Goal: Task Accomplishment & Management: Use online tool/utility

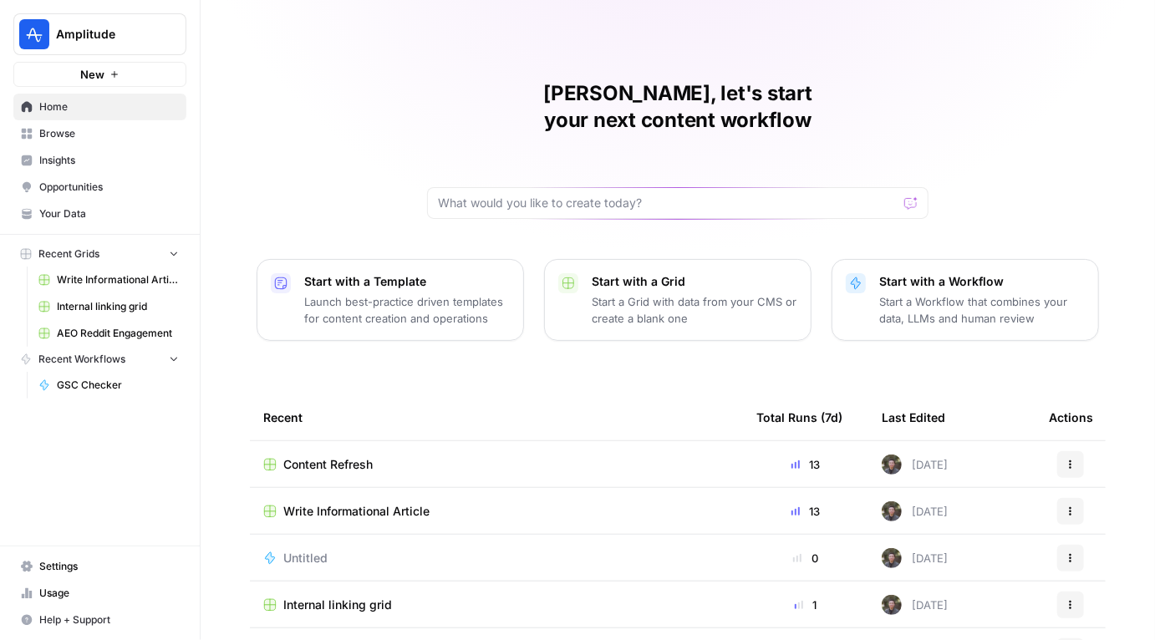
scroll to position [127, 0]
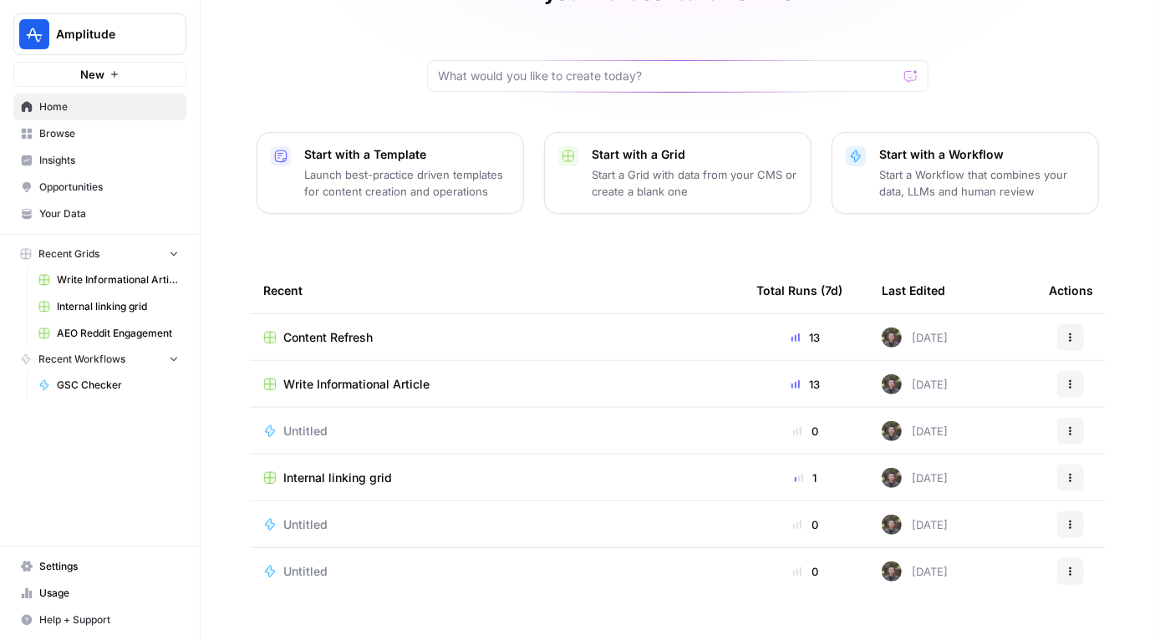
click at [338, 470] on span "Internal linking grid" at bounding box center [337, 478] width 109 height 17
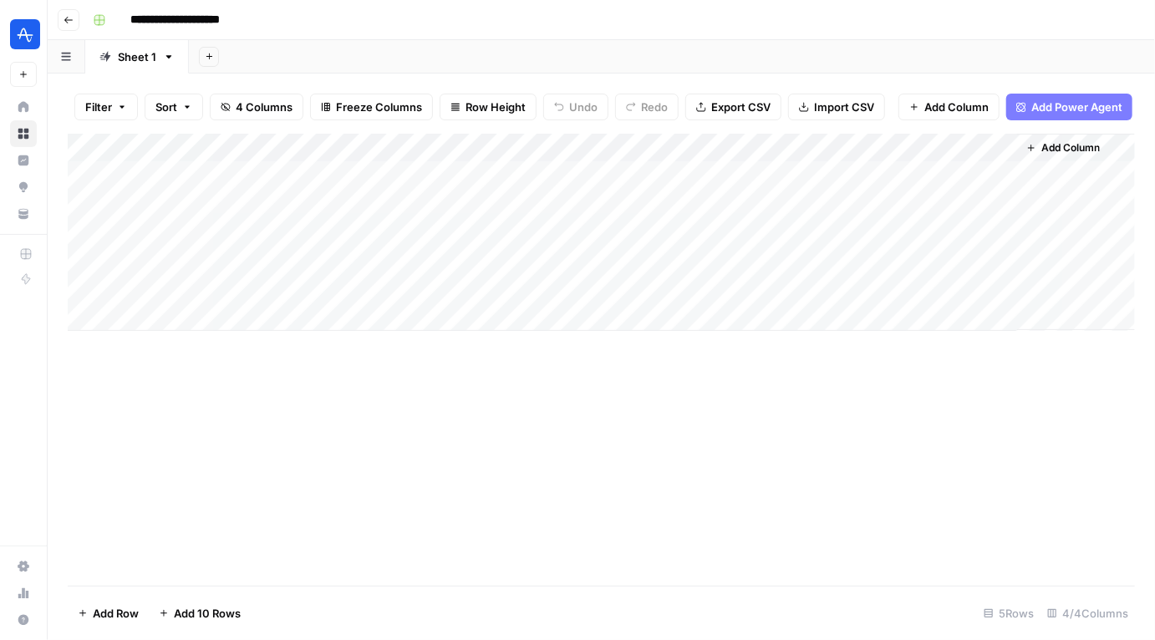
click at [437, 175] on div "Add Column" at bounding box center [601, 232] width 1067 height 197
click at [582, 174] on div "Add Column" at bounding box center [601, 232] width 1067 height 197
click at [553, 172] on div "Add Column" at bounding box center [601, 232] width 1067 height 197
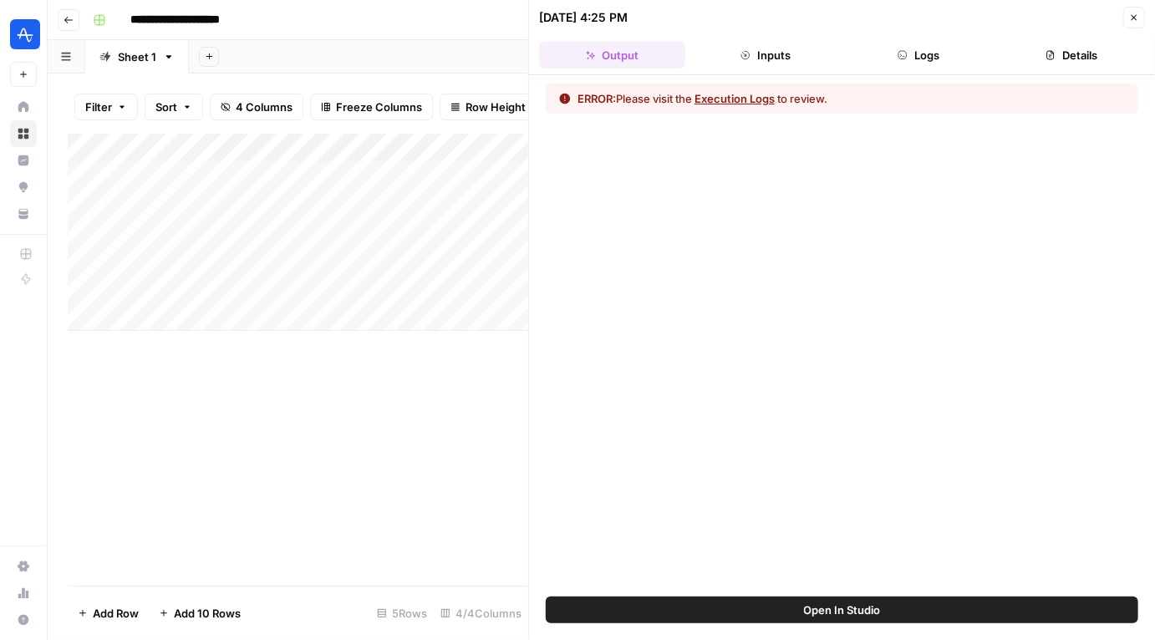
click at [739, 95] on button "Execution Logs" at bounding box center [734, 98] width 80 height 17
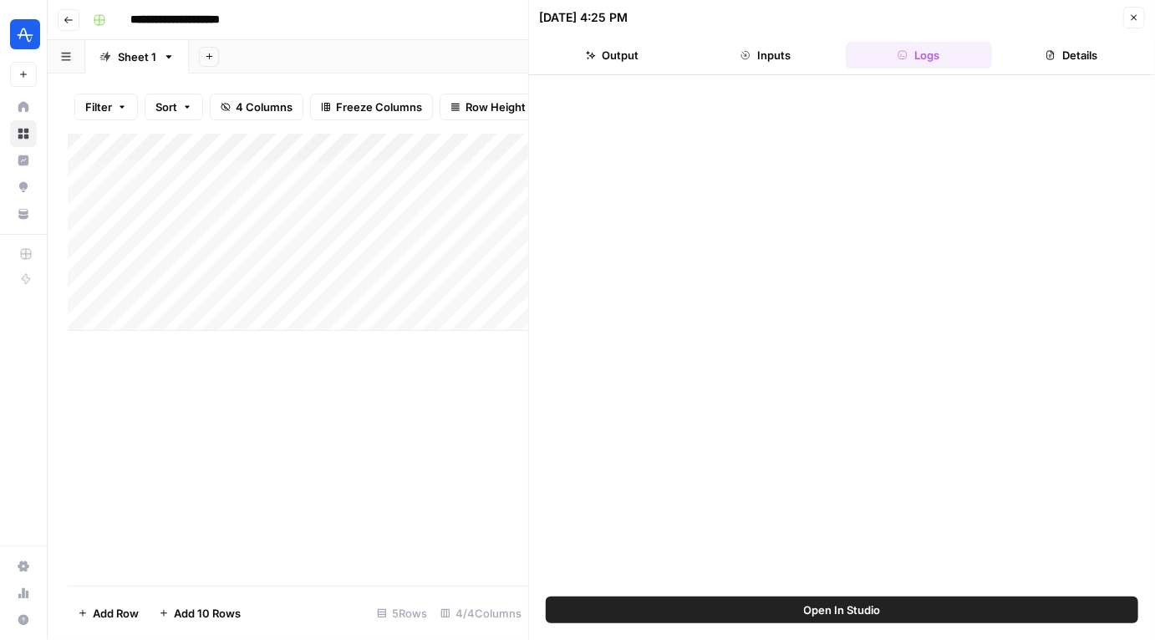
click at [1132, 18] on icon "button" at bounding box center [1134, 18] width 6 height 6
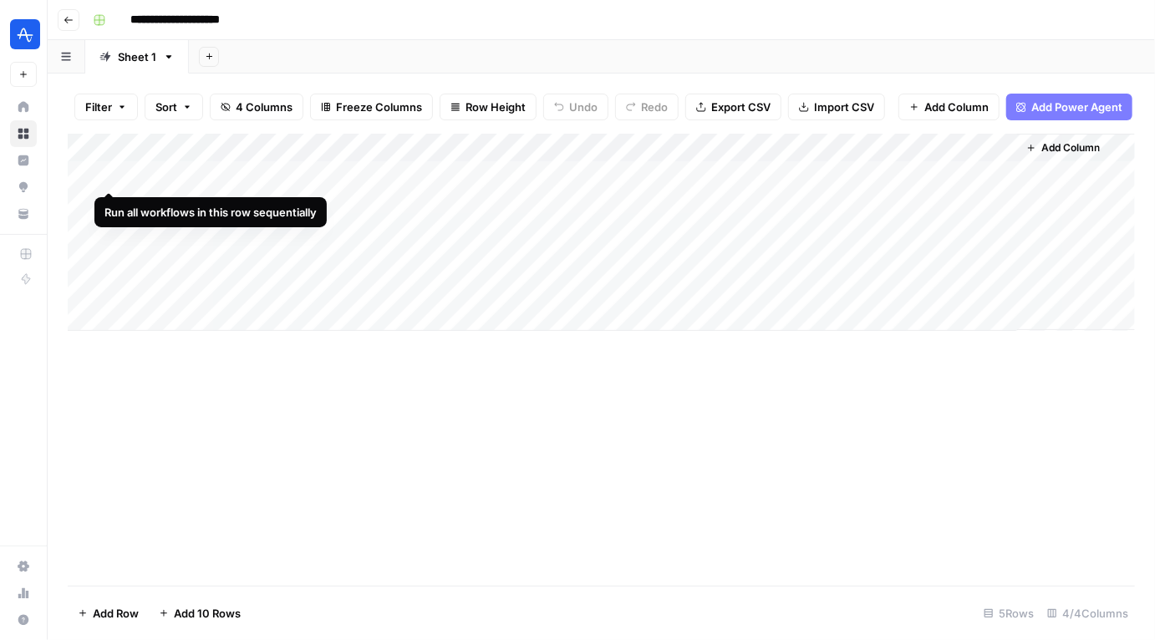
click at [109, 173] on div "Add Column" at bounding box center [601, 232] width 1067 height 197
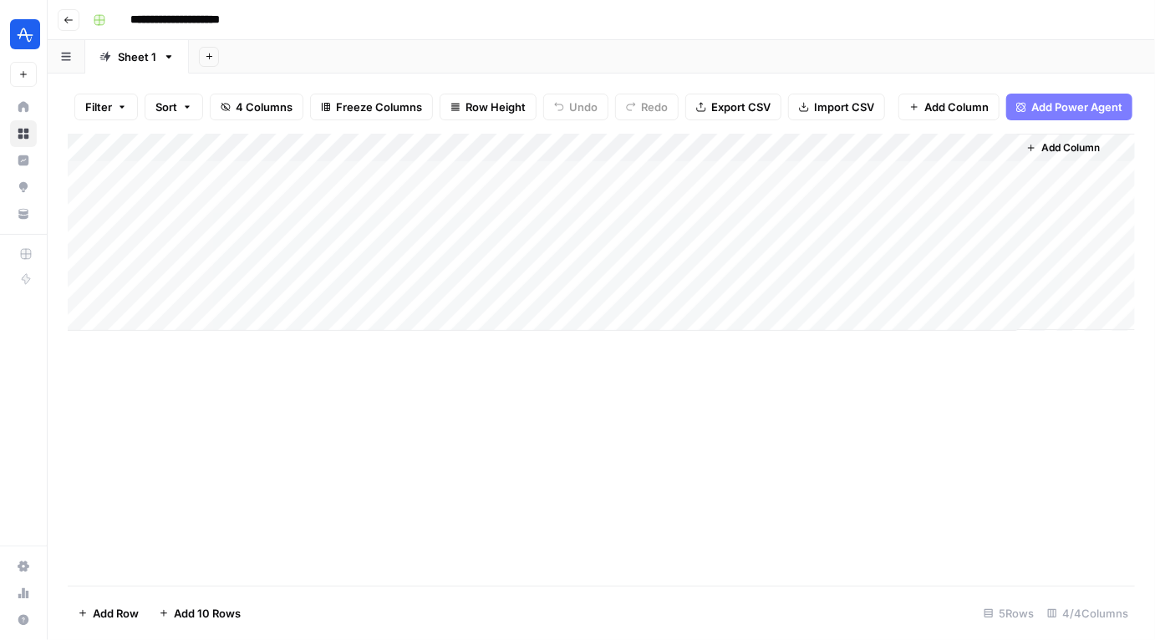
click at [835, 150] on div "Add Column" at bounding box center [601, 232] width 1067 height 197
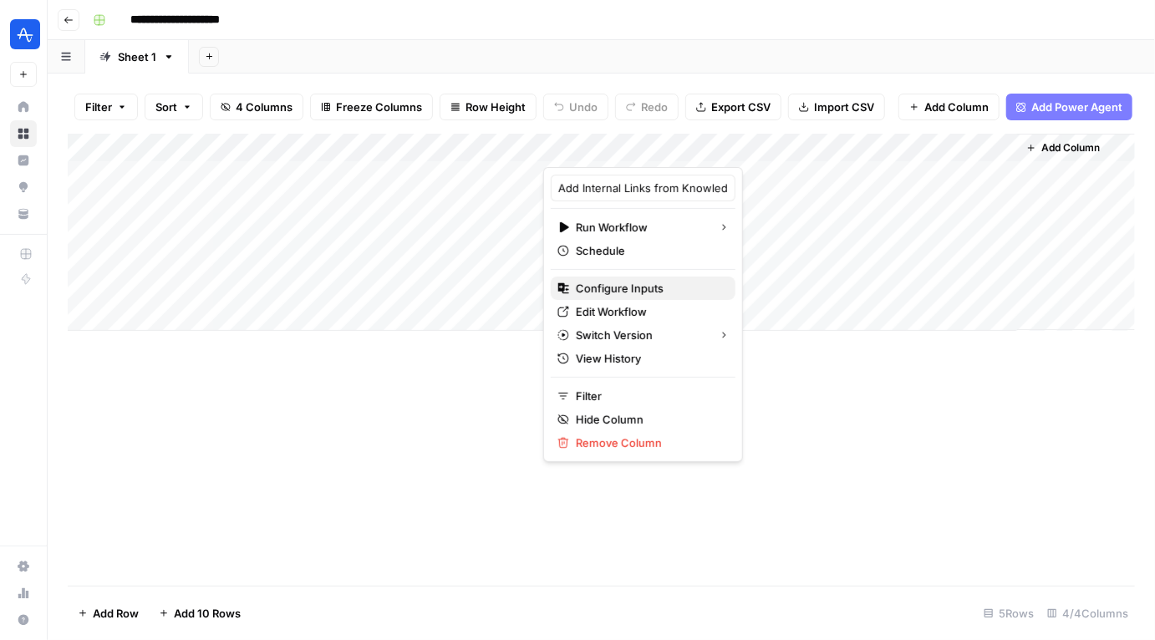
click at [624, 292] on span "Configure Inputs" at bounding box center [649, 288] width 146 height 17
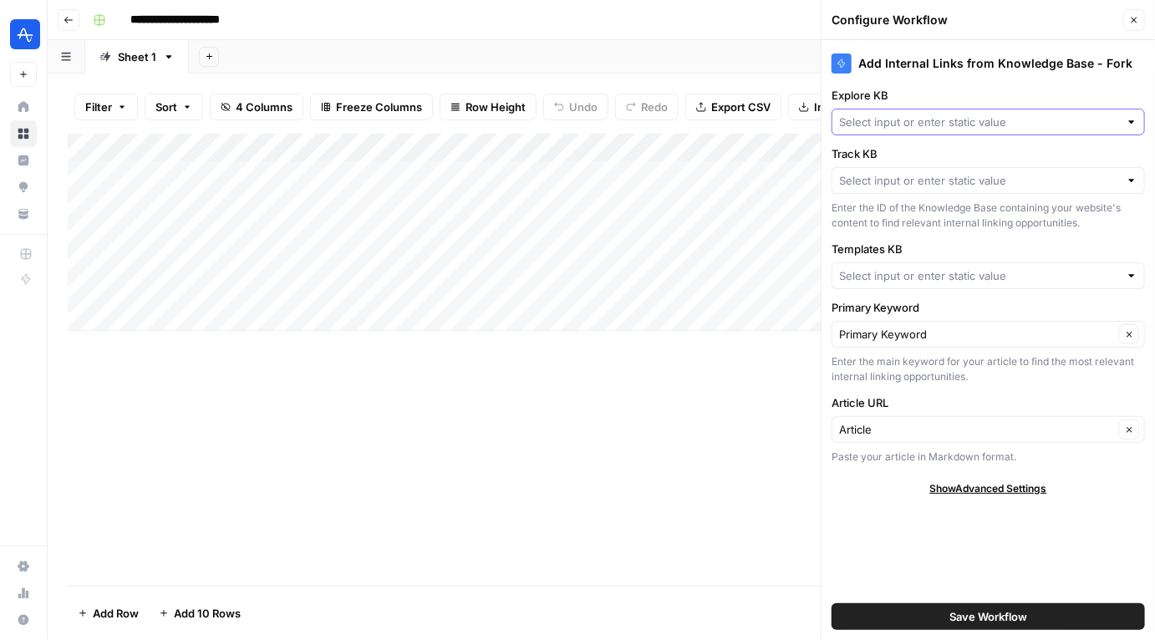
click at [949, 124] on input "Explore KB" at bounding box center [979, 122] width 280 height 17
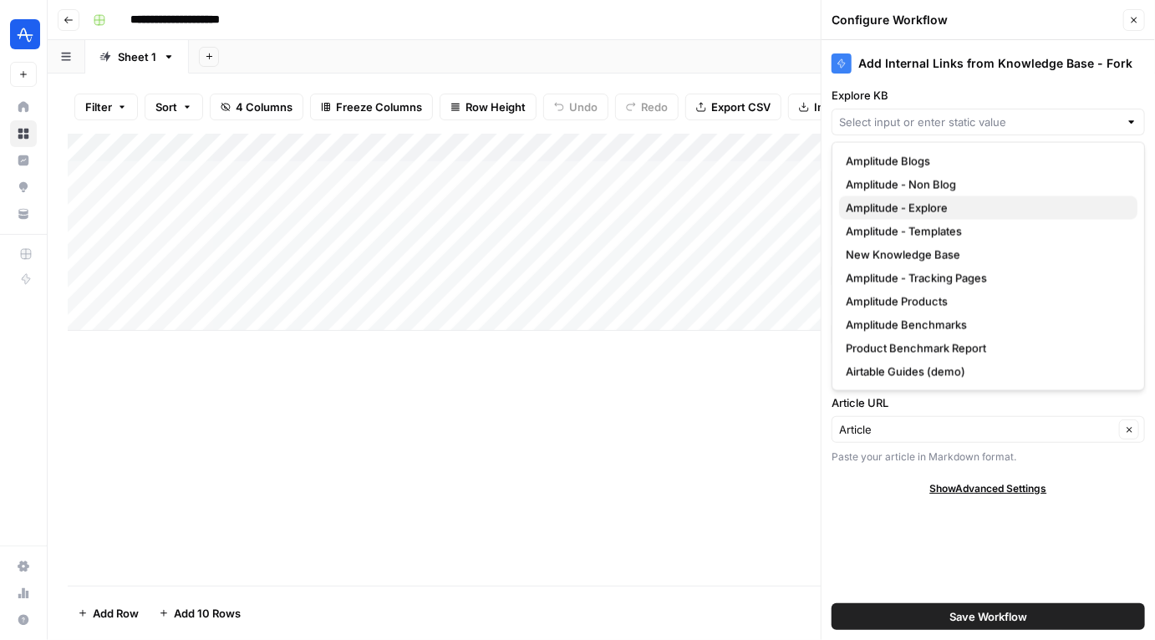
click at [937, 208] on span "Amplitude - Explore" at bounding box center [985, 208] width 278 height 17
type input "Amplitude - Explore"
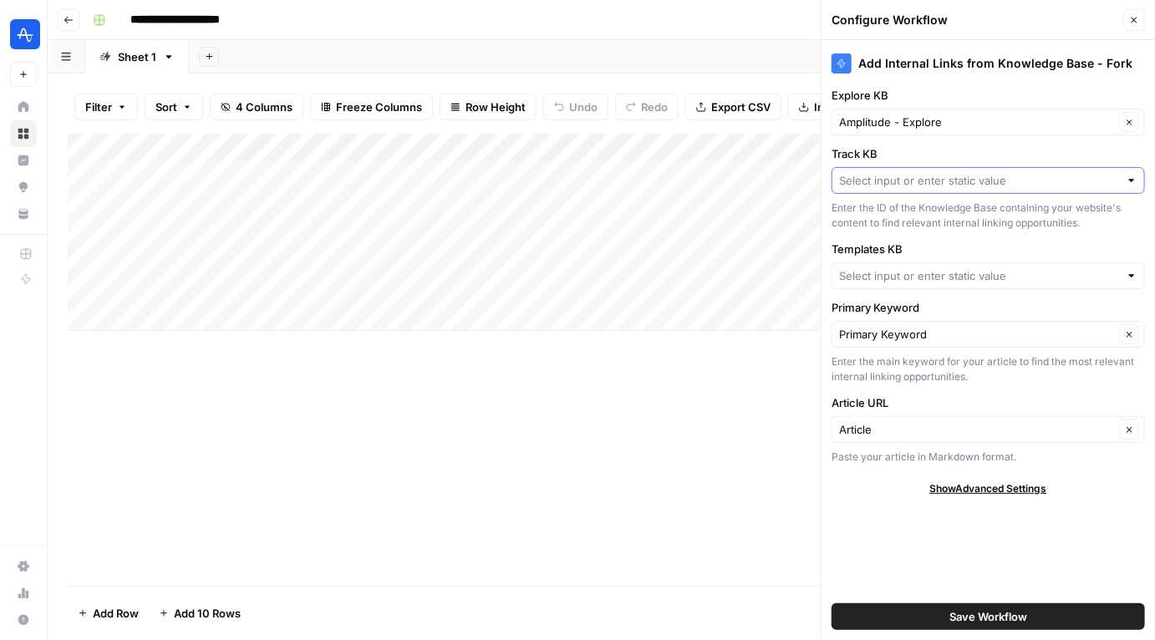
click at [937, 177] on input "Track KB" at bounding box center [979, 180] width 280 height 17
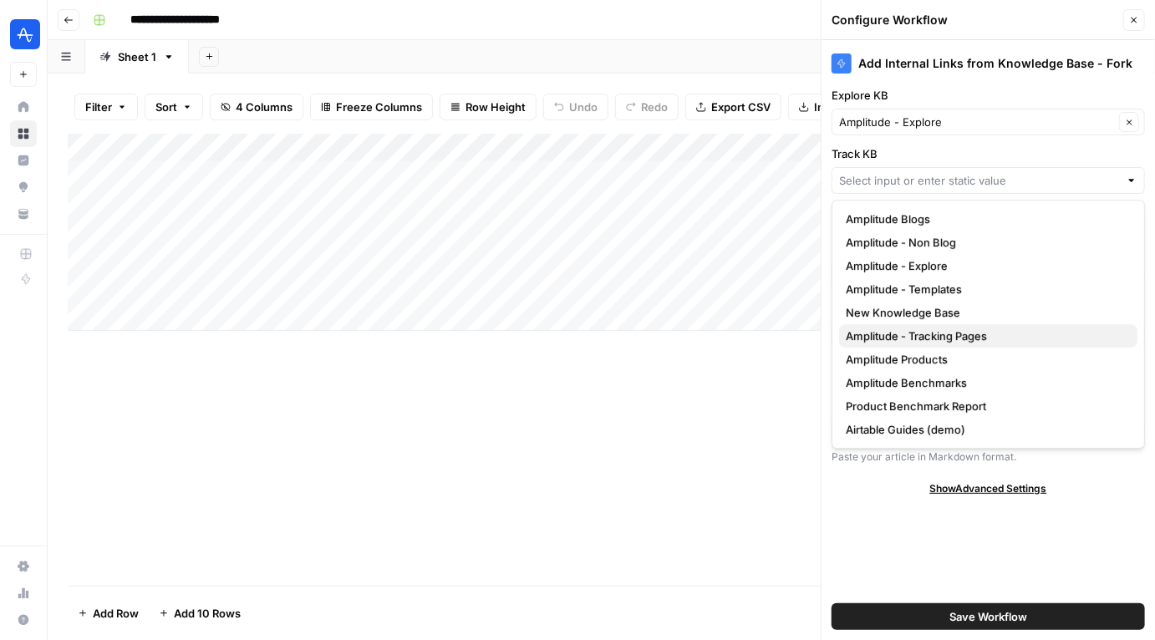
click at [924, 329] on span "Amplitude - Tracking Pages" at bounding box center [985, 336] width 278 height 17
type input "Amplitude - Tracking Pages"
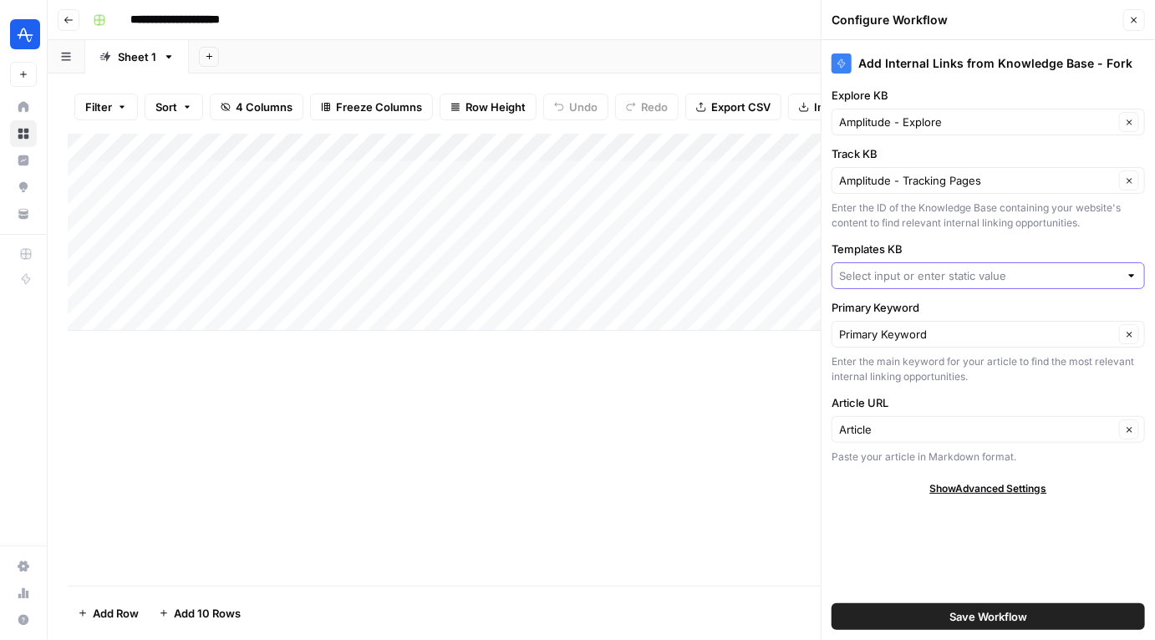
click at [929, 267] on input "Templates KB" at bounding box center [979, 275] width 280 height 17
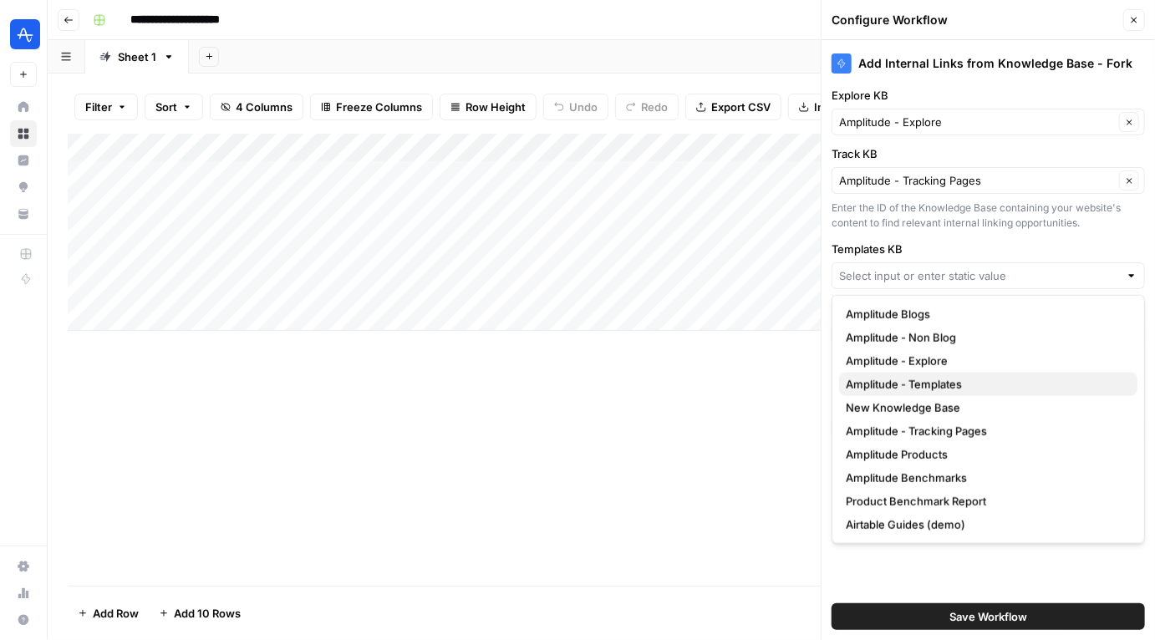
click at [932, 389] on span "Amplitude - Templates" at bounding box center [985, 384] width 278 height 17
type input "Amplitude - Templates"
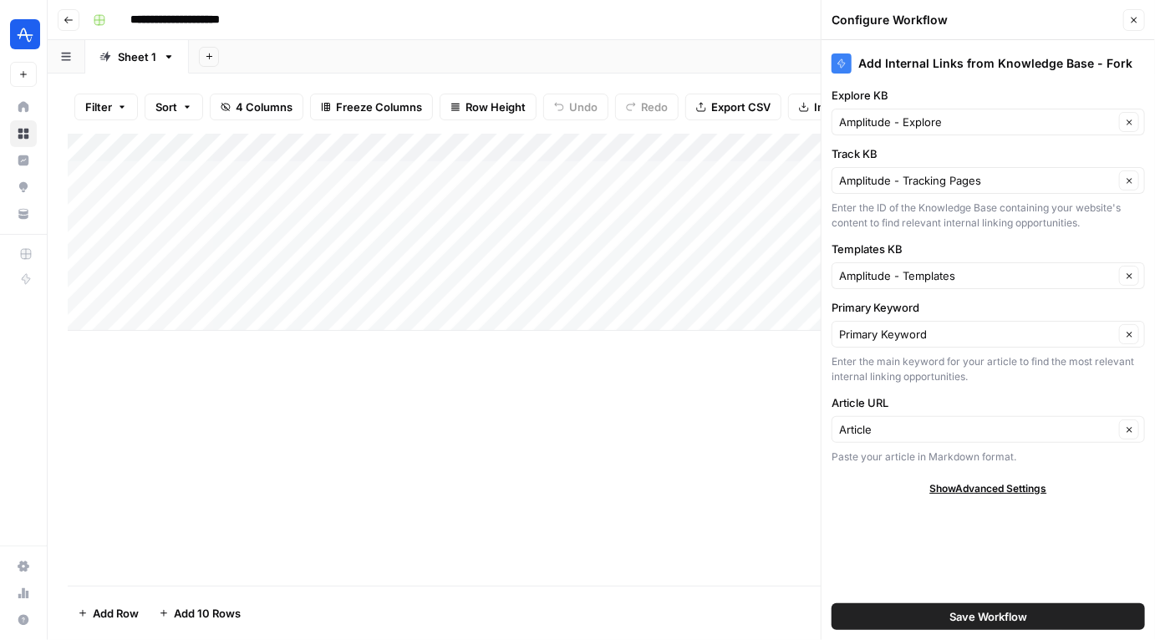
click at [919, 341] on div "Primary Keyword Clear" at bounding box center [987, 334] width 313 height 27
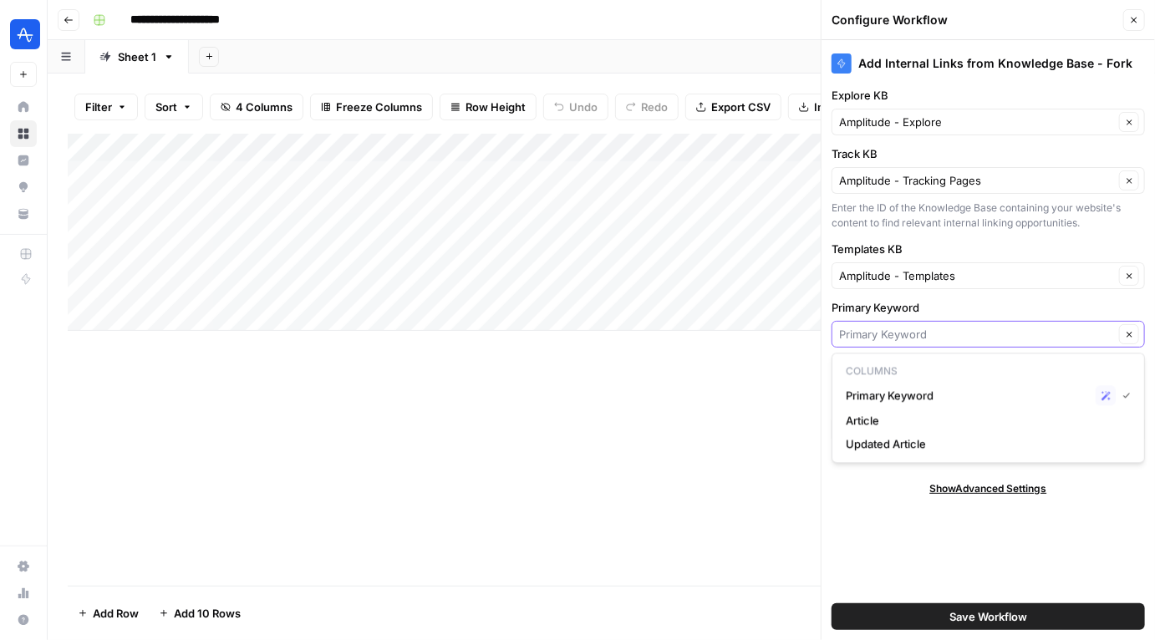
type input "/"
click at [898, 397] on span "Primary Keyword" at bounding box center [967, 395] width 243 height 17
type input "Primary Keyword"
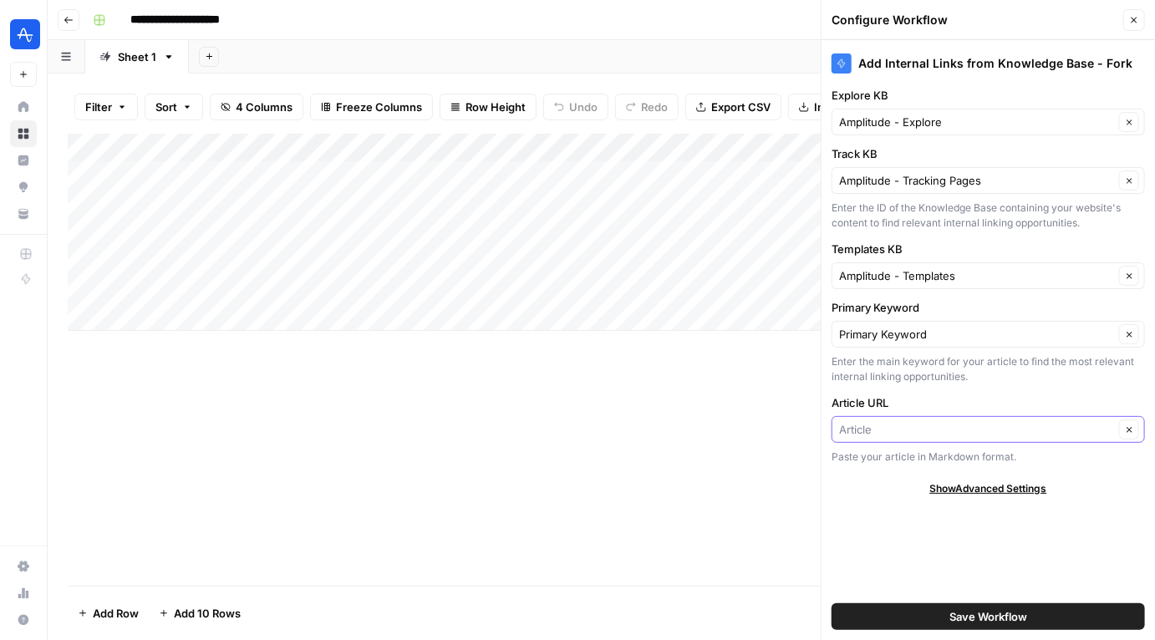
click at [880, 432] on input "Article URL" at bounding box center [976, 429] width 275 height 17
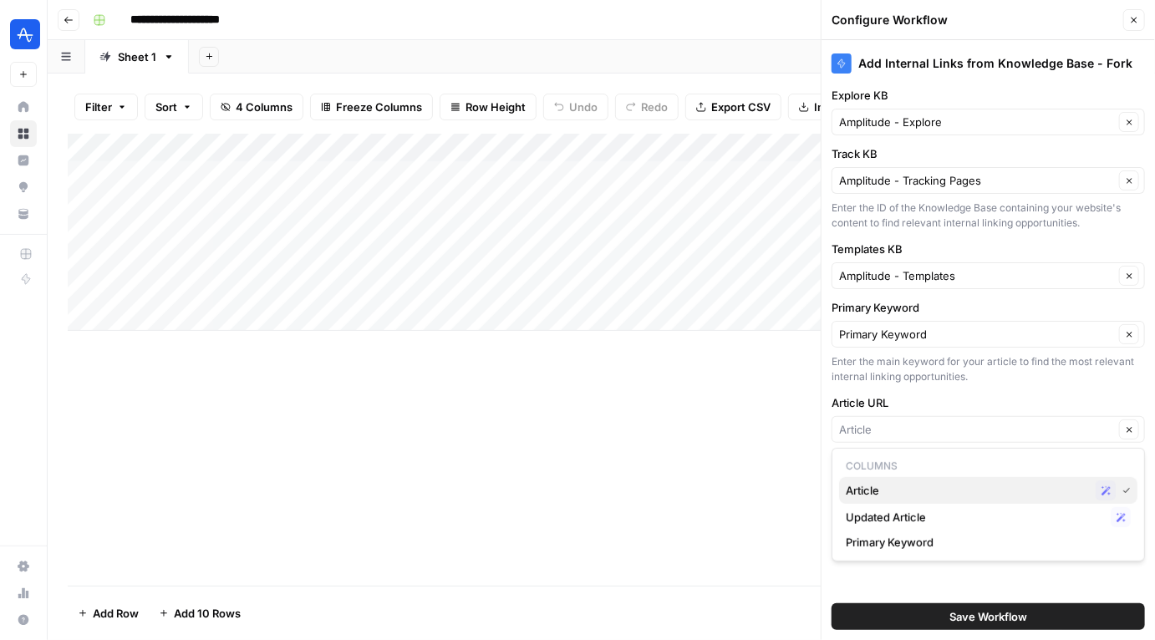
click at [915, 495] on span "Article" at bounding box center [967, 490] width 243 height 17
type input "Article"
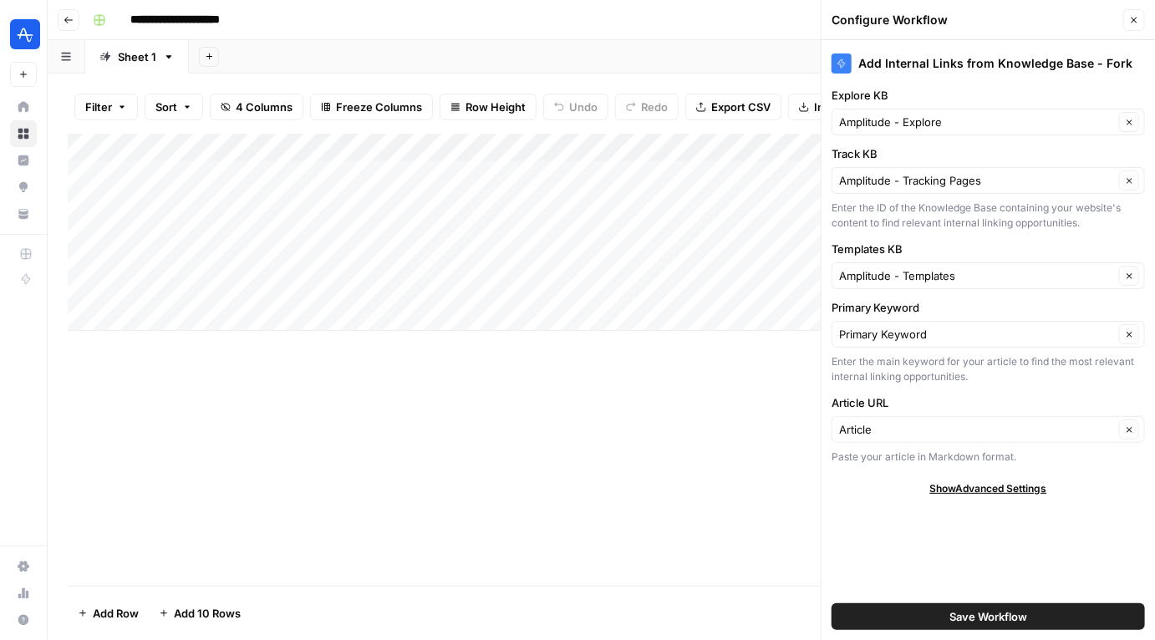
click at [947, 617] on button "Save Workflow" at bounding box center [987, 616] width 313 height 27
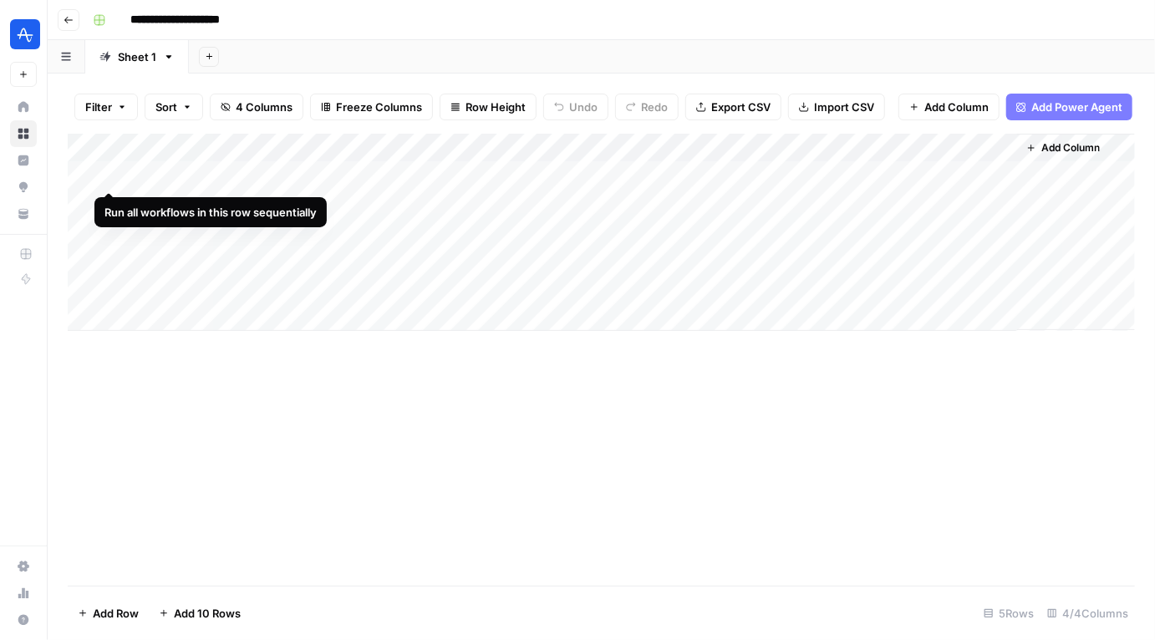
click at [104, 173] on div "Add Column" at bounding box center [601, 232] width 1067 height 197
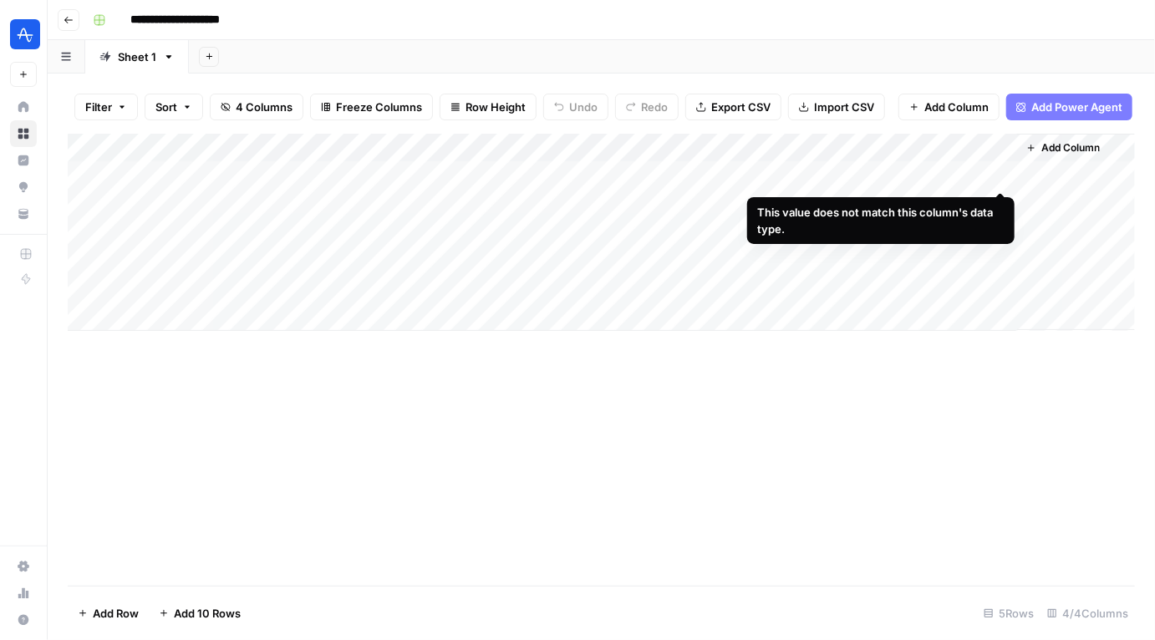
click at [999, 175] on div "Add Column" at bounding box center [601, 232] width 1067 height 197
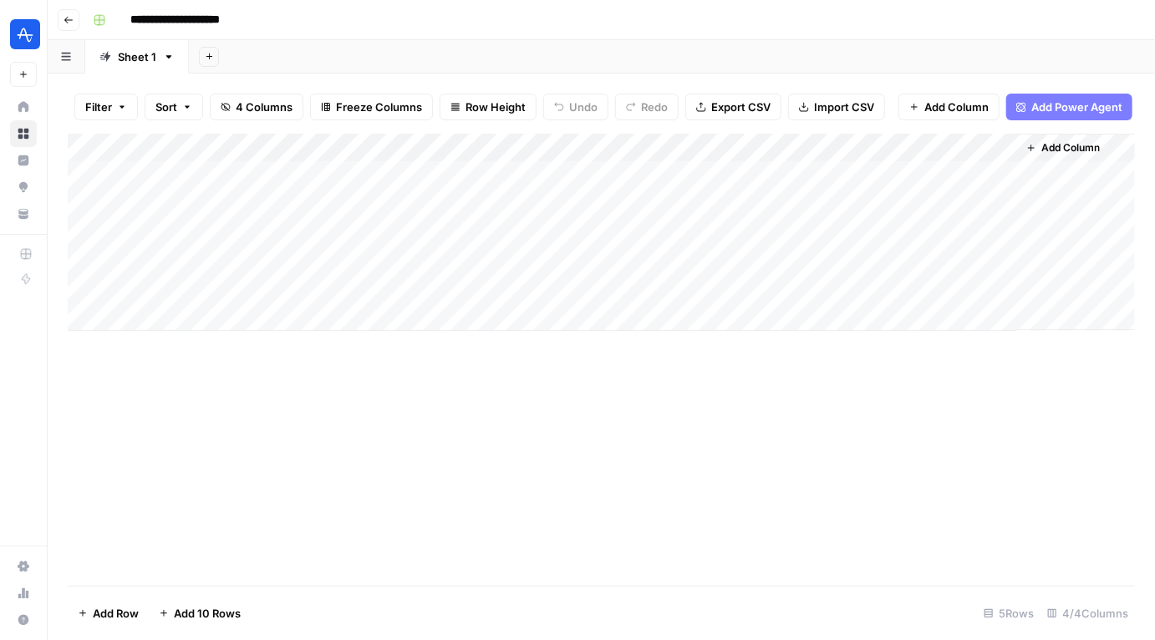
click at [971, 184] on div "Add Column" at bounding box center [601, 232] width 1067 height 197
click at [962, 267] on div "Add Column" at bounding box center [601, 232] width 1067 height 197
click at [1003, 148] on div "Add Column" at bounding box center [601, 232] width 1067 height 197
click at [822, 177] on div "Add Column" at bounding box center [601, 232] width 1067 height 197
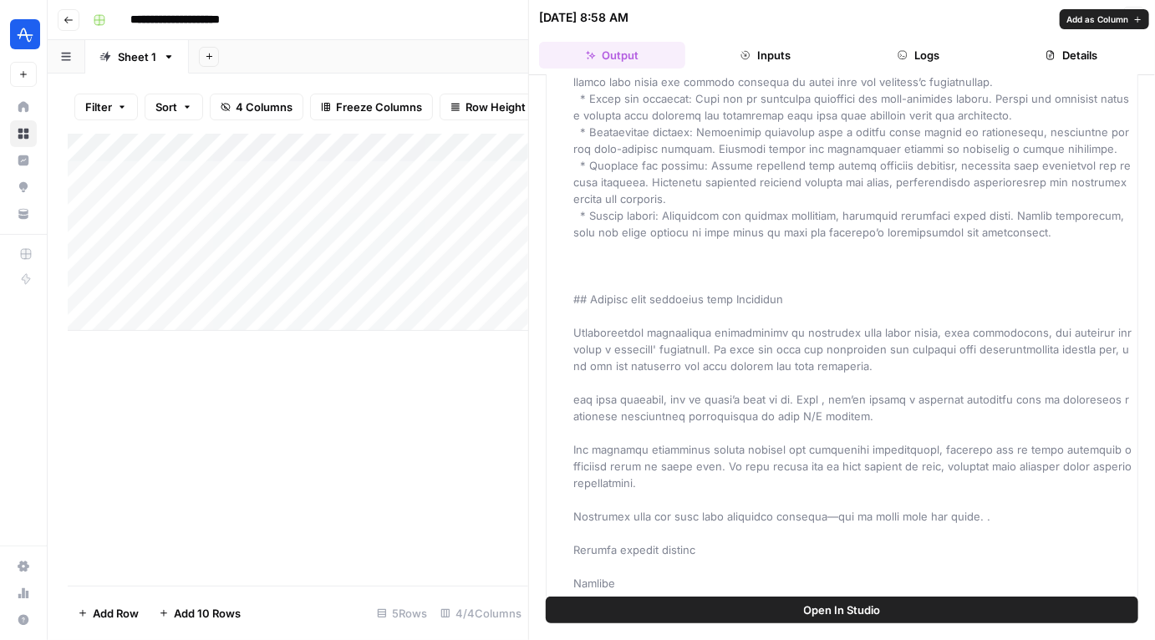
scroll to position [2376, 0]
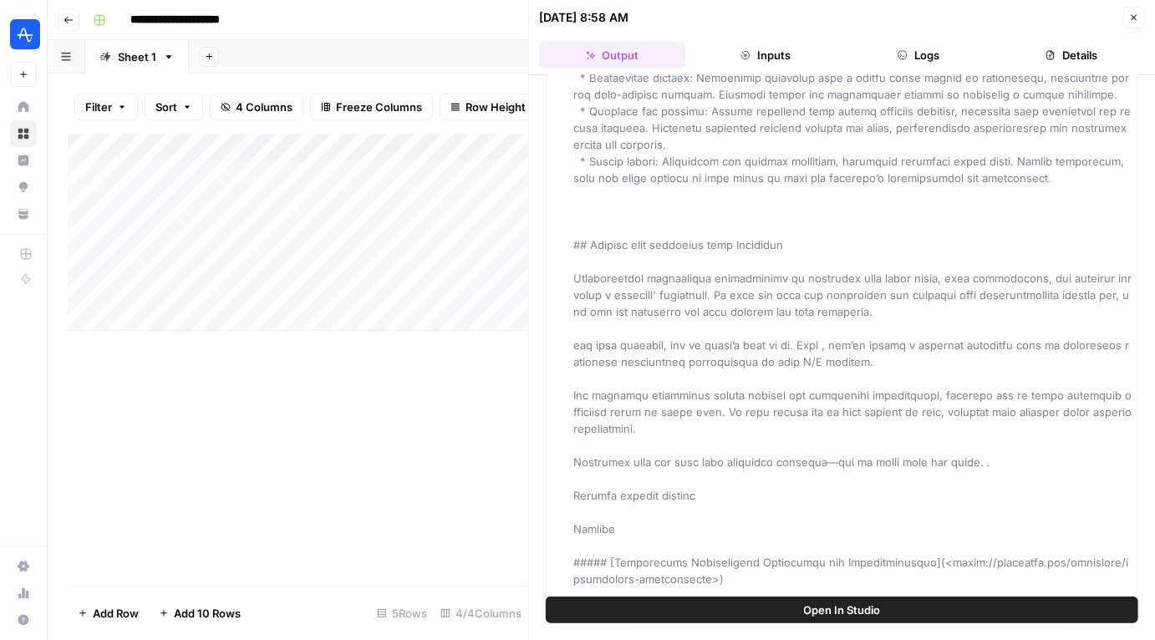
click at [1125, 18] on button "Close" at bounding box center [1134, 18] width 22 height 22
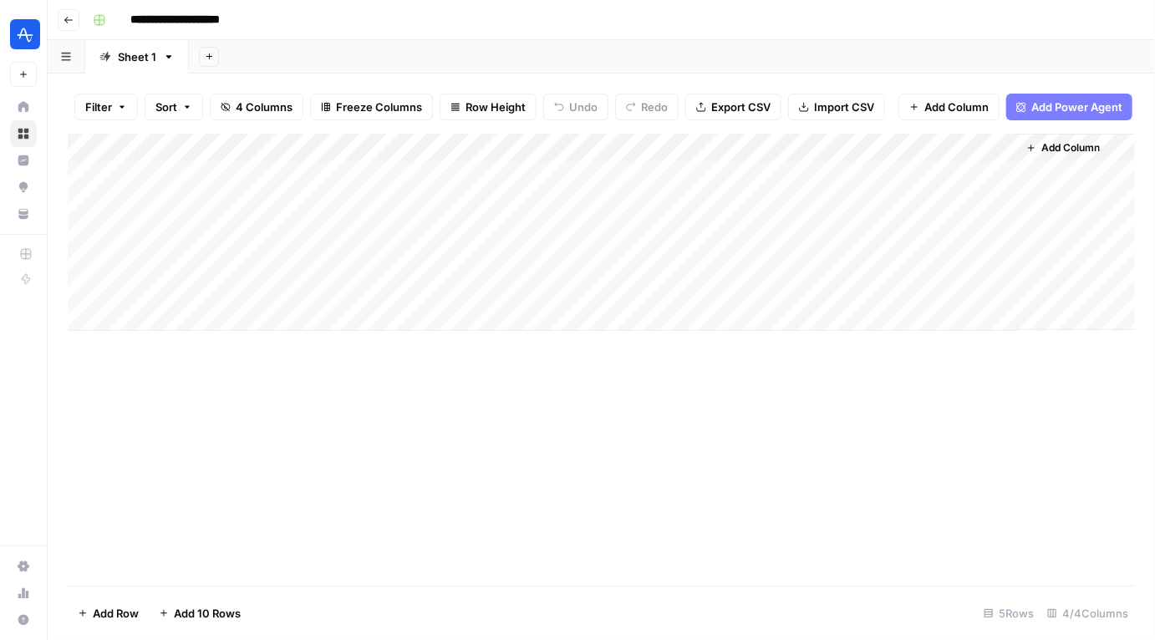
click at [603, 175] on div "Add Column" at bounding box center [601, 232] width 1067 height 197
click at [560, 175] on div "Add Column" at bounding box center [601, 232] width 1067 height 197
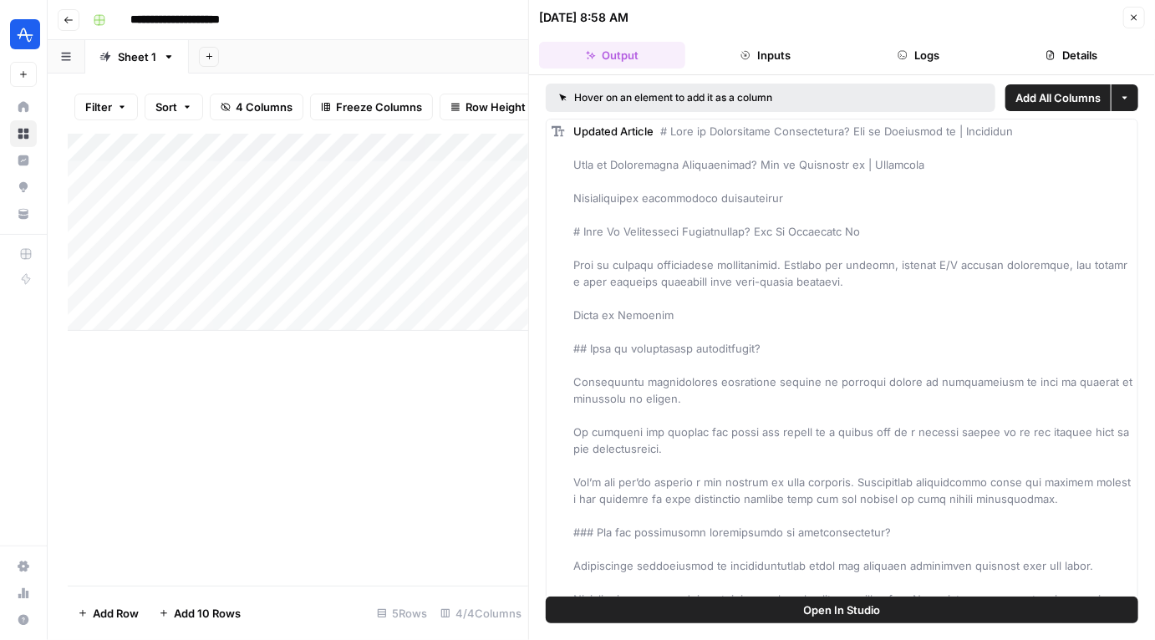
click at [1138, 18] on icon "button" at bounding box center [1134, 18] width 10 height 10
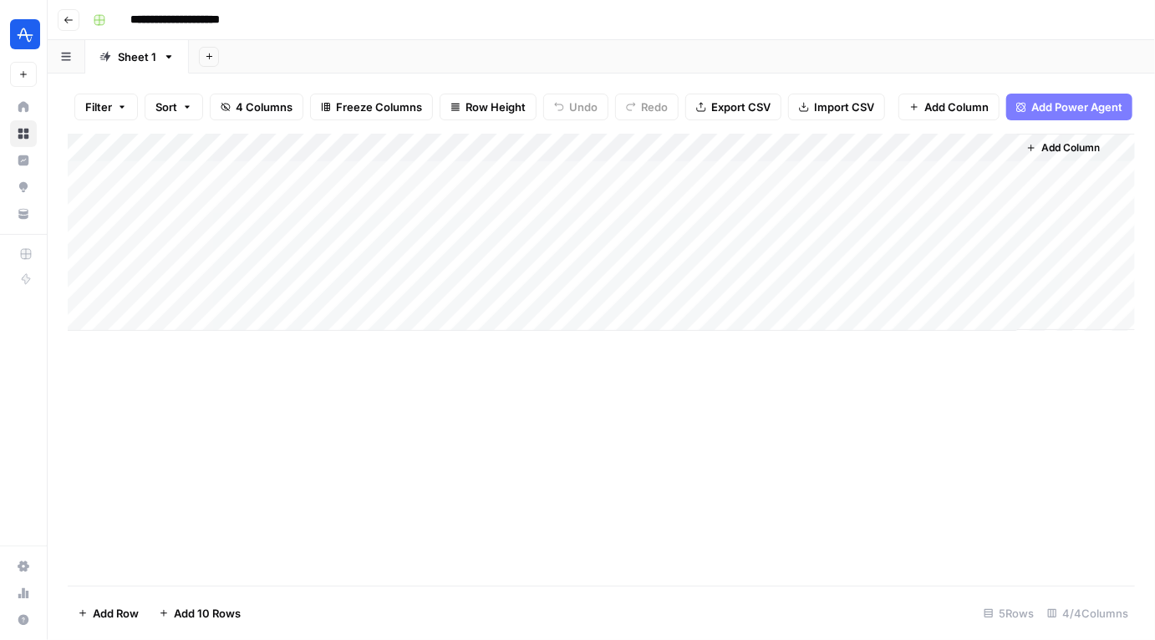
click at [1001, 175] on div "Add Column" at bounding box center [601, 232] width 1067 height 197
click at [828, 150] on div "Add Column" at bounding box center [601, 232] width 1067 height 197
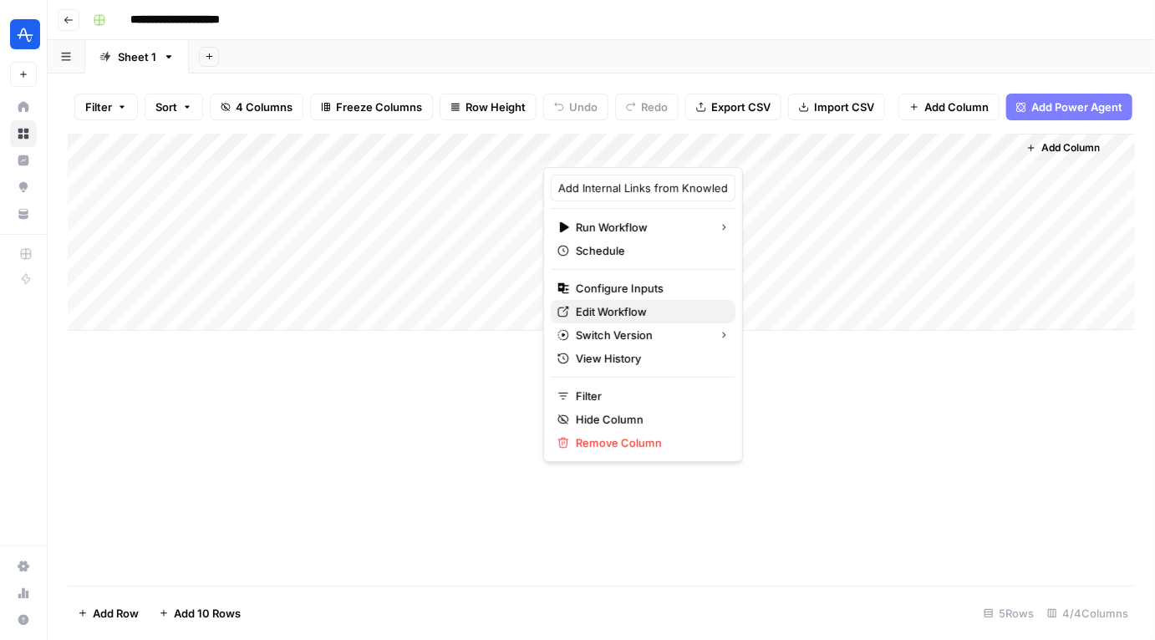
click at [628, 312] on span "Edit Workflow" at bounding box center [649, 311] width 146 height 17
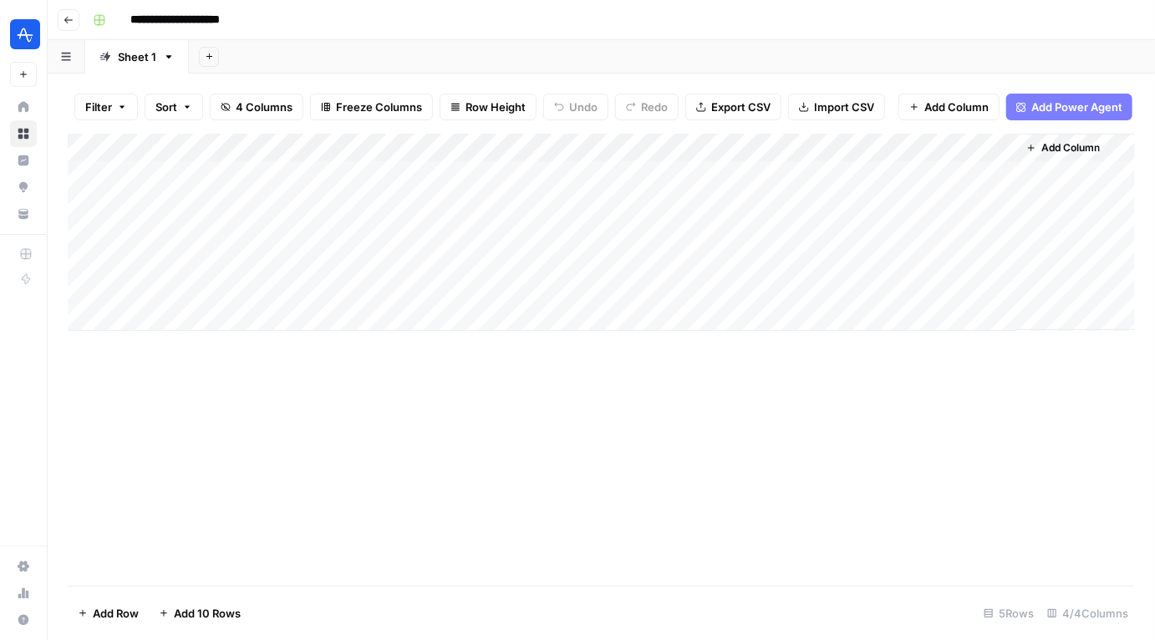
click at [995, 153] on div "Add Column" at bounding box center [601, 232] width 1067 height 197
click at [1087, 141] on span "Add Column" at bounding box center [1070, 147] width 58 height 15
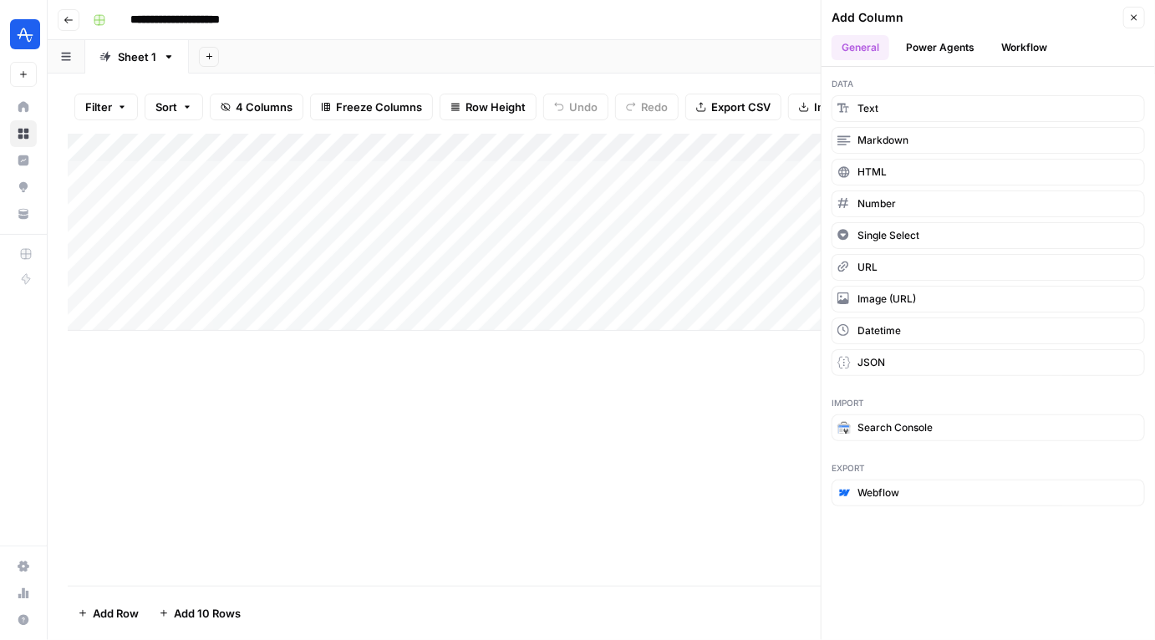
click at [1024, 50] on button "Workflow" at bounding box center [1024, 47] width 66 height 25
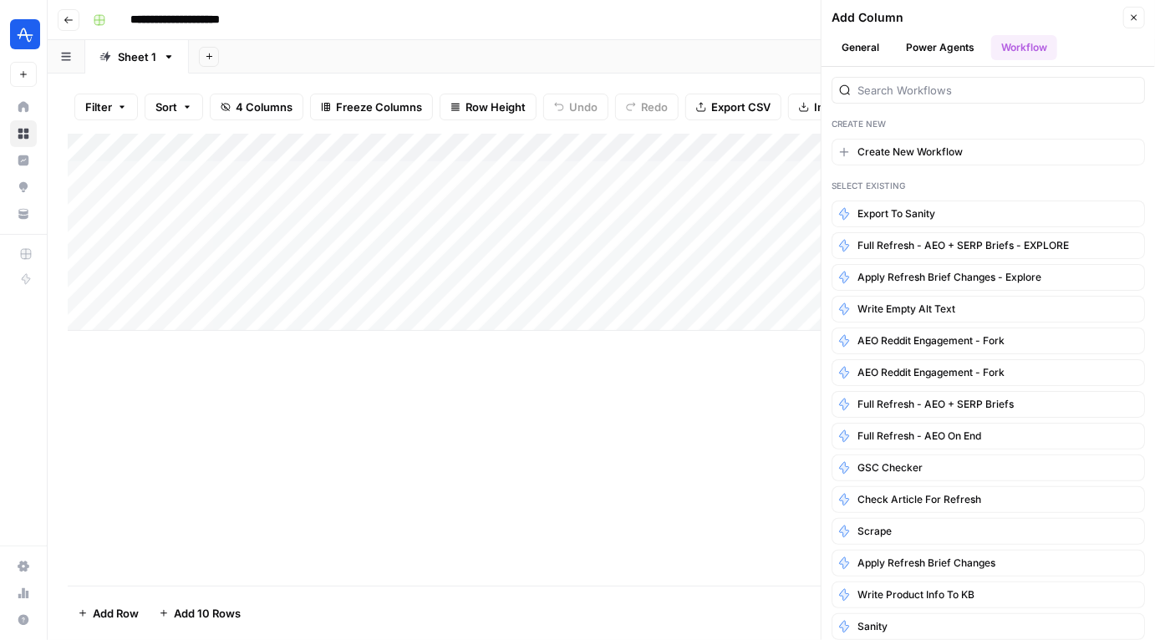
click at [1135, 18] on icon "button" at bounding box center [1134, 18] width 6 height 6
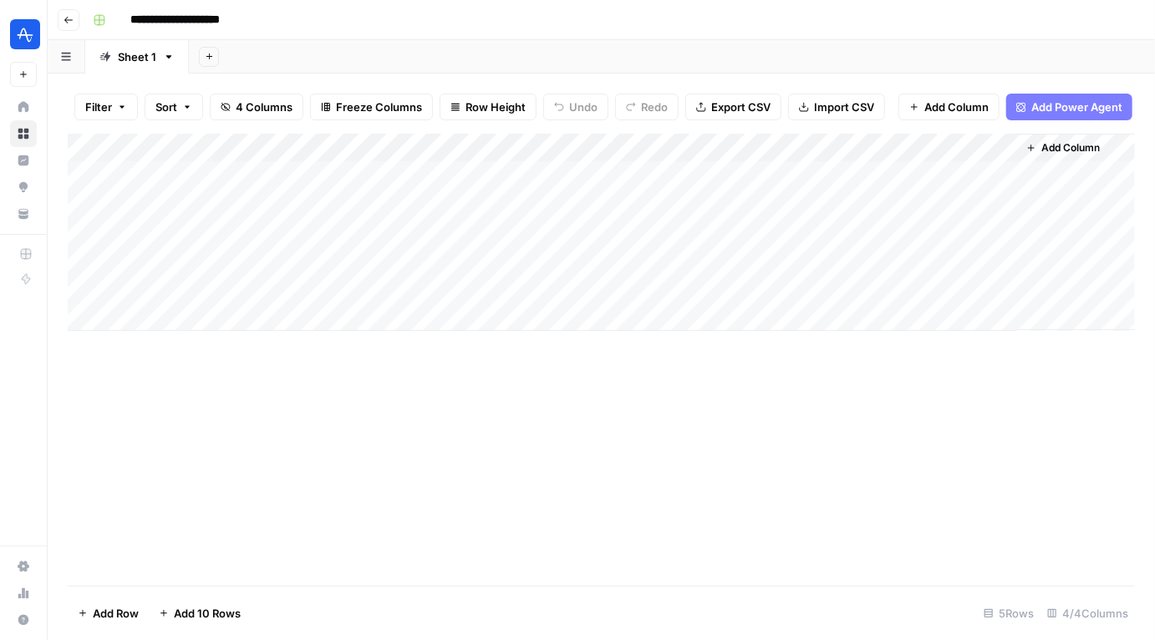
click at [511, 464] on div "Add Column" at bounding box center [601, 360] width 1067 height 452
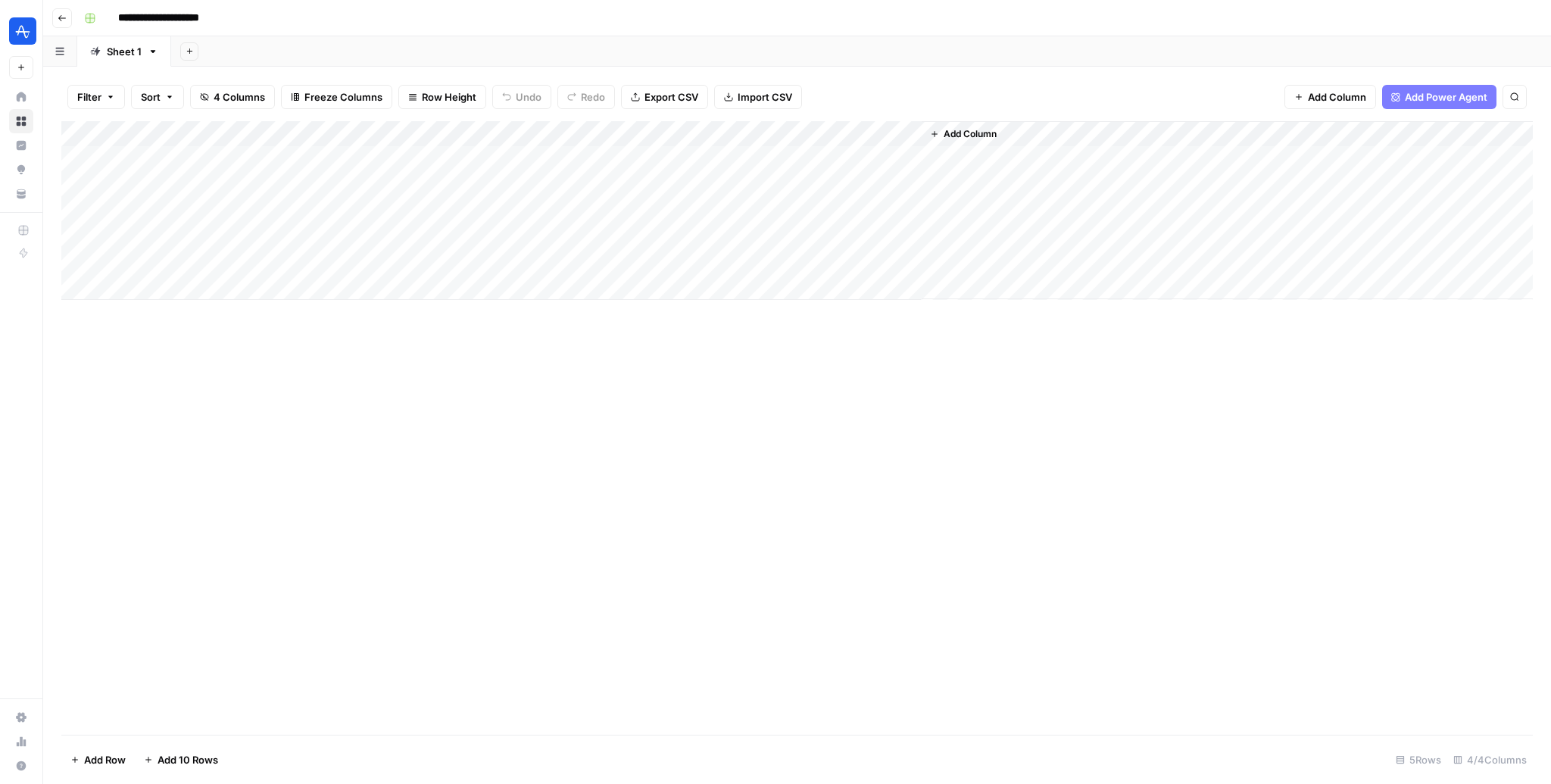
click at [569, 542] on div "Add Column" at bounding box center [797, 428] width 1471 height 614
click at [294, 178] on div "Add Column" at bounding box center [797, 210] width 1471 height 179
type textarea "**********"
click at [211, 182] on div "Add Column" at bounding box center [797, 210] width 1471 height 179
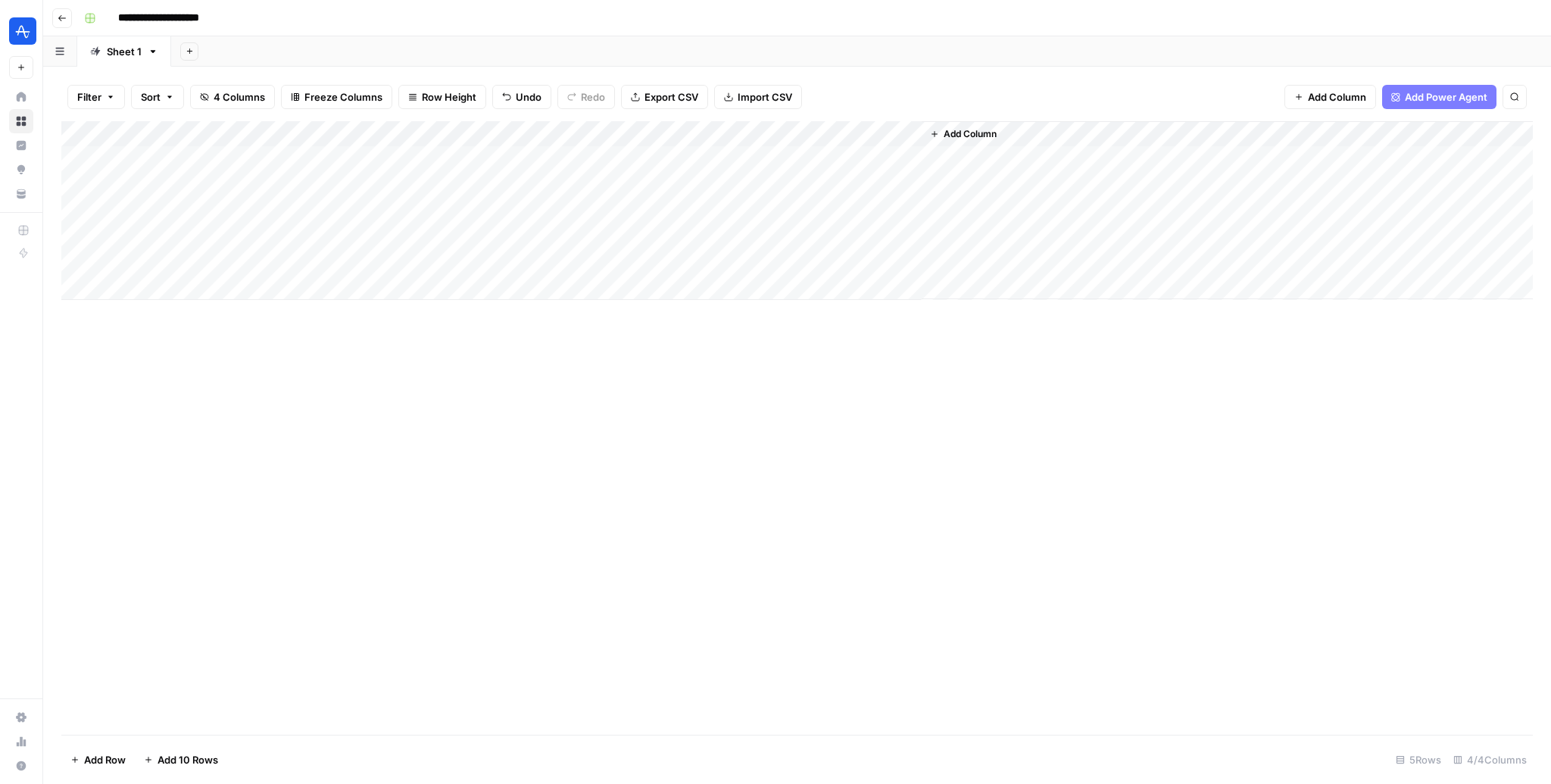
click at [211, 182] on div "Add Column" at bounding box center [797, 210] width 1471 height 179
type textarea "**********"
click at [364, 444] on div "Add Column" at bounding box center [797, 428] width 1471 height 614
click at [357, 187] on div "Add Column" at bounding box center [797, 210] width 1471 height 179
click at [643, 180] on div "Add Column" at bounding box center [797, 210] width 1471 height 179
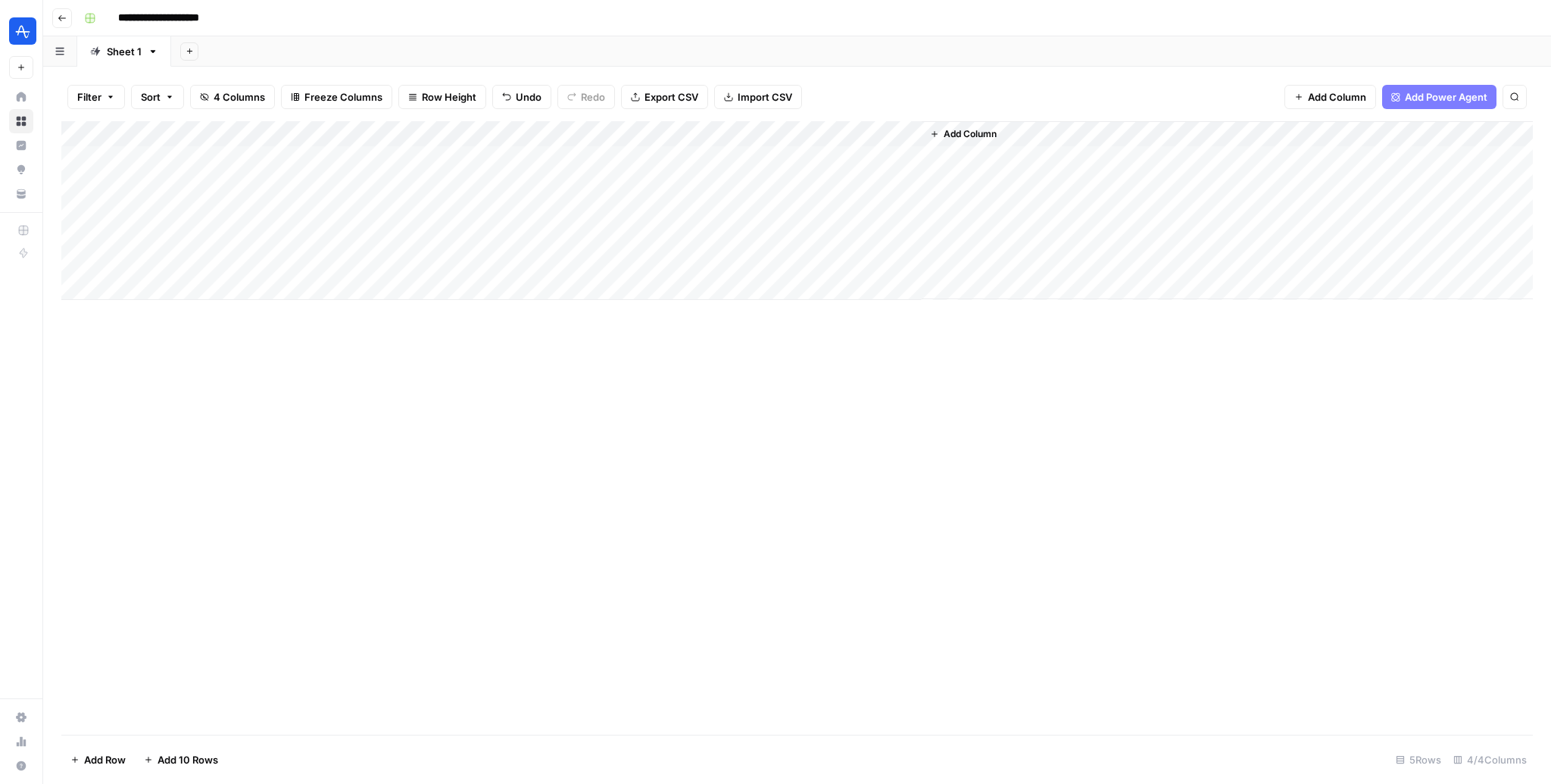
click at [759, 138] on div "Add Column" at bounding box center [797, 210] width 1471 height 179
click at [718, 133] on div at bounding box center [638, 136] width 293 height 30
click at [887, 81] on div "Filter Sort 4 Columns Freeze Columns Row Height Undo Redo Export CSV Import CSV…" at bounding box center [797, 96] width 1471 height 48
click at [759, 131] on div "Add Column" at bounding box center [797, 210] width 1471 height 179
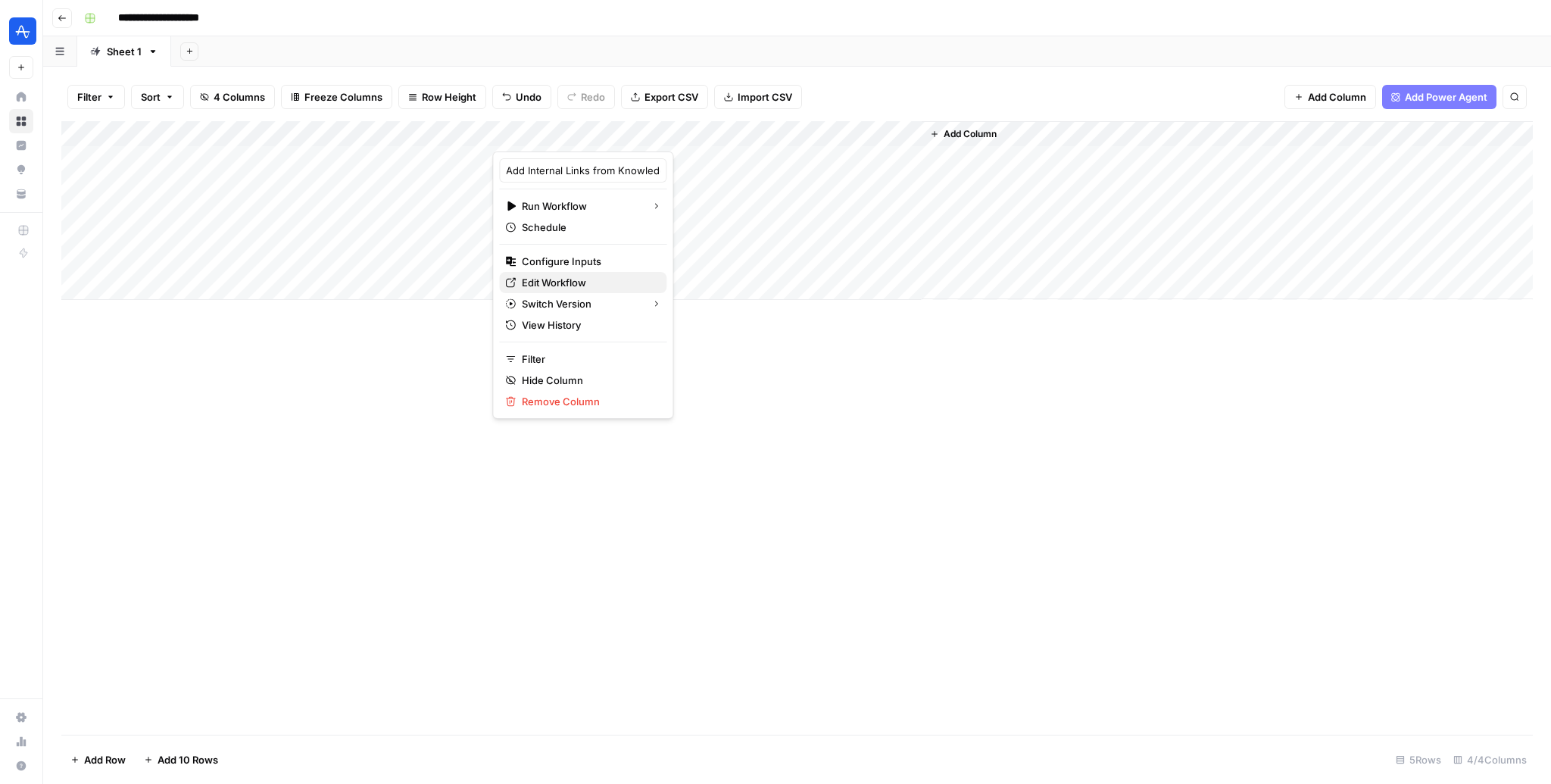
click at [564, 273] on link "Edit Workflow" at bounding box center [583, 282] width 168 height 21
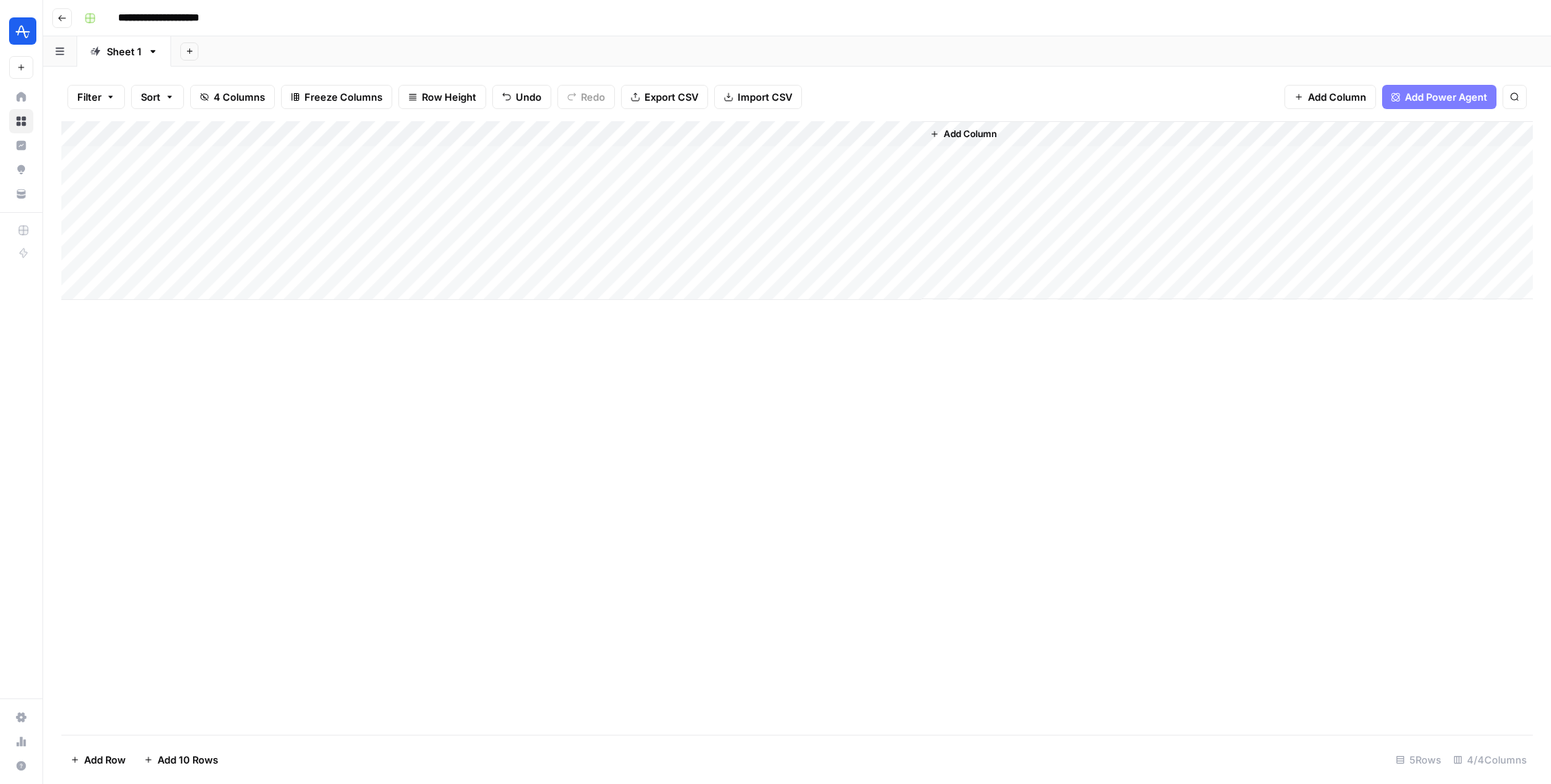
click at [798, 479] on div "Add Column" at bounding box center [797, 428] width 1471 height 614
click at [656, 156] on div "Add Column" at bounding box center [797, 210] width 1471 height 179
click at [592, 412] on div "Add Column" at bounding box center [797, 428] width 1471 height 614
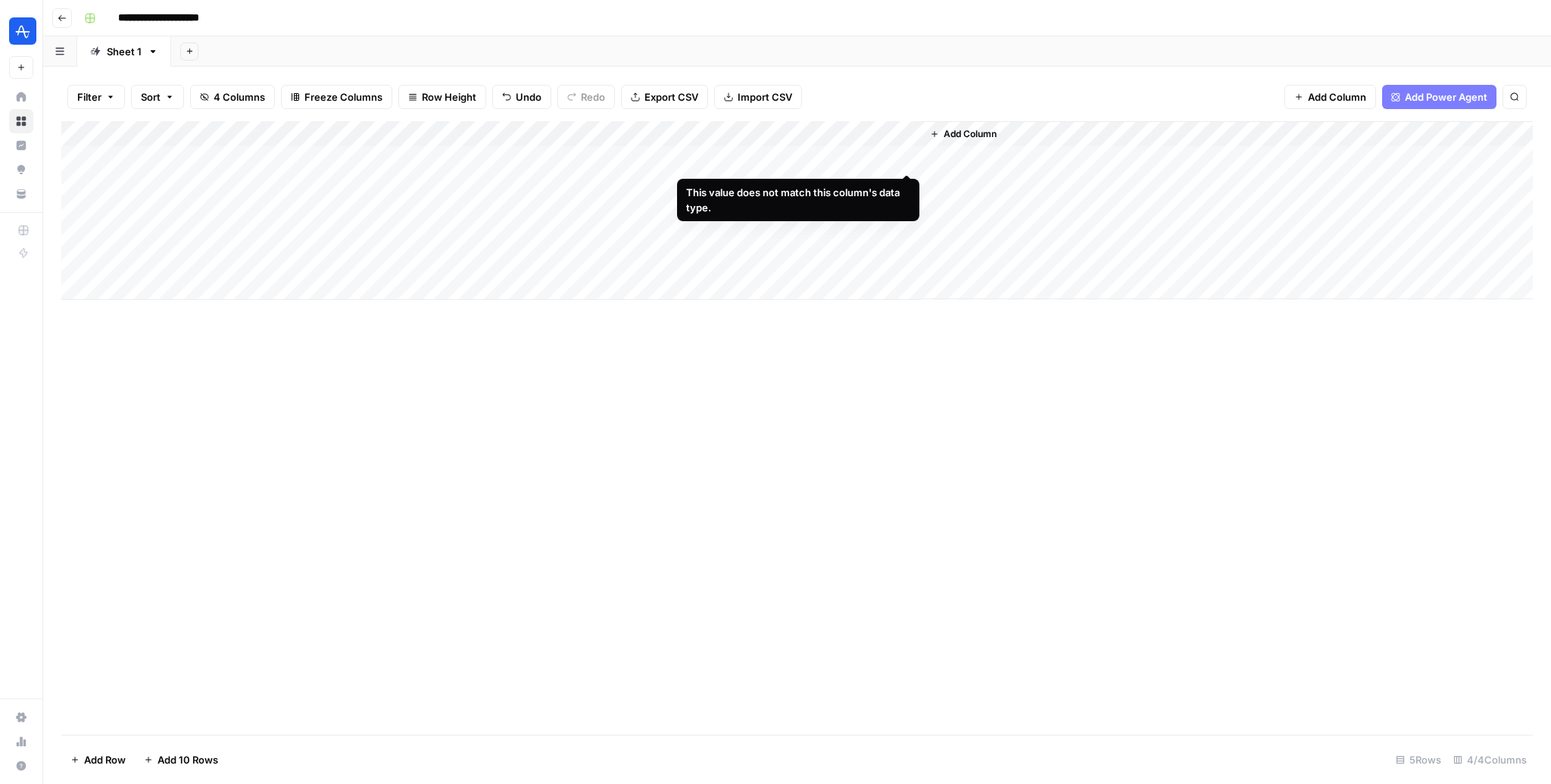
click at [909, 157] on div "Add Column" at bounding box center [797, 210] width 1471 height 179
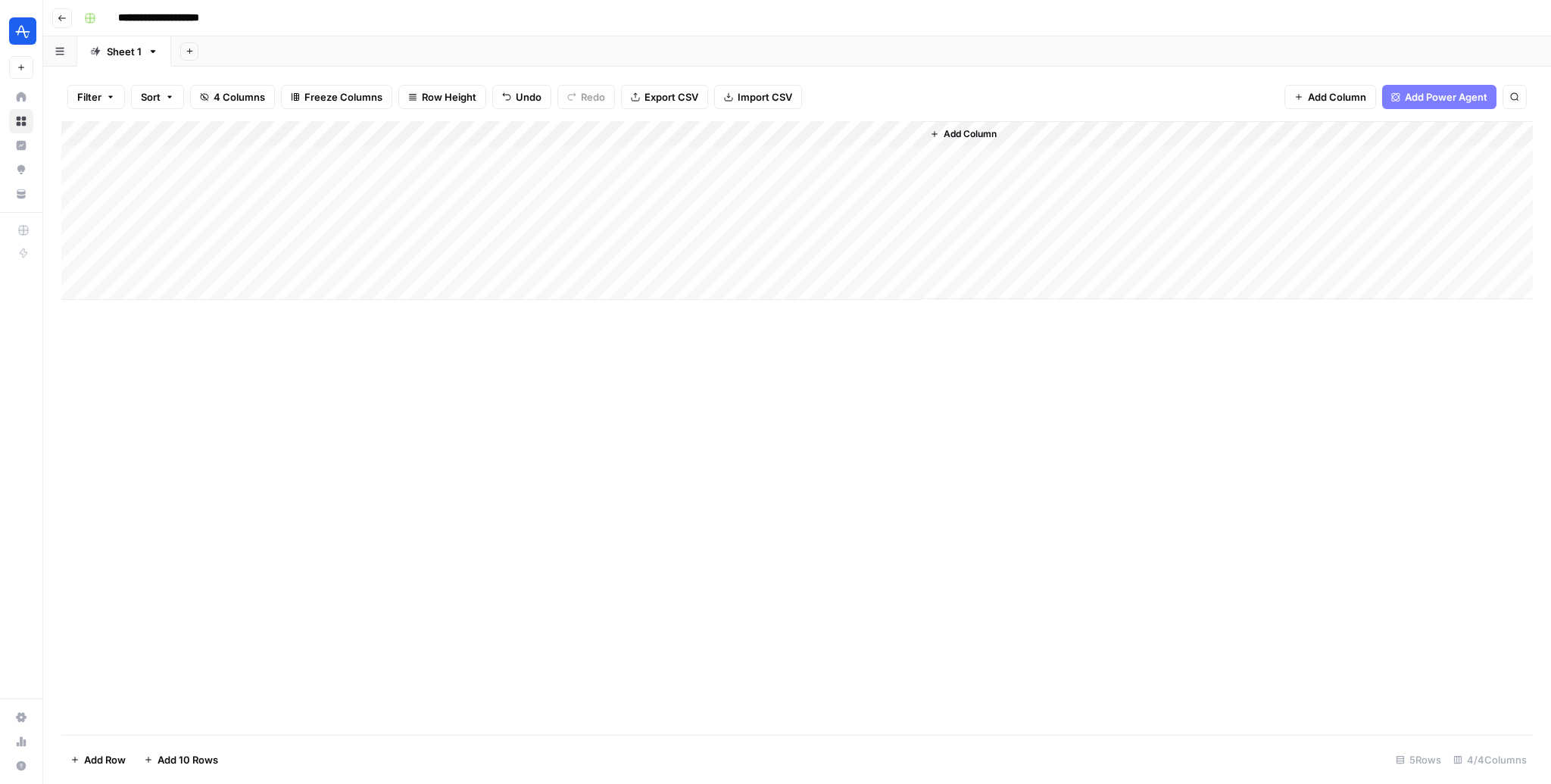
click at [812, 131] on div "Add Column" at bounding box center [797, 210] width 1471 height 179
click at [817, 353] on div "Add Column" at bounding box center [797, 428] width 1471 height 614
click at [842, 132] on div "Add Column" at bounding box center [797, 210] width 1471 height 179
click at [944, 208] on icon "button" at bounding box center [948, 206] width 9 height 9
click at [991, 247] on span "HTML" at bounding box center [984, 252] width 72 height 15
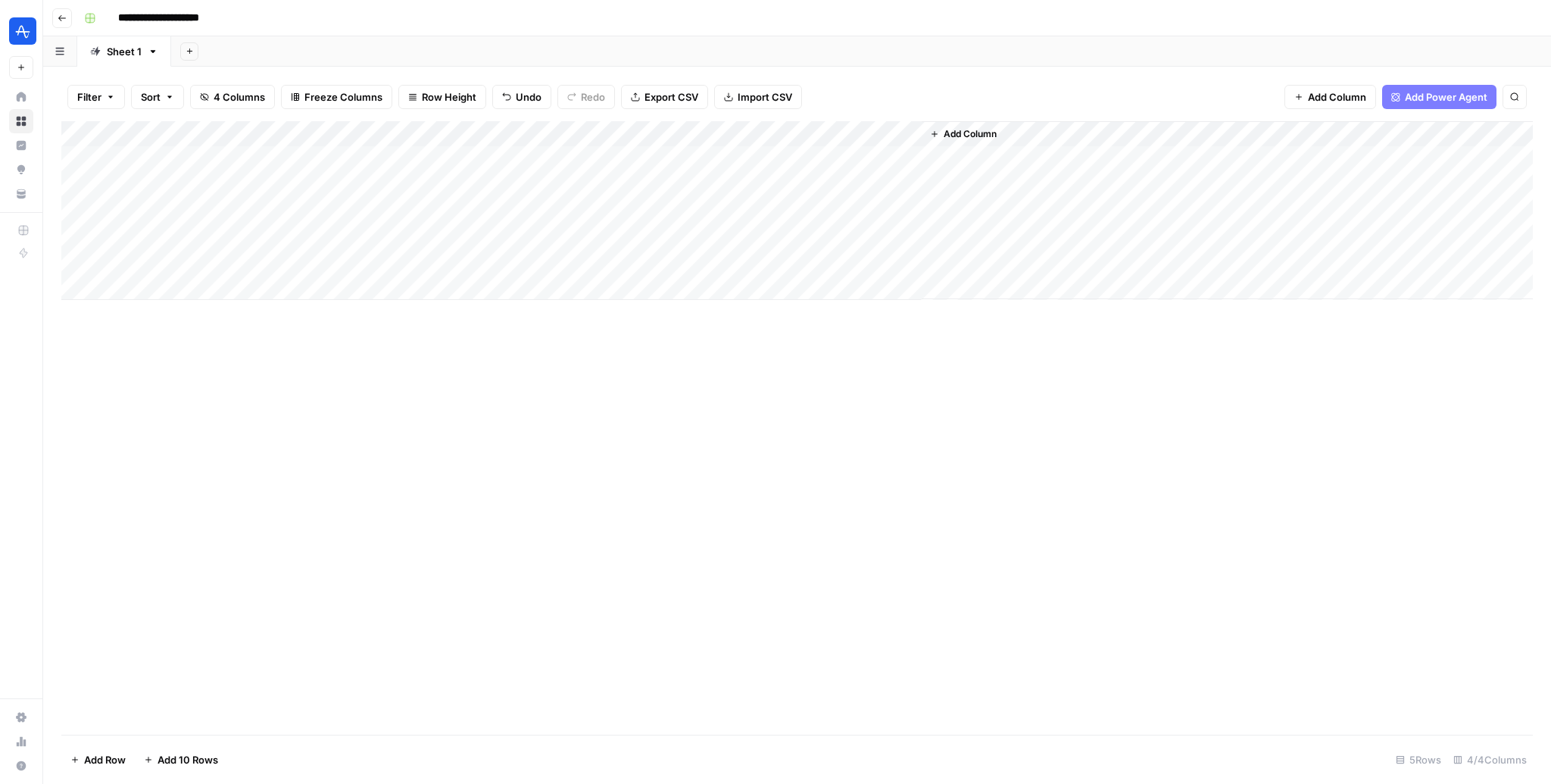
click at [935, 303] on div "Add Column" at bounding box center [797, 428] width 1471 height 614
click at [906, 160] on div "Add Column" at bounding box center [797, 210] width 1471 height 179
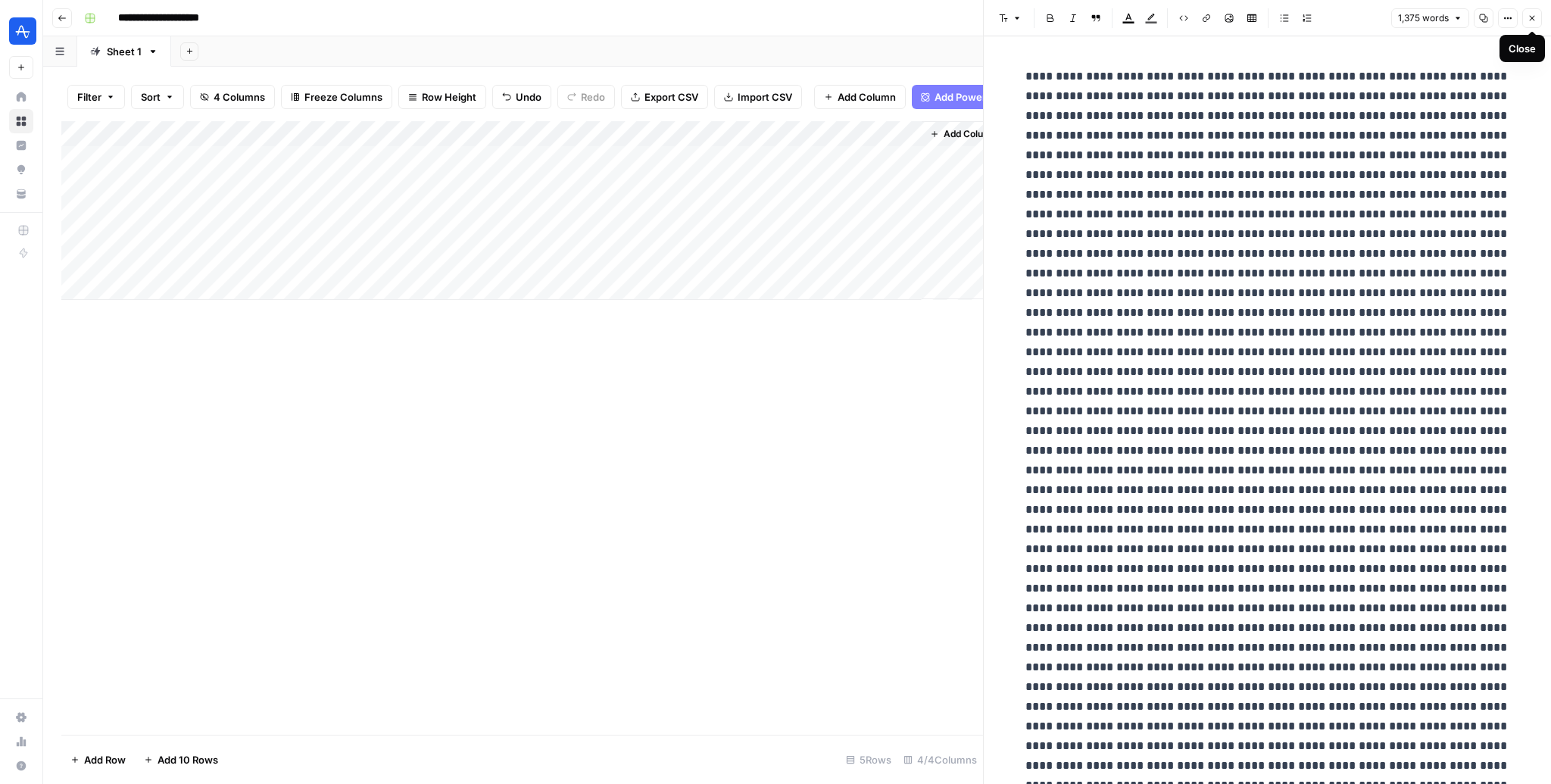
click at [1046, 21] on button "Close" at bounding box center [1532, 18] width 20 height 20
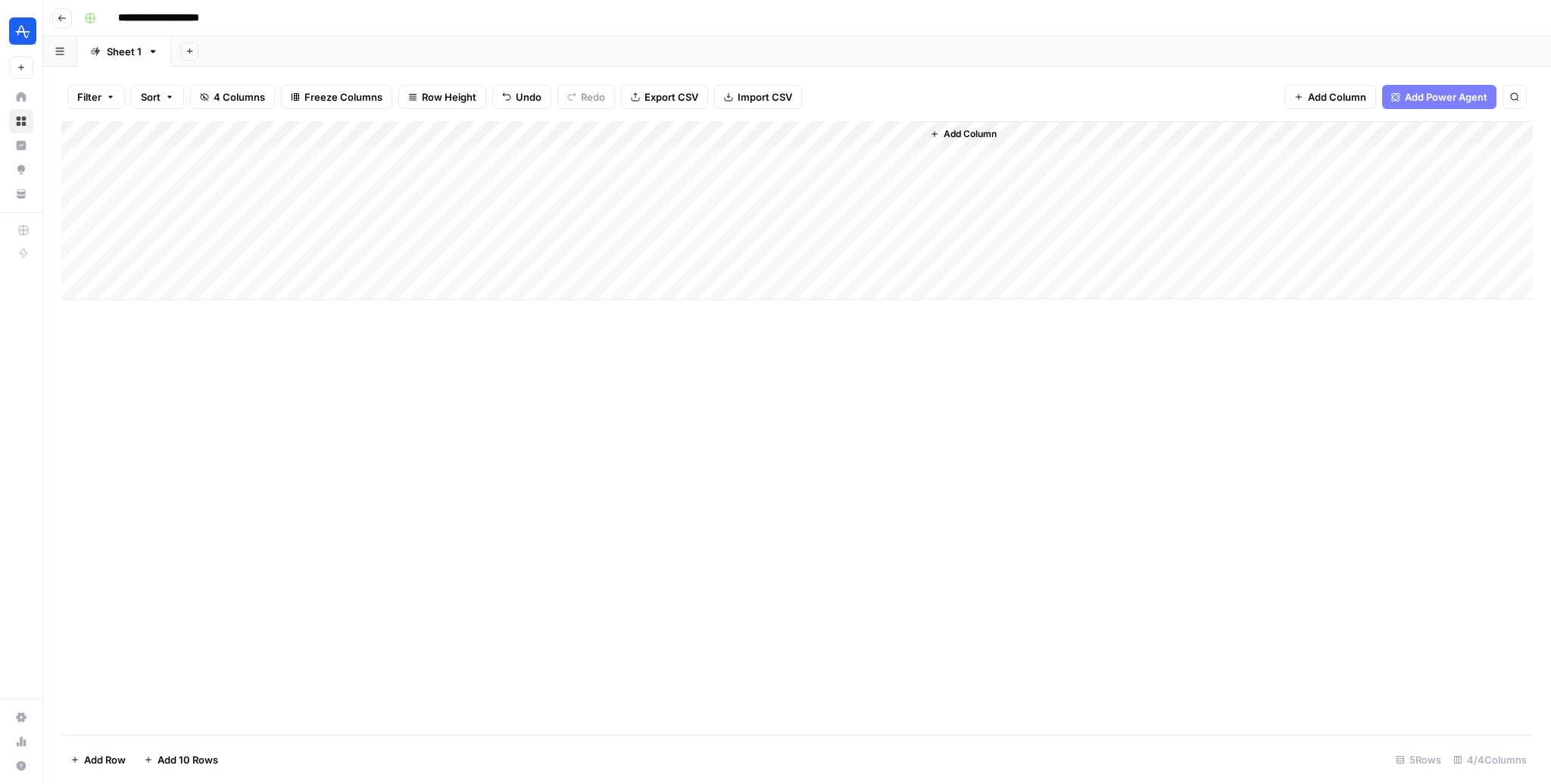
click at [907, 139] on div "Add Column" at bounding box center [797, 210] width 1471 height 179
click at [885, 198] on span "HTML" at bounding box center [874, 206] width 116 height 15
click at [990, 227] on span "Markdown" at bounding box center [984, 230] width 72 height 15
click at [907, 155] on div "Add Column" at bounding box center [797, 210] width 1471 height 179
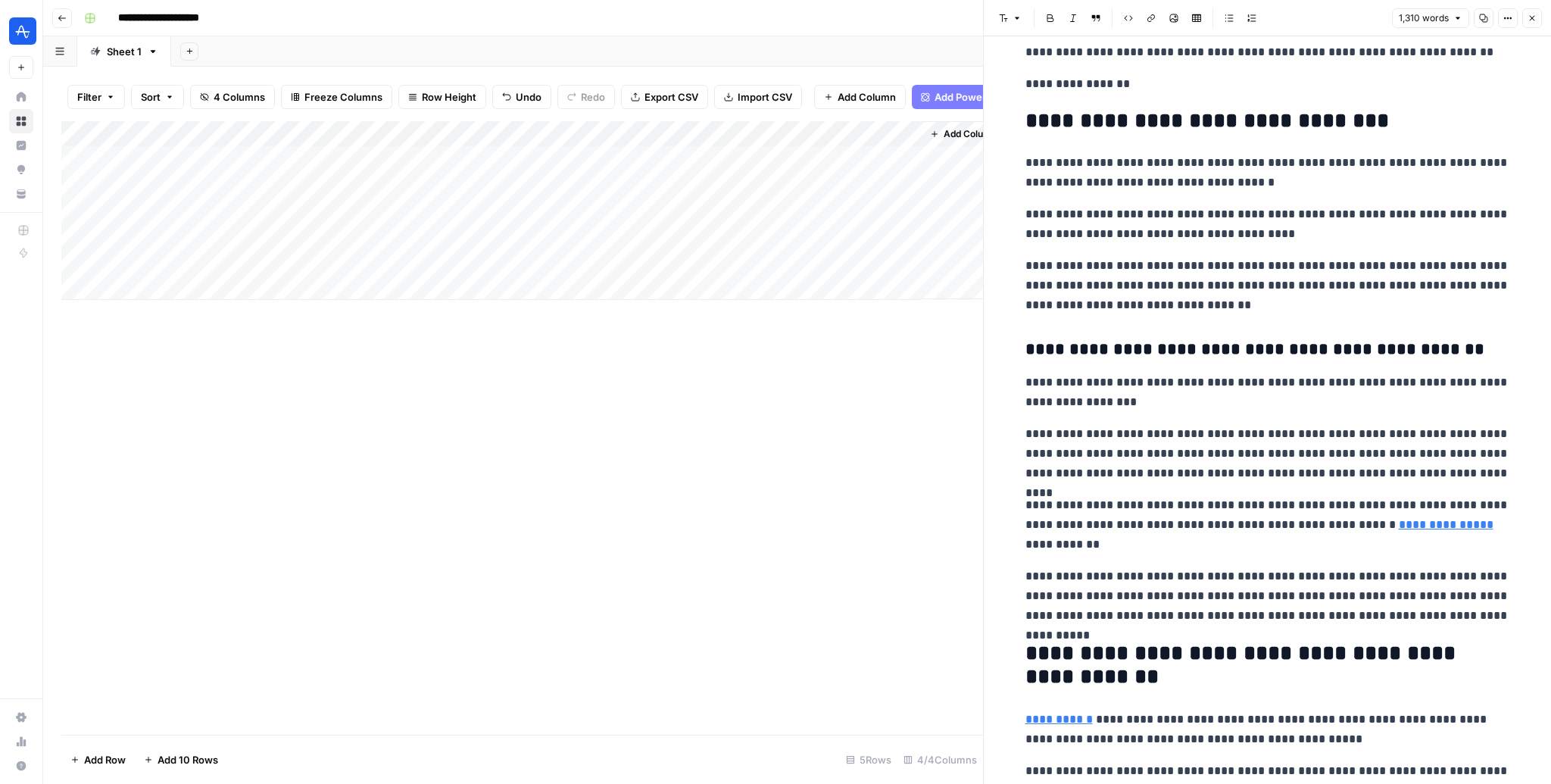
scroll to position [321, 0]
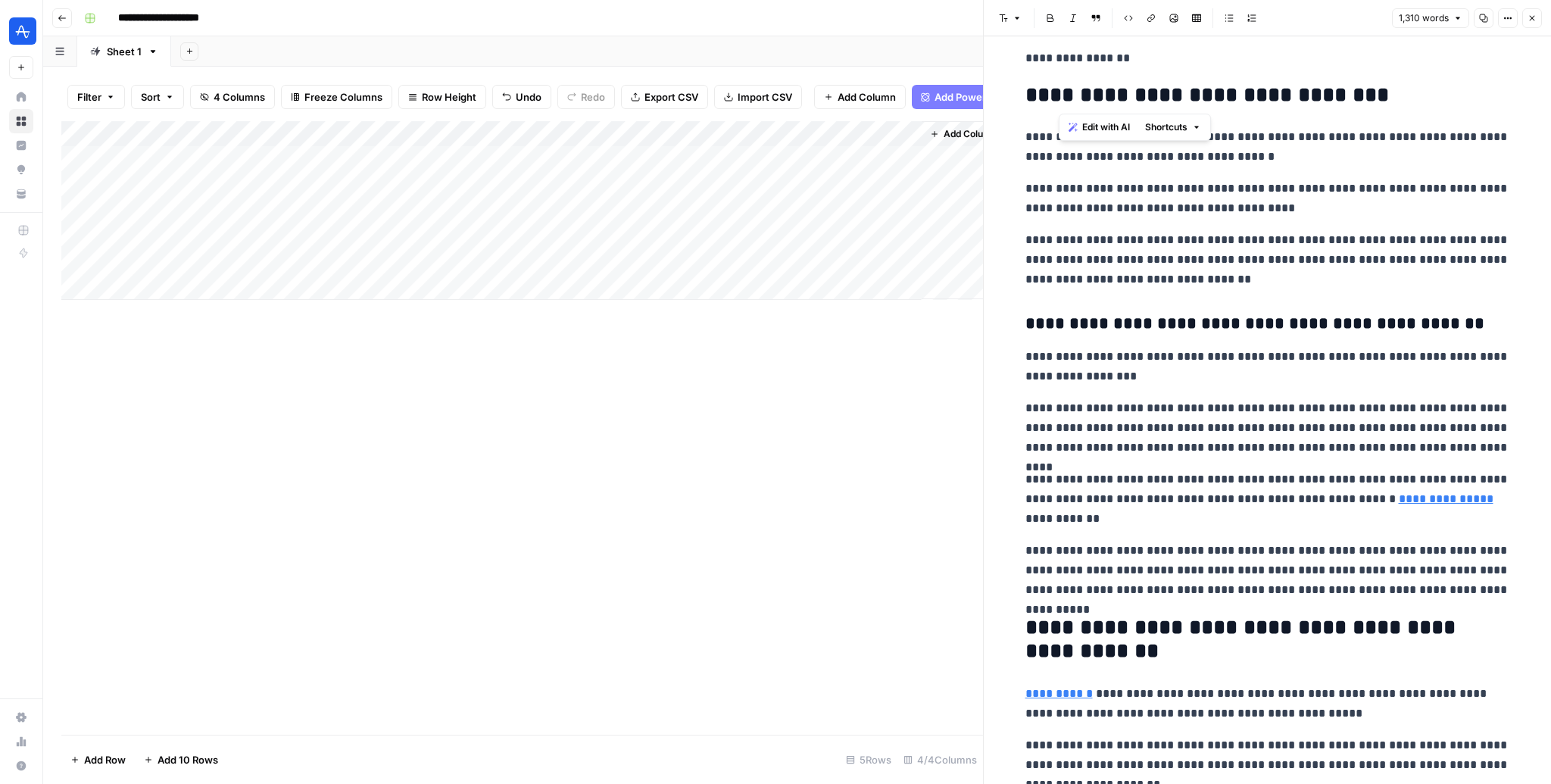
drag, startPoint x: 1062, startPoint y: 99, endPoint x: 1180, endPoint y: 99, distance: 118.0
click at [1046, 99] on h2 "**********" at bounding box center [1267, 95] width 485 height 24
click at [1046, 179] on p "**********" at bounding box center [1267, 198] width 485 height 39
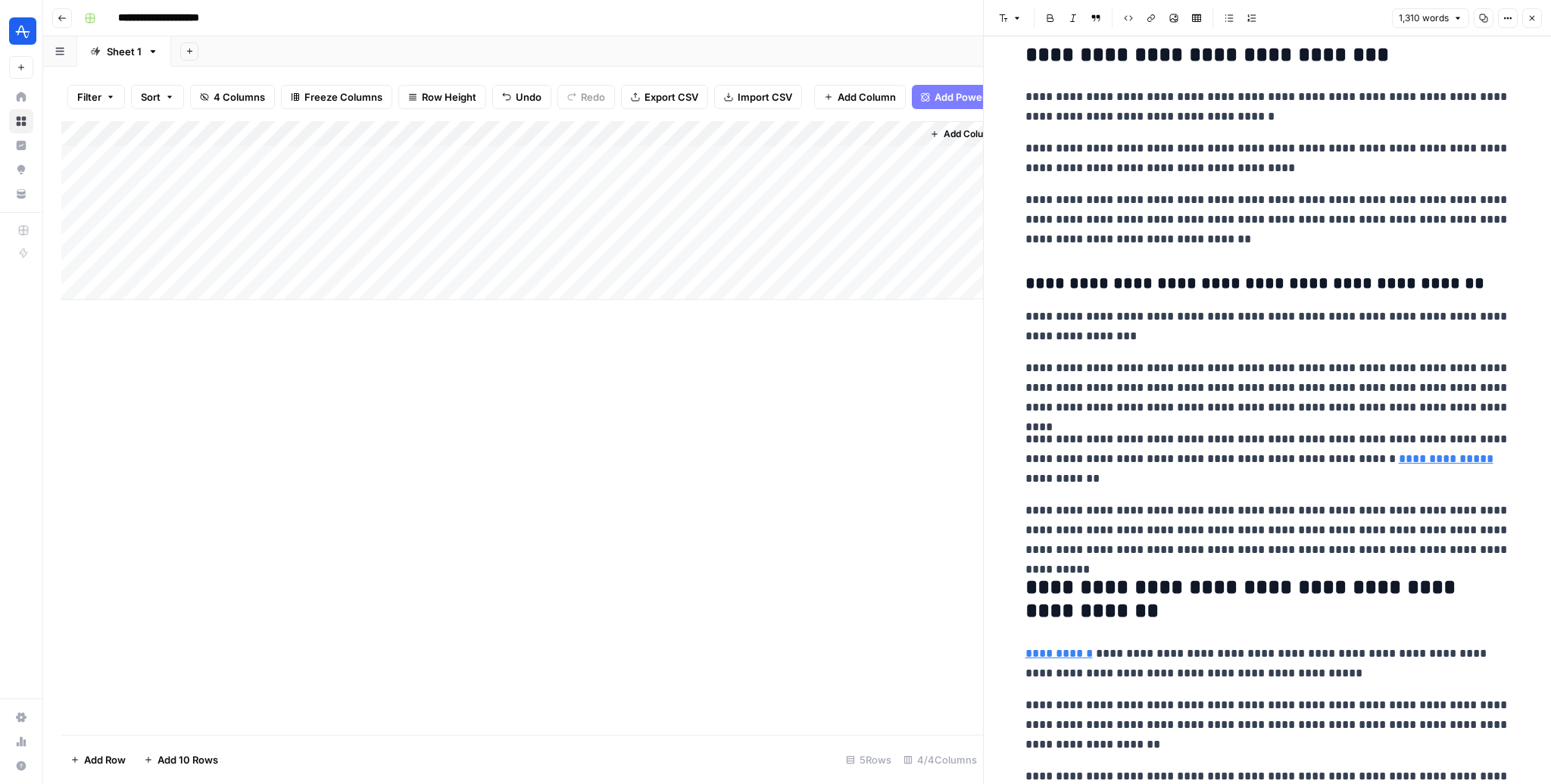
scroll to position [363, 0]
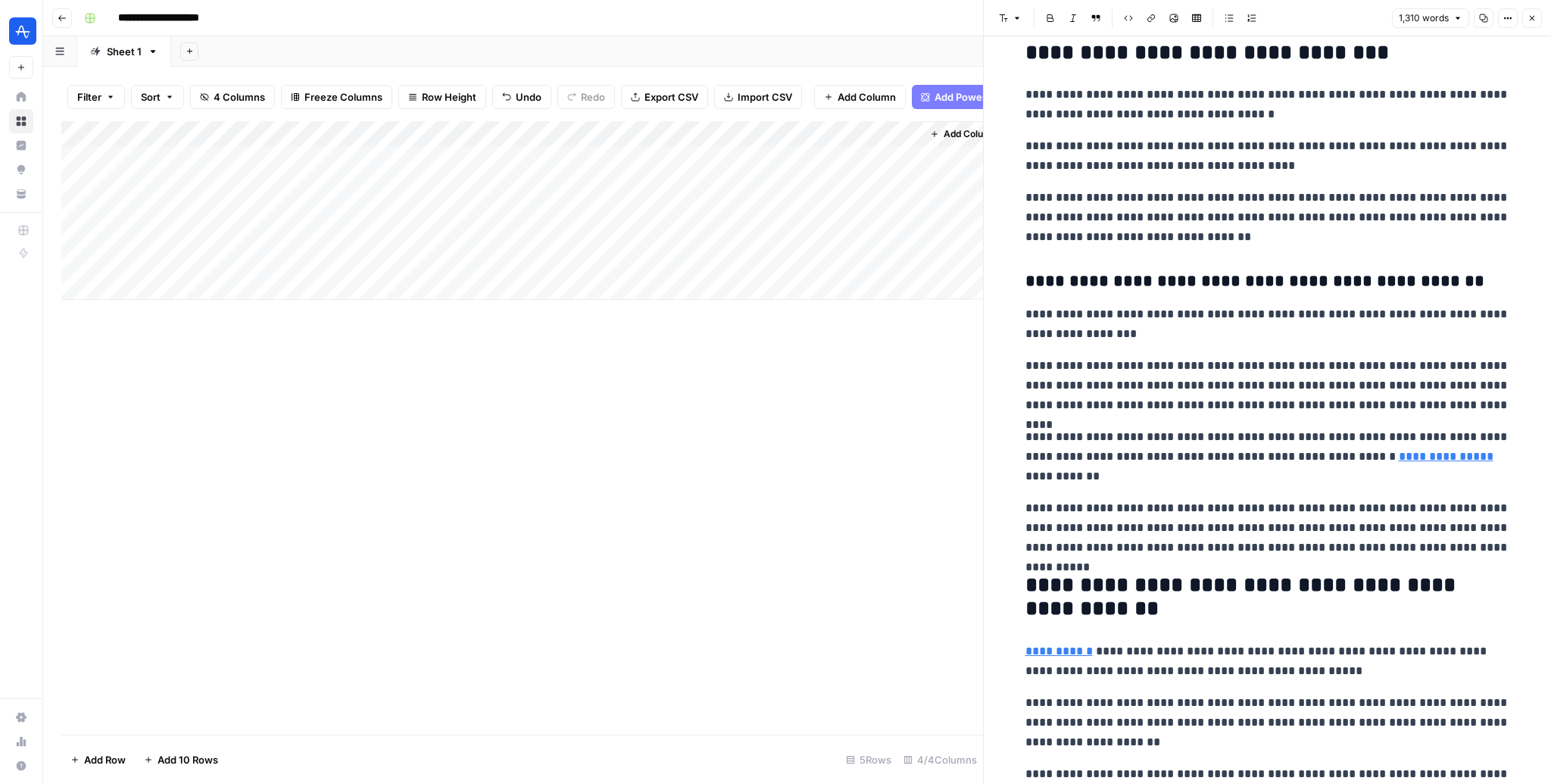
click at [1046, 456] on p "**********" at bounding box center [1267, 456] width 485 height 59
click at [1046, 463] on p "**********" at bounding box center [1267, 456] width 485 height 59
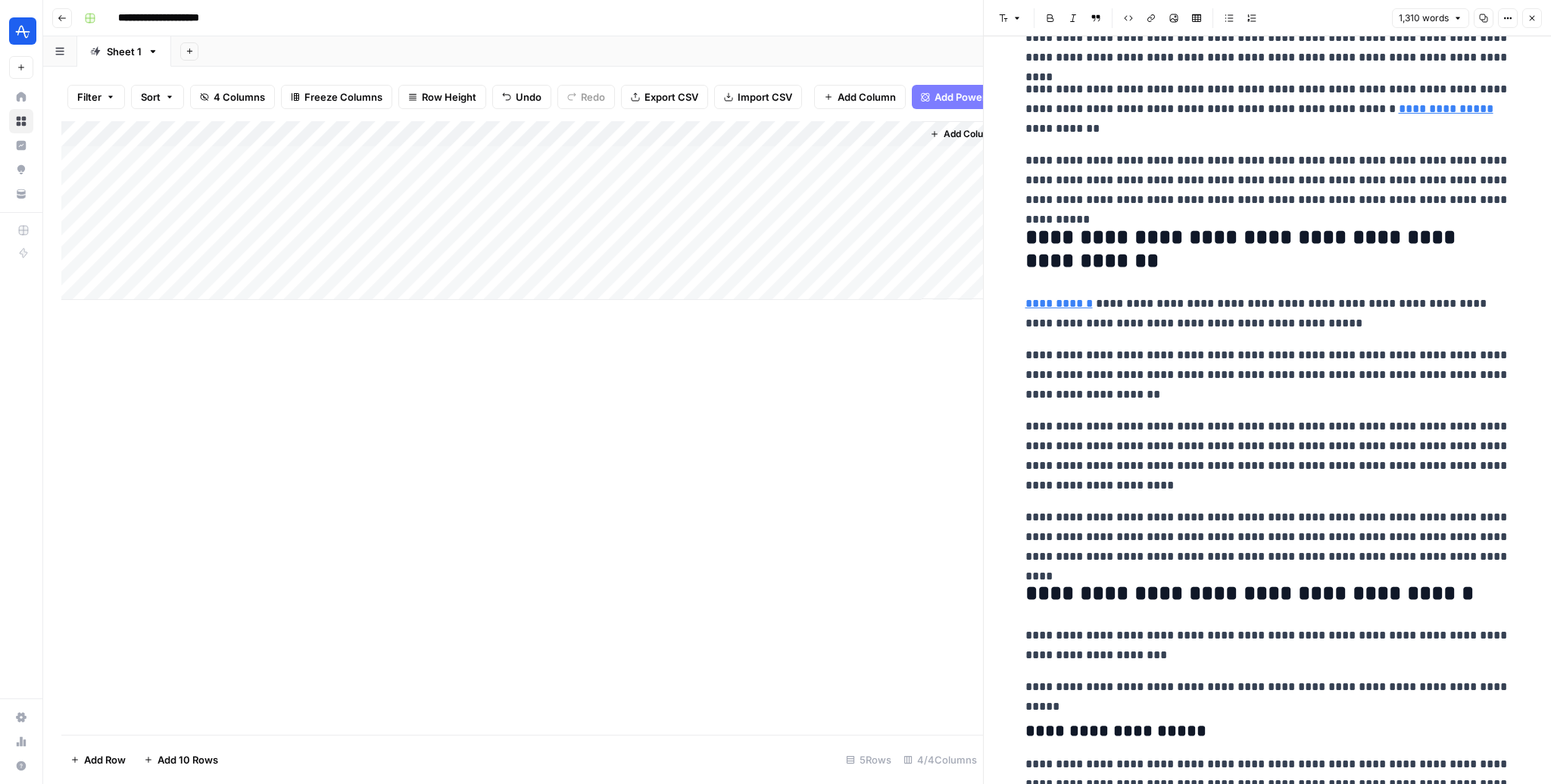
scroll to position [730, 0]
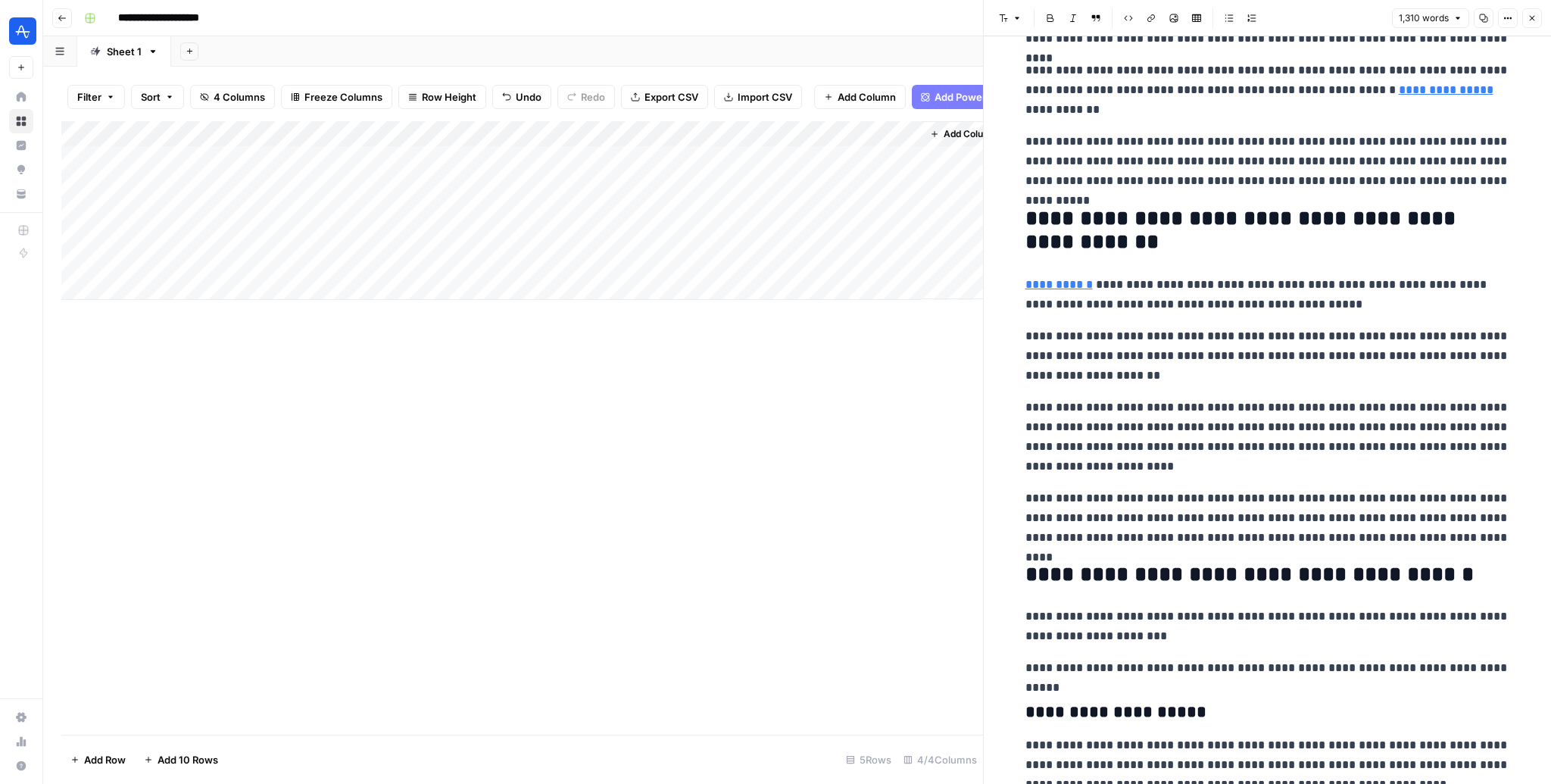
click at [1035, 402] on p "**********" at bounding box center [1267, 437] width 485 height 79
drag, startPoint x: 1035, startPoint y: 402, endPoint x: 1155, endPoint y: 402, distance: 120.0
click at [1046, 402] on p "**********" at bounding box center [1267, 437] width 485 height 79
click at [1046, 404] on p "**********" at bounding box center [1267, 437] width 485 height 79
click at [1046, 406] on p "**********" at bounding box center [1267, 437] width 485 height 79
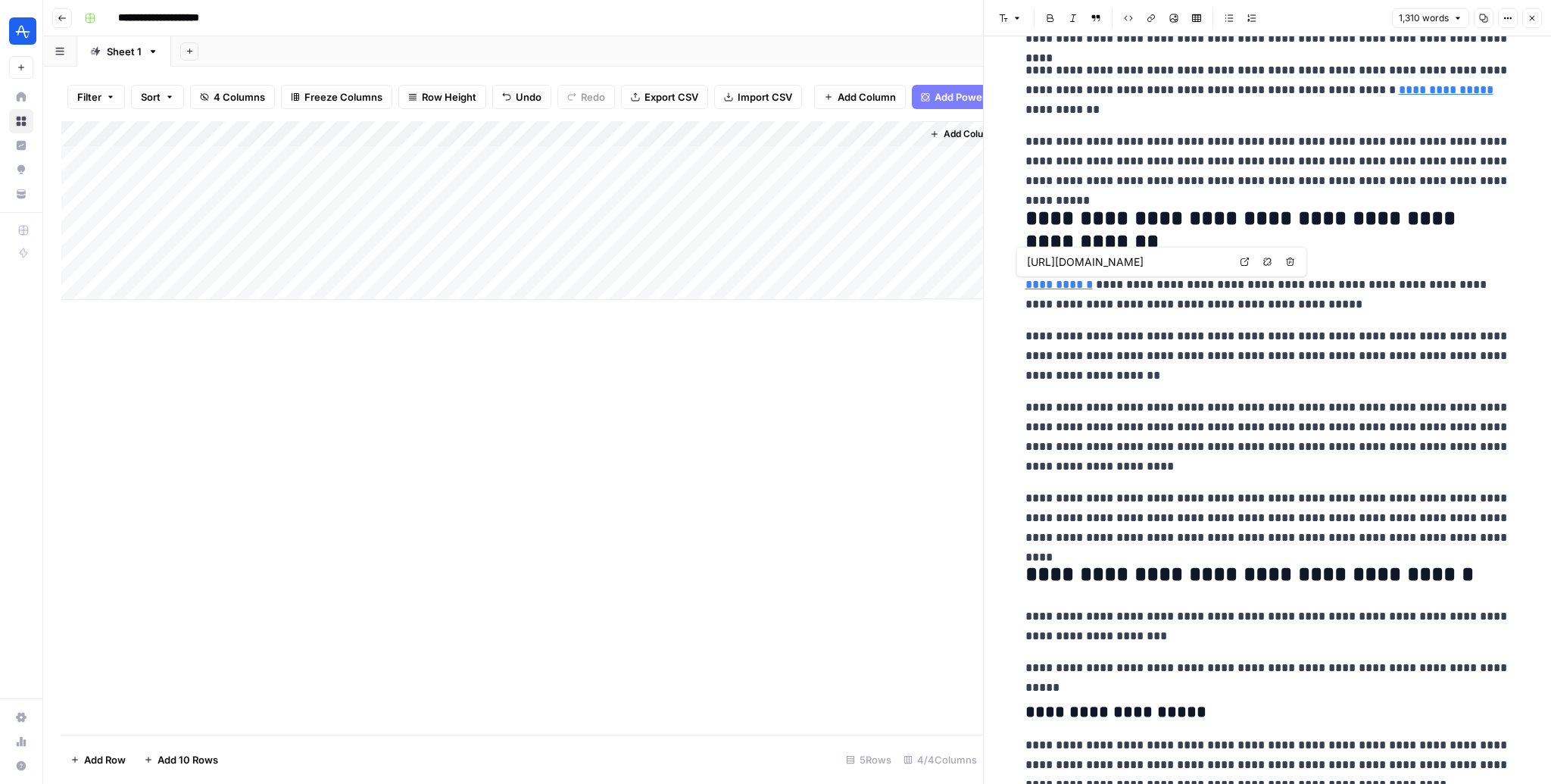
click at [1046, 281] on link "**********" at bounding box center [1059, 284] width 67 height 12
drag, startPoint x: 1144, startPoint y: 402, endPoint x: 1219, endPoint y: 405, distance: 75.1
click at [1046, 405] on p "**********" at bounding box center [1267, 437] width 485 height 79
drag, startPoint x: 1018, startPoint y: 279, endPoint x: 1073, endPoint y: 279, distance: 55.0
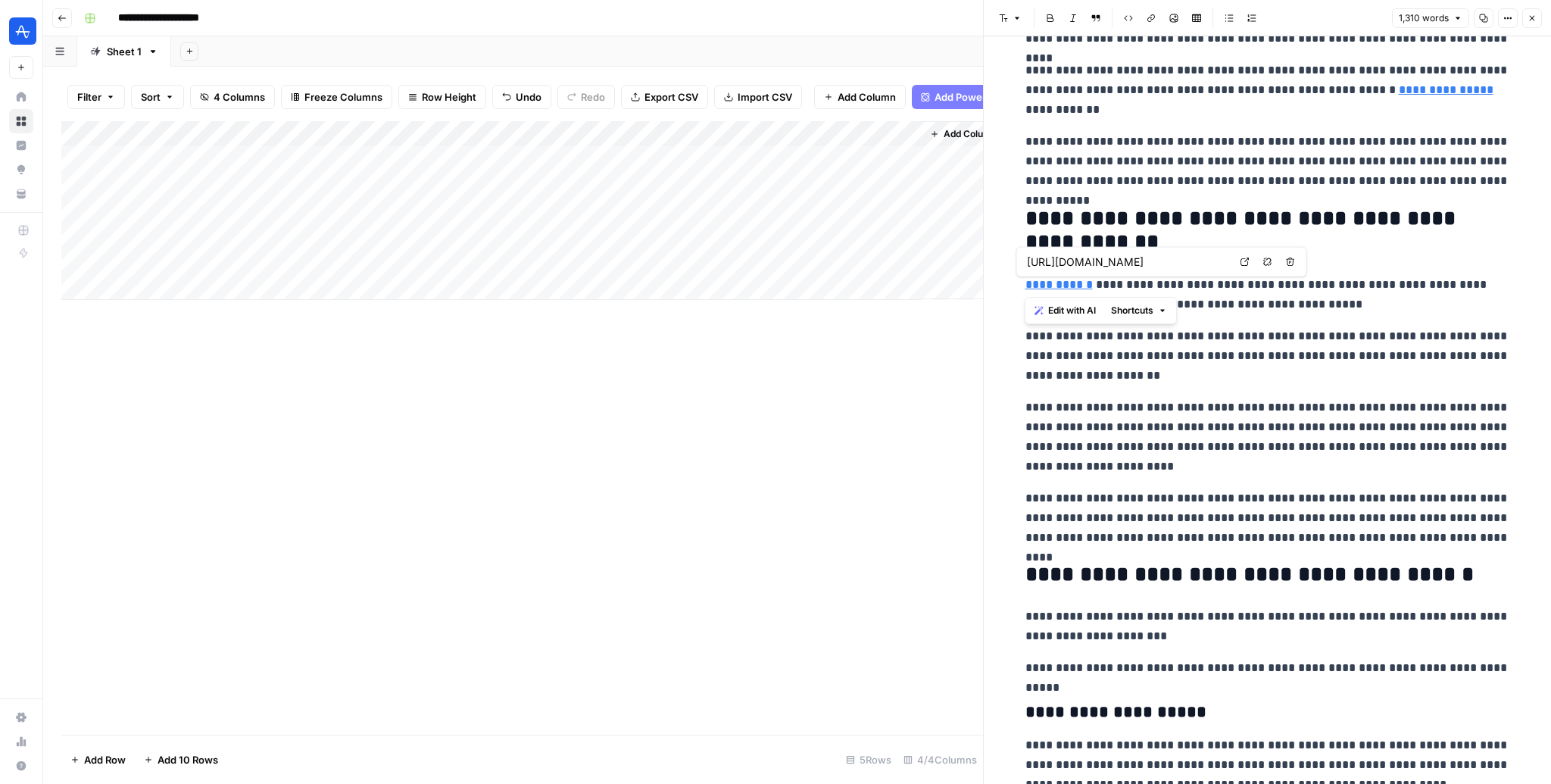
click at [1046, 417] on p "**********" at bounding box center [1267, 437] width 485 height 79
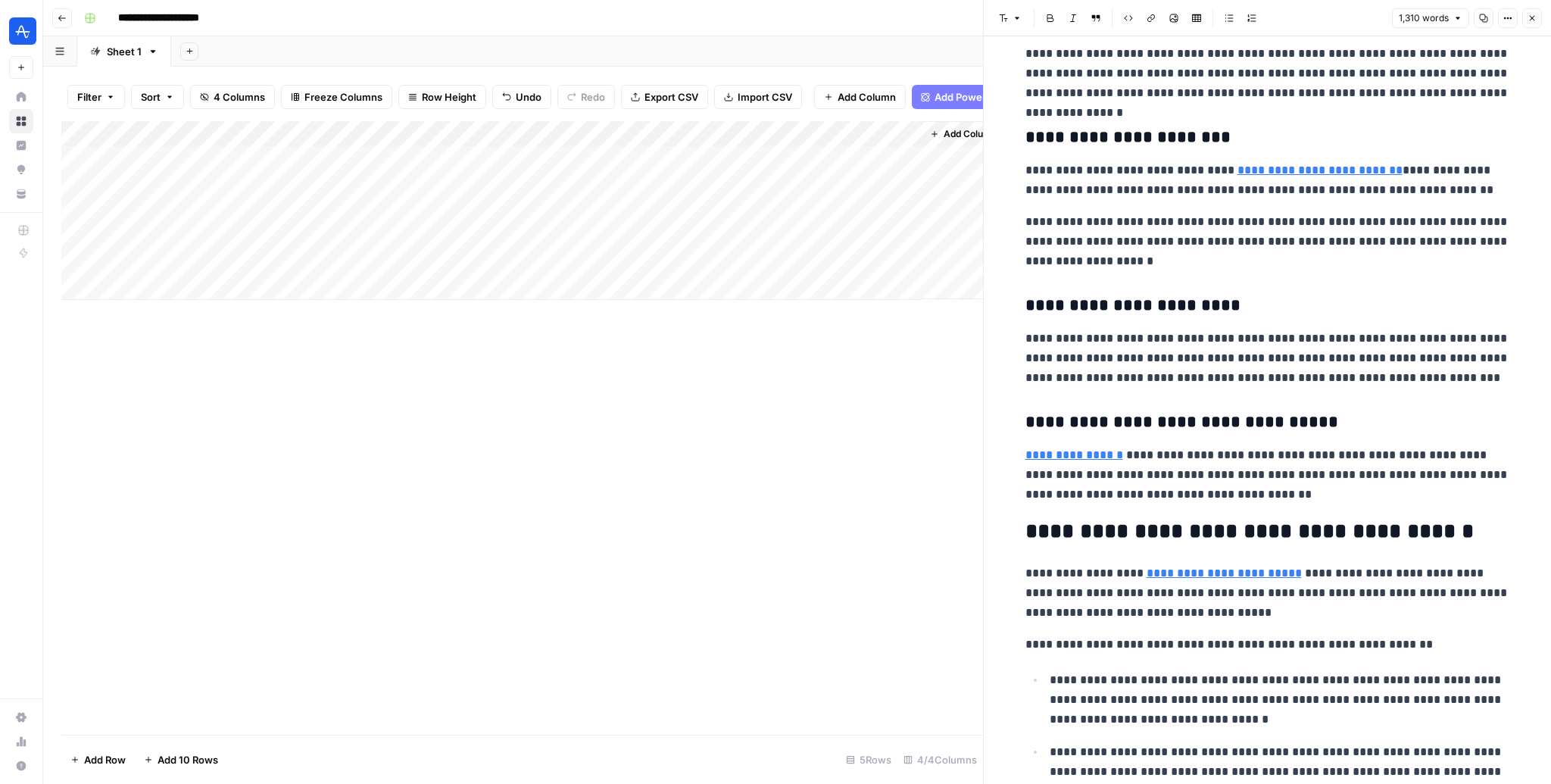
scroll to position [2221, 0]
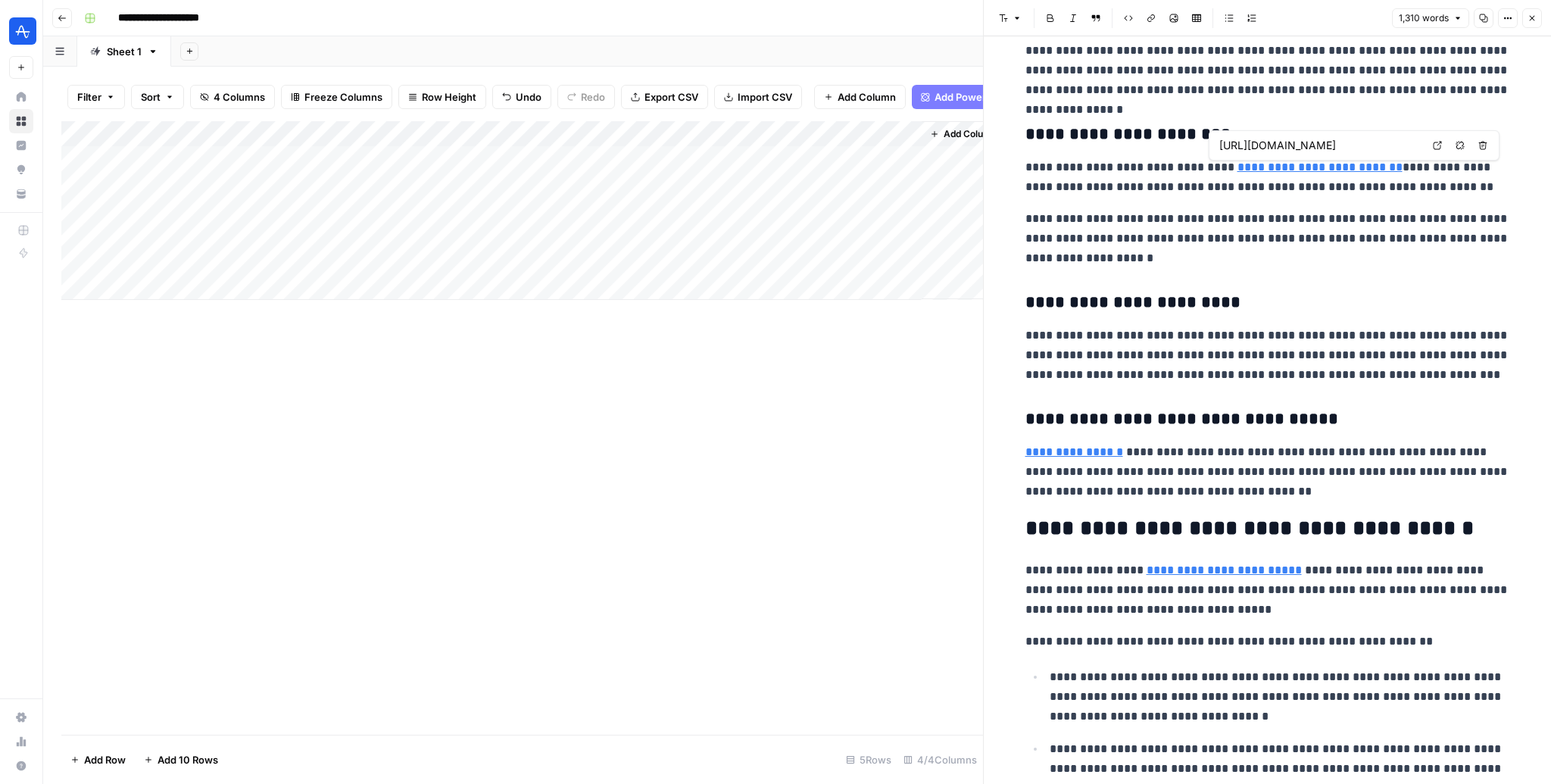
click at [1046, 169] on link "**********" at bounding box center [1320, 167] width 165 height 12
click at [1046, 144] on icon at bounding box center [1438, 145] width 9 height 9
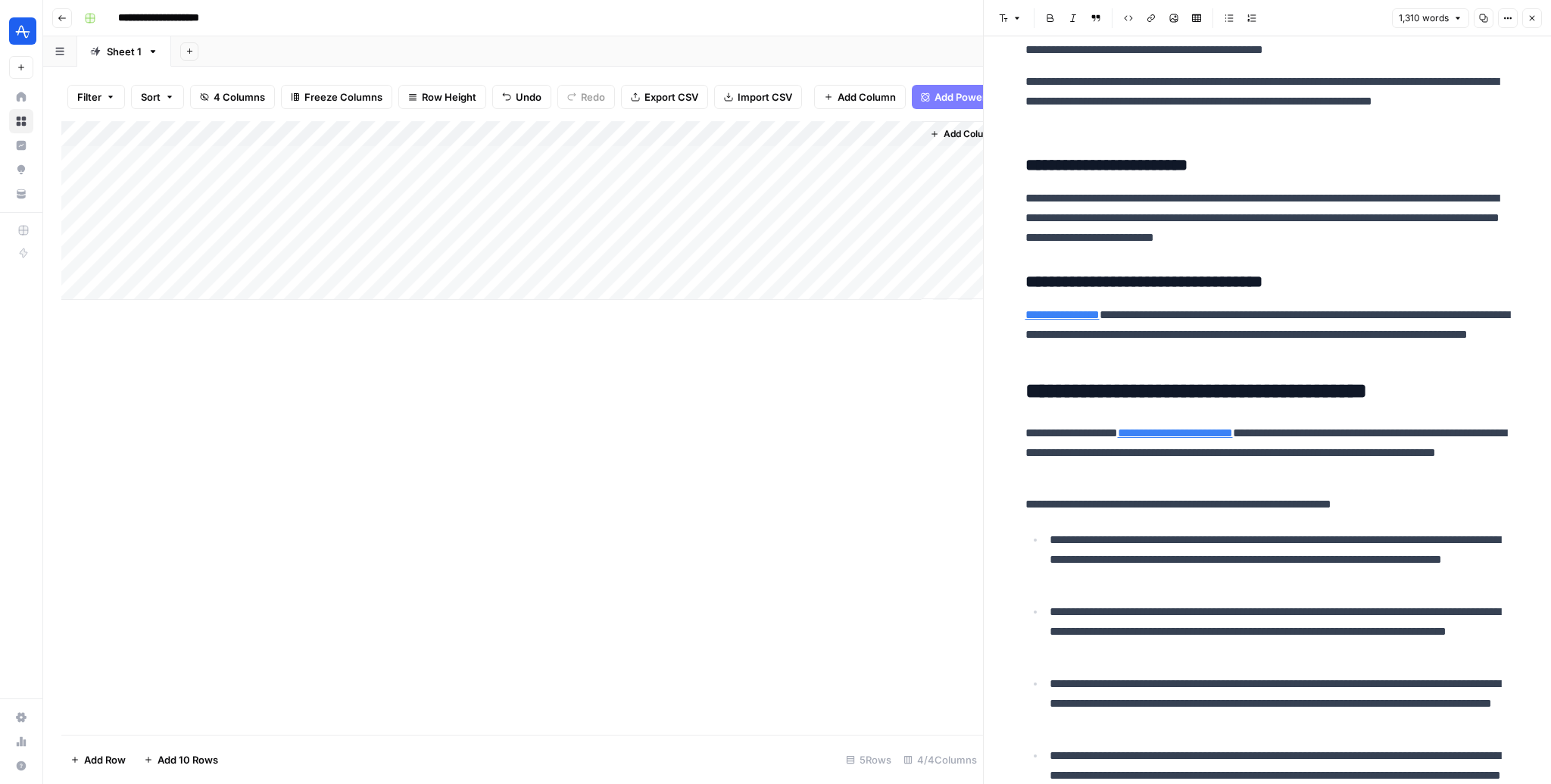
scroll to position [2359, 0]
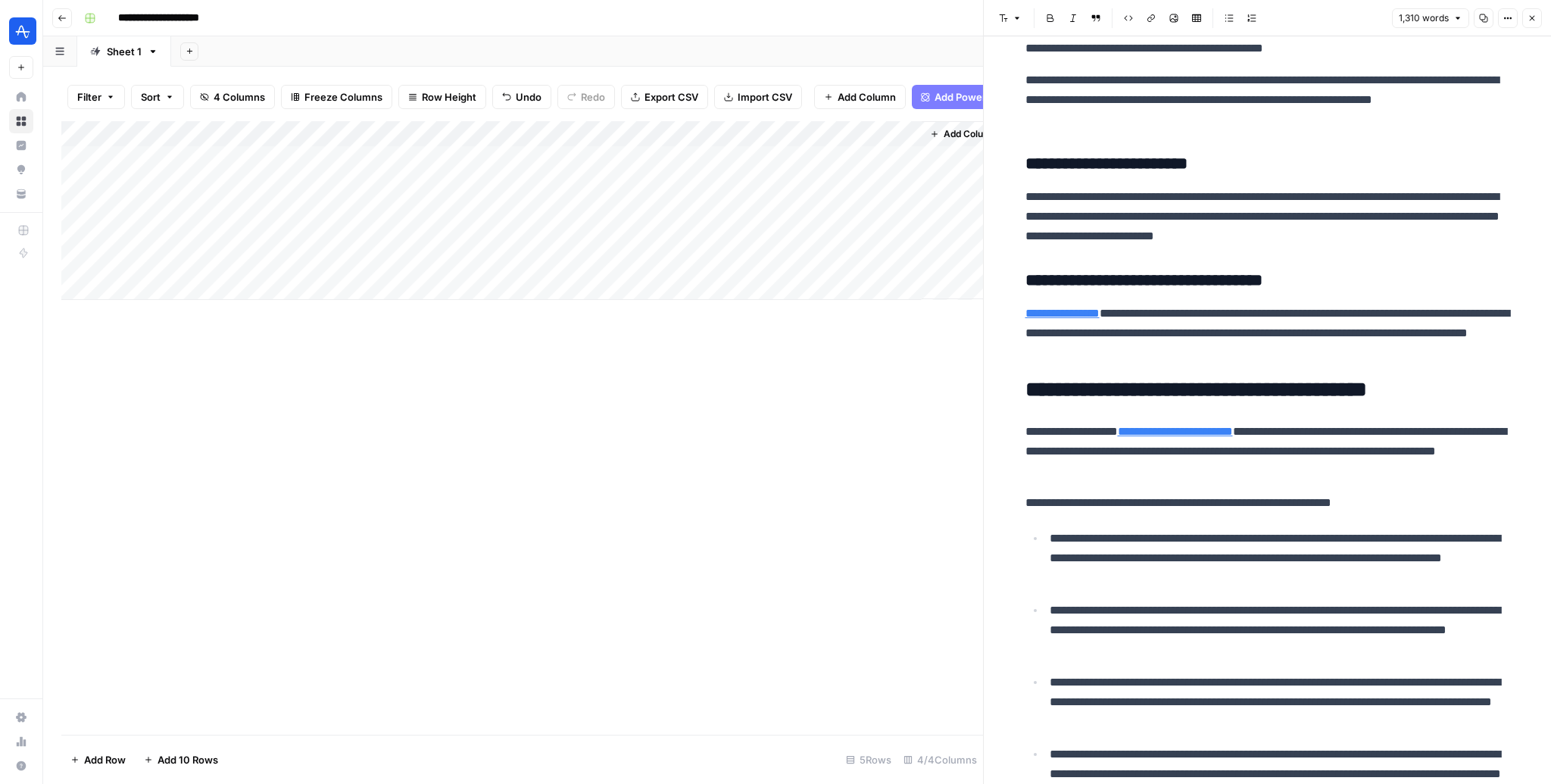
click at [1046, 316] on p "**********" at bounding box center [1267, 333] width 485 height 59
click at [1046, 315] on link "**********" at bounding box center [1062, 313] width 74 height 12
click at [1046, 289] on icon at bounding box center [1246, 292] width 9 height 9
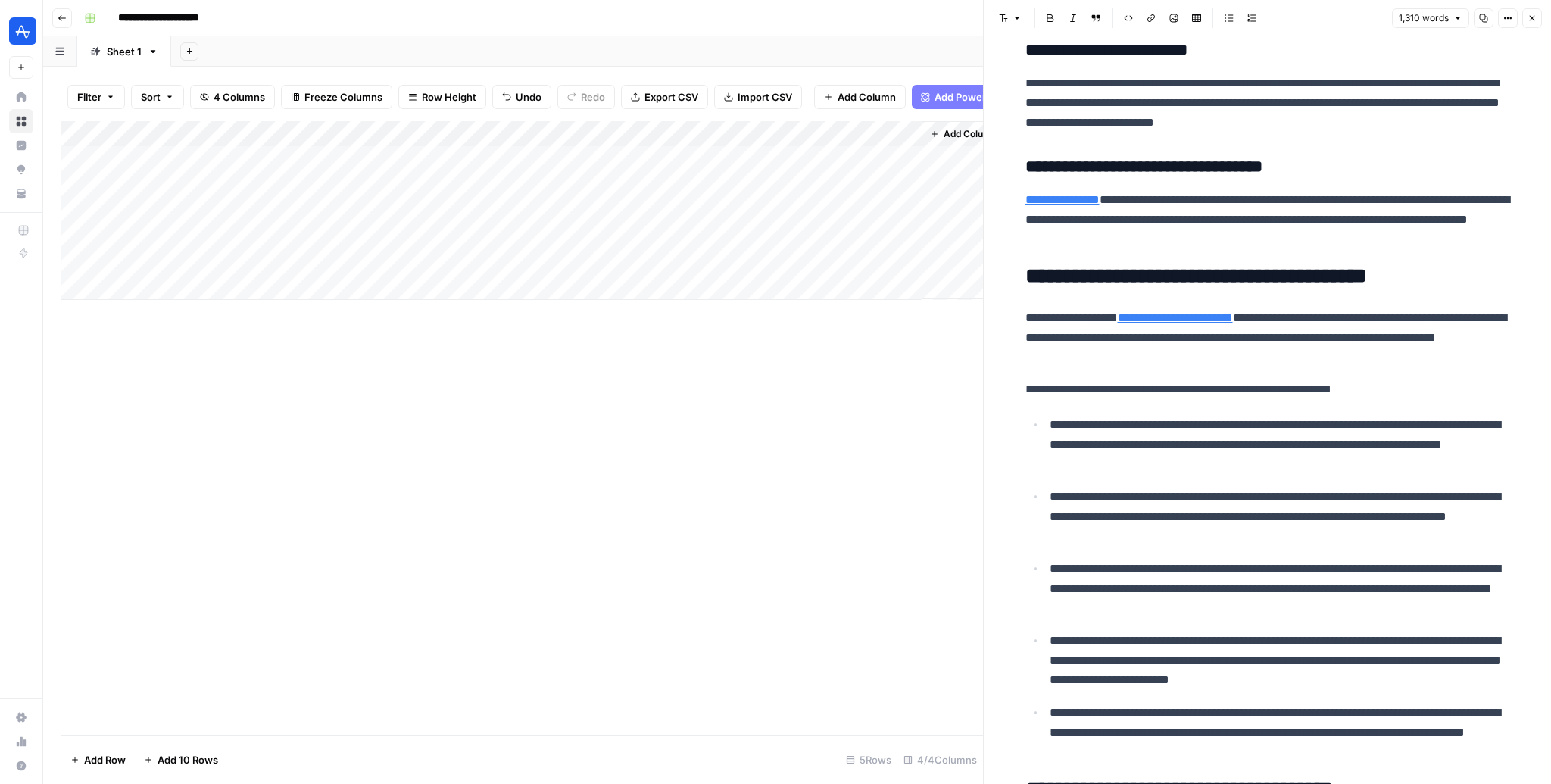
scroll to position [2473, 0]
click at [1046, 409] on div "**********" at bounding box center [1267, 300] width 503 height 5425
click at [1046, 321] on link "**********" at bounding box center [1175, 316] width 115 height 12
click at [1046, 295] on icon at bounding box center [1348, 296] width 9 height 9
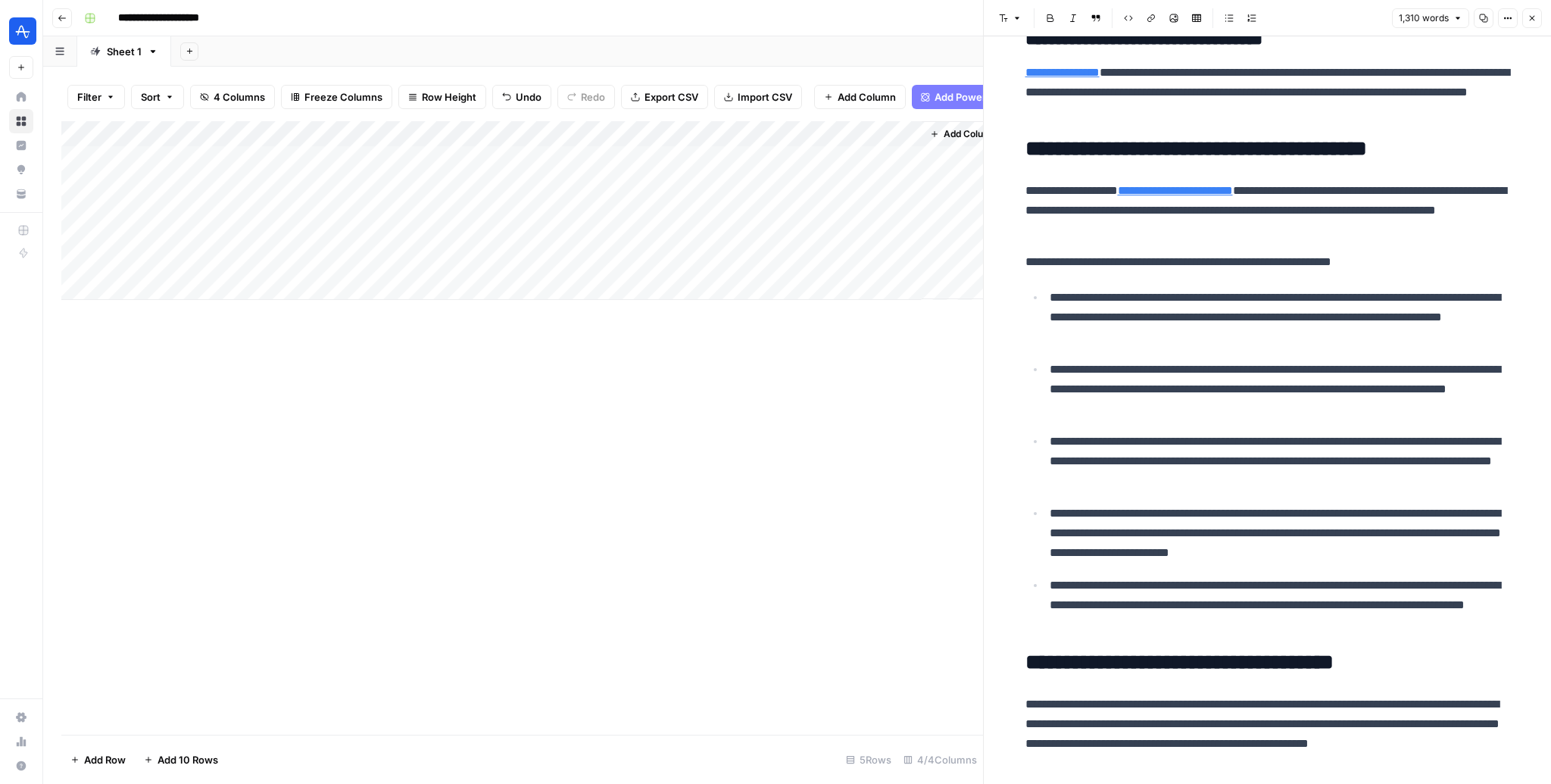
click at [1046, 377] on p "**********" at bounding box center [1280, 389] width 460 height 59
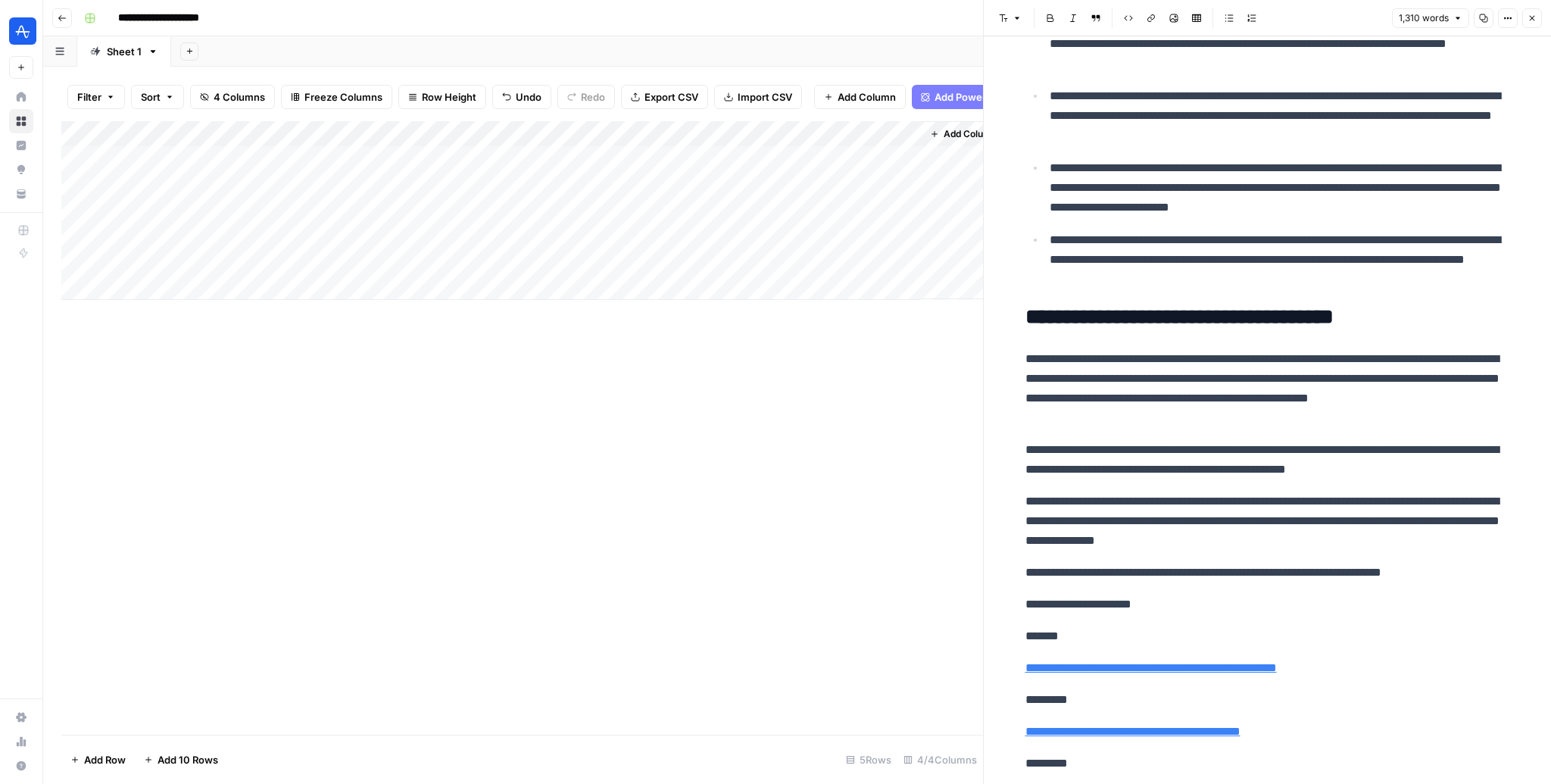
scroll to position [2942, 0]
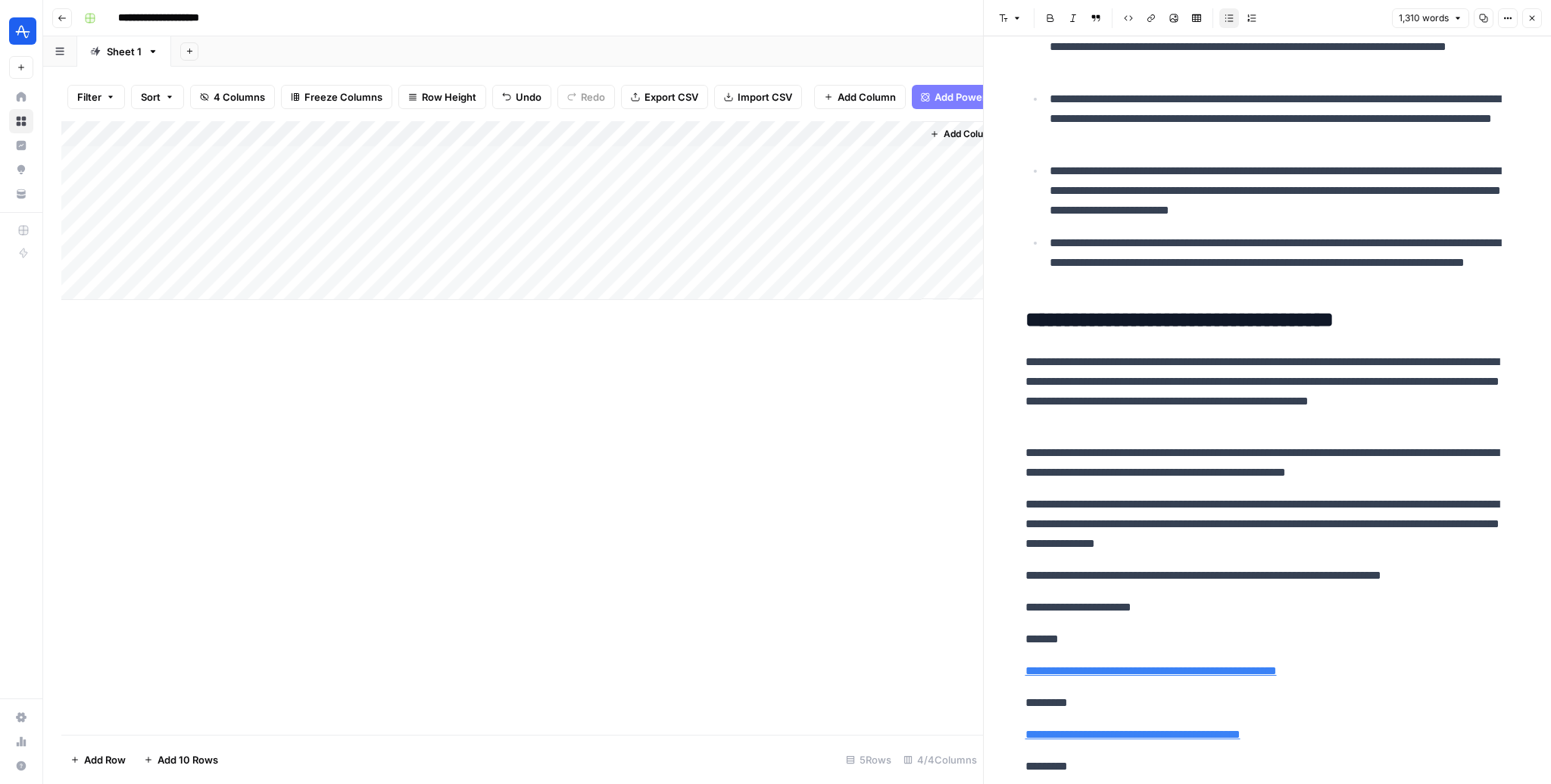
click at [712, 490] on div "Add Column" at bounding box center [522, 428] width 922 height 614
click at [1046, 24] on button "Close" at bounding box center [1532, 18] width 20 height 20
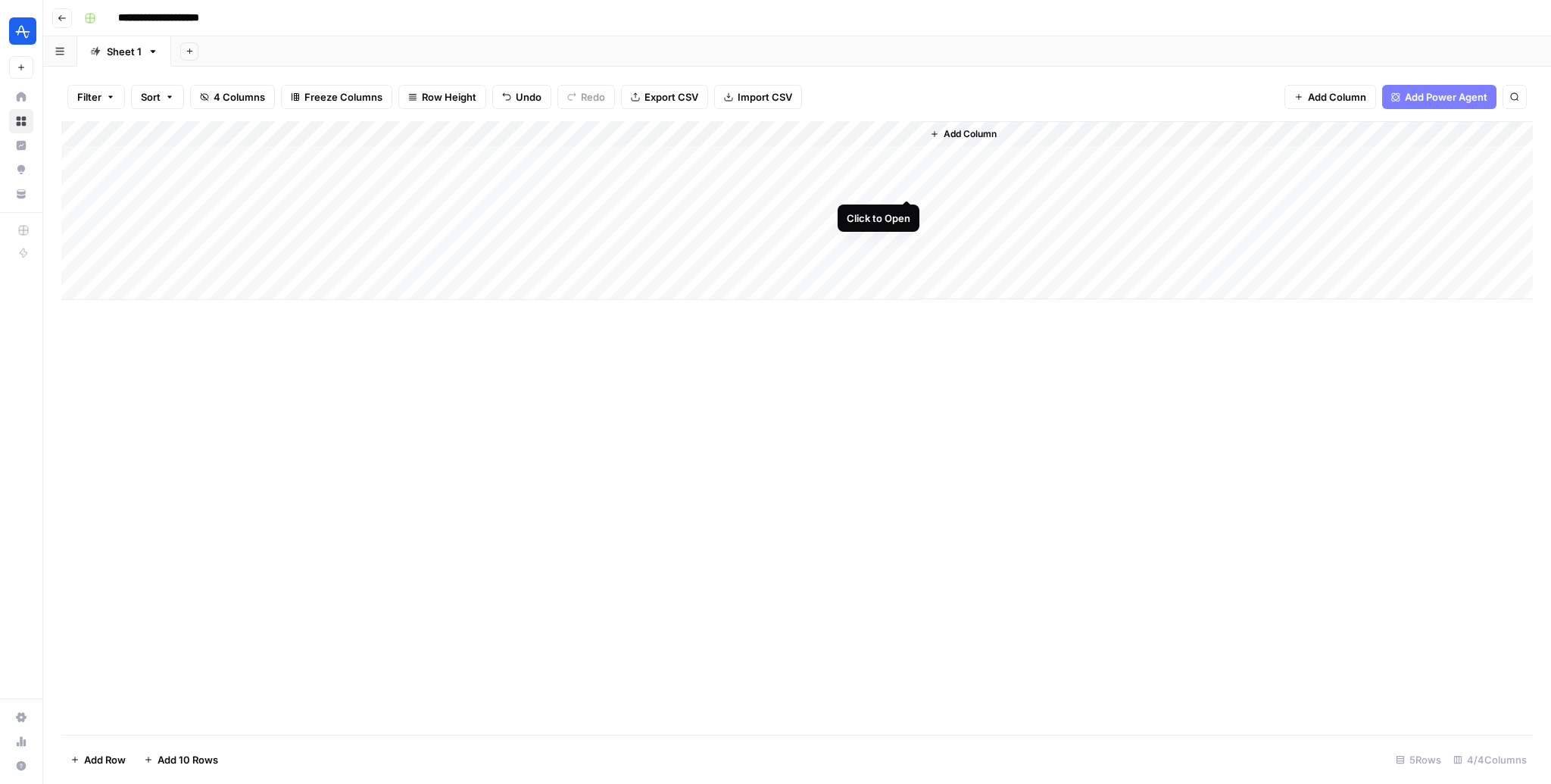
click at [905, 182] on div "Add Column" at bounding box center [797, 210] width 1471 height 179
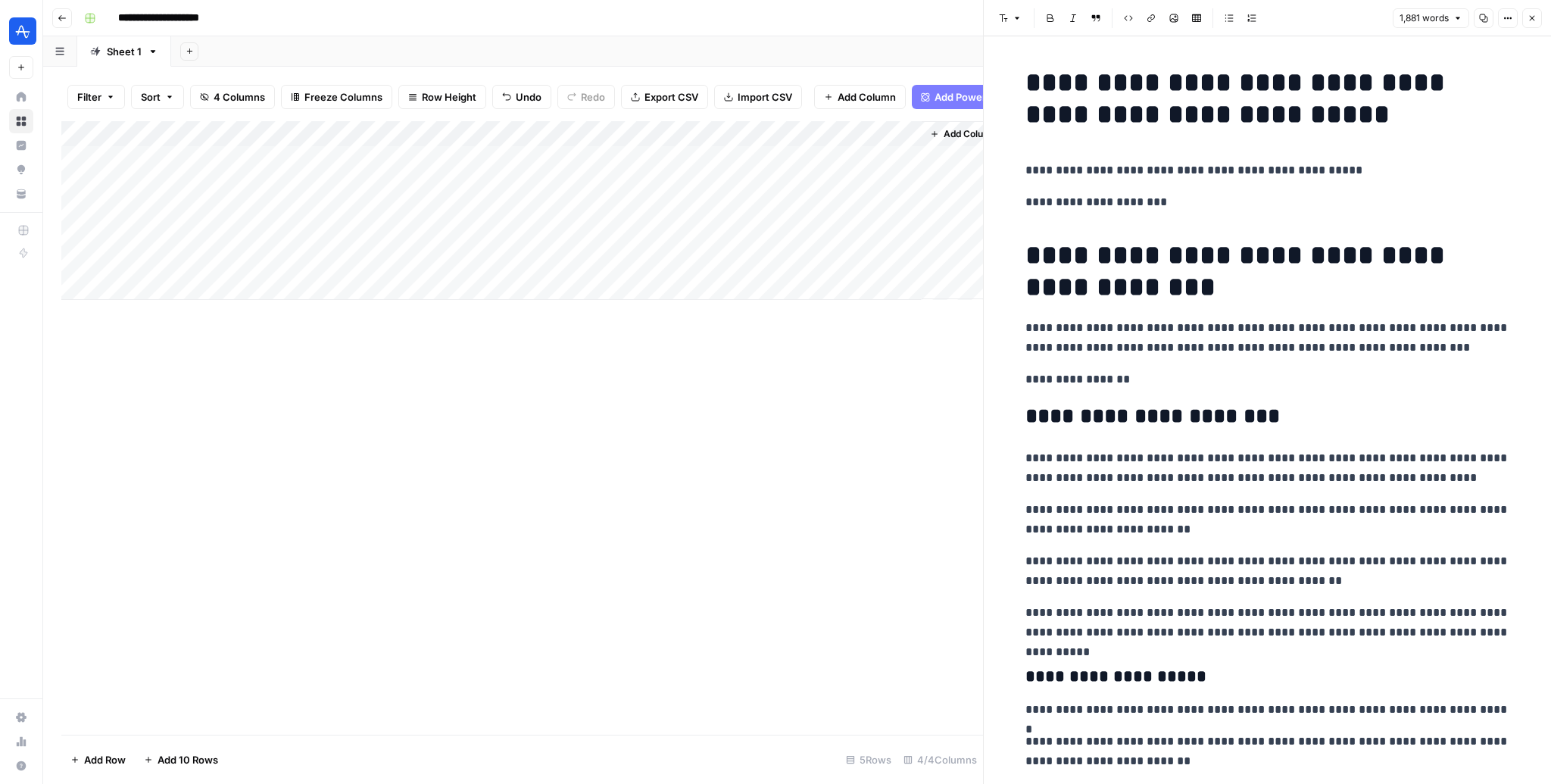
click at [1046, 353] on p "**********" at bounding box center [1267, 337] width 485 height 39
click at [651, 389] on div "Add Column" at bounding box center [522, 428] width 922 height 614
click at [752, 132] on div "Add Column" at bounding box center [522, 210] width 922 height 179
type input "Add Internal Links from Knowledge Base - Fork"
click at [709, 372] on div "Add Column" at bounding box center [522, 428] width 922 height 614
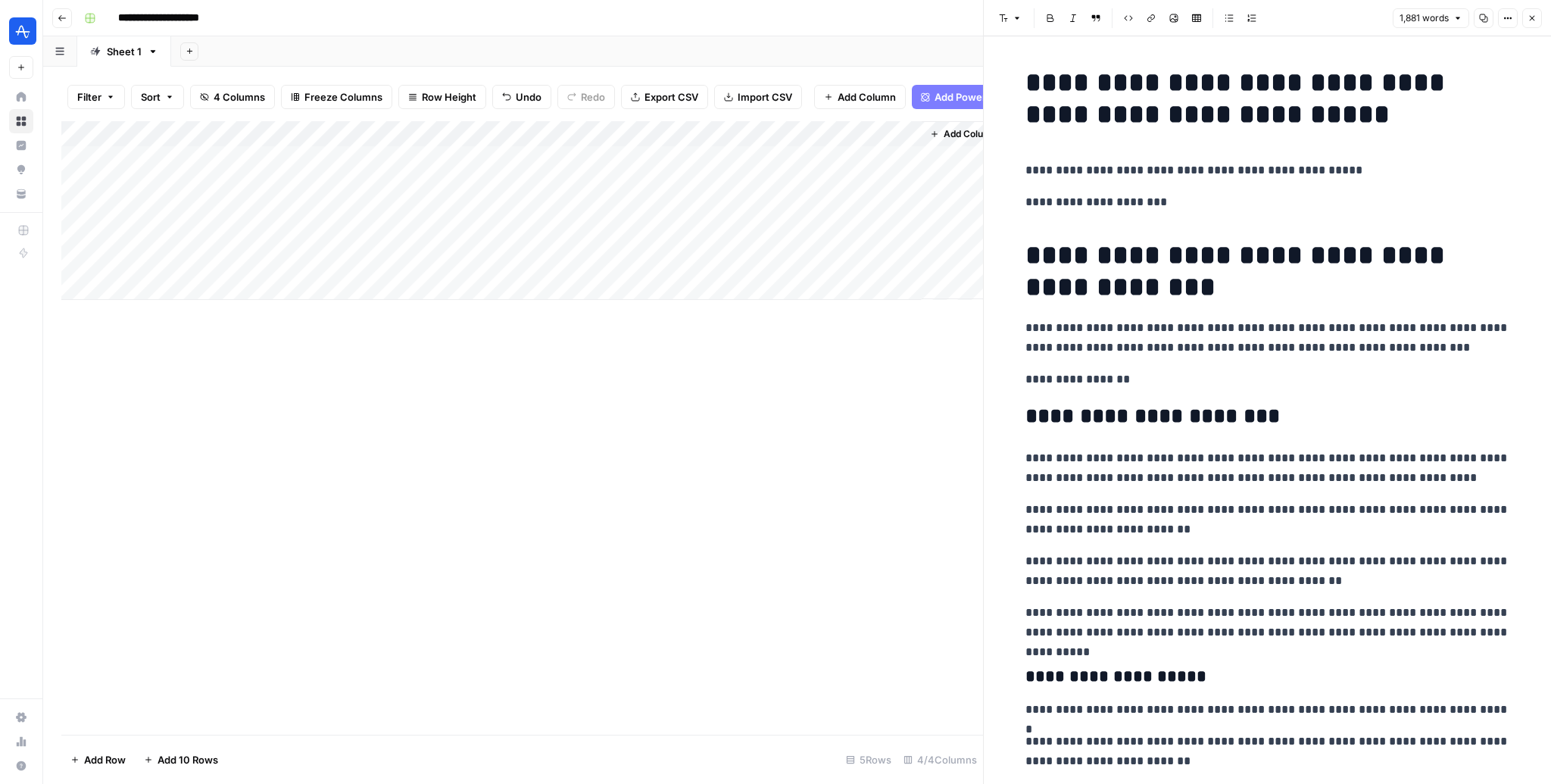
click at [757, 131] on div "Add Column" at bounding box center [522, 210] width 922 height 179
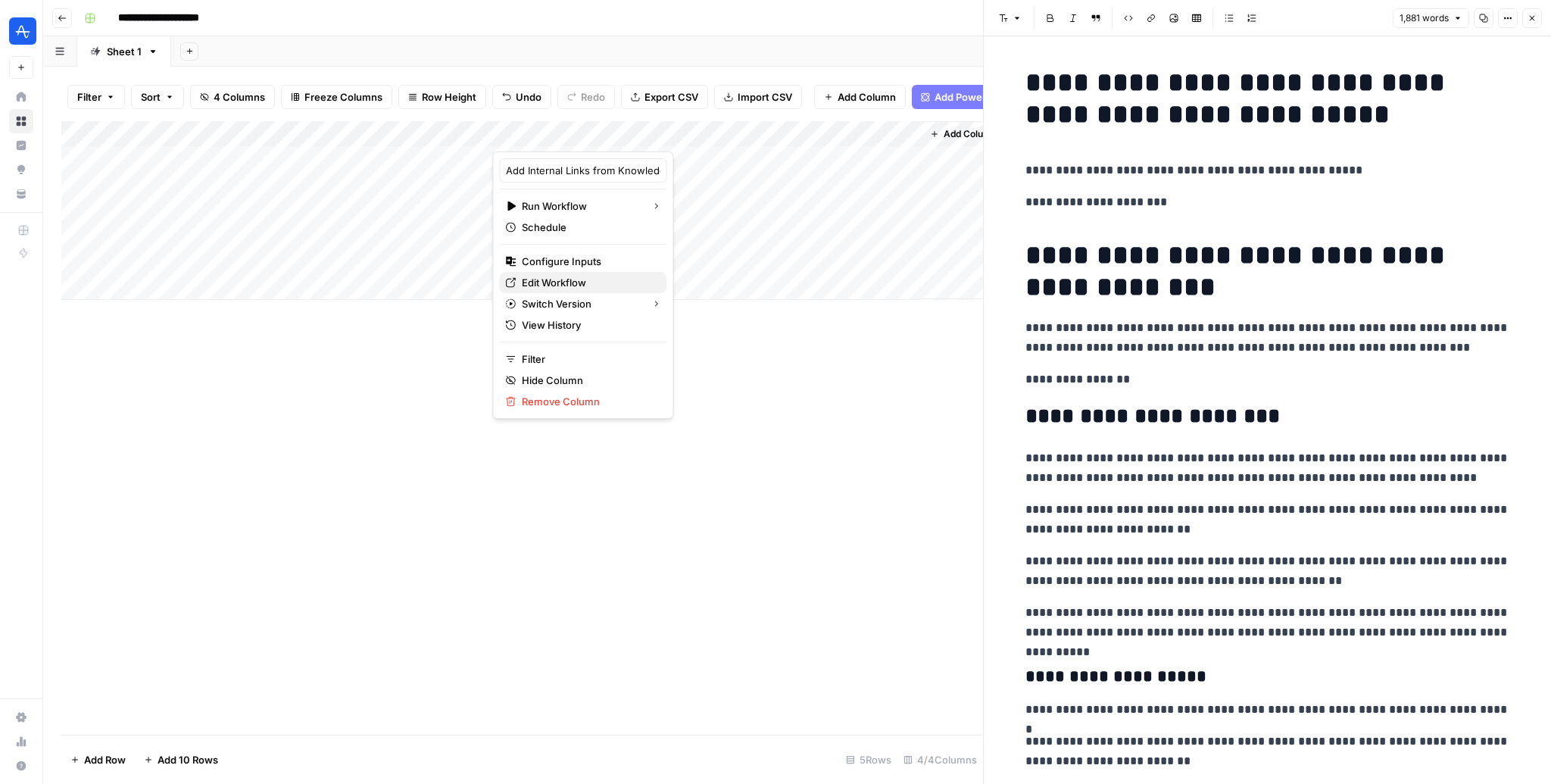
click at [564, 281] on span "Edit Workflow" at bounding box center [588, 282] width 132 height 15
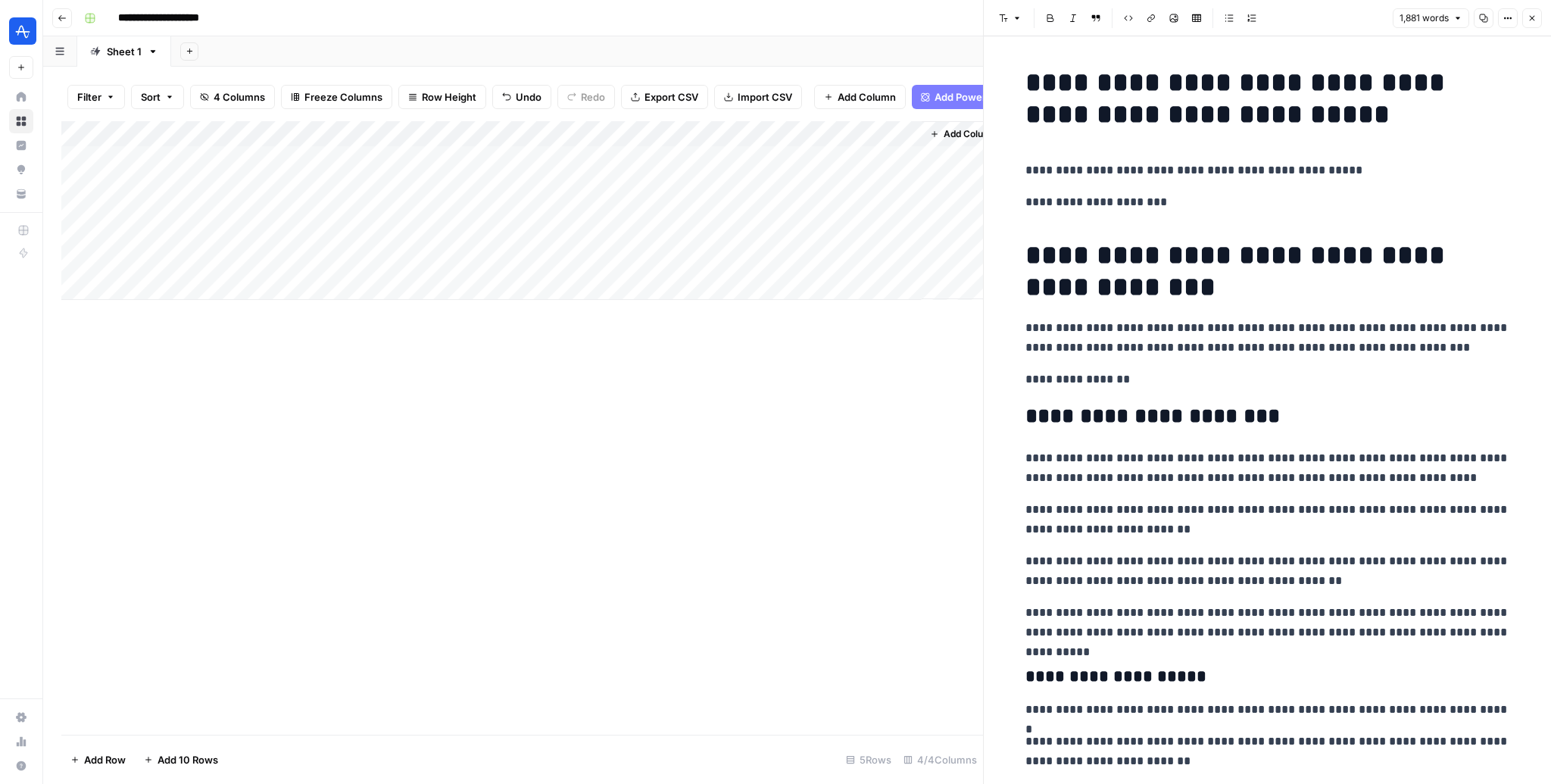
click at [169, 133] on div "Add Column" at bounding box center [522, 210] width 922 height 179
click at [332, 139] on div "Add Column" at bounding box center [522, 210] width 922 height 179
click at [491, 288] on div "Add Column" at bounding box center [522, 210] width 922 height 179
click at [218, 209] on div "Add Column" at bounding box center [522, 224] width 922 height 205
click at [343, 222] on div "Add Column" at bounding box center [522, 224] width 922 height 205
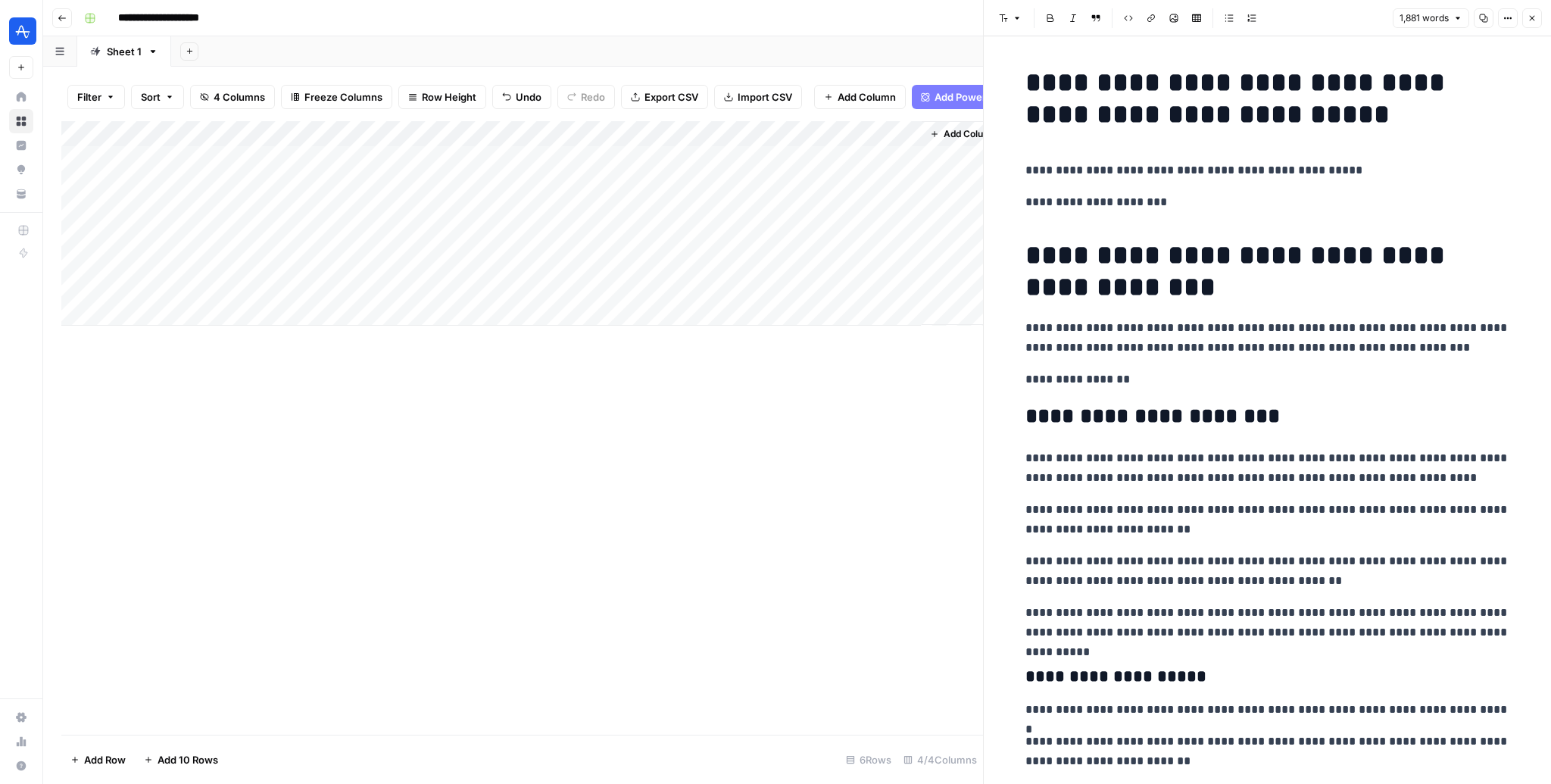
click at [504, 384] on div "Add Column" at bounding box center [522, 428] width 922 height 614
click at [166, 210] on div "Add Column" at bounding box center [522, 224] width 922 height 205
click at [166, 210] on textarea at bounding box center [234, 210] width 242 height 21
click at [397, 204] on div "Add Column" at bounding box center [522, 224] width 922 height 205
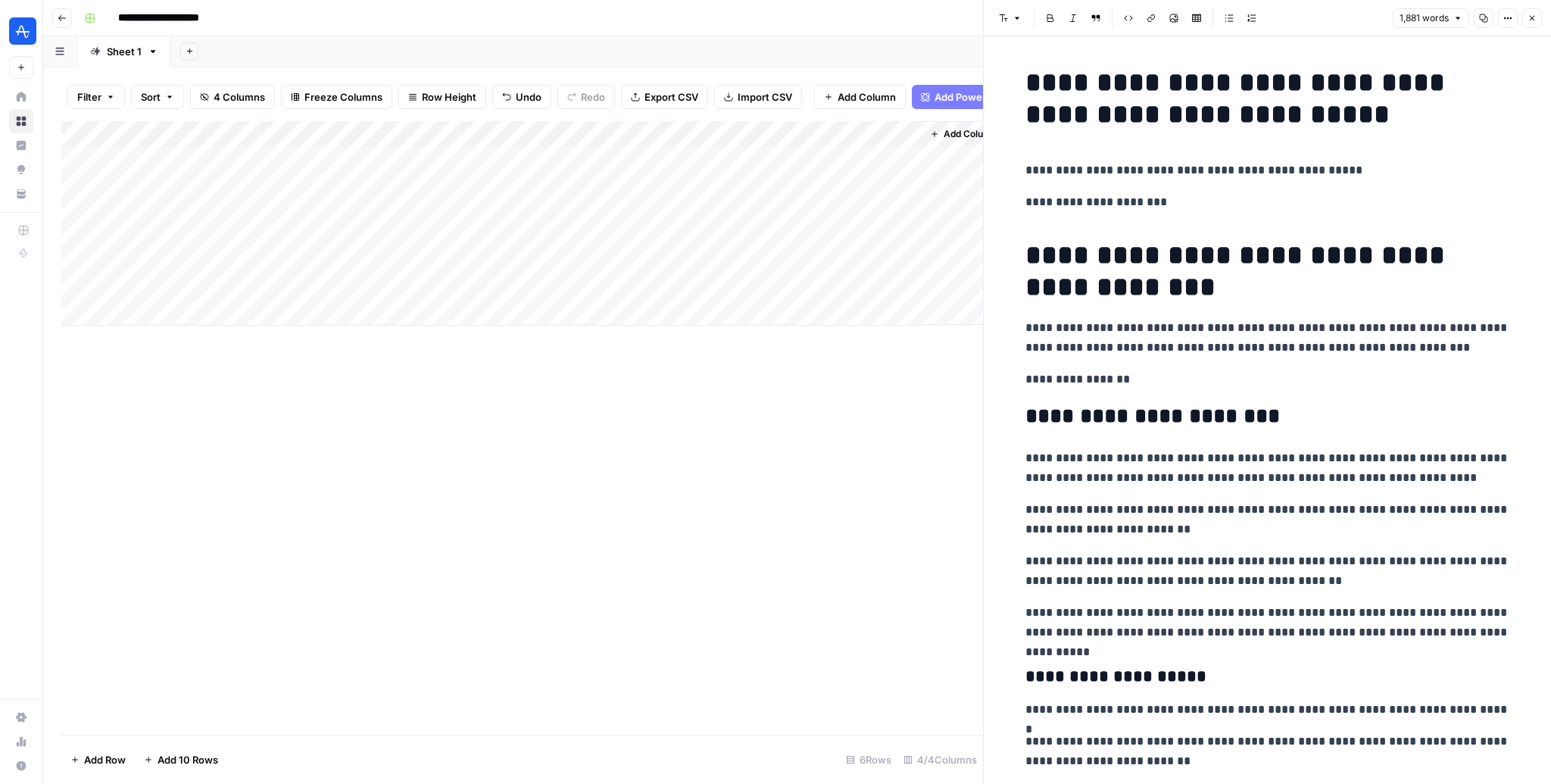
click at [397, 204] on div "Add Column" at bounding box center [522, 224] width 922 height 205
click at [650, 476] on div "Add Column" at bounding box center [522, 428] width 922 height 614
click at [179, 212] on div "Add Column" at bounding box center [522, 224] width 922 height 205
click at [170, 291] on div "Add Column" at bounding box center [522, 224] width 922 height 205
drag, startPoint x: 306, startPoint y: 209, endPoint x: 287, endPoint y: 299, distance: 92.0
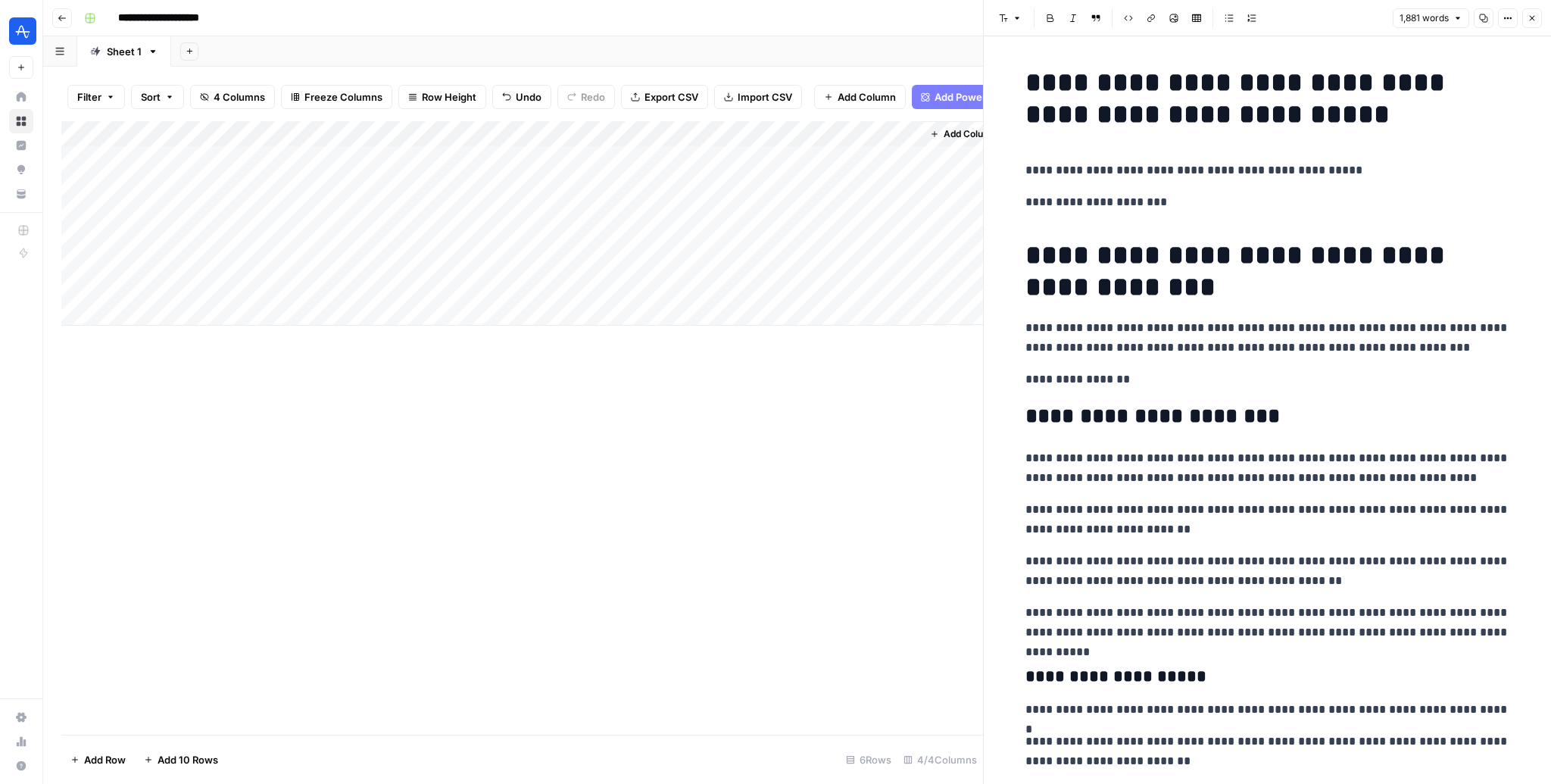
click at [287, 299] on div "Add Column" at bounding box center [522, 224] width 922 height 205
click at [334, 376] on div "Add Column" at bounding box center [522, 428] width 922 height 614
click at [76, 209] on div "Add Column" at bounding box center [522, 224] width 922 height 205
click at [76, 238] on div "Add Column" at bounding box center [522, 224] width 922 height 205
click at [78, 262] on div "Add Column" at bounding box center [522, 224] width 922 height 205
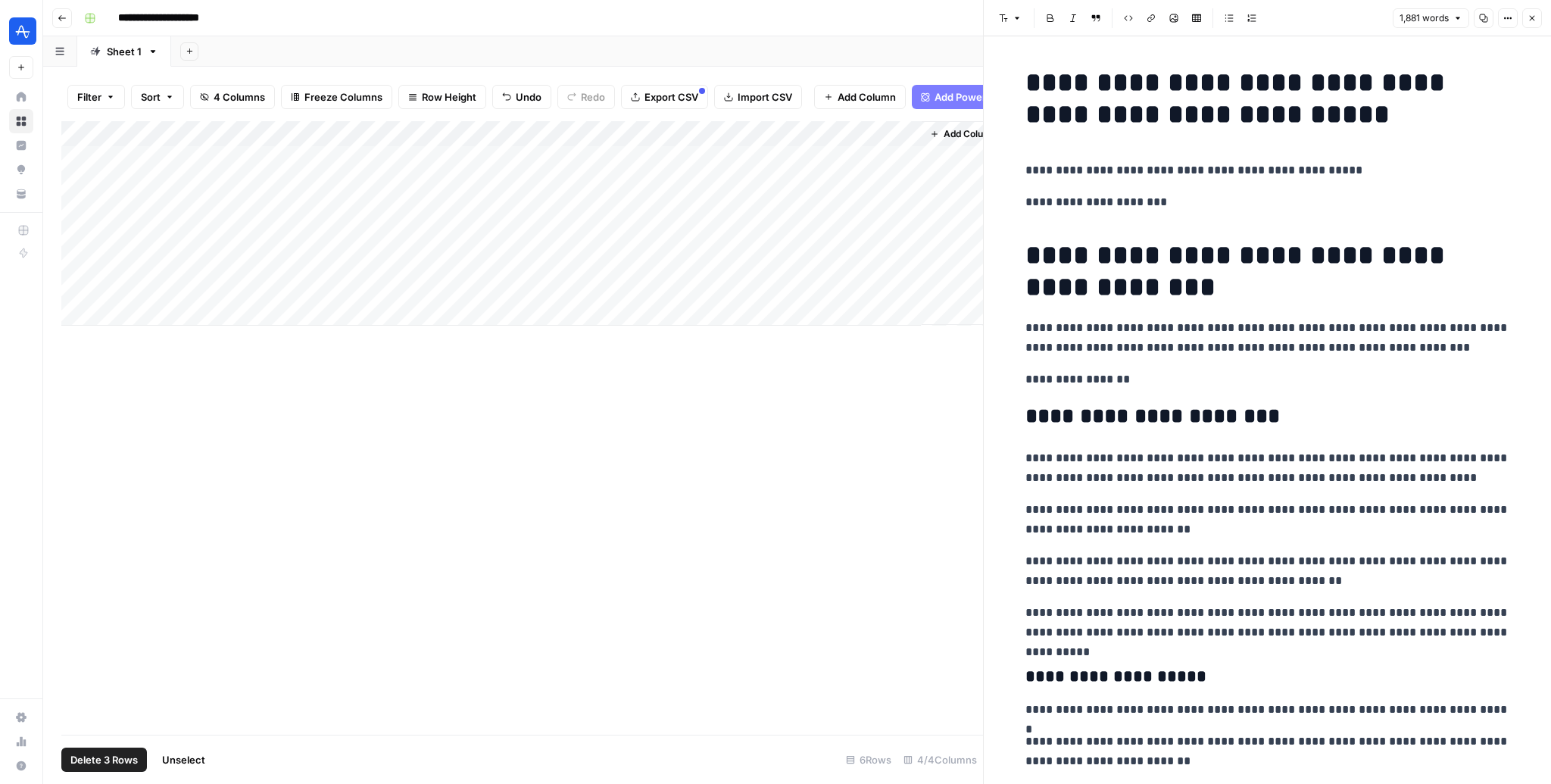
click at [190, 579] on span "Unselect" at bounding box center [184, 760] width 44 height 15
click at [76, 162] on div "Add Column" at bounding box center [522, 224] width 922 height 205
click at [79, 184] on div "Add Column" at bounding box center [522, 224] width 922 height 205
click at [77, 162] on div "Add Column" at bounding box center [522, 224] width 922 height 205
click at [77, 182] on div "Add Column" at bounding box center [522, 224] width 922 height 205
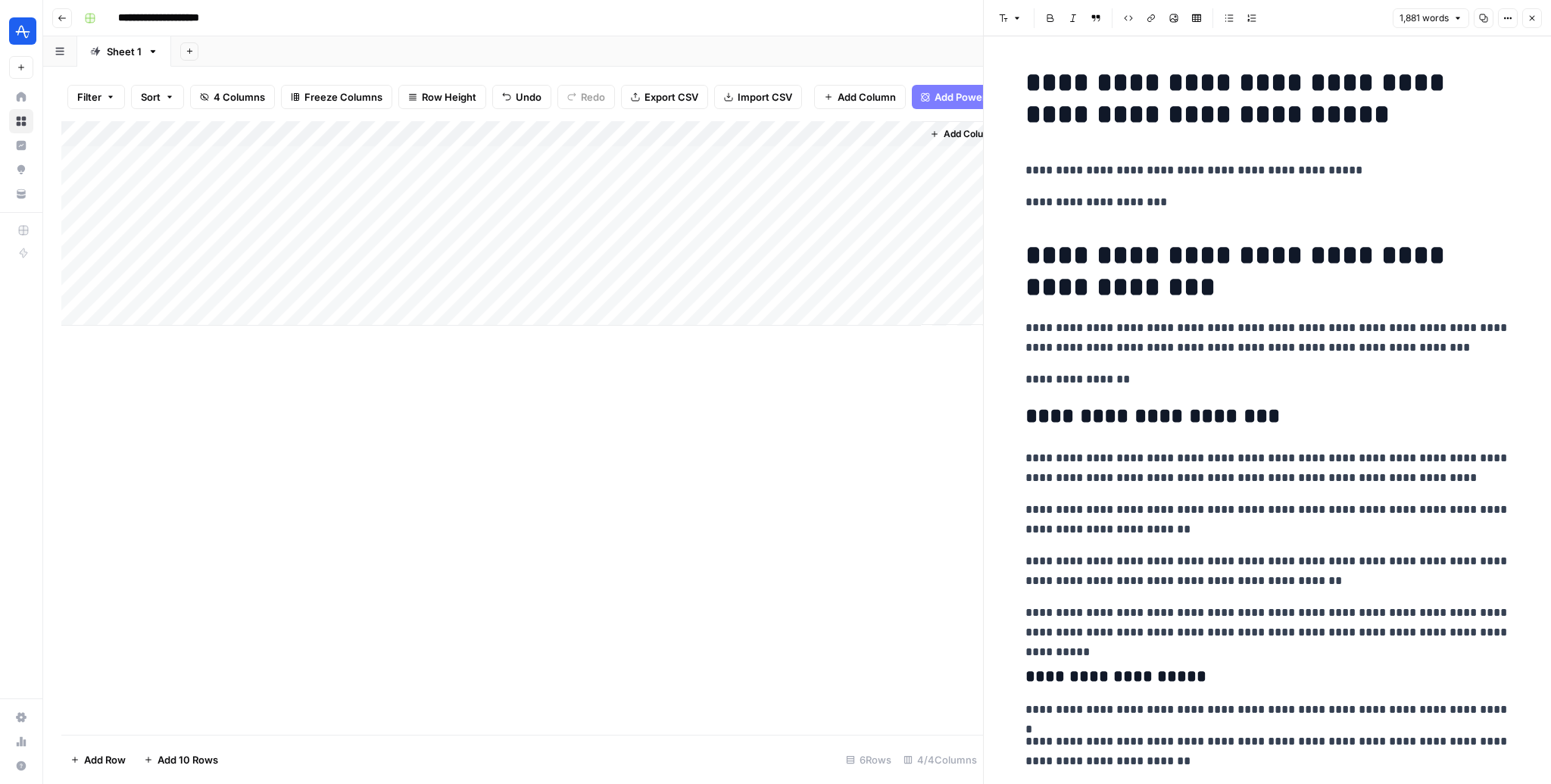
click at [712, 378] on div "Add Column" at bounding box center [522, 428] width 922 height 614
click at [1046, 12] on button "Close" at bounding box center [1532, 18] width 20 height 20
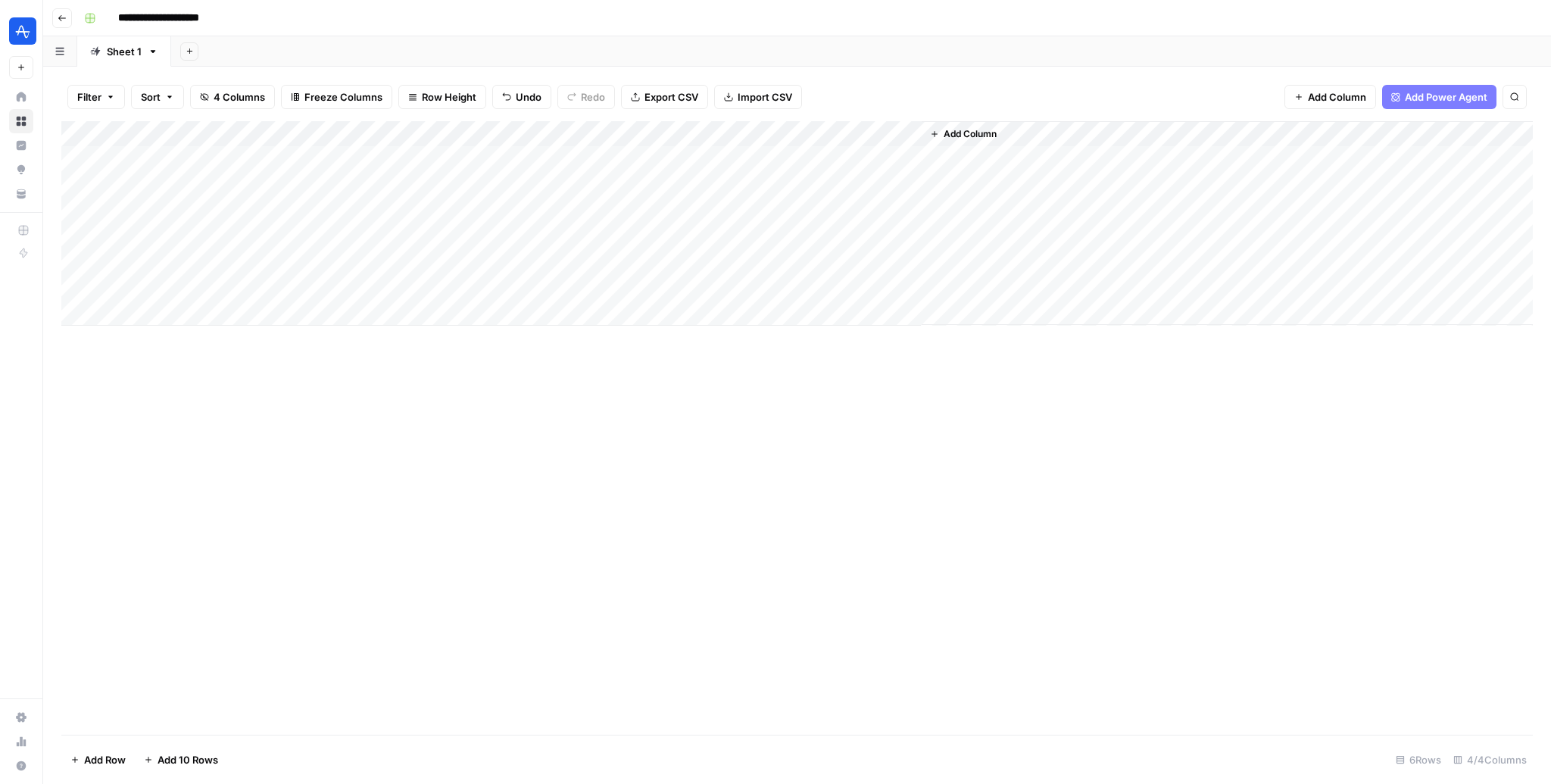
click at [1004, 466] on div "Add Column" at bounding box center [797, 428] width 1471 height 614
click at [962, 139] on span "Add Column" at bounding box center [970, 133] width 53 height 14
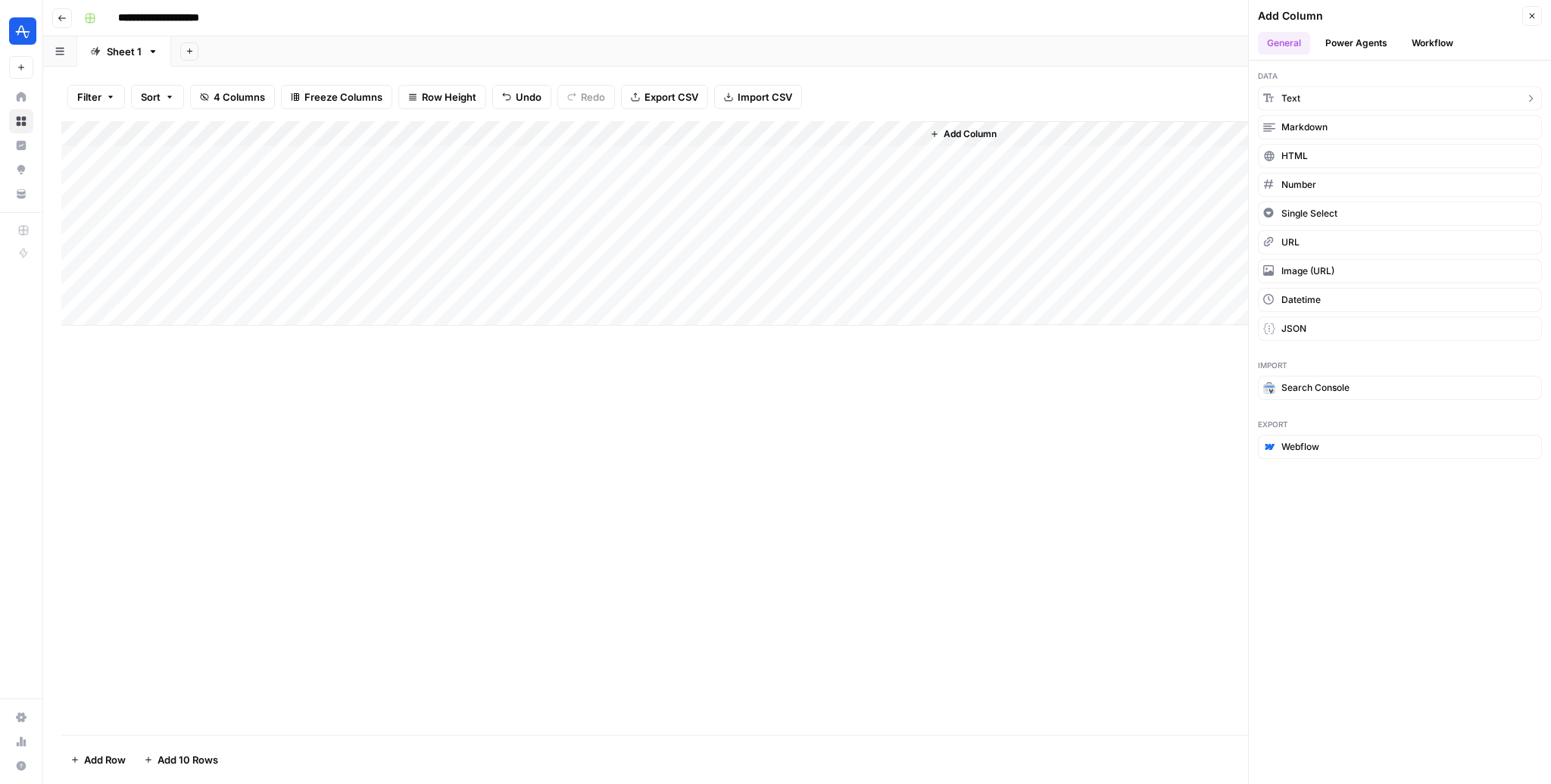
click at [1046, 101] on span "Text" at bounding box center [1291, 98] width 19 height 14
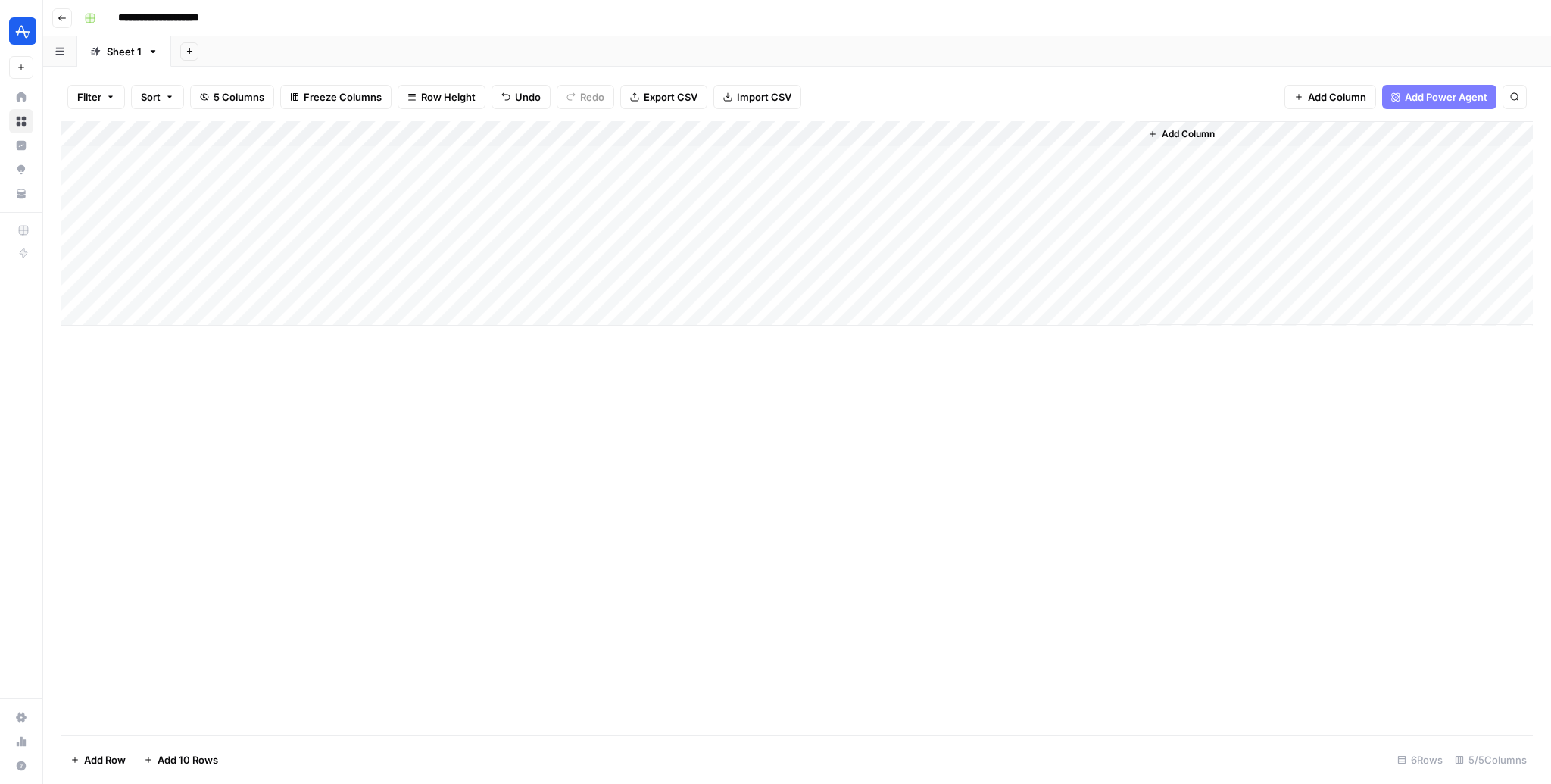
click at [1019, 132] on div "Add Column" at bounding box center [797, 224] width 1471 height 205
click at [999, 168] on input "New Column" at bounding box center [1012, 170] width 154 height 15
type input "Text"
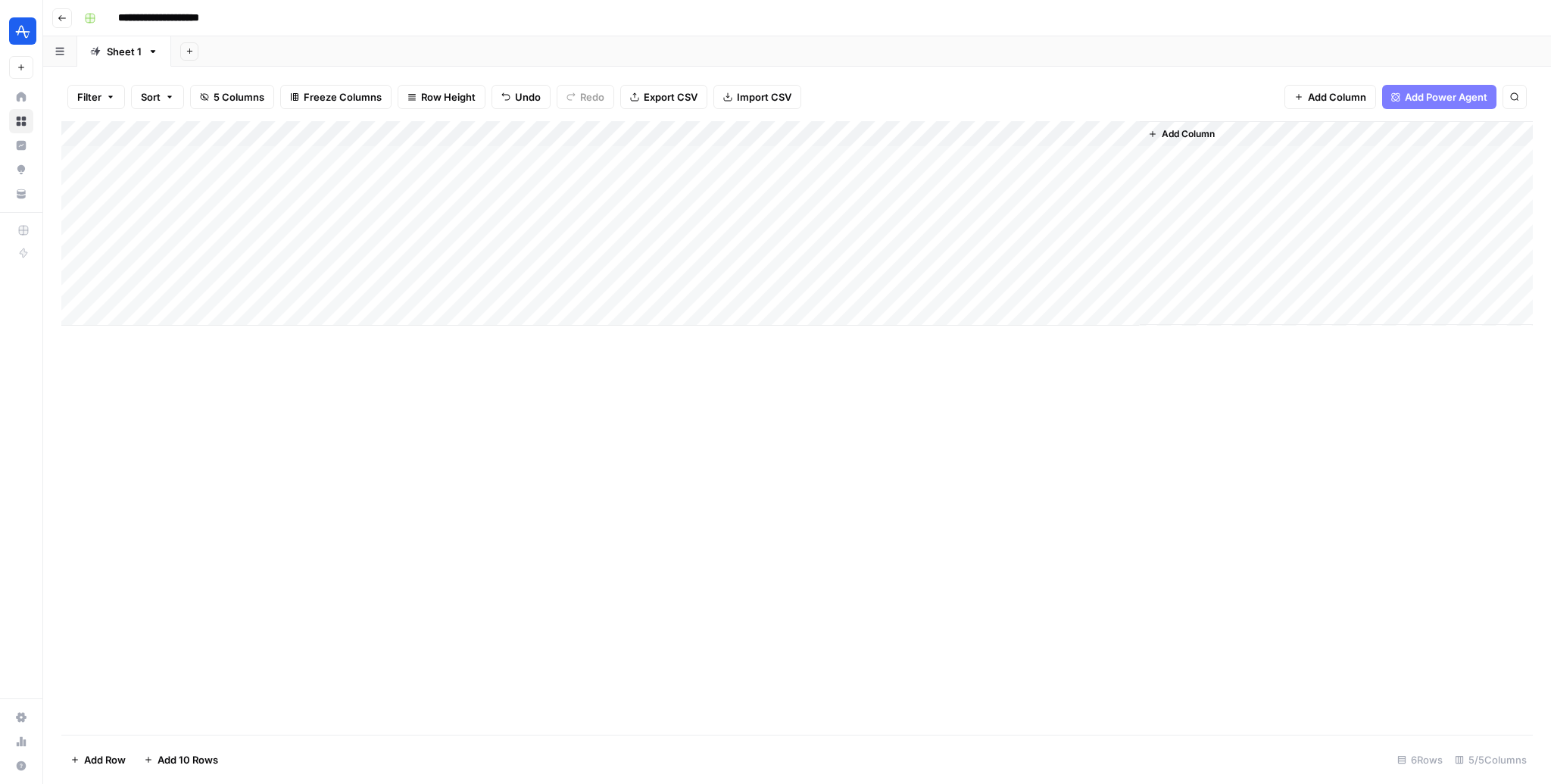
click at [1046, 152] on div "Add Column" at bounding box center [797, 224] width 1471 height 205
click at [1046, 160] on div "Add Column" at bounding box center [797, 224] width 1471 height 205
click at [1046, 160] on textarea at bounding box center [1041, 160] width 242 height 21
type textarea "*********"
click at [1046, 360] on div "Add Column" at bounding box center [797, 428] width 1471 height 614
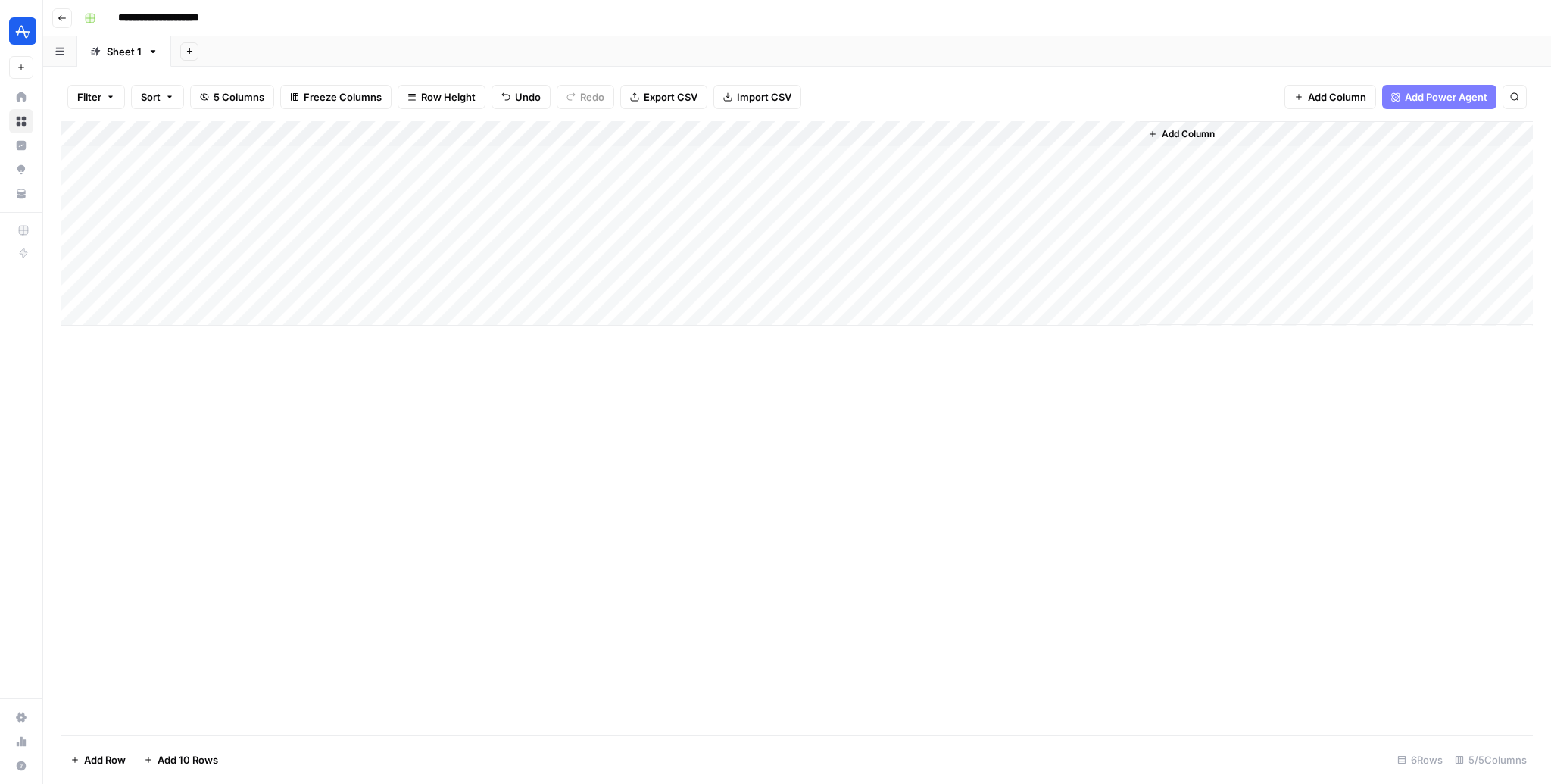
click at [995, 131] on div "Add Column" at bounding box center [797, 224] width 1471 height 205
click at [995, 131] on div at bounding box center [1030, 136] width 218 height 30
click at [977, 168] on input "New Column" at bounding box center [1012, 170] width 154 height 15
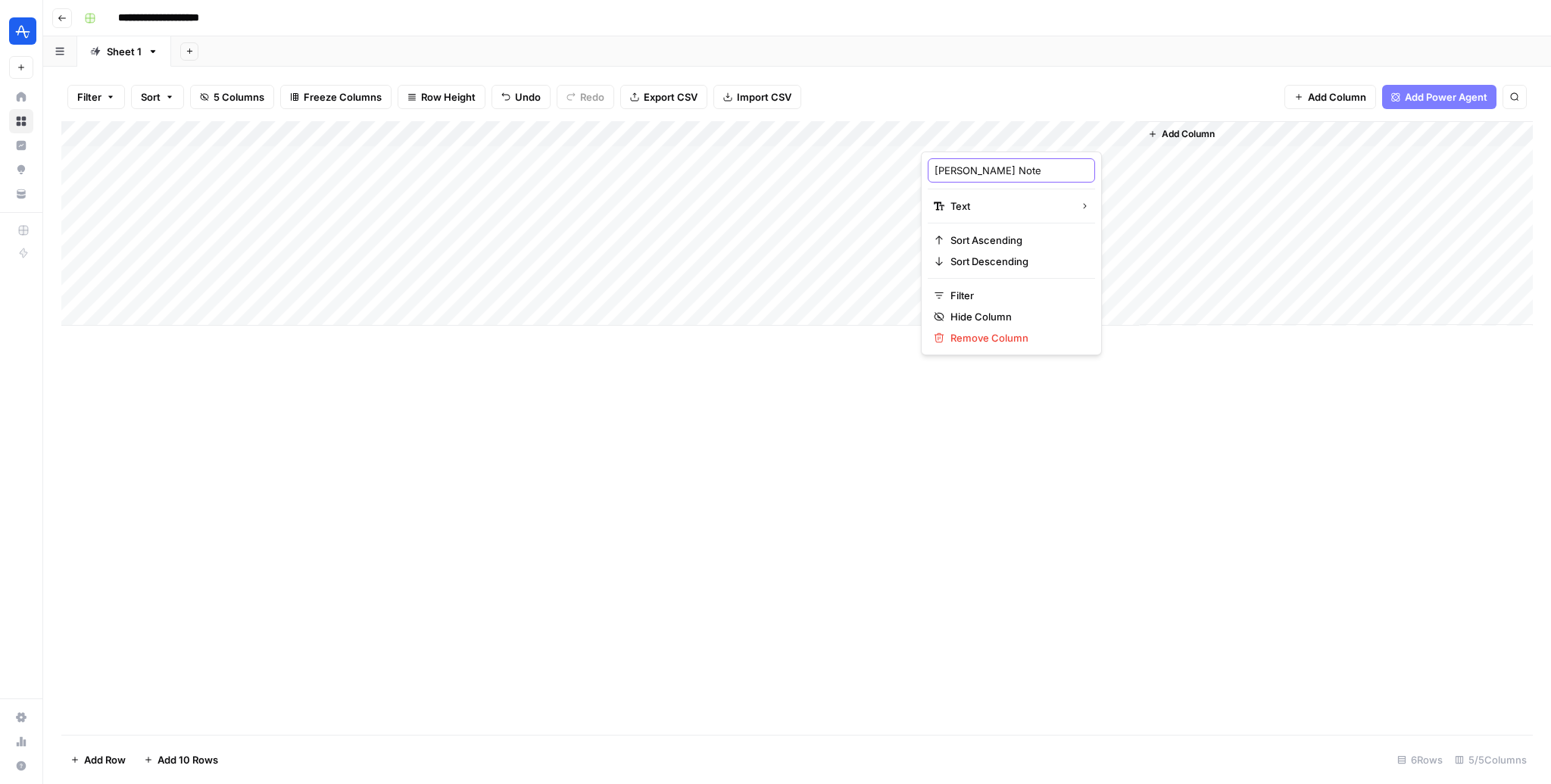
type input "Lisa Notes"
click at [1005, 135] on div "Add Column" at bounding box center [797, 224] width 1471 height 205
click at [992, 163] on input "Lisa Notes" at bounding box center [1012, 170] width 154 height 15
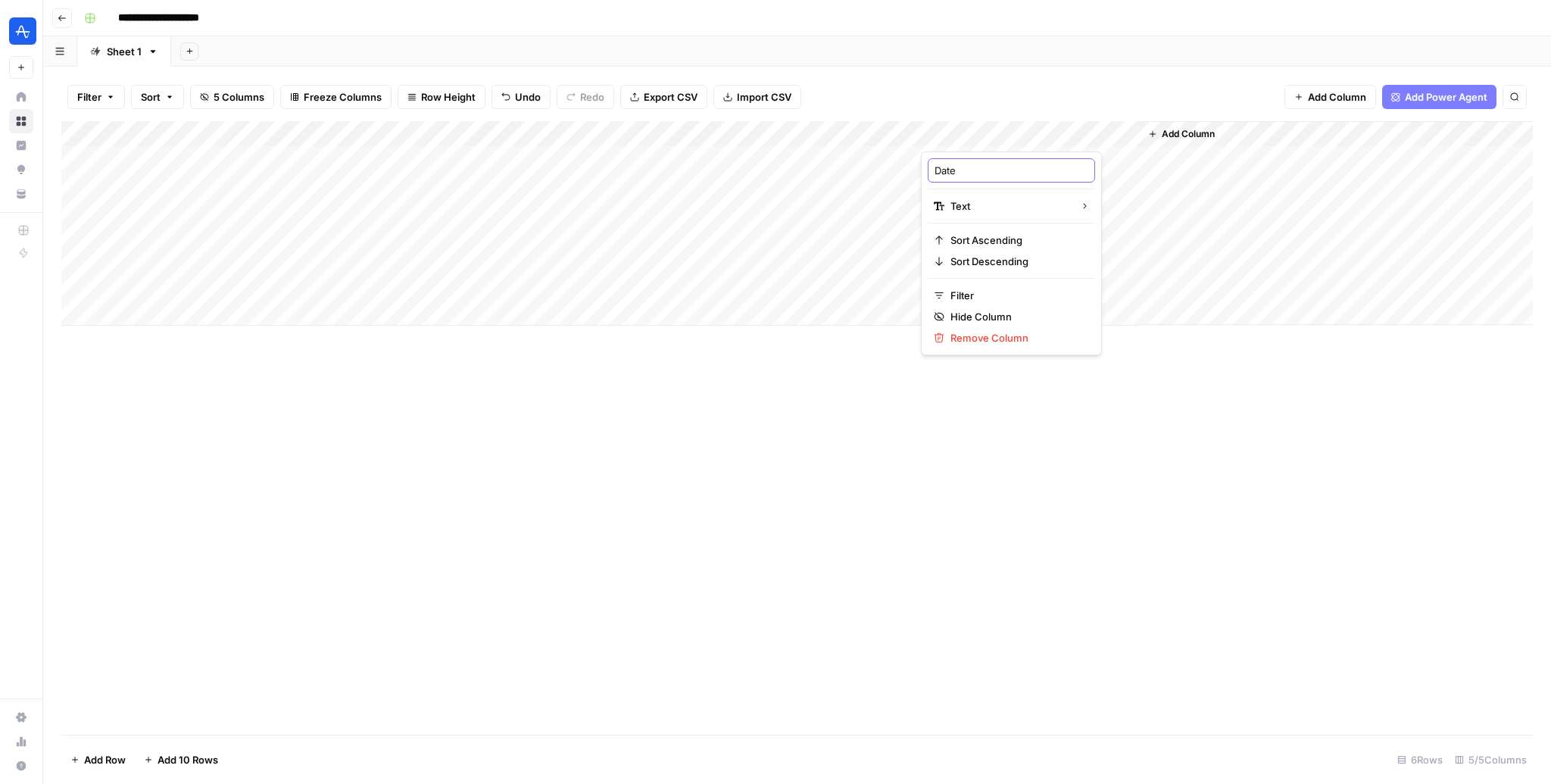
type input "Date"
type input "Published in Sanity"
click at [1046, 131] on div "Add Column" at bounding box center [797, 224] width 1471 height 205
click at [996, 208] on span "Text" at bounding box center [1010, 206] width 118 height 15
click at [1046, 366] on div "Add Column" at bounding box center [797, 428] width 1471 height 614
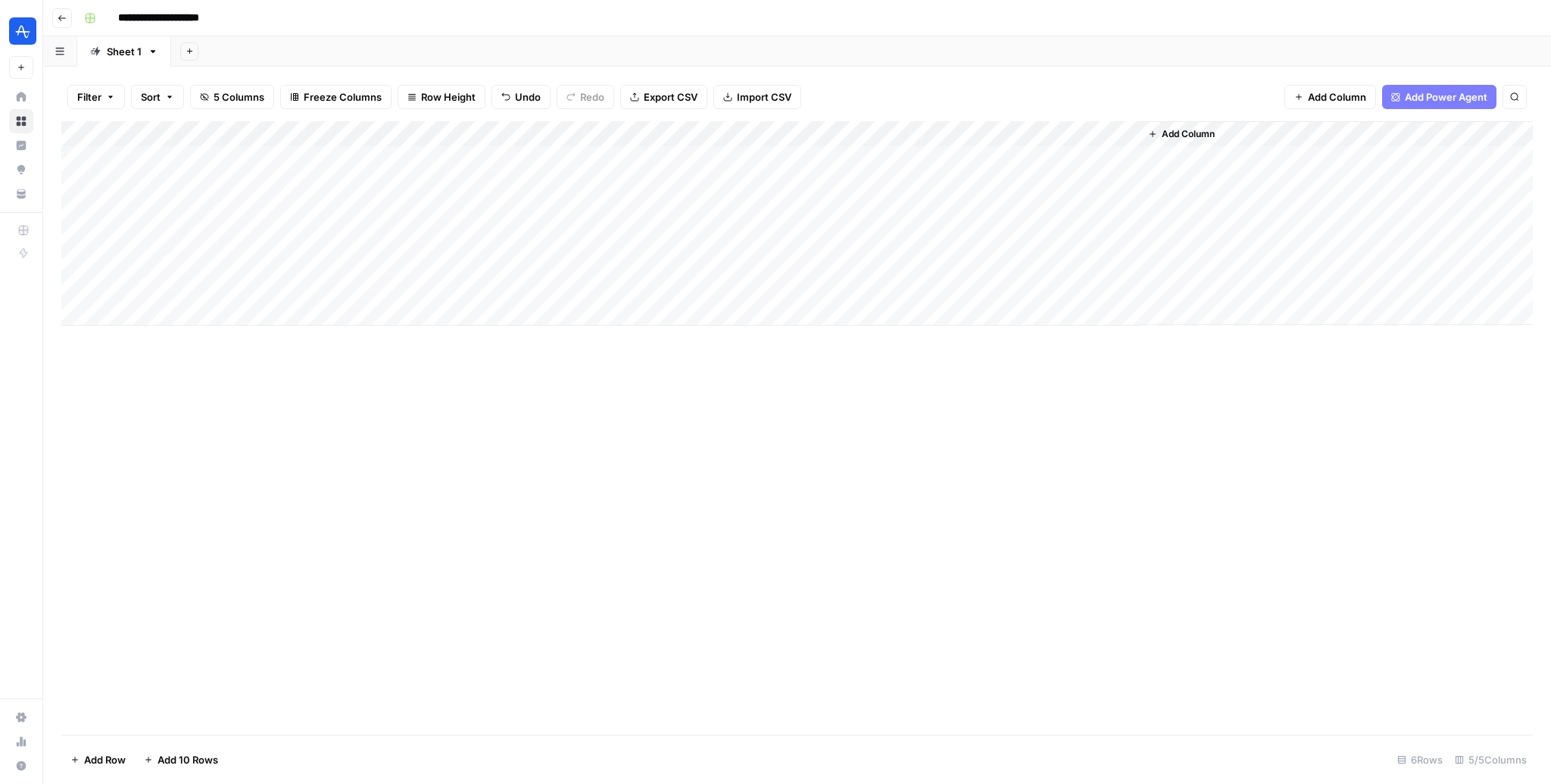
click at [953, 155] on div "Add Column" at bounding box center [797, 224] width 1471 height 205
click at [953, 155] on textarea "*********" at bounding box center [1041, 160] width 242 height 21
type textarea "***"
click at [997, 264] on div "Add Column" at bounding box center [797, 224] width 1471 height 205
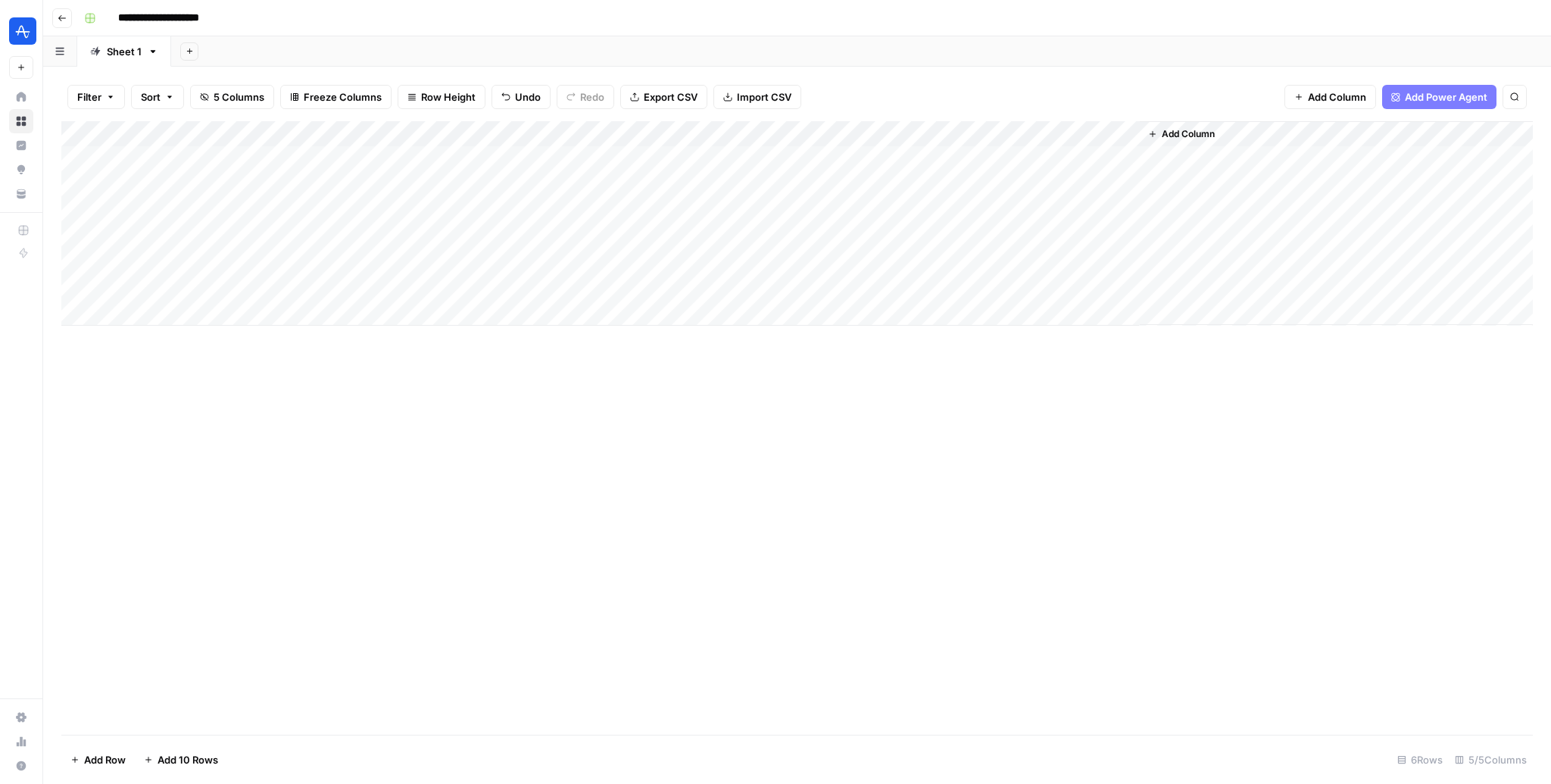
click at [1046, 133] on div "Add Column" at bounding box center [1336, 223] width 393 height 204
drag, startPoint x: 1139, startPoint y: 132, endPoint x: 1046, endPoint y: 131, distance: 93.0
click at [1046, 131] on div "Add Column" at bounding box center [797, 224] width 1471 height 205
click at [1046, 136] on span "Add Column" at bounding box center [1188, 133] width 53 height 14
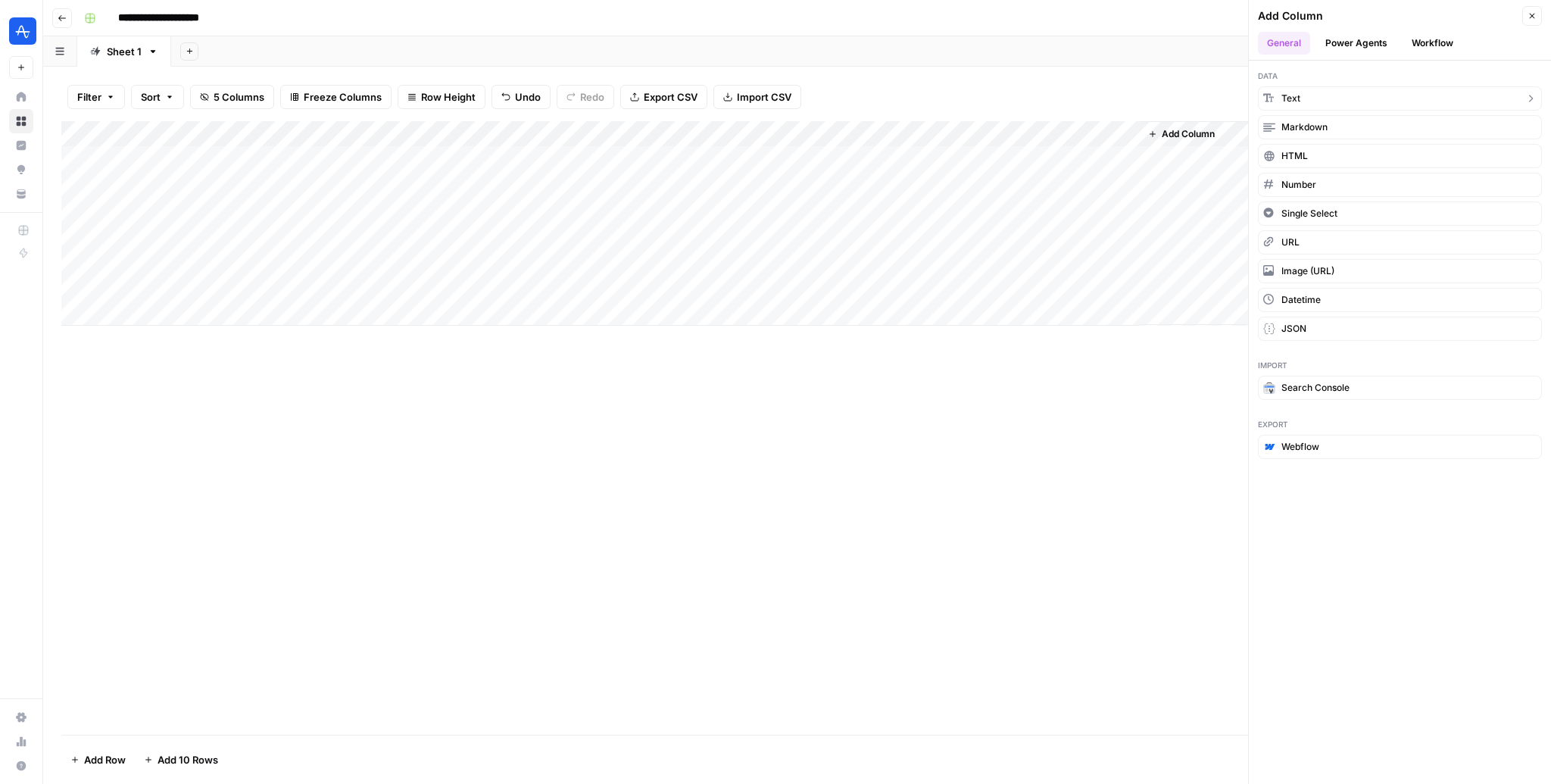
click at [1046, 96] on button "Text" at bounding box center [1400, 98] width 284 height 24
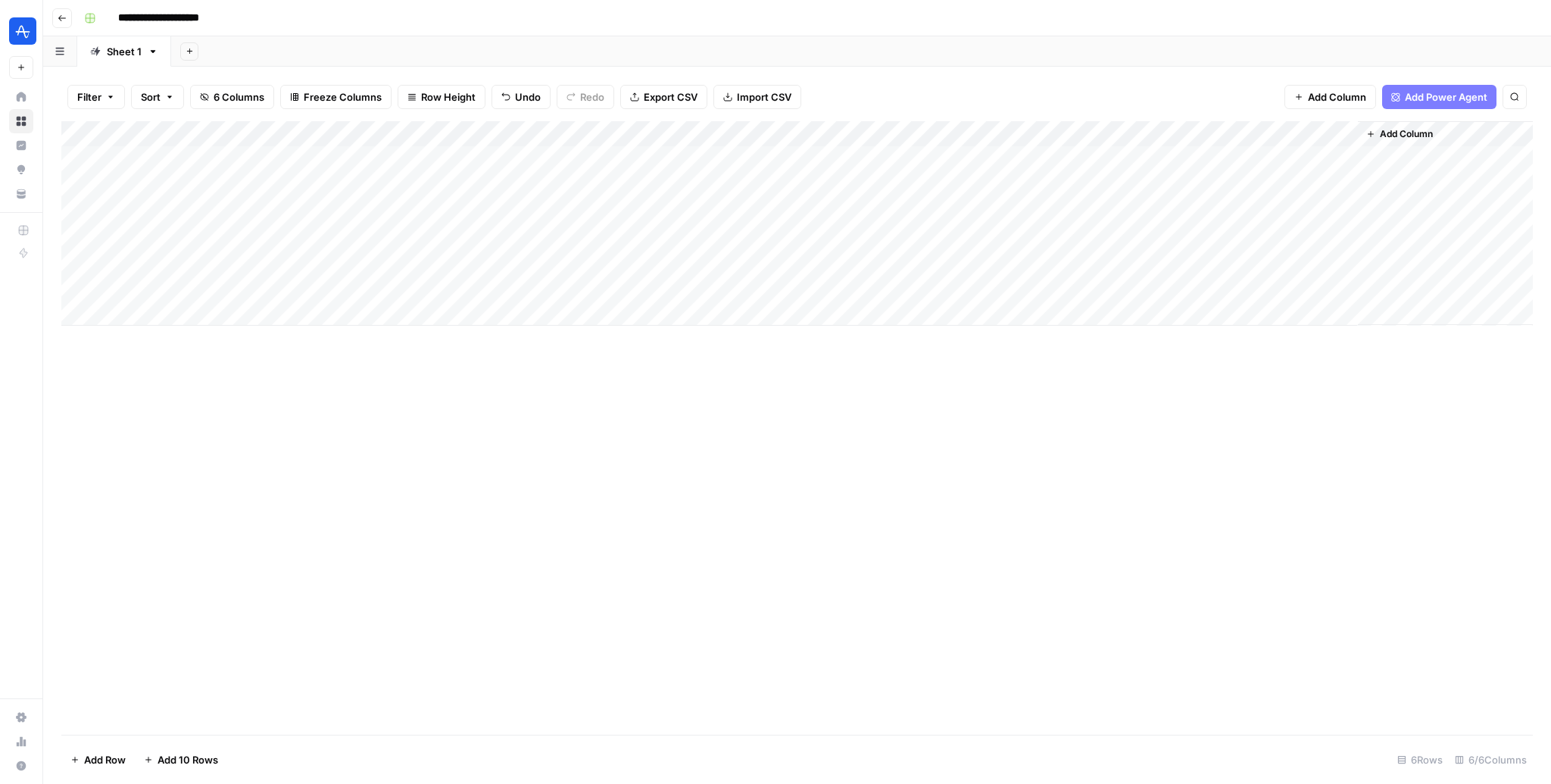
click at [1046, 133] on div "Add Column" at bounding box center [797, 224] width 1471 height 205
click at [1046, 133] on div at bounding box center [1248, 136] width 218 height 30
click at [1046, 163] on input "New Column" at bounding box center [1230, 170] width 154 height 15
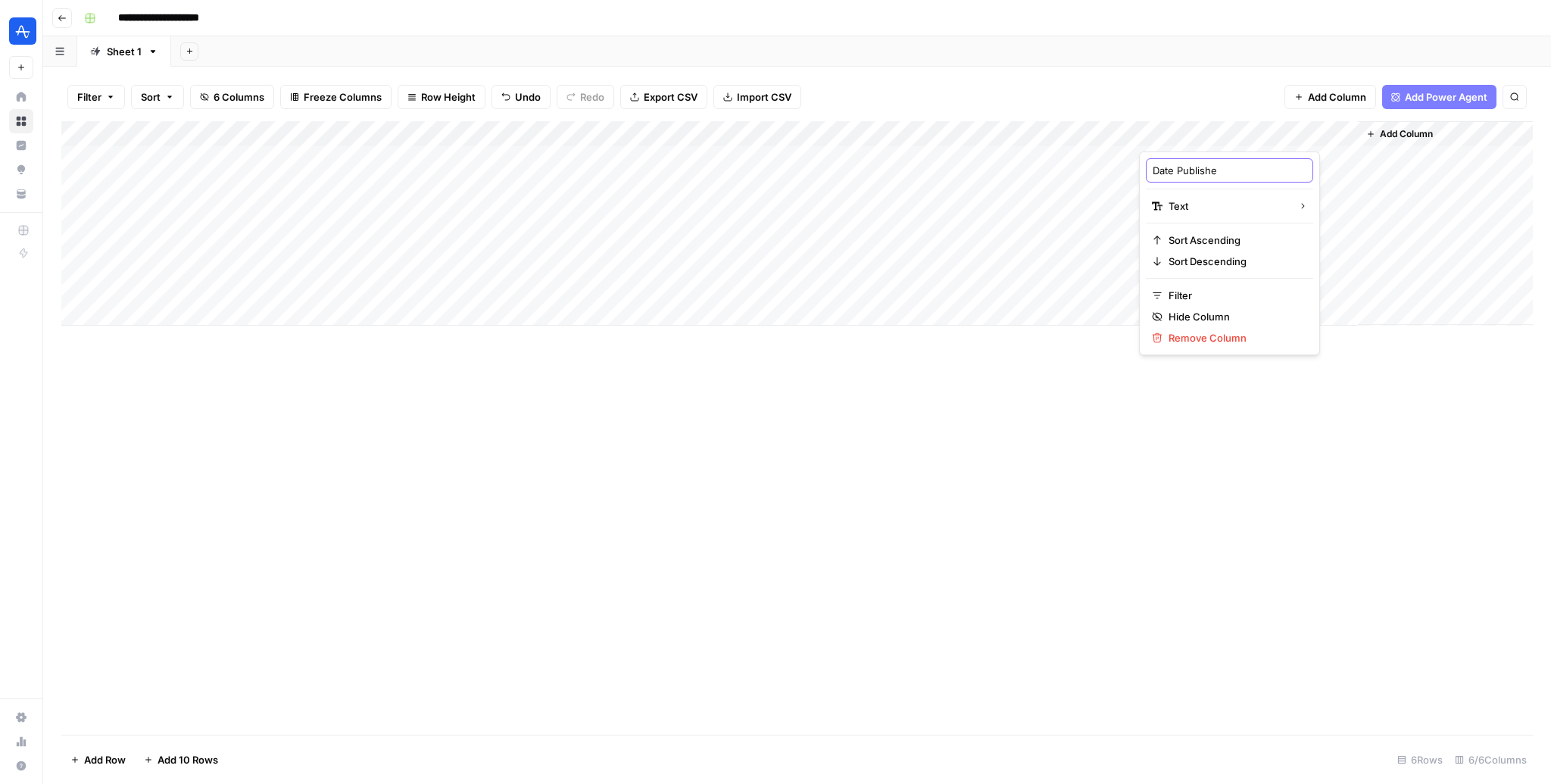
type input "Date Published"
click at [1046, 164] on div "Add Column" at bounding box center [797, 224] width 1471 height 205
type textarea "**********"
click at [1046, 128] on div "Add Column" at bounding box center [797, 224] width 1471 height 205
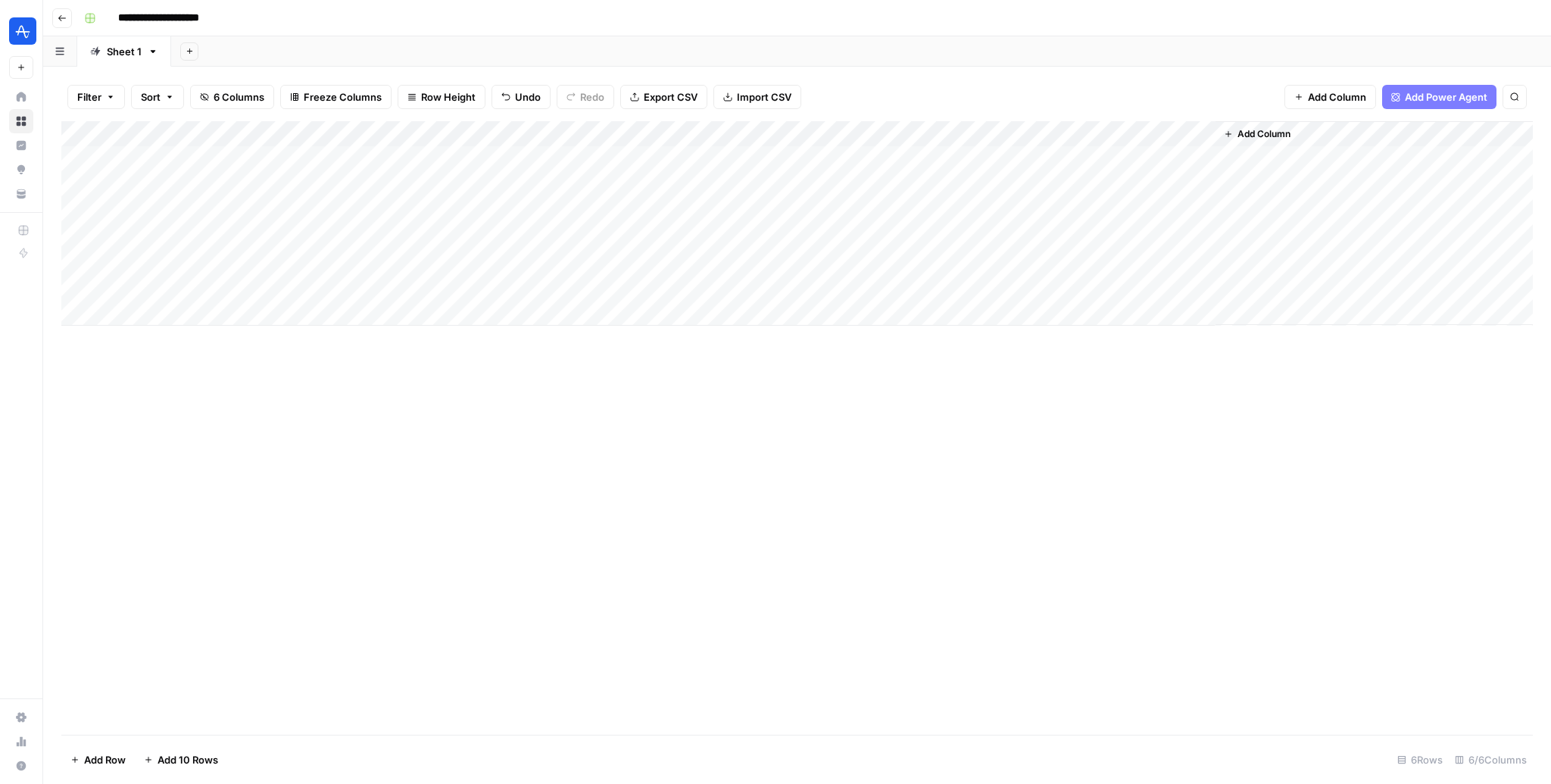
click at [1046, 128] on div "Add Column" at bounding box center [797, 224] width 1471 height 205
click at [1046, 131] on div at bounding box center [1106, 136] width 218 height 30
click at [1046, 131] on div "Add Column" at bounding box center [1374, 223] width 317 height 204
click at [1046, 382] on div "Add Column" at bounding box center [797, 428] width 1471 height 614
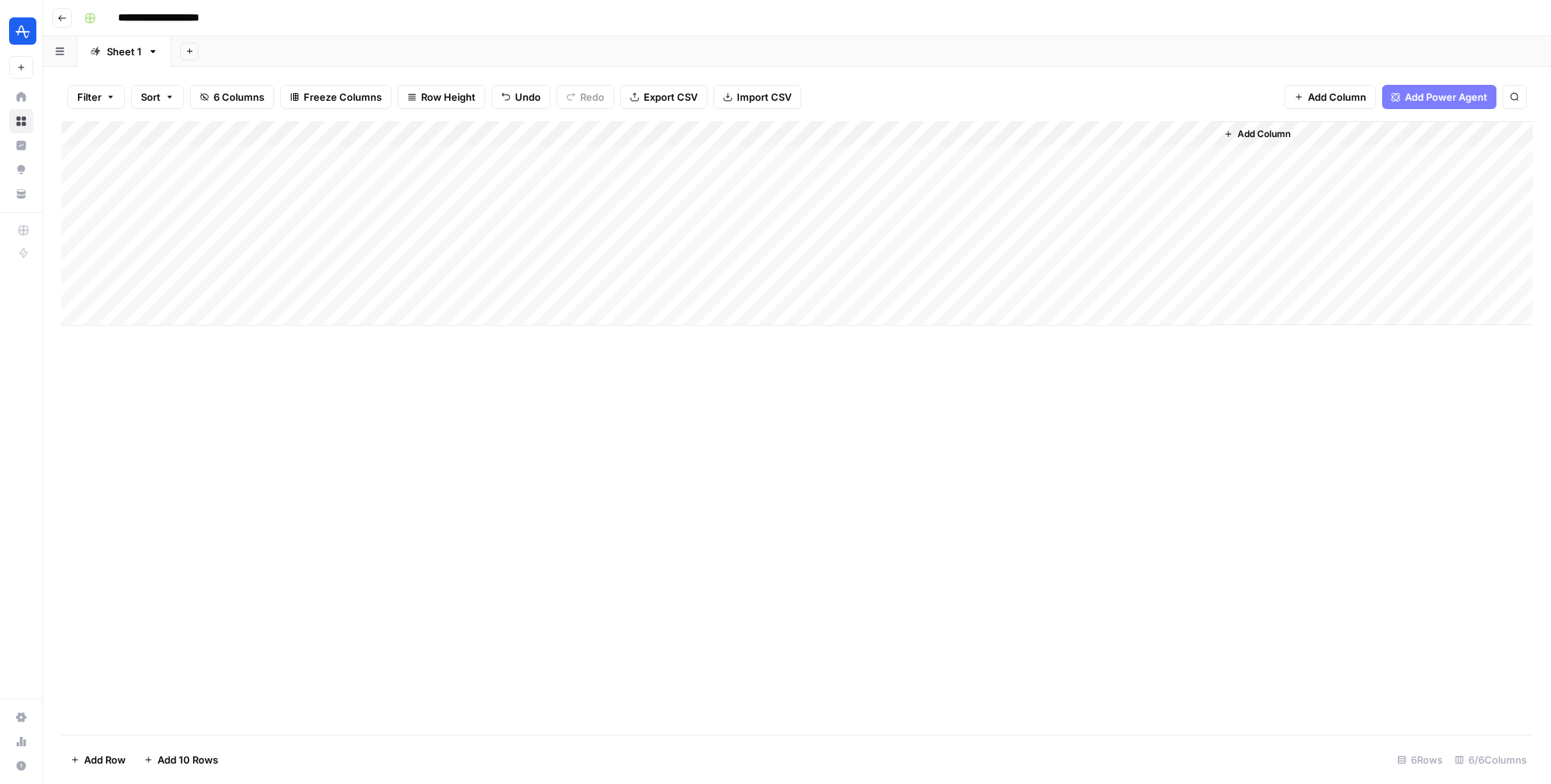
click at [1046, 127] on div "Add Column" at bounding box center [797, 224] width 1471 height 205
click at [1046, 127] on div "Add Column" at bounding box center [1374, 223] width 317 height 204
click at [193, 19] on input "**********" at bounding box center [168, 18] width 112 height 24
type input "**********"
click at [407, 22] on div "**********" at bounding box center [807, 18] width 1458 height 24
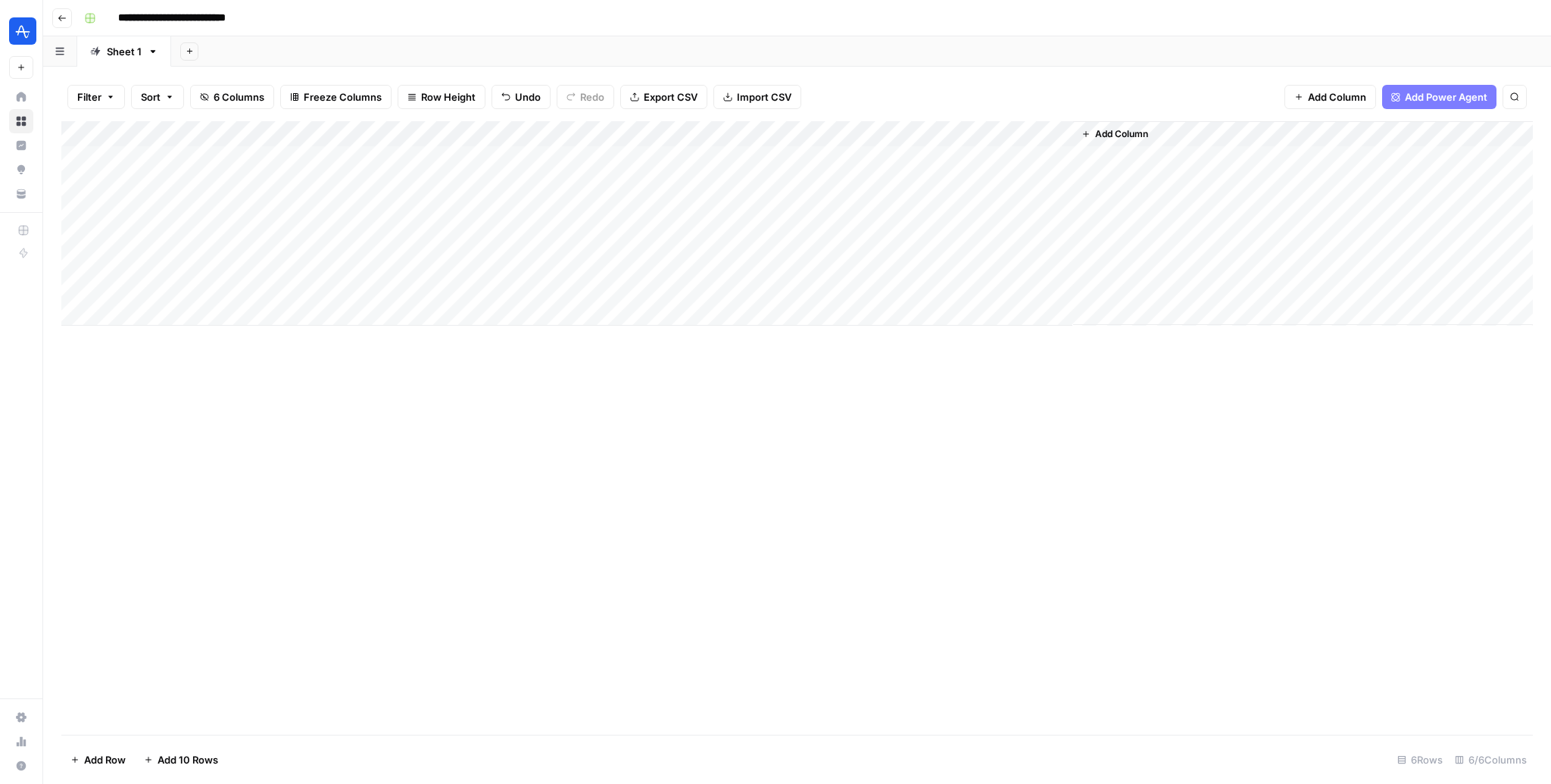
click at [1046, 435] on div "Add Column" at bounding box center [797, 428] width 1471 height 614
click at [947, 165] on div "Add Column" at bounding box center [797, 224] width 1471 height 205
click at [946, 158] on div "Add Column" at bounding box center [797, 224] width 1471 height 205
click at [1046, 288] on div "Add Column" at bounding box center [797, 224] width 1471 height 205
click at [1032, 164] on div "Add Column" at bounding box center [797, 224] width 1471 height 205
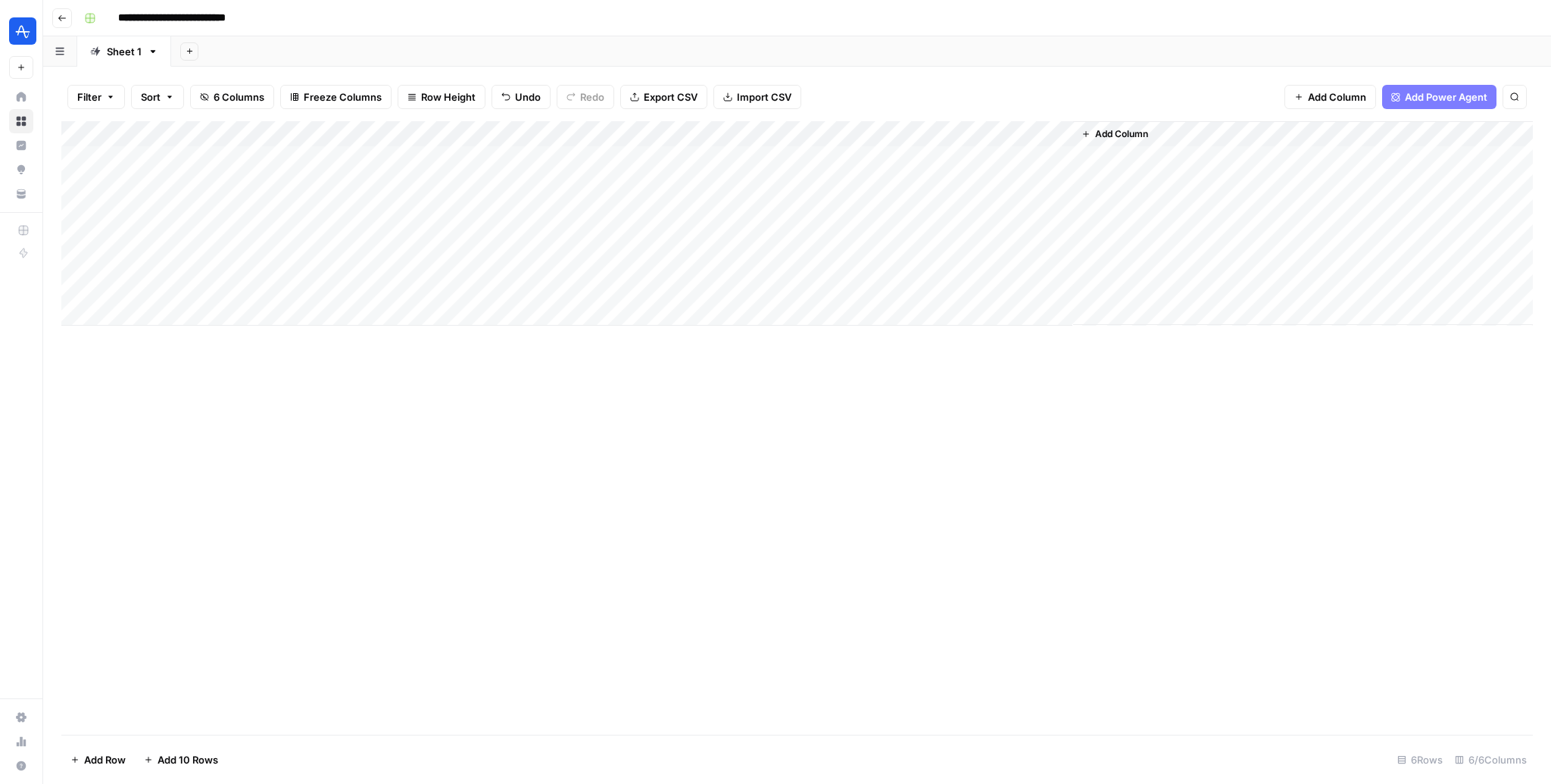
click at [1046, 400] on div "Add Column" at bounding box center [797, 428] width 1471 height 614
click at [1046, 568] on div "Add Column" at bounding box center [797, 428] width 1471 height 614
click at [910, 156] on div "Add Column" at bounding box center [797, 224] width 1471 height 205
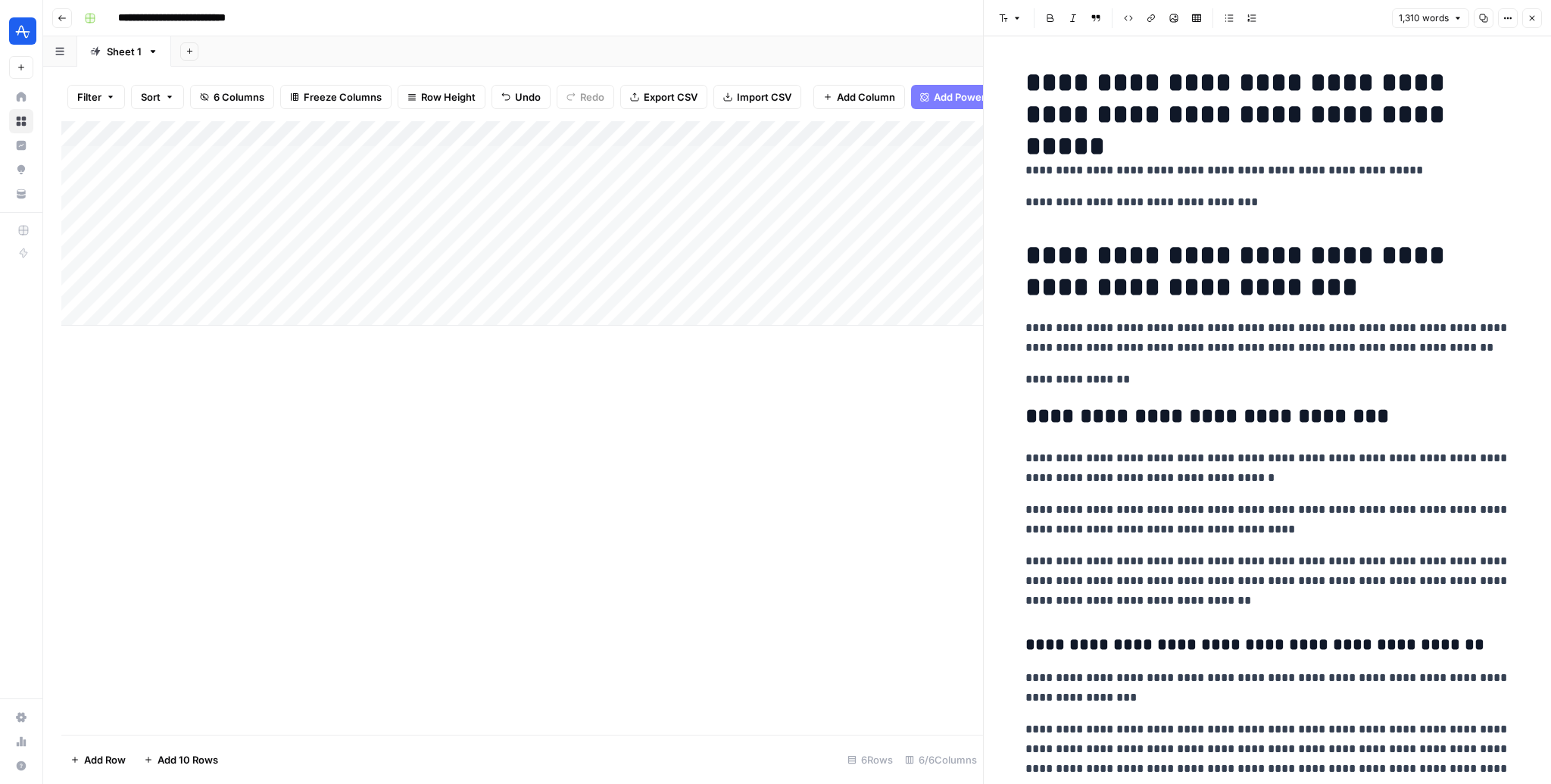
click at [1046, 109] on h1 "**********" at bounding box center [1267, 99] width 485 height 63
click at [1046, 262] on h1 "**********" at bounding box center [1267, 271] width 485 height 63
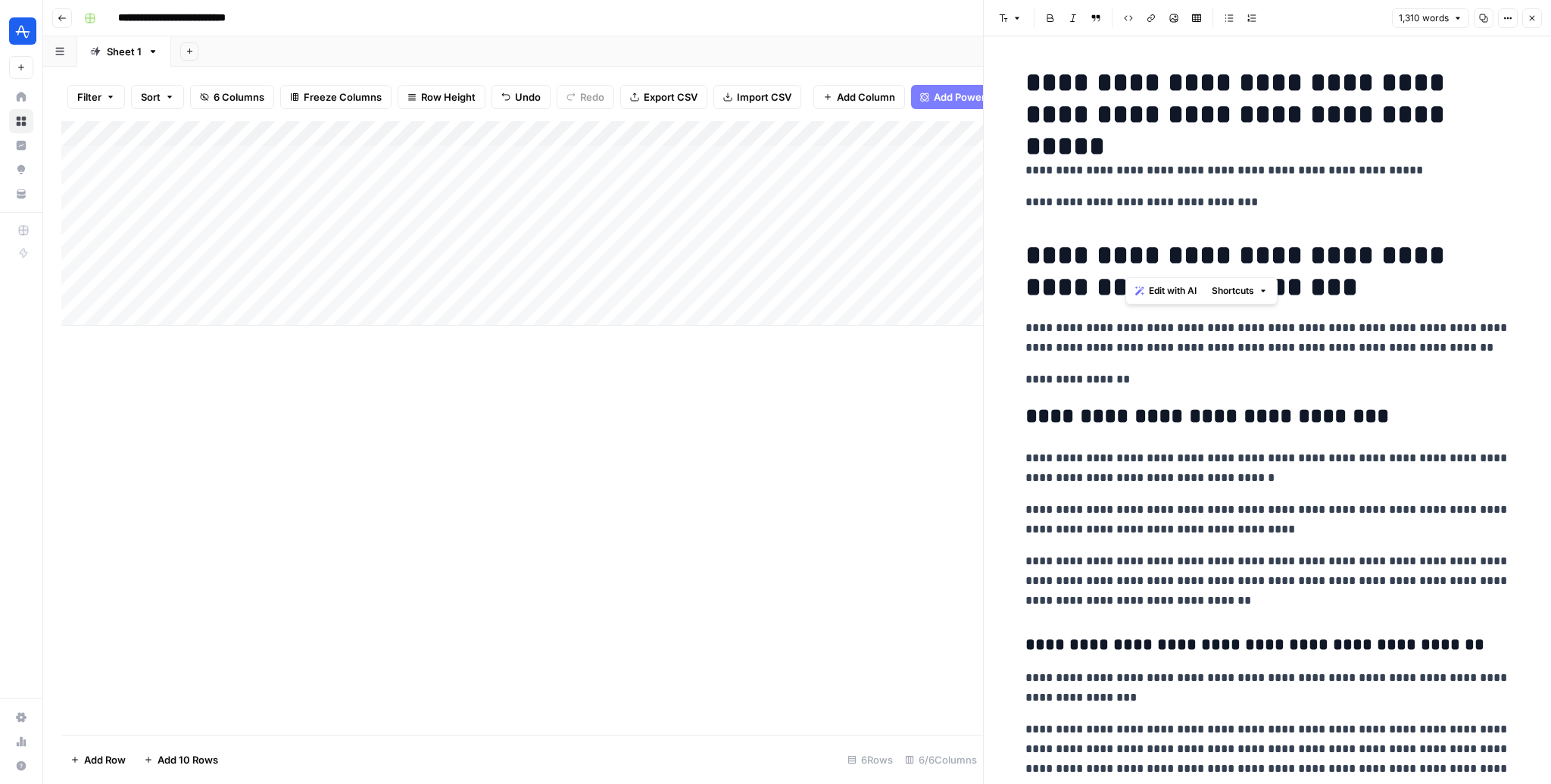
click at [1046, 262] on h1 "**********" at bounding box center [1267, 271] width 485 height 63
click at [1046, 327] on p "**********" at bounding box center [1267, 337] width 485 height 39
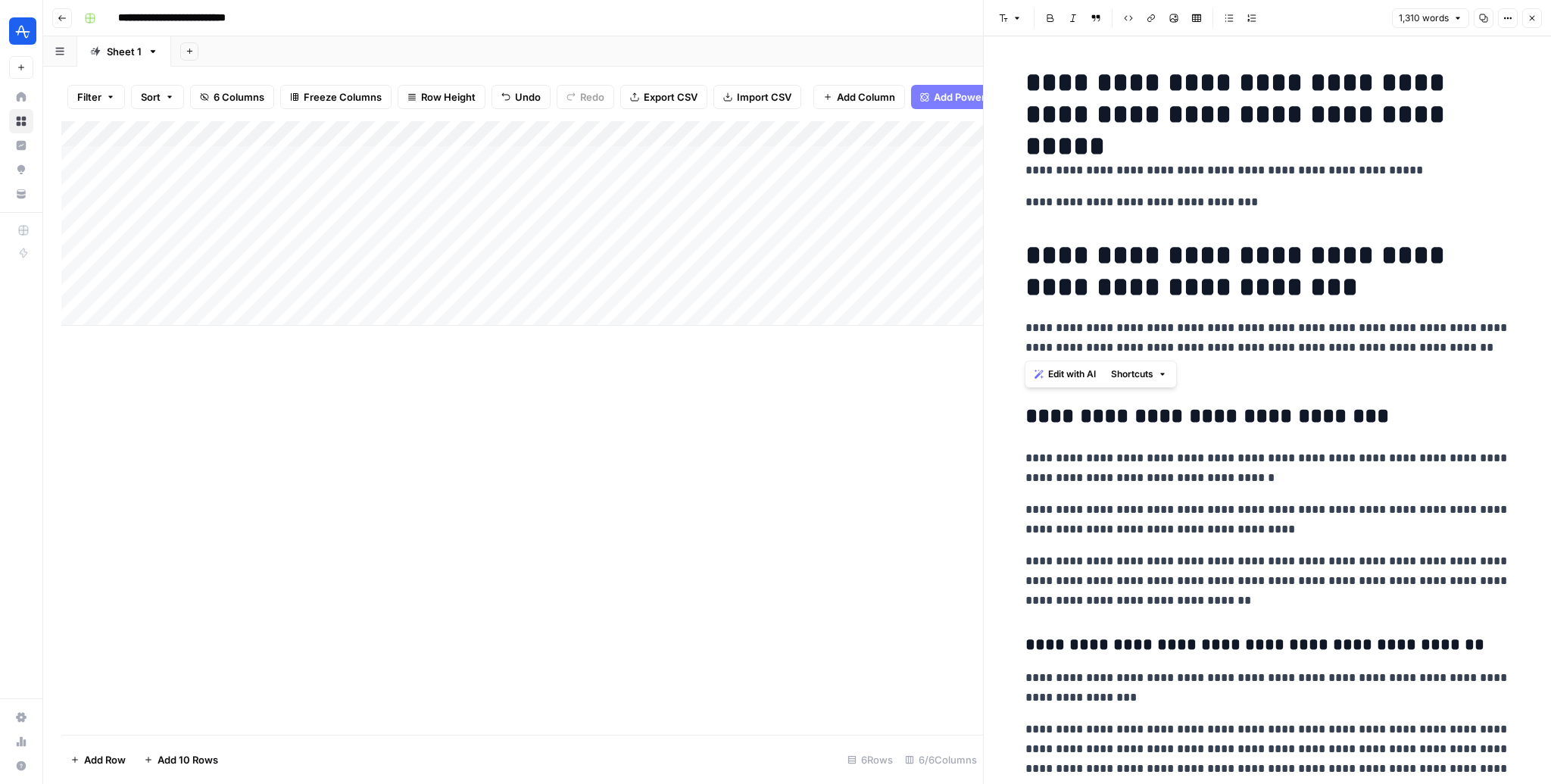
click at [1046, 376] on p "**********" at bounding box center [1267, 380] width 485 height 20
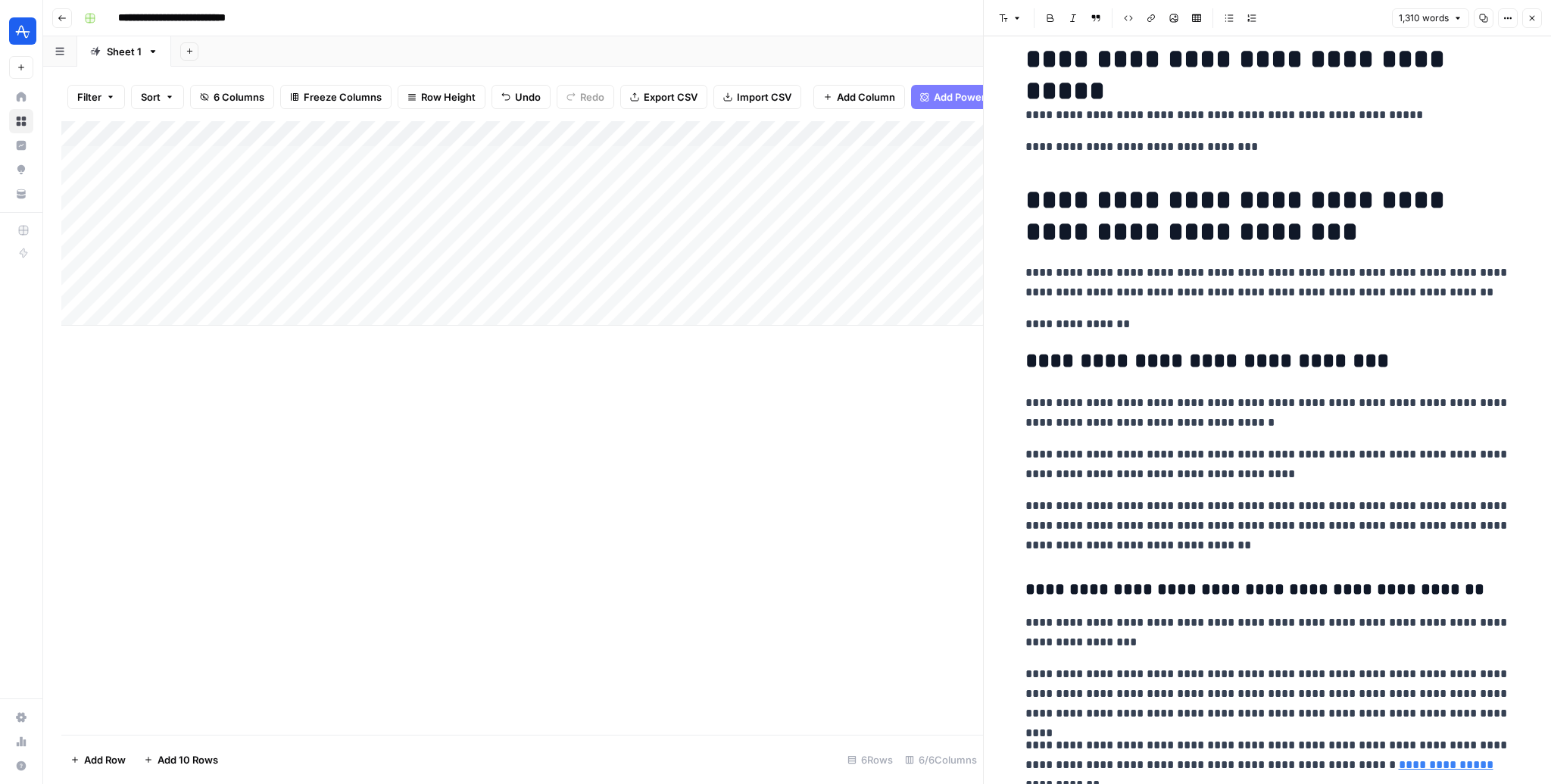
scroll to position [87, 0]
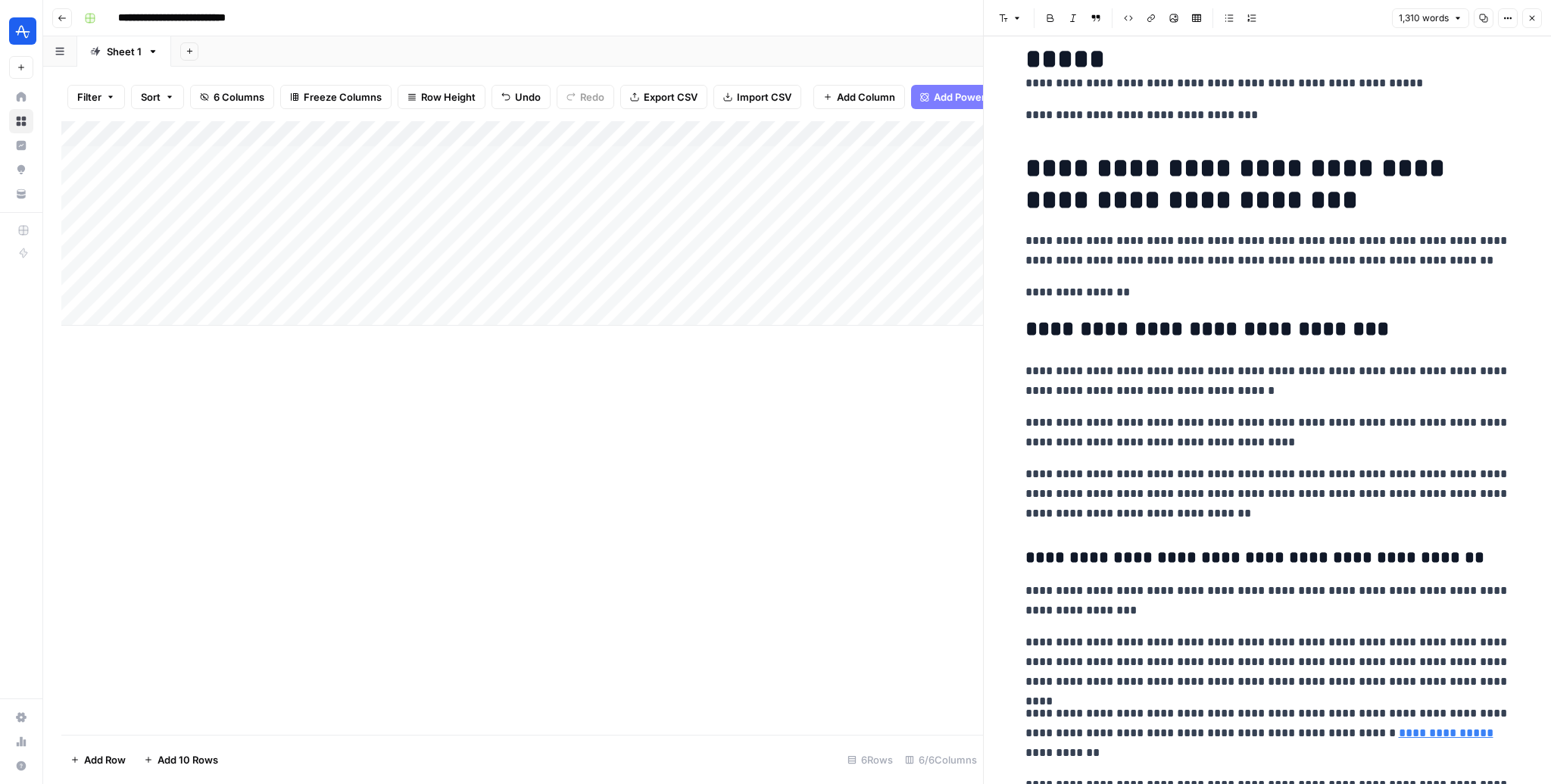
click at [1046, 331] on h2 "**********" at bounding box center [1267, 329] width 485 height 24
click at [1046, 392] on p "**********" at bounding box center [1267, 381] width 485 height 39
click at [1046, 265] on p "**********" at bounding box center [1267, 250] width 485 height 39
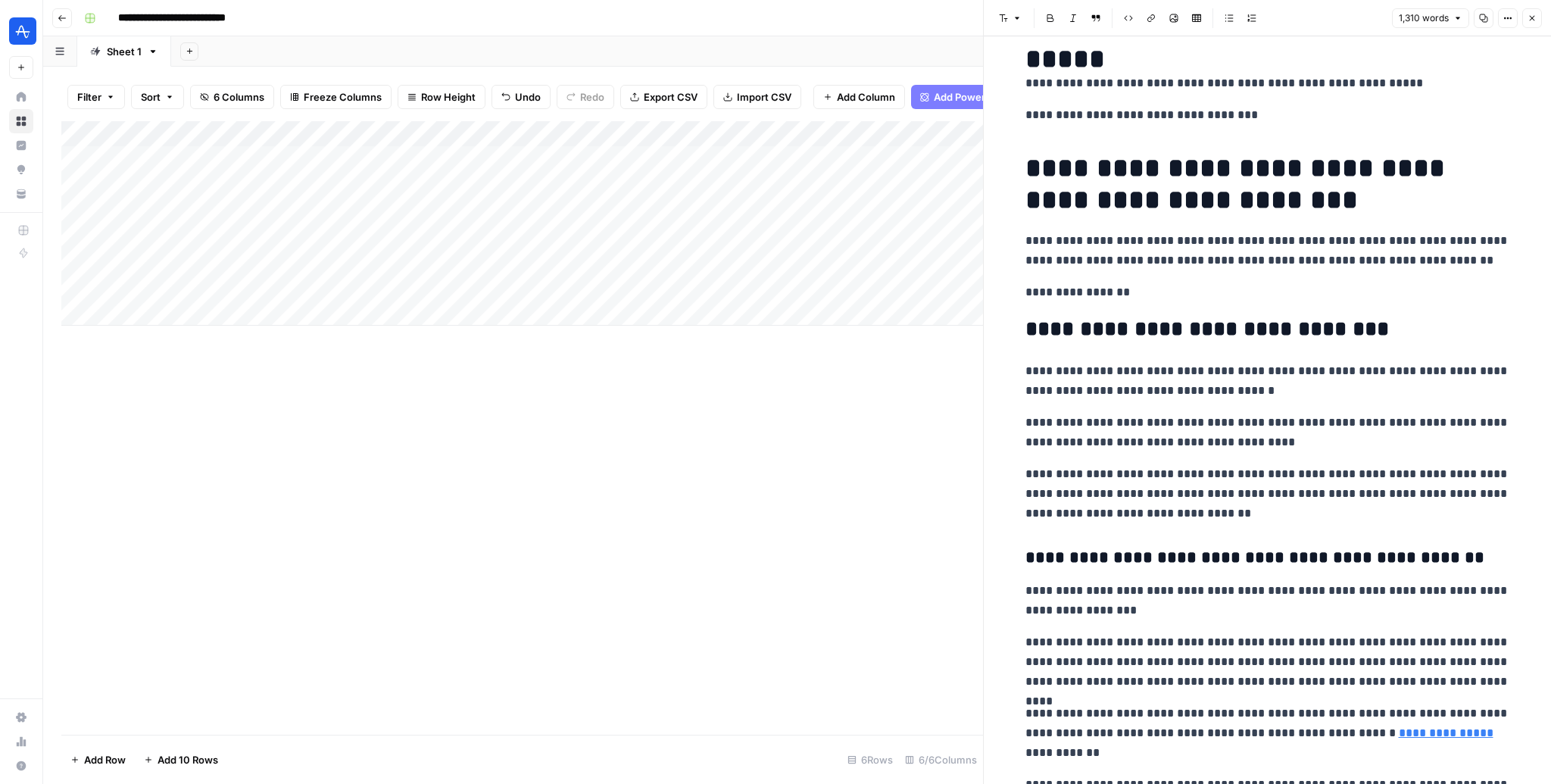
scroll to position [0, 0]
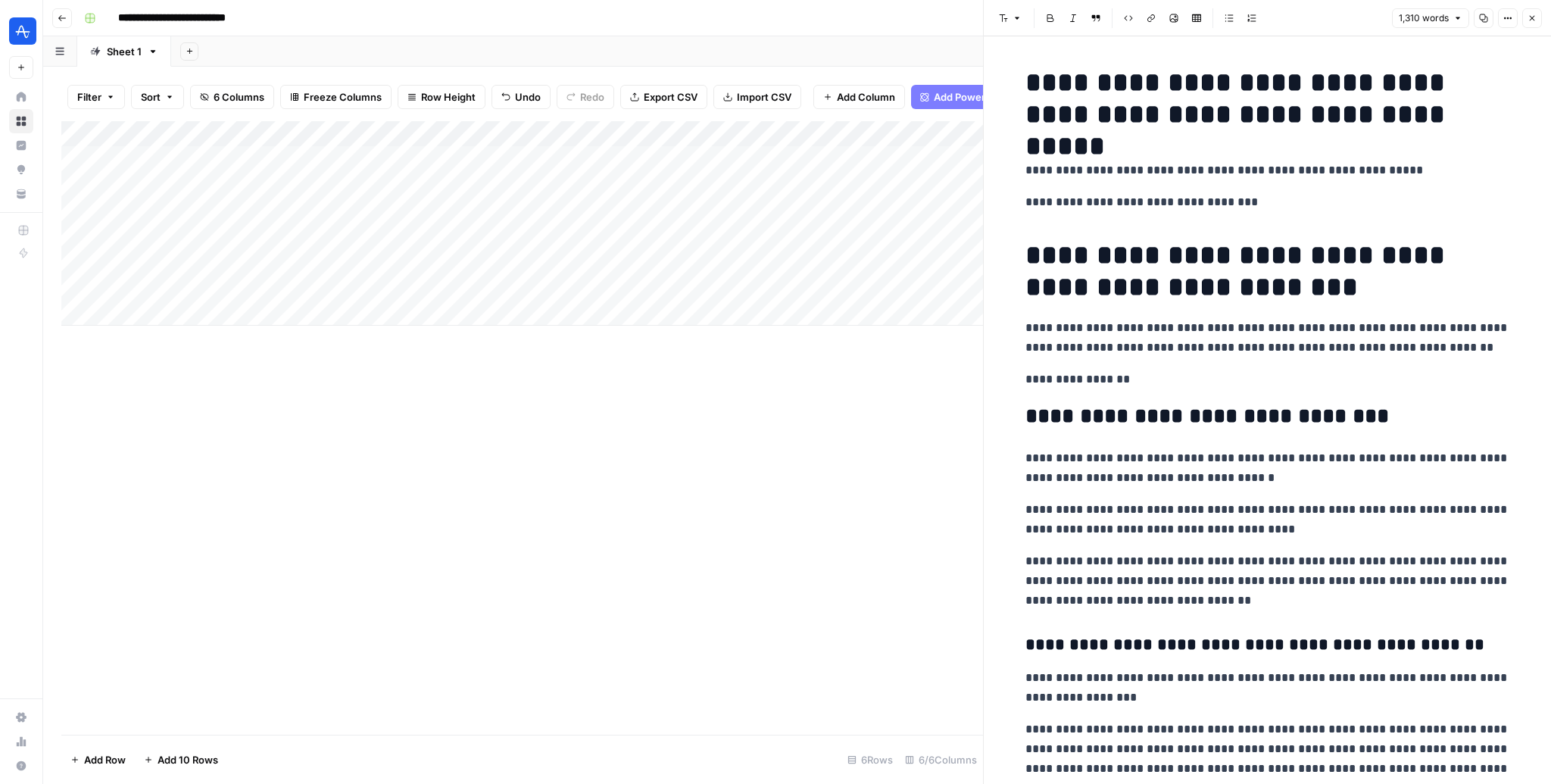
click at [651, 457] on div "Add Column" at bounding box center [522, 428] width 922 height 614
click at [616, 347] on div "Add Column" at bounding box center [522, 428] width 922 height 614
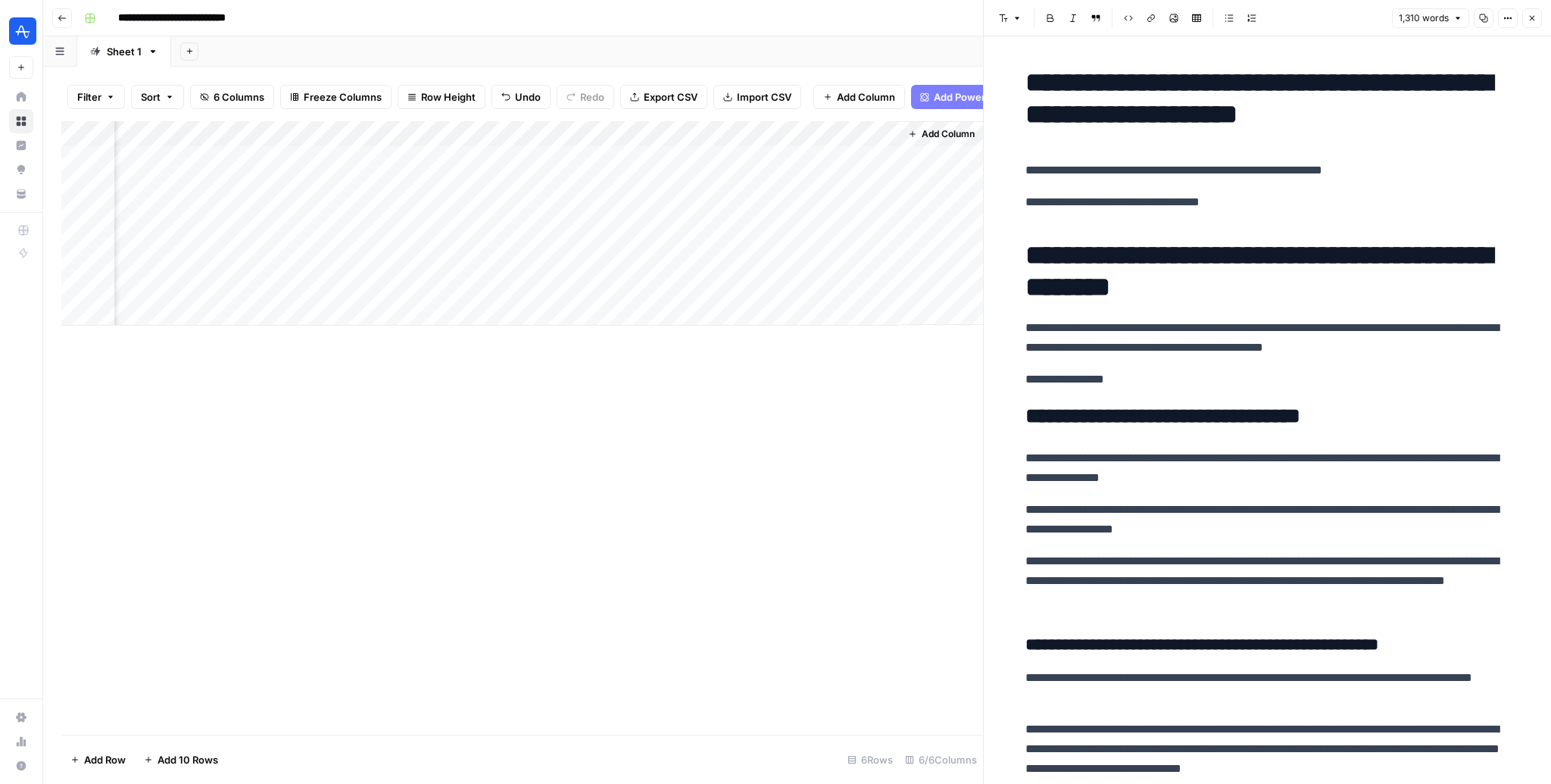
click at [1046, 22] on button "Close" at bounding box center [1532, 18] width 20 height 20
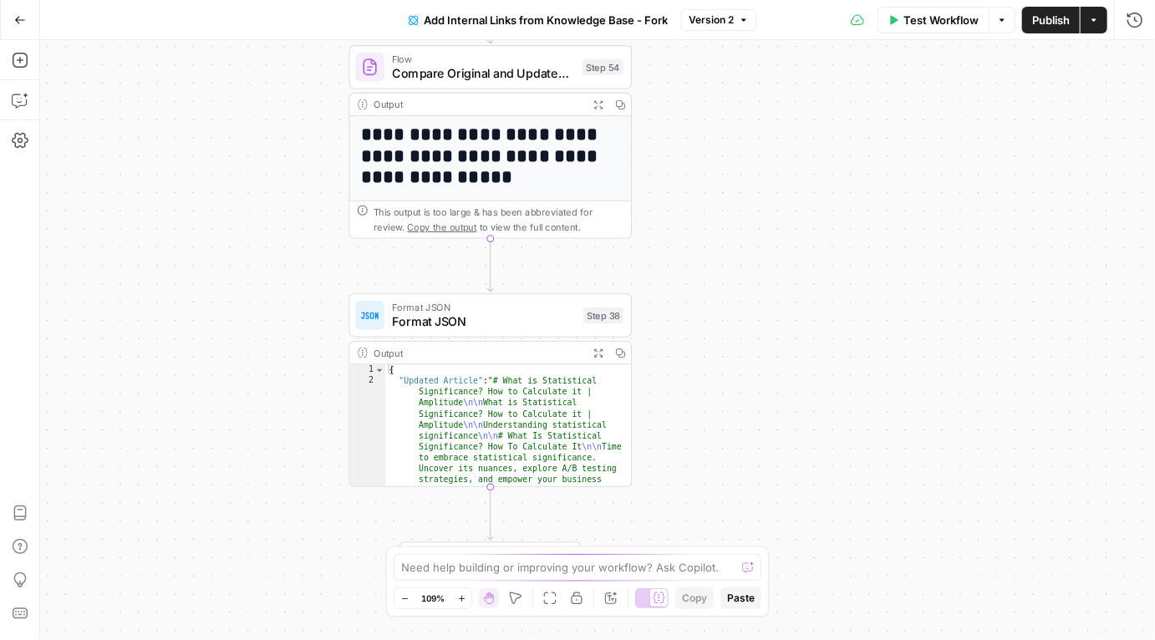
click at [597, 104] on icon "button" at bounding box center [598, 104] width 10 height 10
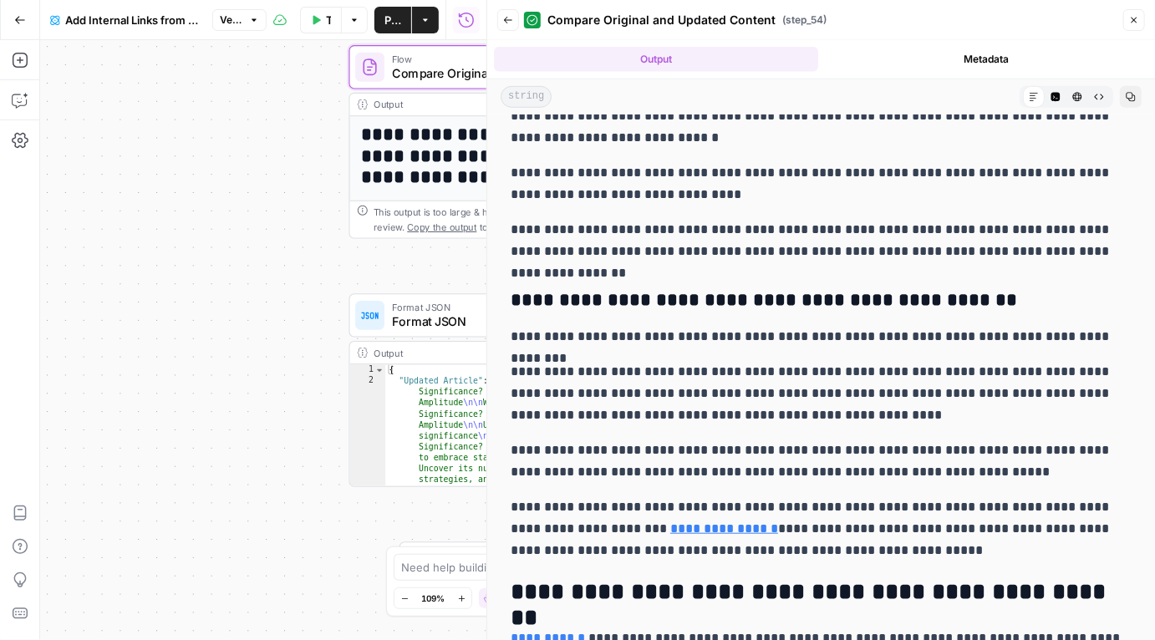
scroll to position [394, 0]
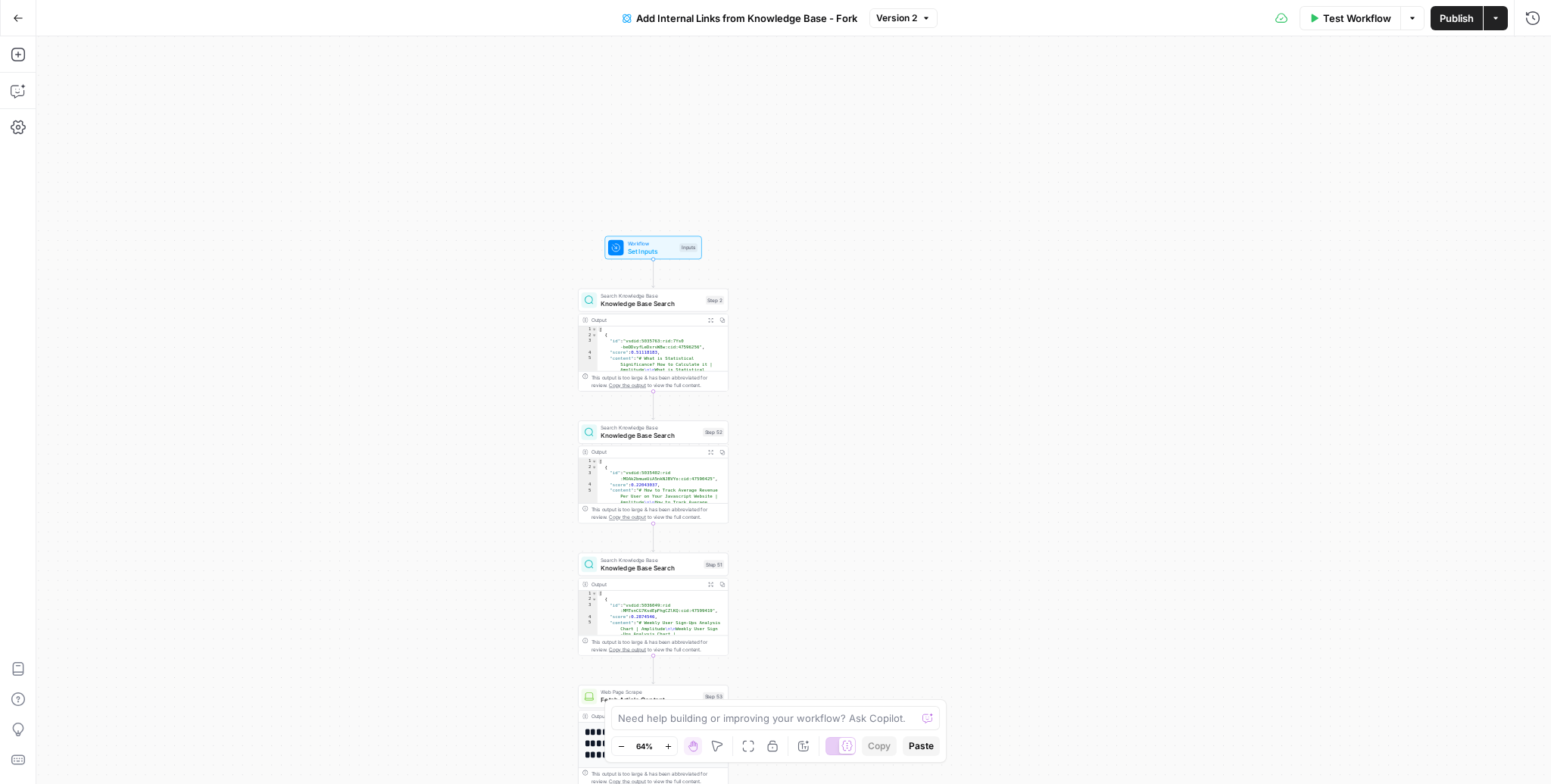
click at [809, 301] on div "true false Workflow Set Inputs Inputs Search Knowledge Base Knowledge Base Sear…" at bounding box center [793, 410] width 1515 height 748
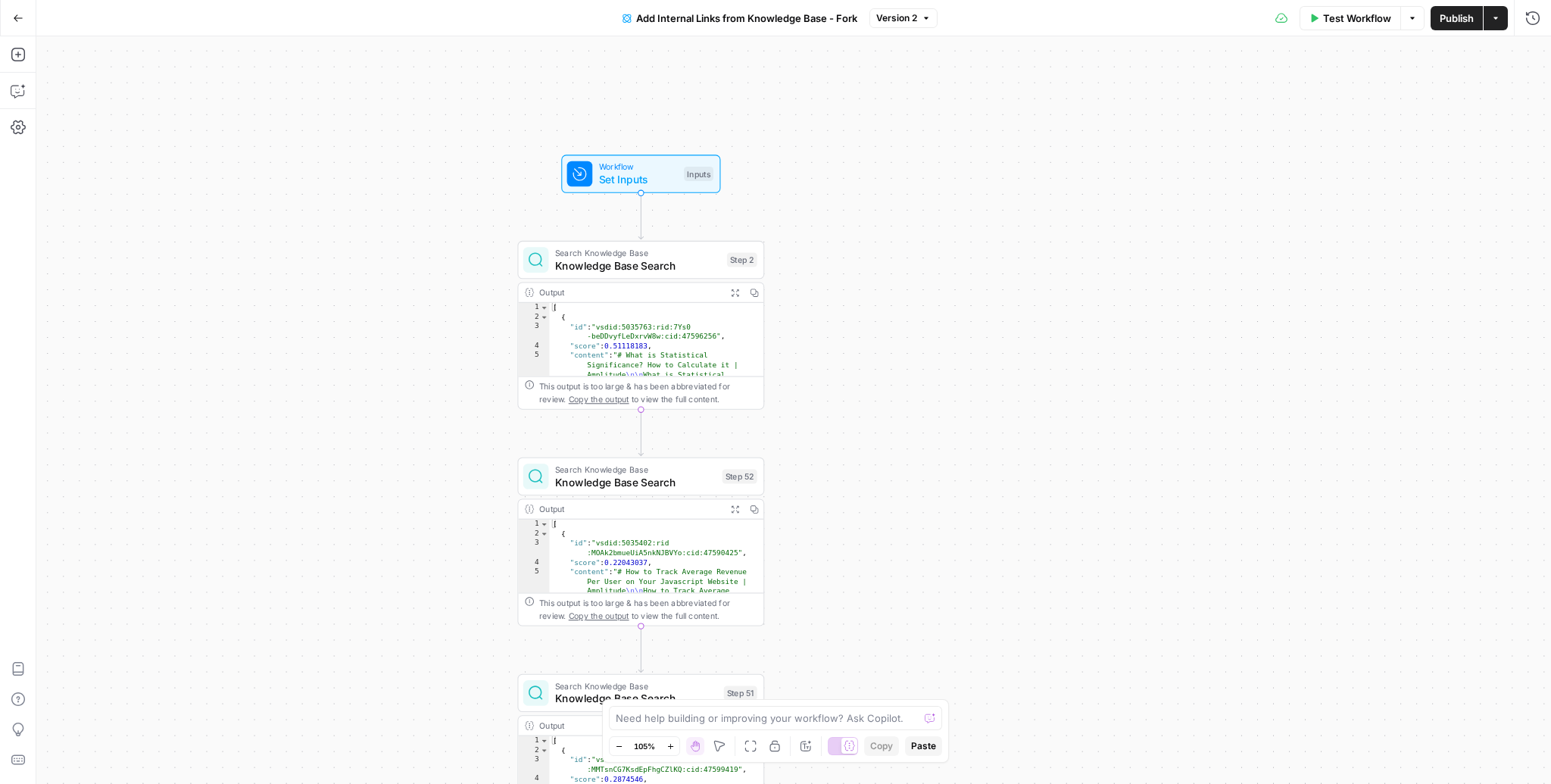
click at [843, 13] on span "Add Internal Links from Knowledge Base - Fork" at bounding box center [747, 18] width 221 height 15
click at [842, 23] on span "Add Internal Links from Knowledge Base - Fork" at bounding box center [747, 18] width 221 height 15
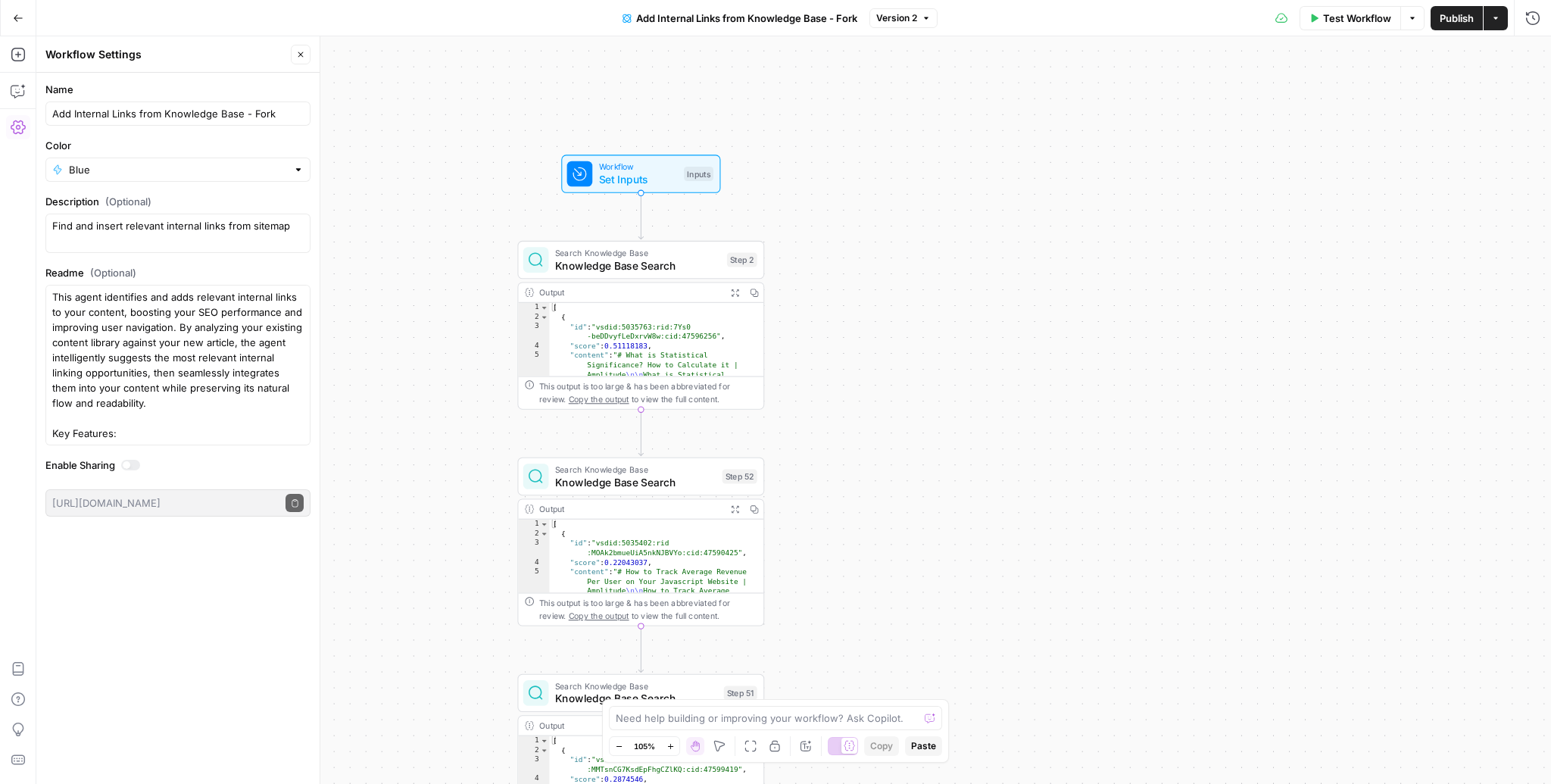
click at [1498, 21] on icon "button" at bounding box center [1496, 18] width 9 height 9
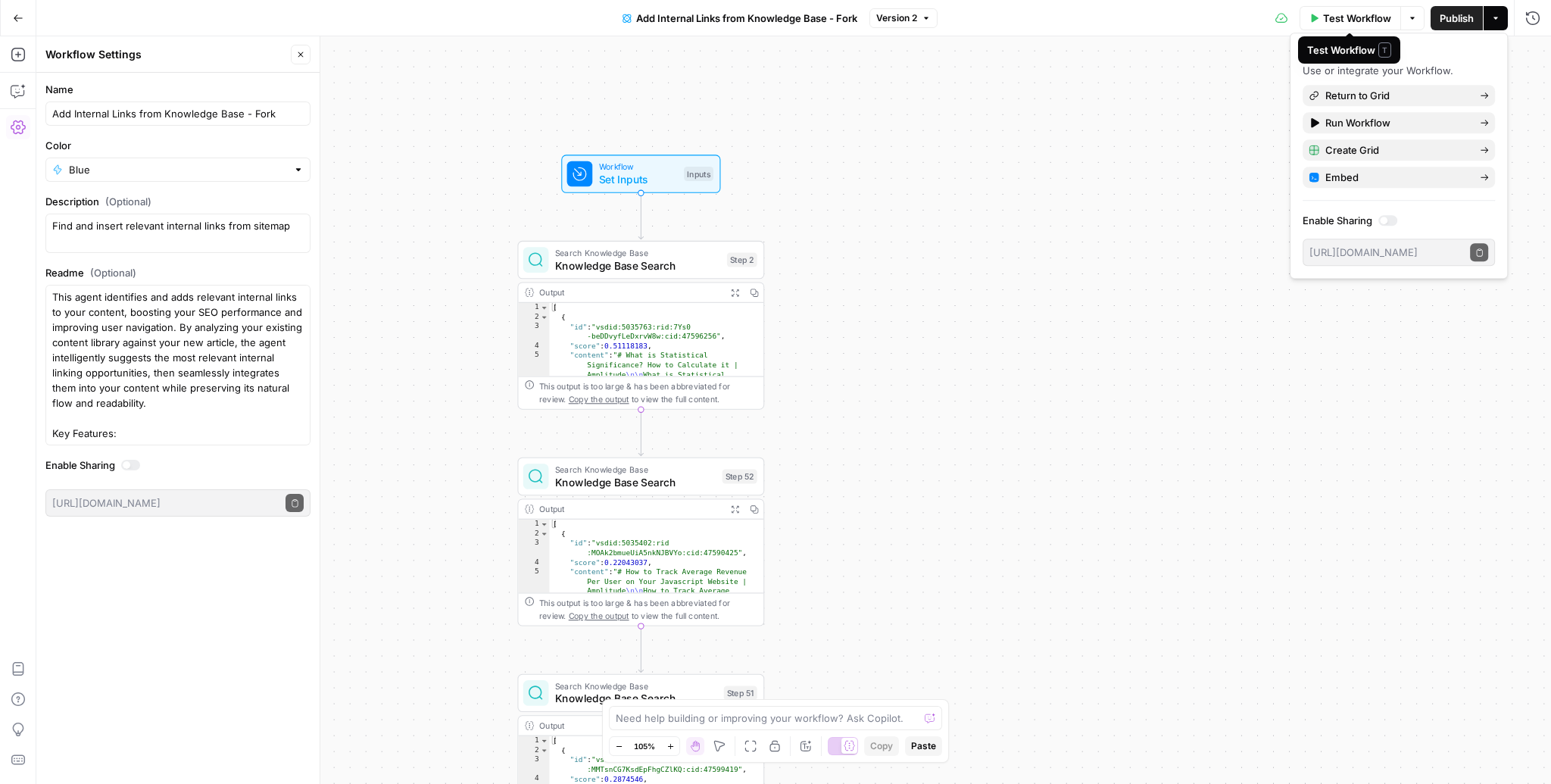
click at [1140, 44] on div "true false Workflow Set Inputs Inputs Search Knowledge Base Knowledge Base Sear…" at bounding box center [793, 410] width 1515 height 748
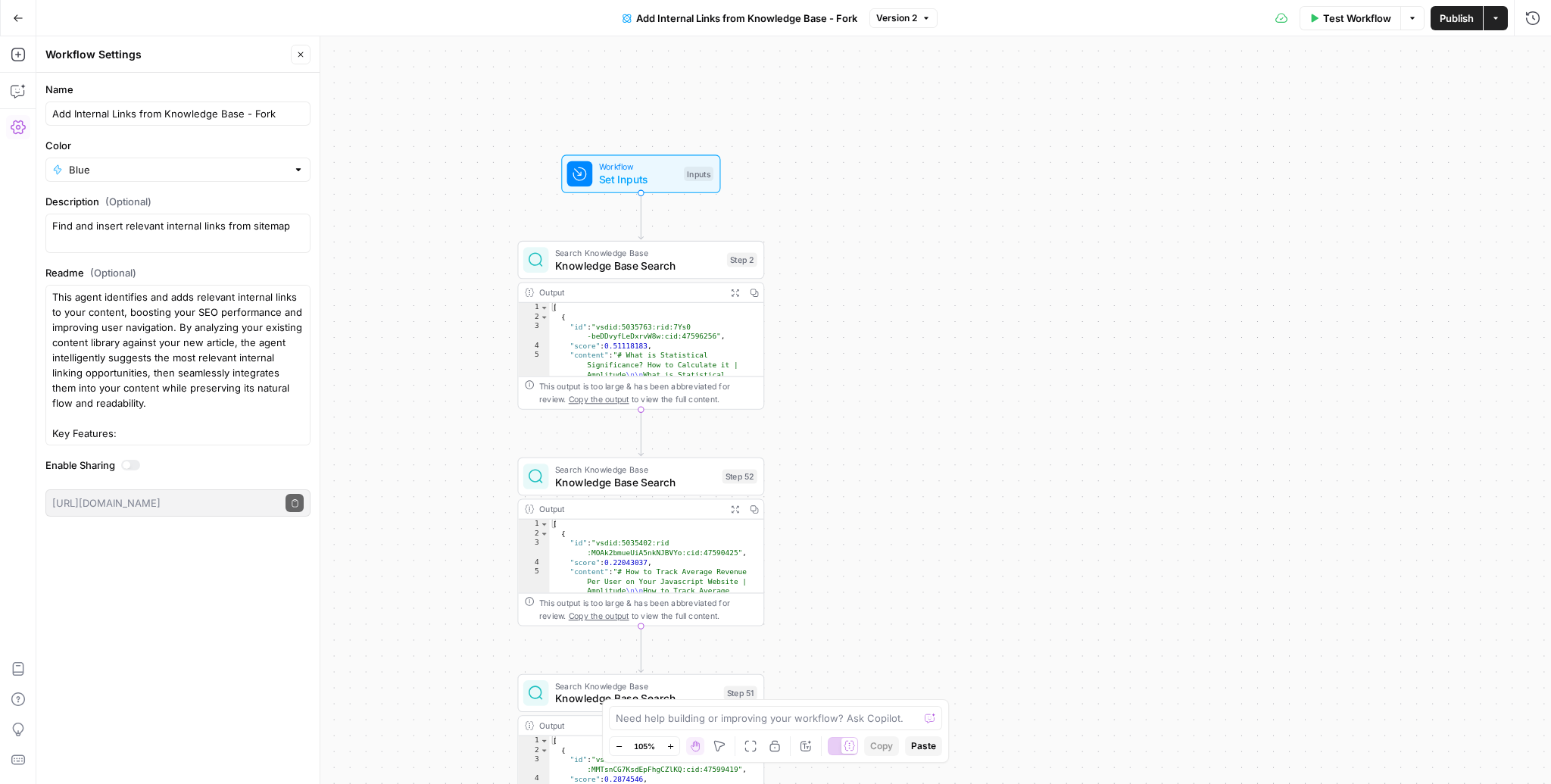
click at [910, 16] on span "Version 2" at bounding box center [897, 18] width 41 height 14
click at [819, 25] on button "Add Internal Links from Knowledge Base - Fork" at bounding box center [740, 18] width 253 height 24
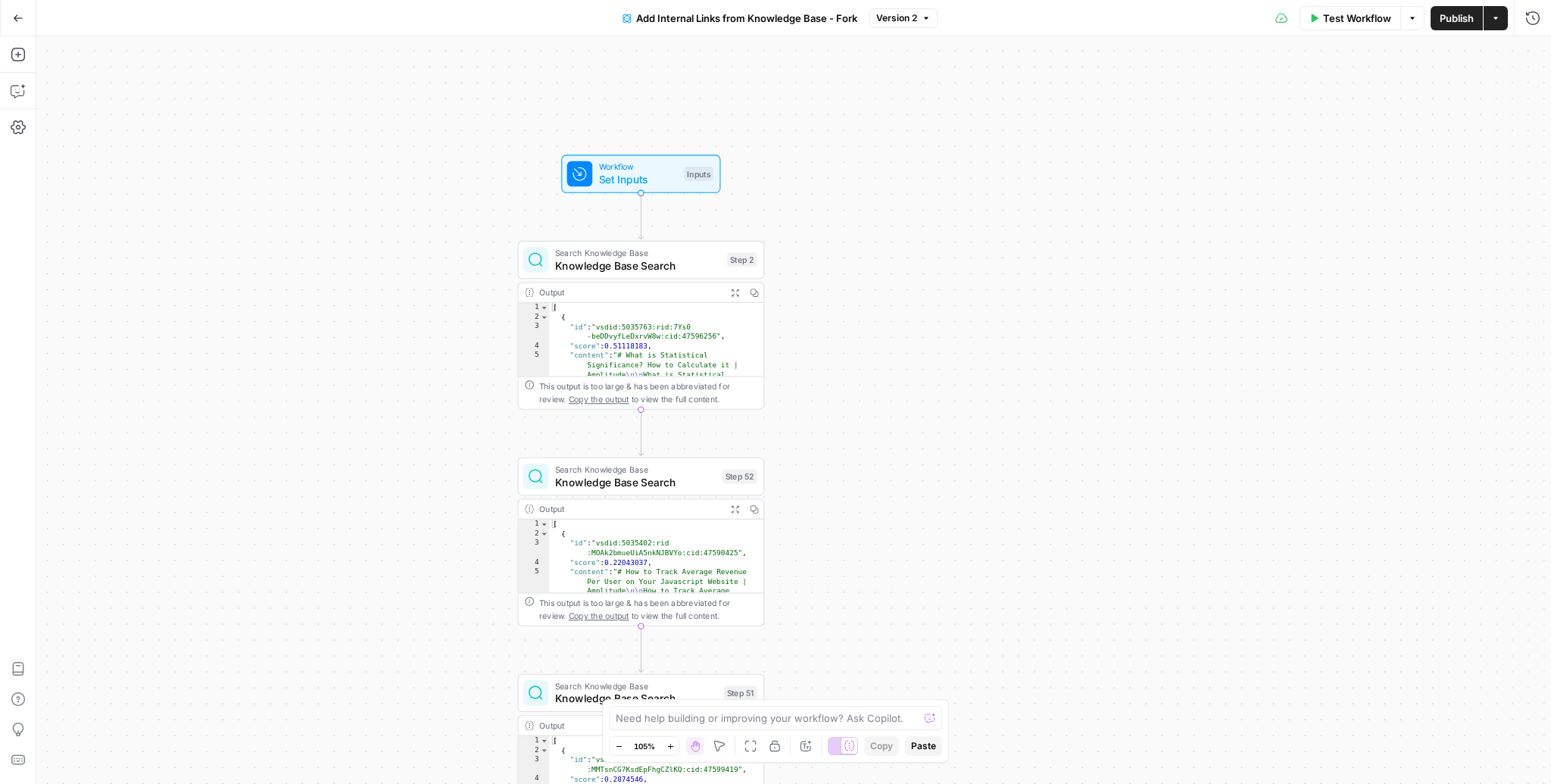
click at [815, 15] on span "Add Internal Links from Knowledge Base - Fork" at bounding box center [747, 18] width 221 height 15
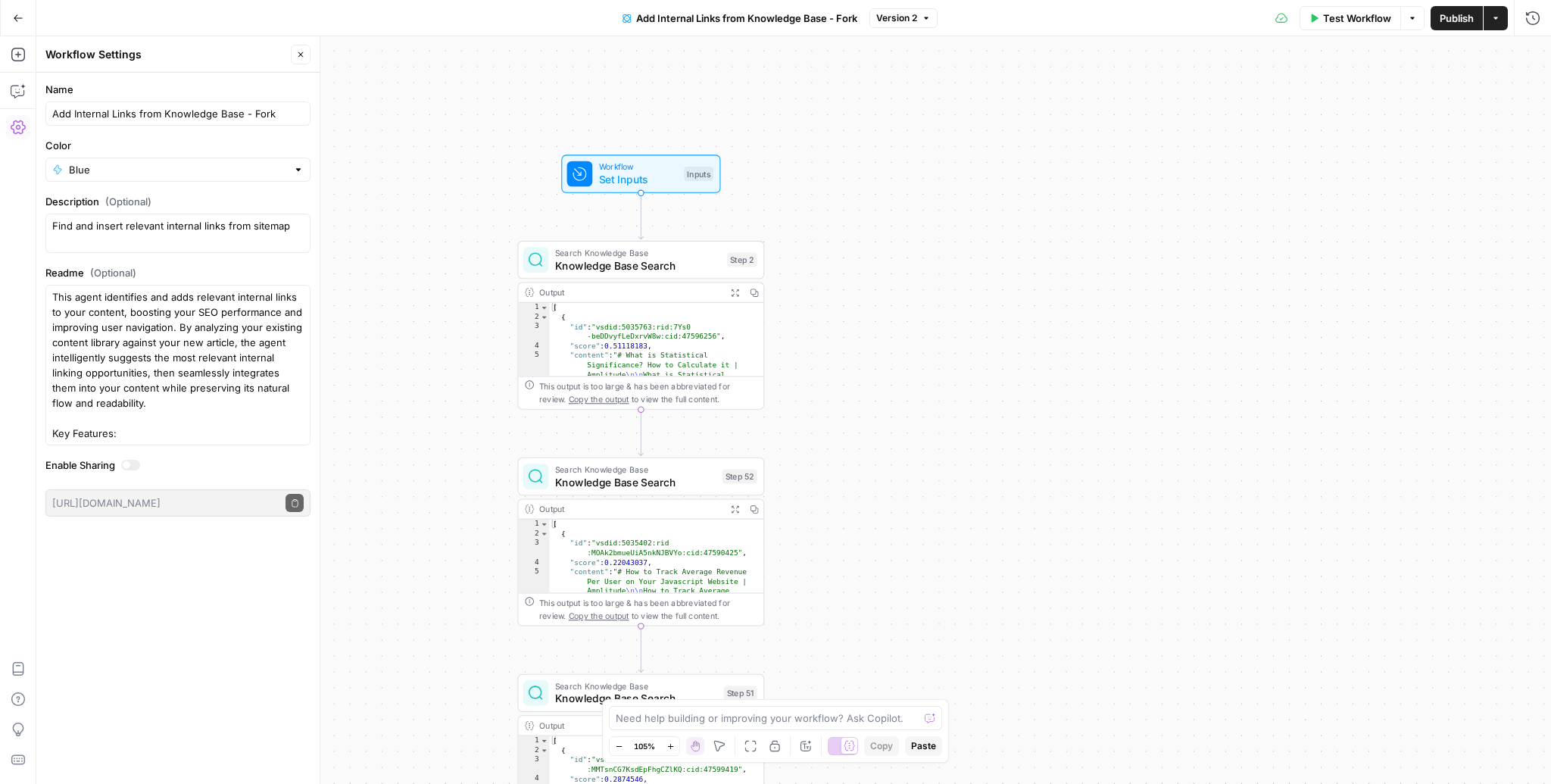
click at [923, 145] on div "true false Workflow Set Inputs Inputs Search Knowledge Base Knowledge Base Sear…" at bounding box center [793, 410] width 1515 height 748
click at [906, 179] on div "true false Workflow Set Inputs Inputs Search Knowledge Base Knowledge Base Sear…" at bounding box center [793, 410] width 1515 height 748
click at [623, 172] on span "Set Inputs" at bounding box center [638, 179] width 79 height 16
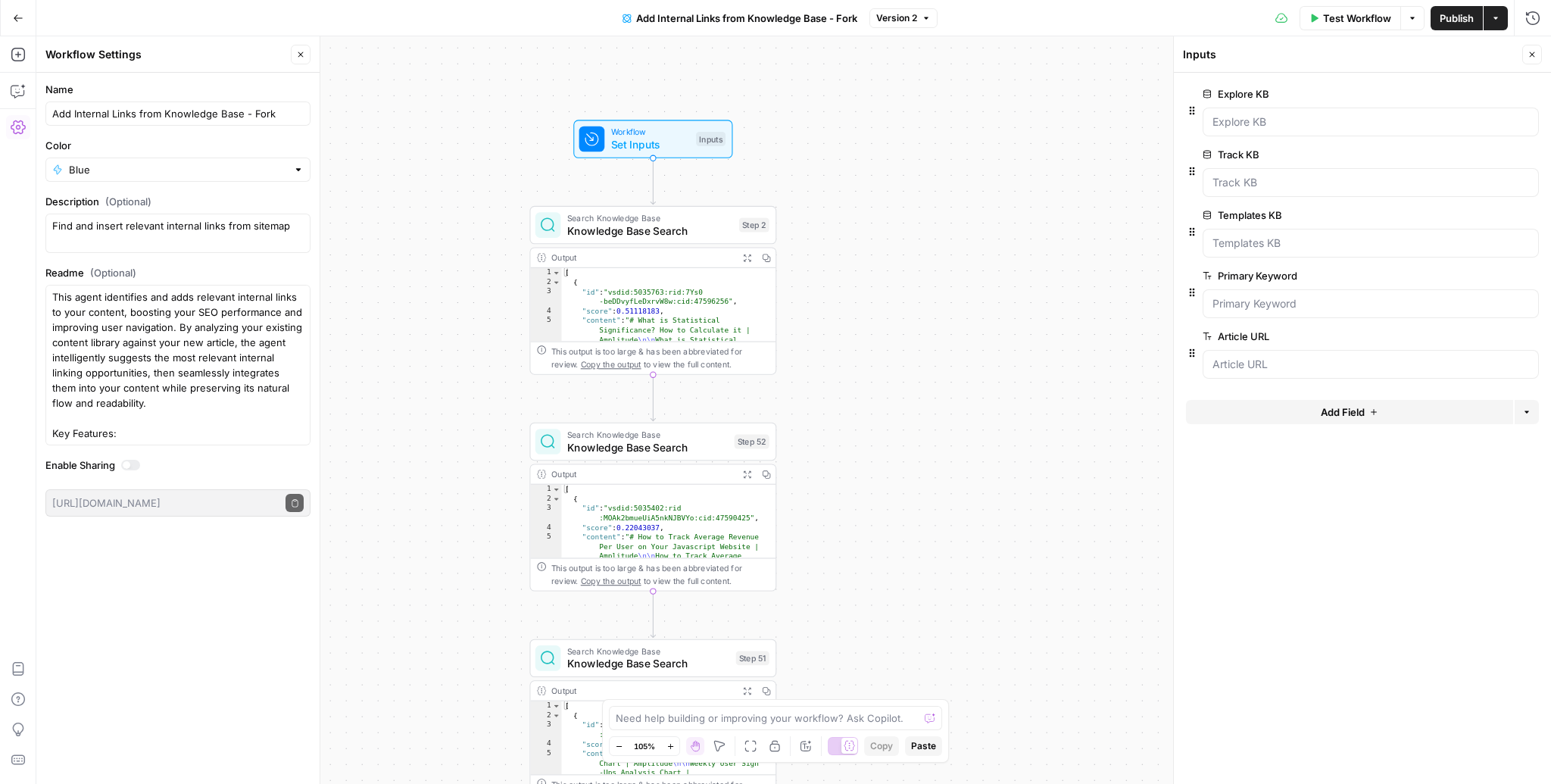
drag, startPoint x: 367, startPoint y: 640, endPoint x: 373, endPoint y: 629, distance: 12.5
click at [373, 629] on div "true false Workflow Set Inputs Inputs Search Knowledge Base Knowledge Base Sear…" at bounding box center [793, 410] width 1515 height 748
click at [1244, 121] on KB "Explore KB" at bounding box center [1371, 121] width 316 height 15
click at [1250, 116] on KB "Explore KB" at bounding box center [1371, 121] width 316 height 15
click at [1299, 125] on KB "Explore KB" at bounding box center [1371, 121] width 316 height 15
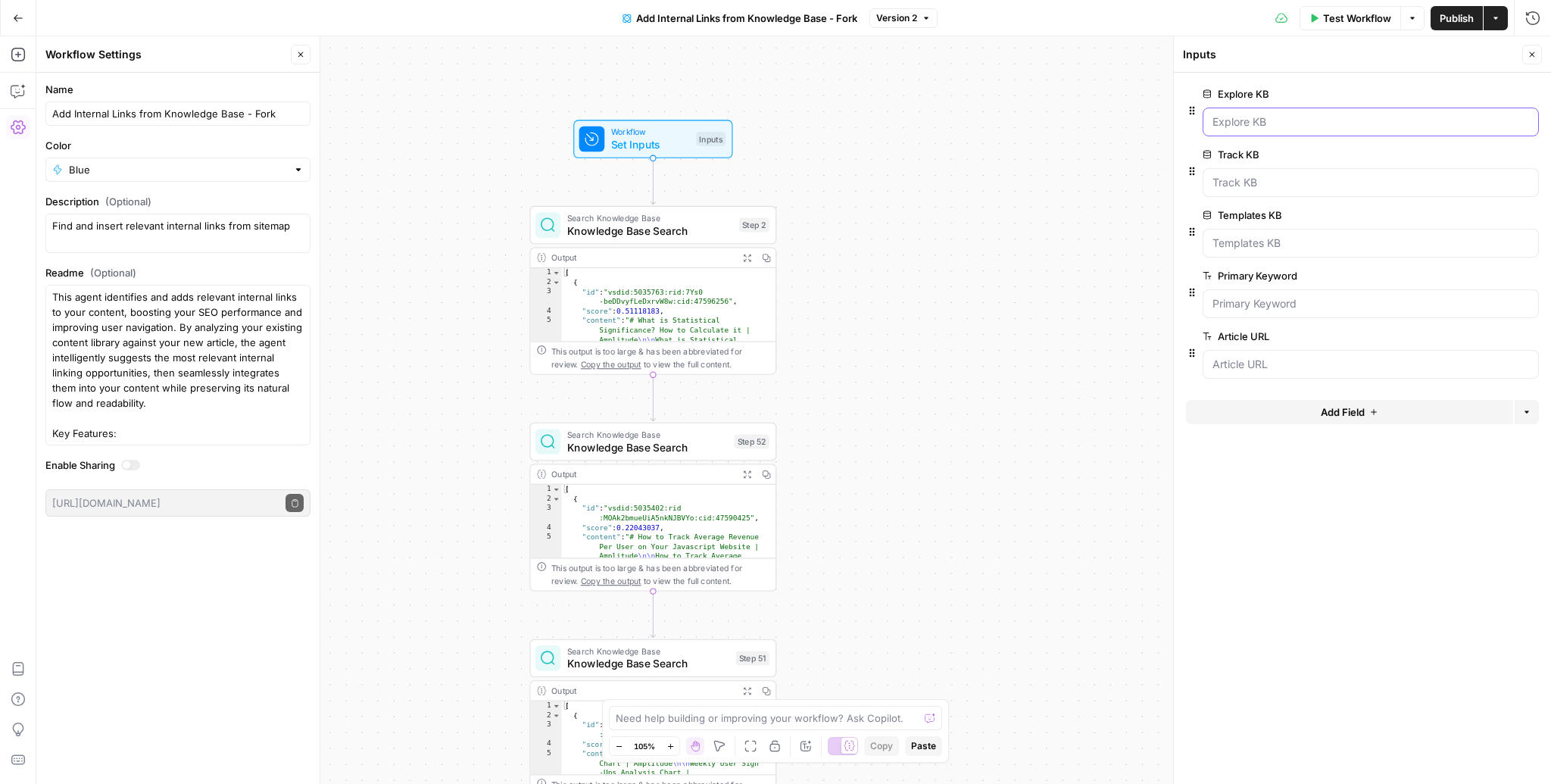
click at [1299, 125] on KB "Explore KB" at bounding box center [1371, 121] width 316 height 15
click at [1453, 121] on KB "Explore KB" at bounding box center [1371, 121] width 316 height 15
click at [1400, 53] on div "Inputs" at bounding box center [1350, 54] width 334 height 15
click at [1296, 128] on KB "Explore KB" at bounding box center [1371, 121] width 316 height 15
click at [1348, 23] on span "Test Workflow" at bounding box center [1357, 18] width 68 height 15
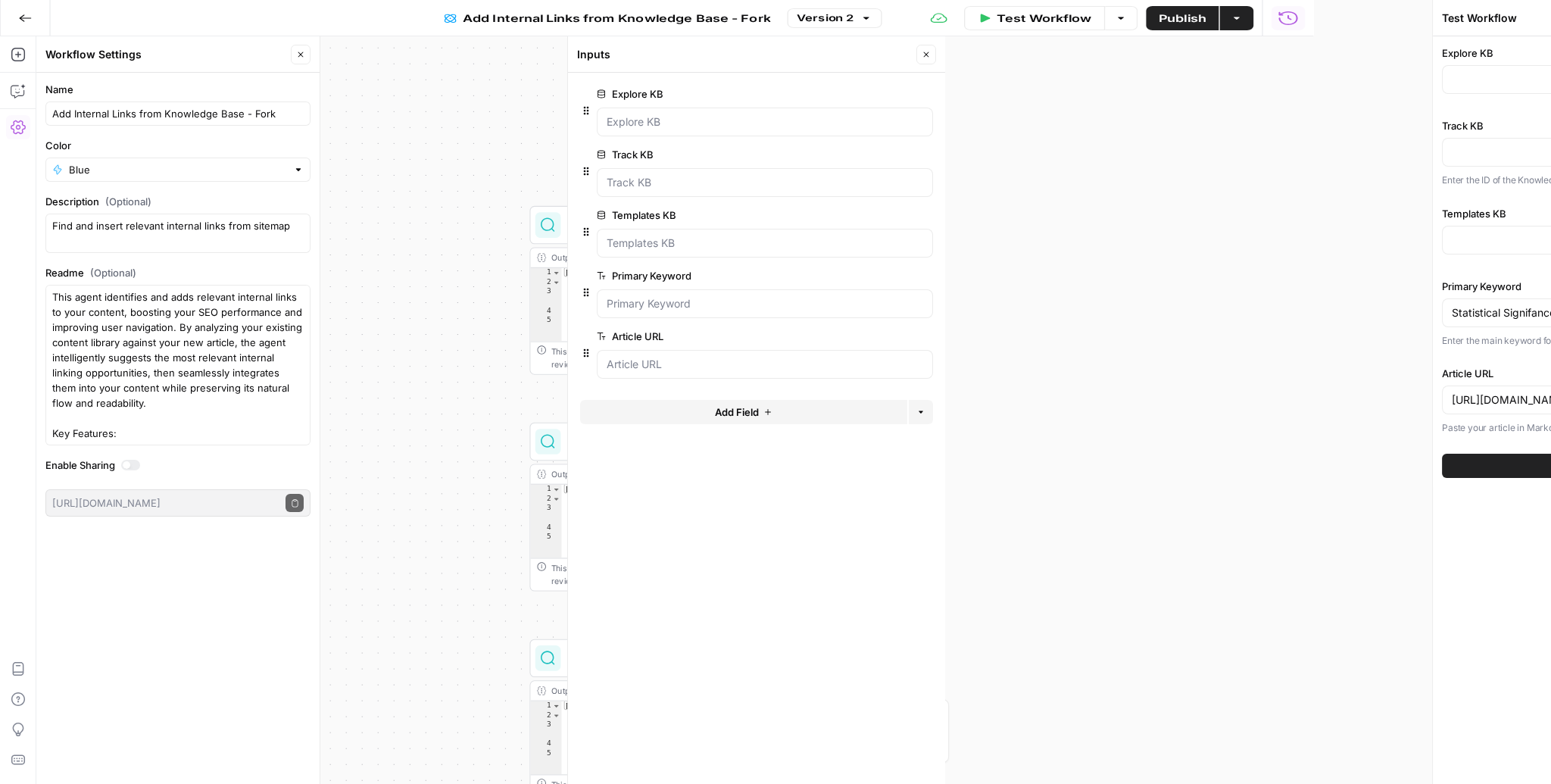
type input "Amplitude - Explore"
type input "Amplitude - Tracking Pages"
type input "Amplitude - Templates"
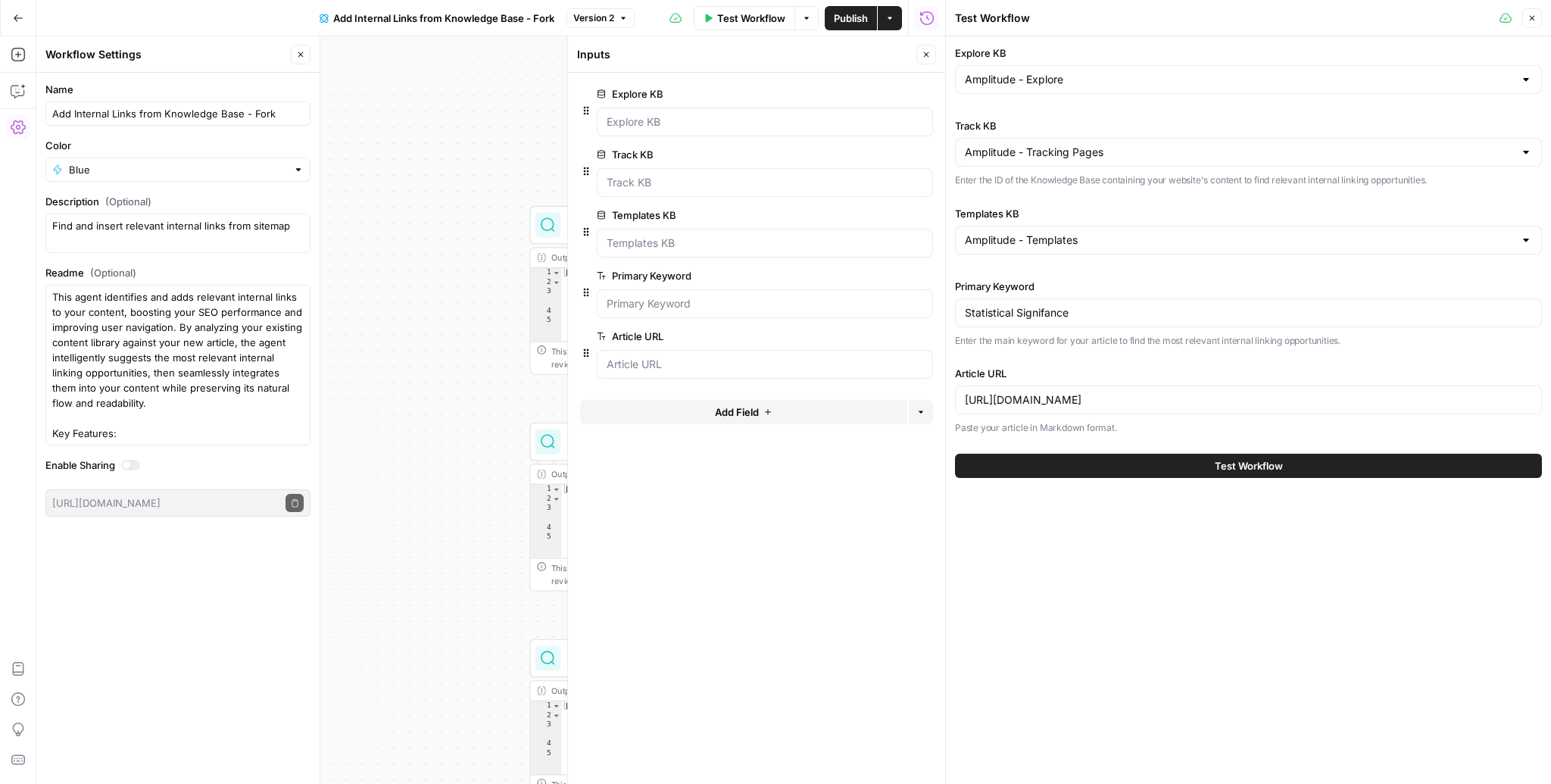
click at [1027, 92] on div "Amplitude - Explore" at bounding box center [1249, 80] width 587 height 29
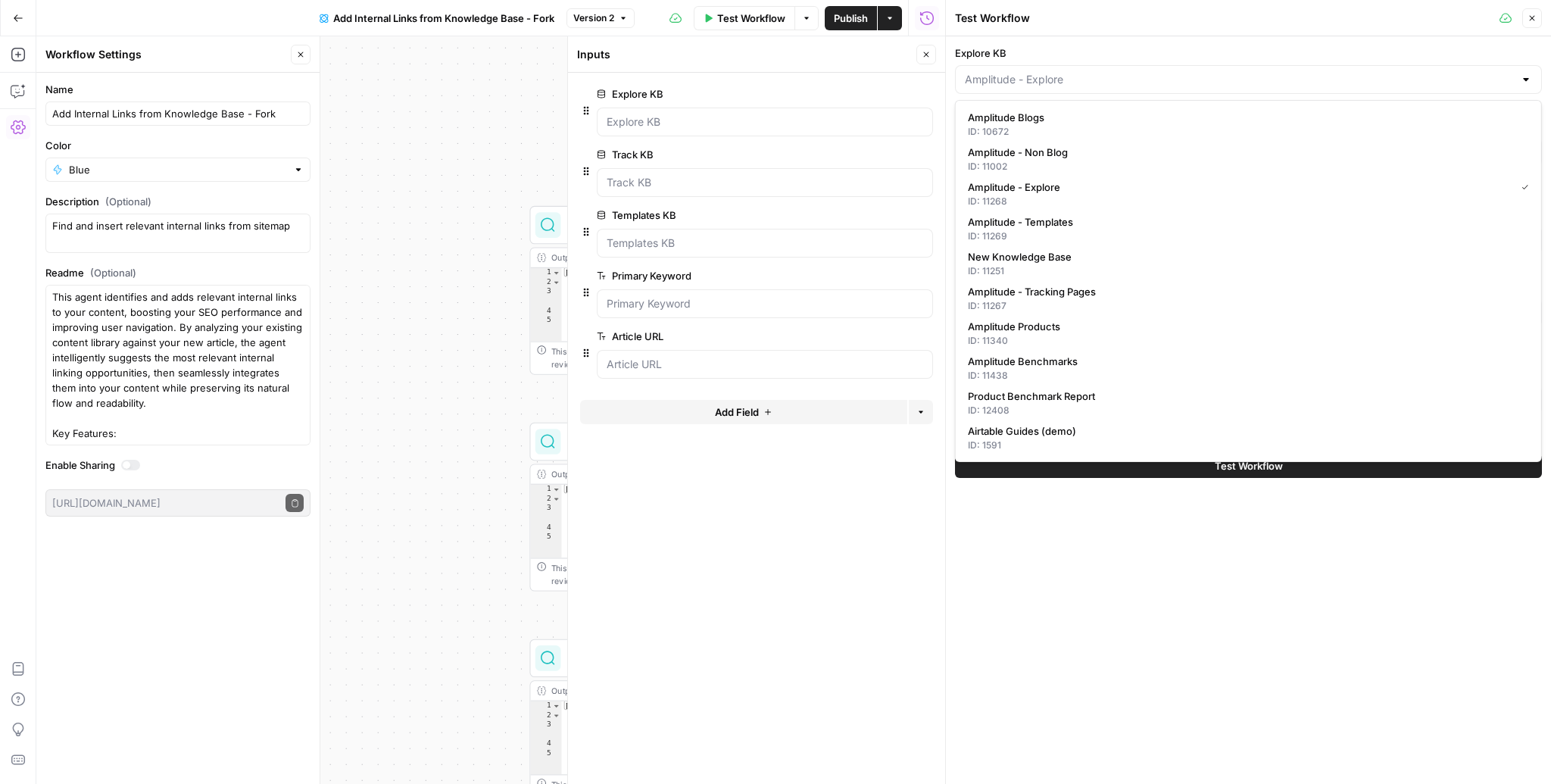
type input "Amplitude - Explore"
click at [1082, 34] on header "Test Workflow Close" at bounding box center [1249, 18] width 606 height 36
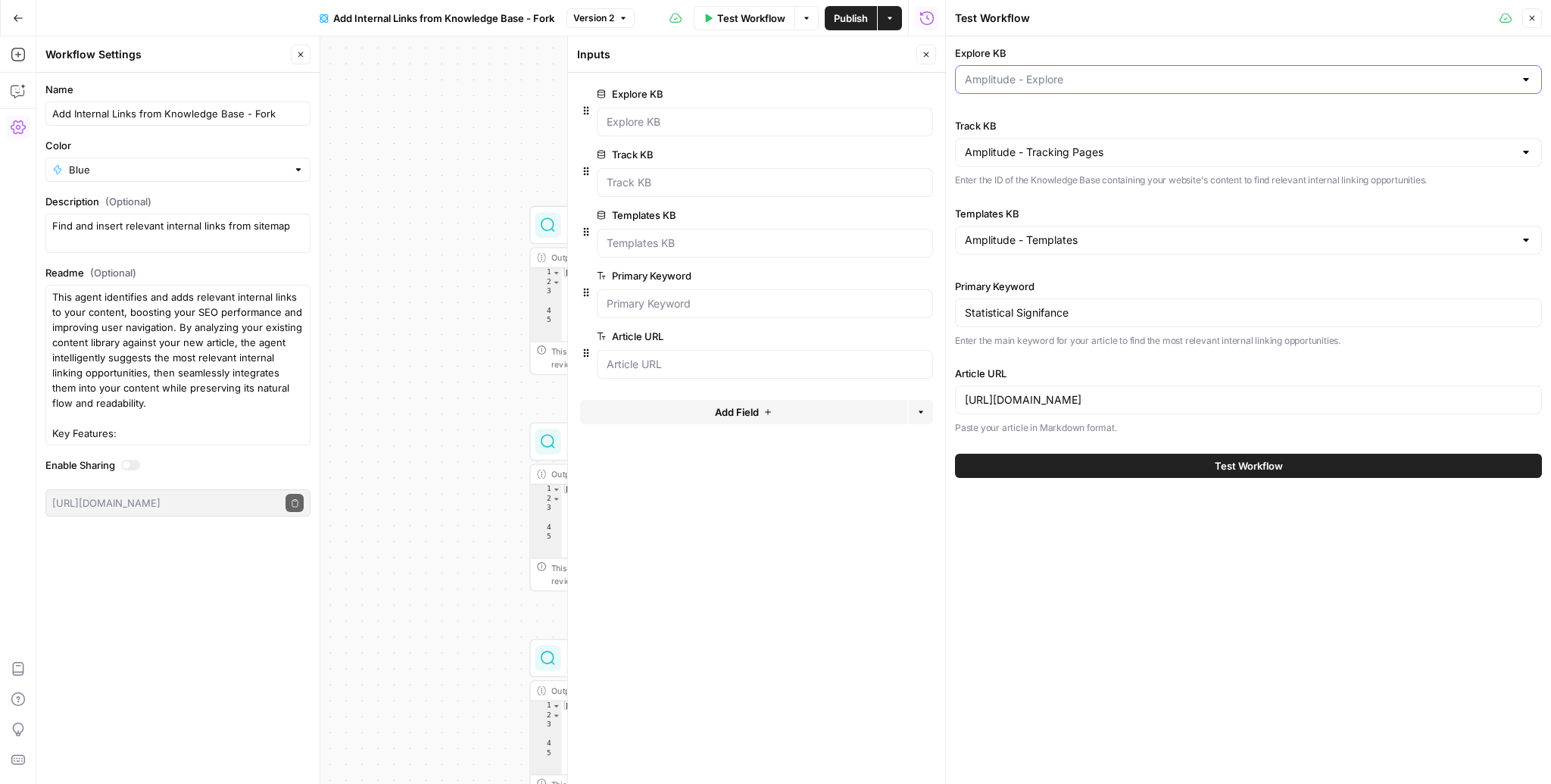
click at [1086, 79] on input "Explore KB" at bounding box center [1239, 79] width 549 height 15
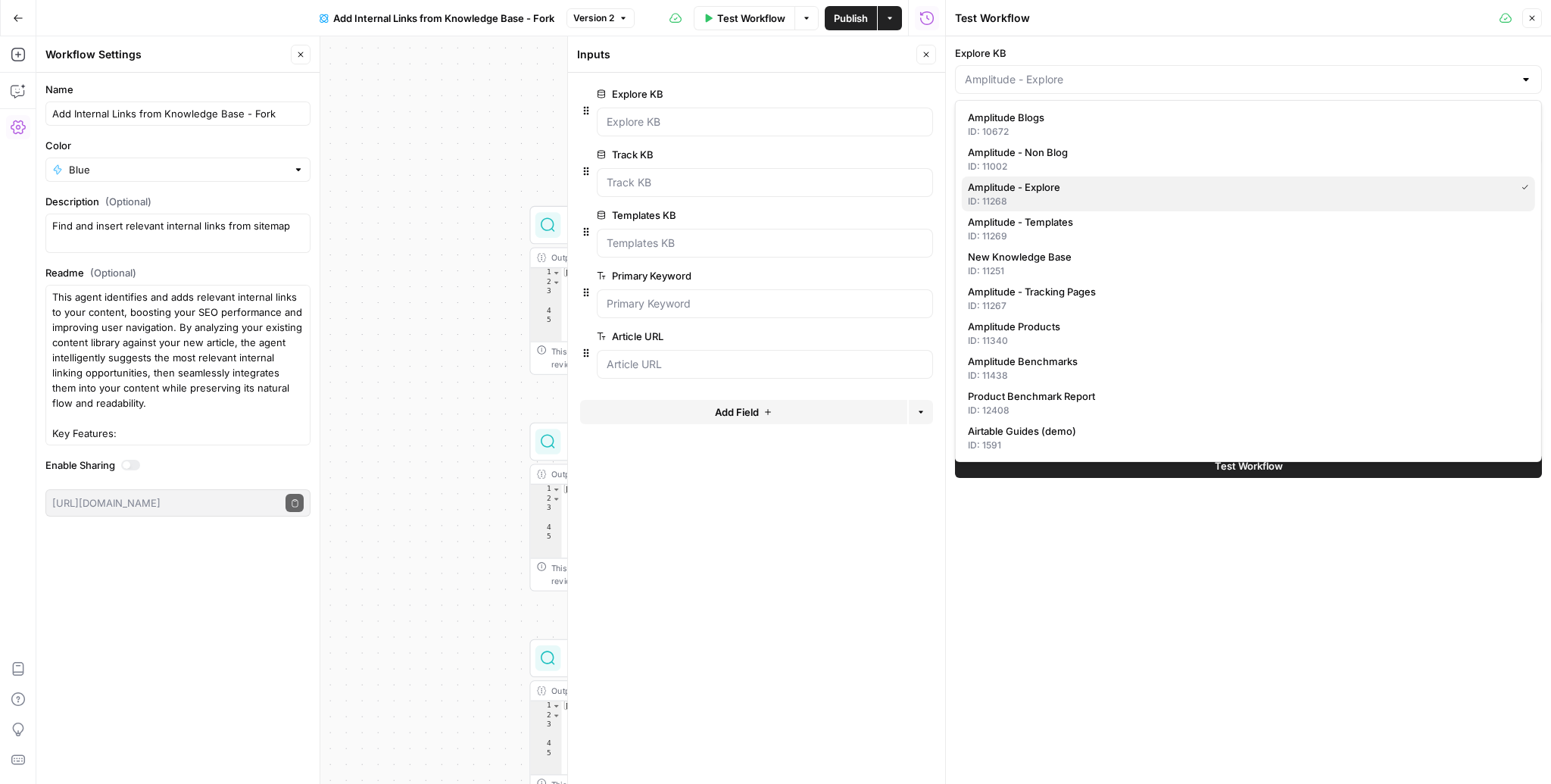
click at [1052, 198] on div "ID: 11268" at bounding box center [1248, 201] width 561 height 14
type input "Amplitude - Explore"
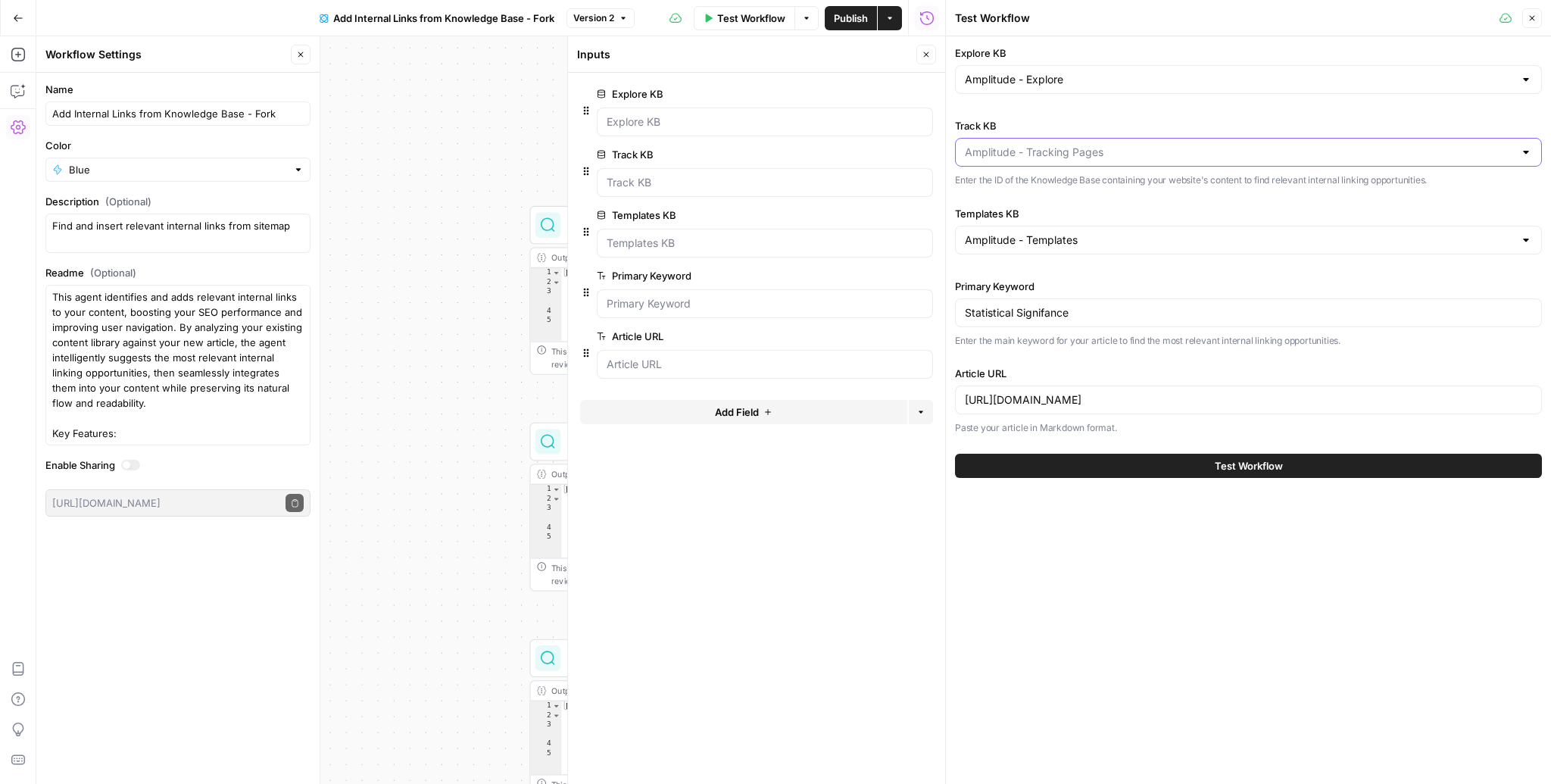
click at [1071, 155] on input "Track KB" at bounding box center [1239, 152] width 549 height 15
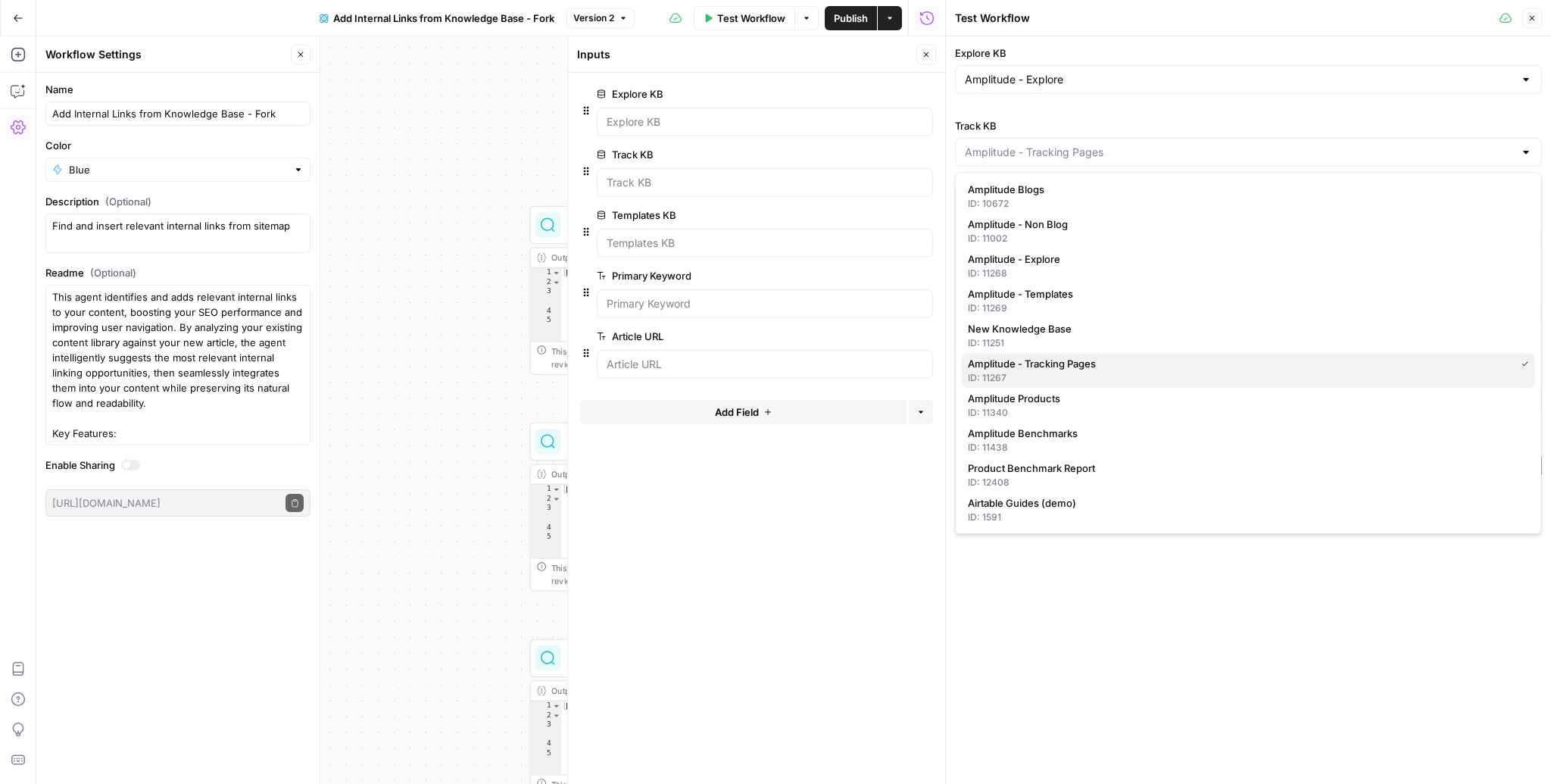
click at [1054, 373] on div "ID: 11267" at bounding box center [1248, 377] width 561 height 14
type input "Amplitude - Tracking Pages"
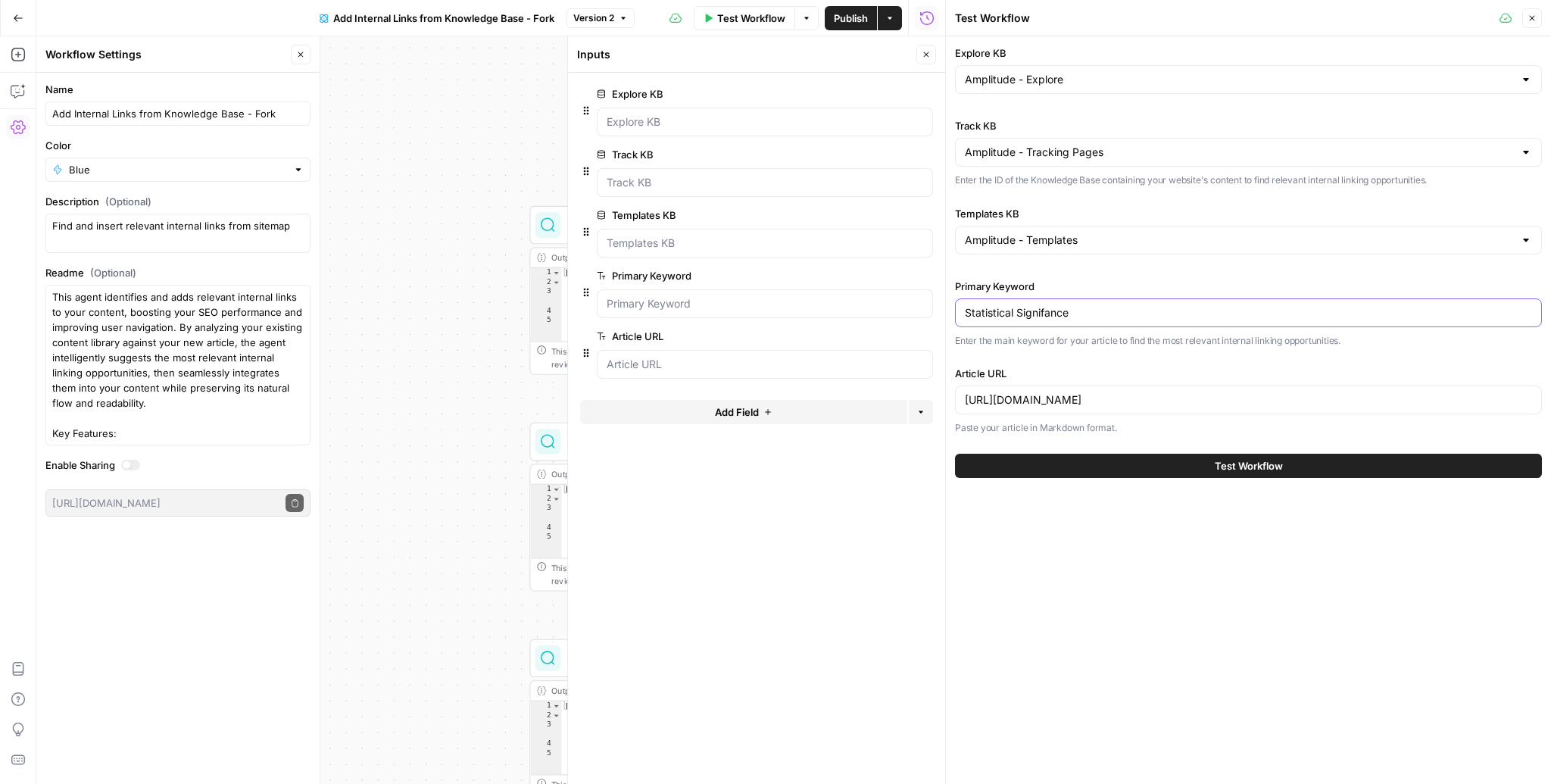
click at [1042, 309] on input "Statistical Signifance" at bounding box center [1248, 313] width 567 height 15
type input "Feature Flags"
click at [1262, 394] on input "[URL][DOMAIN_NAME]" at bounding box center [1248, 400] width 567 height 15
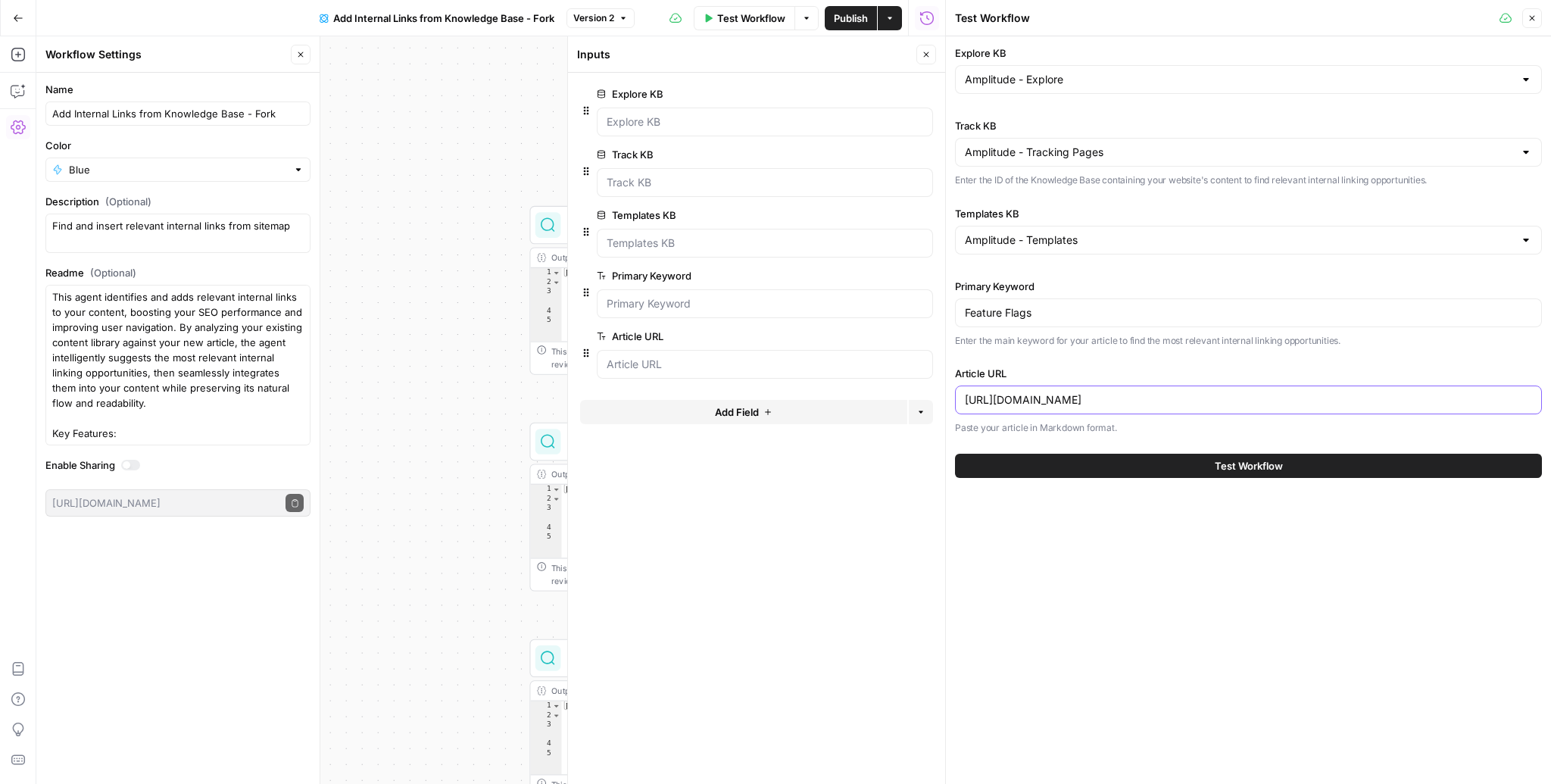
click at [1262, 394] on input "[URL][DOMAIN_NAME]" at bounding box center [1248, 400] width 567 height 15
paste input "feature-flags-best-practices"
drag, startPoint x: 1068, startPoint y: 402, endPoint x: 1347, endPoint y: 418, distance: 279.5
click at [1348, 418] on div "Article URL https://amplitude.com/explore/experiment/feature-flags-best-practic…" at bounding box center [1249, 401] width 587 height 70
type input "[URL][DOMAIN_NAME]"
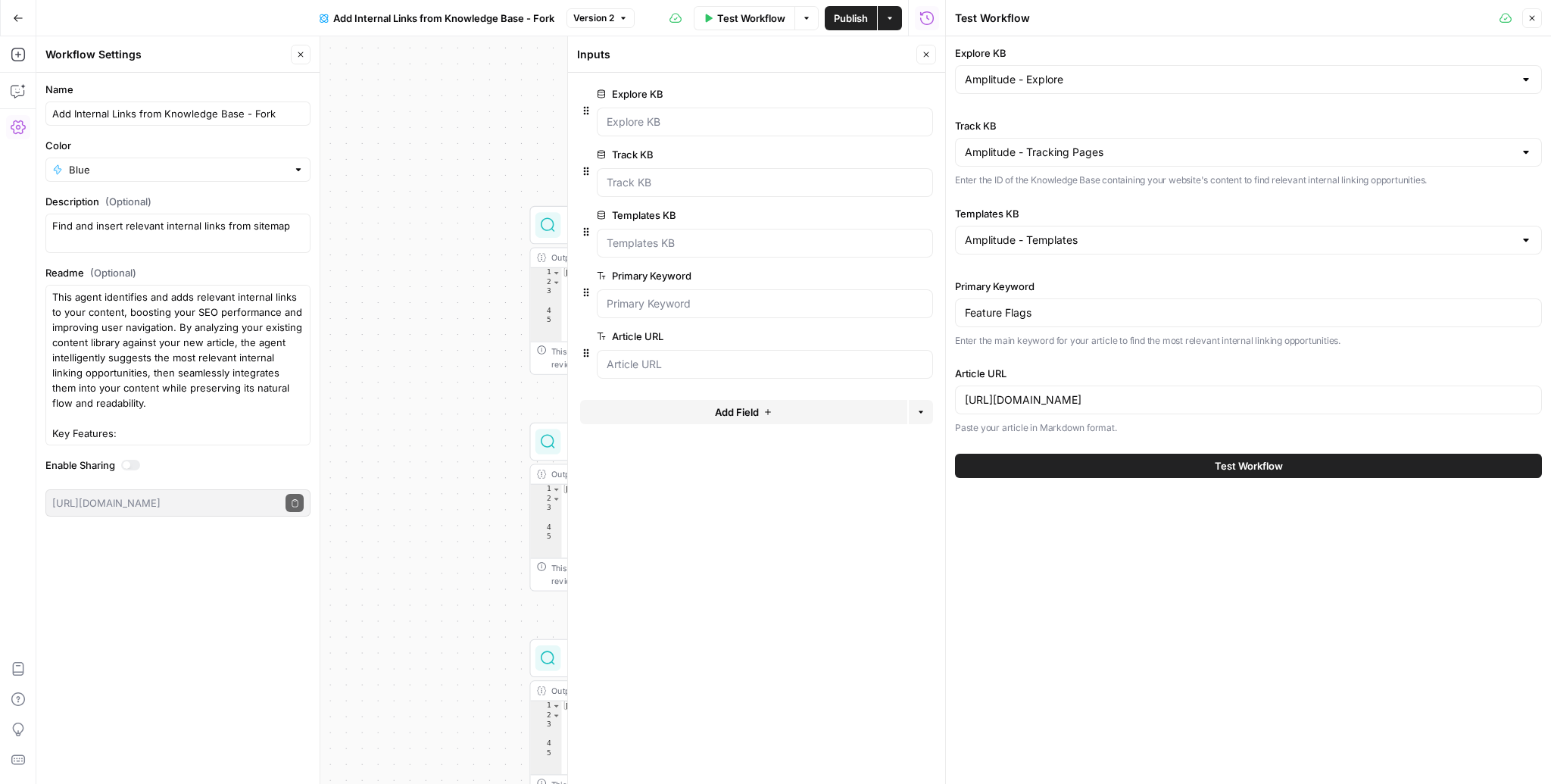
click at [1241, 559] on div "Explore KB Amplitude - Explore Track KB Amplitude - Tracking Pages Enter the ID…" at bounding box center [1249, 410] width 606 height 748
click at [1231, 475] on button "Test Workflow" at bounding box center [1249, 465] width 587 height 24
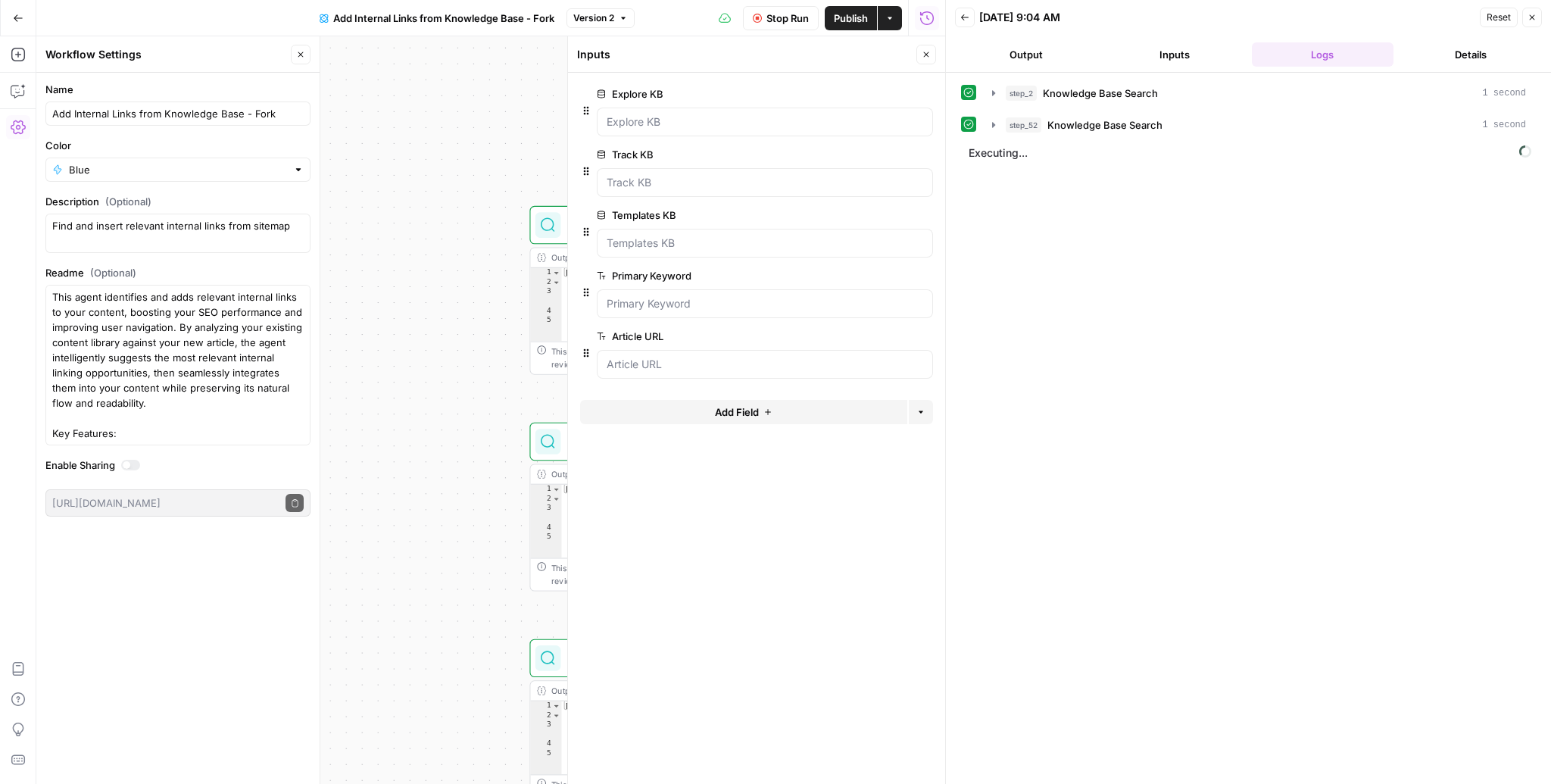
click at [302, 53] on icon "button" at bounding box center [301, 54] width 9 height 9
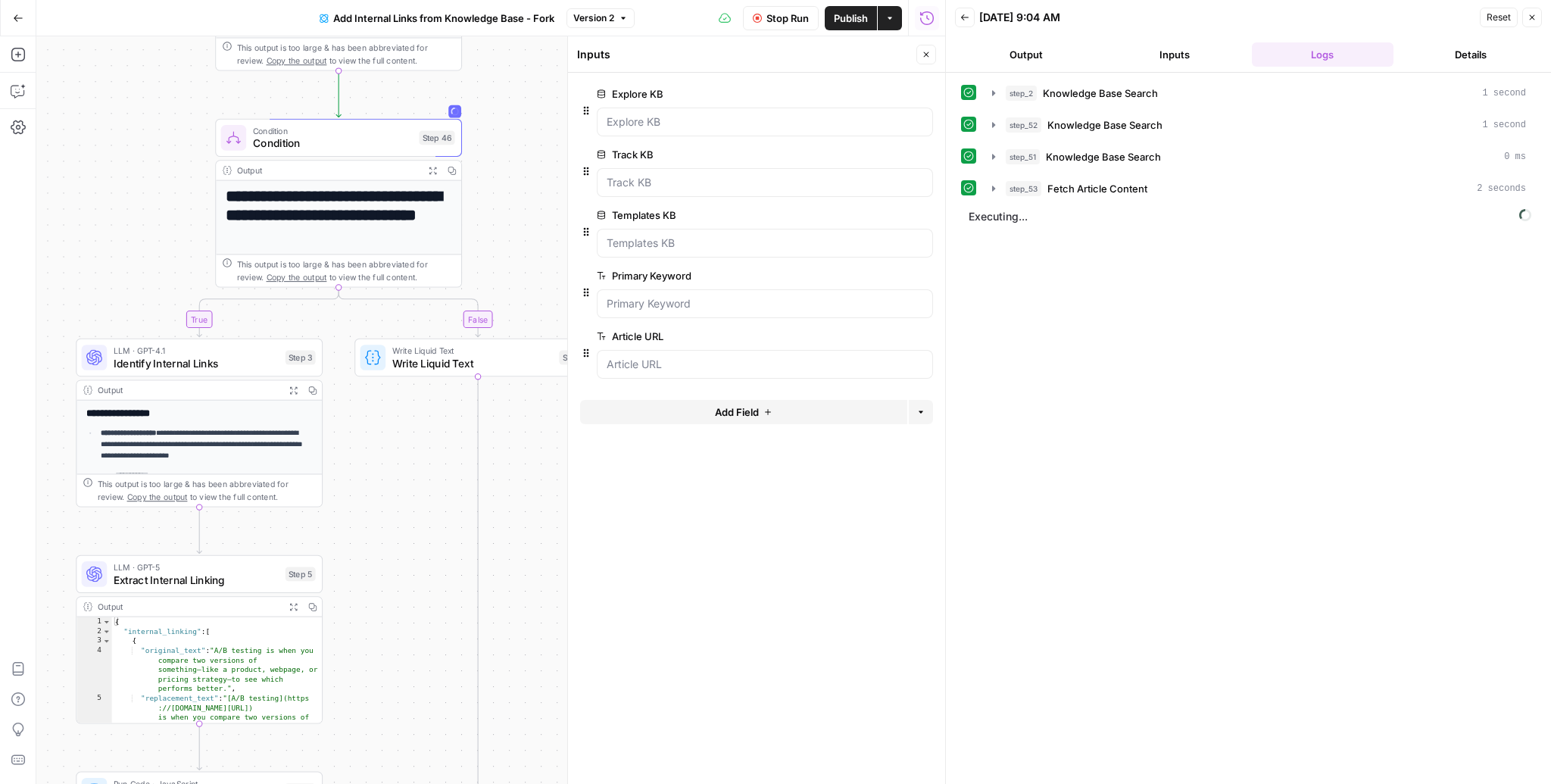
click at [928, 55] on icon "button" at bounding box center [926, 54] width 9 height 9
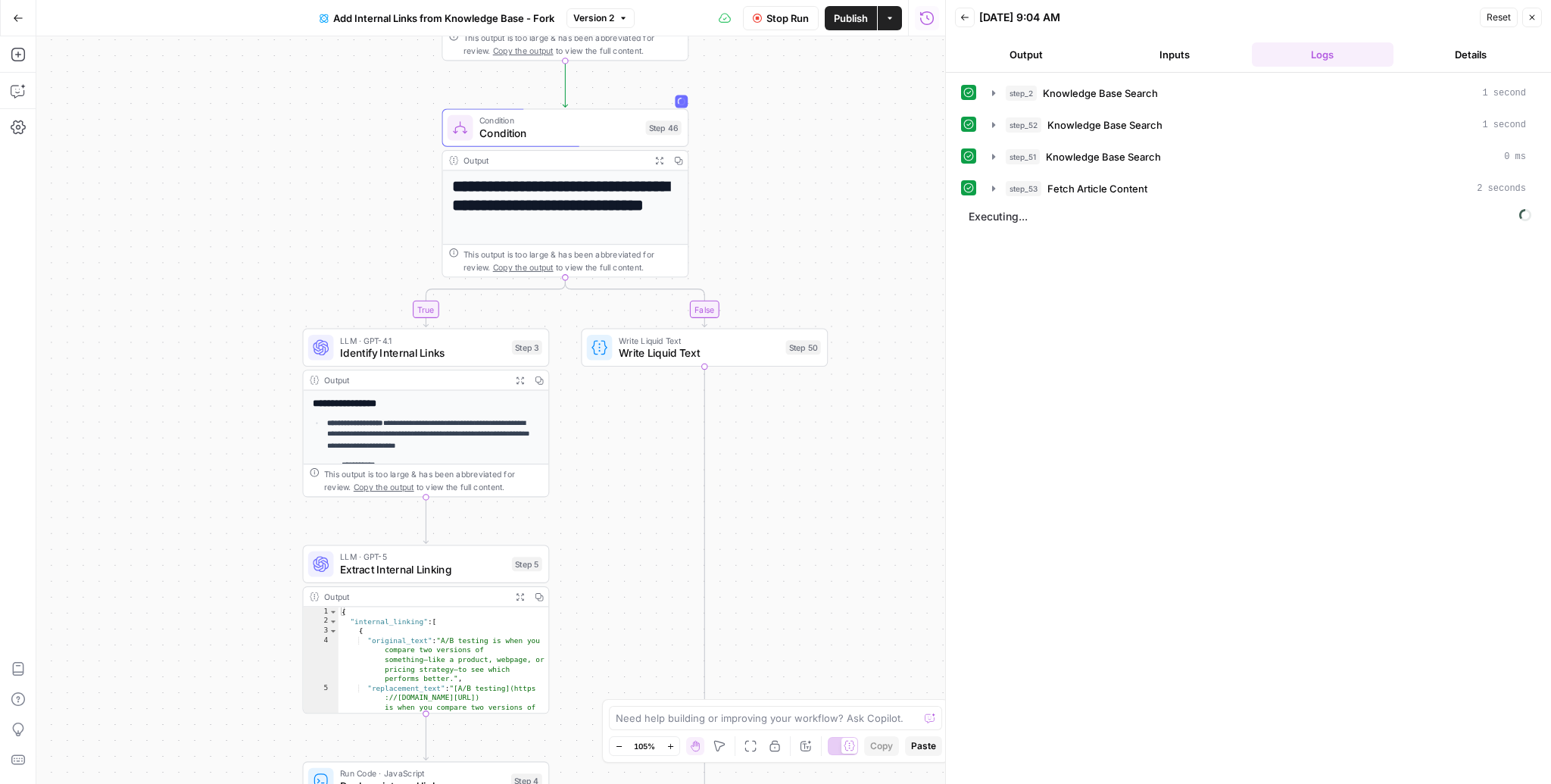
click at [774, 253] on div "true false Workflow Set Inputs Inputs Search Knowledge Base Knowledge Base Sear…" at bounding box center [490, 410] width 909 height 748
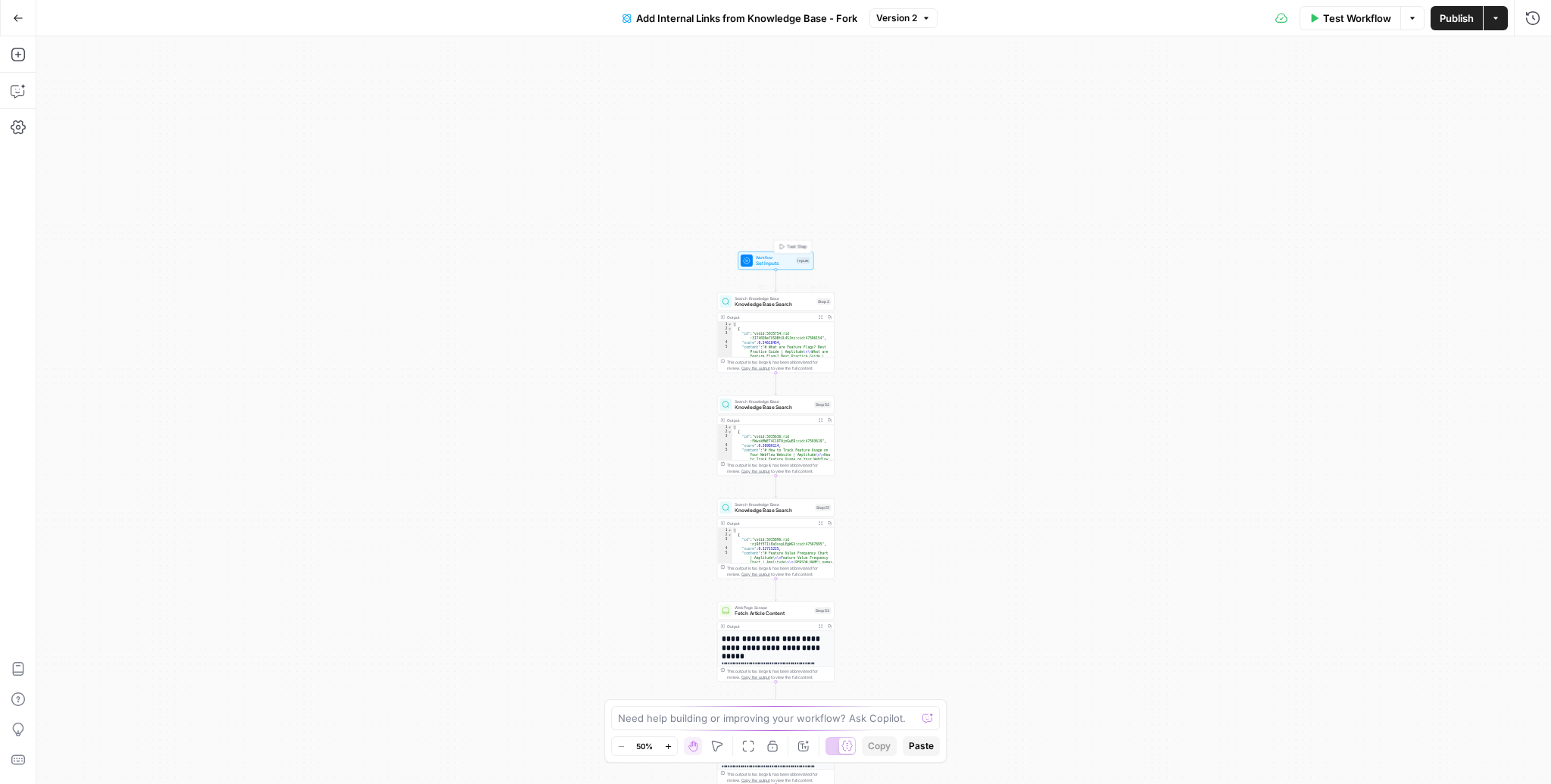
click at [763, 266] on span "Set Inputs" at bounding box center [775, 264] width 38 height 7
click at [1359, 30] on div "Test Workflow Options Publish Actions Run History" at bounding box center [1244, 17] width 614 height 35
click at [1357, 24] on span "Test Workflow" at bounding box center [1357, 18] width 68 height 15
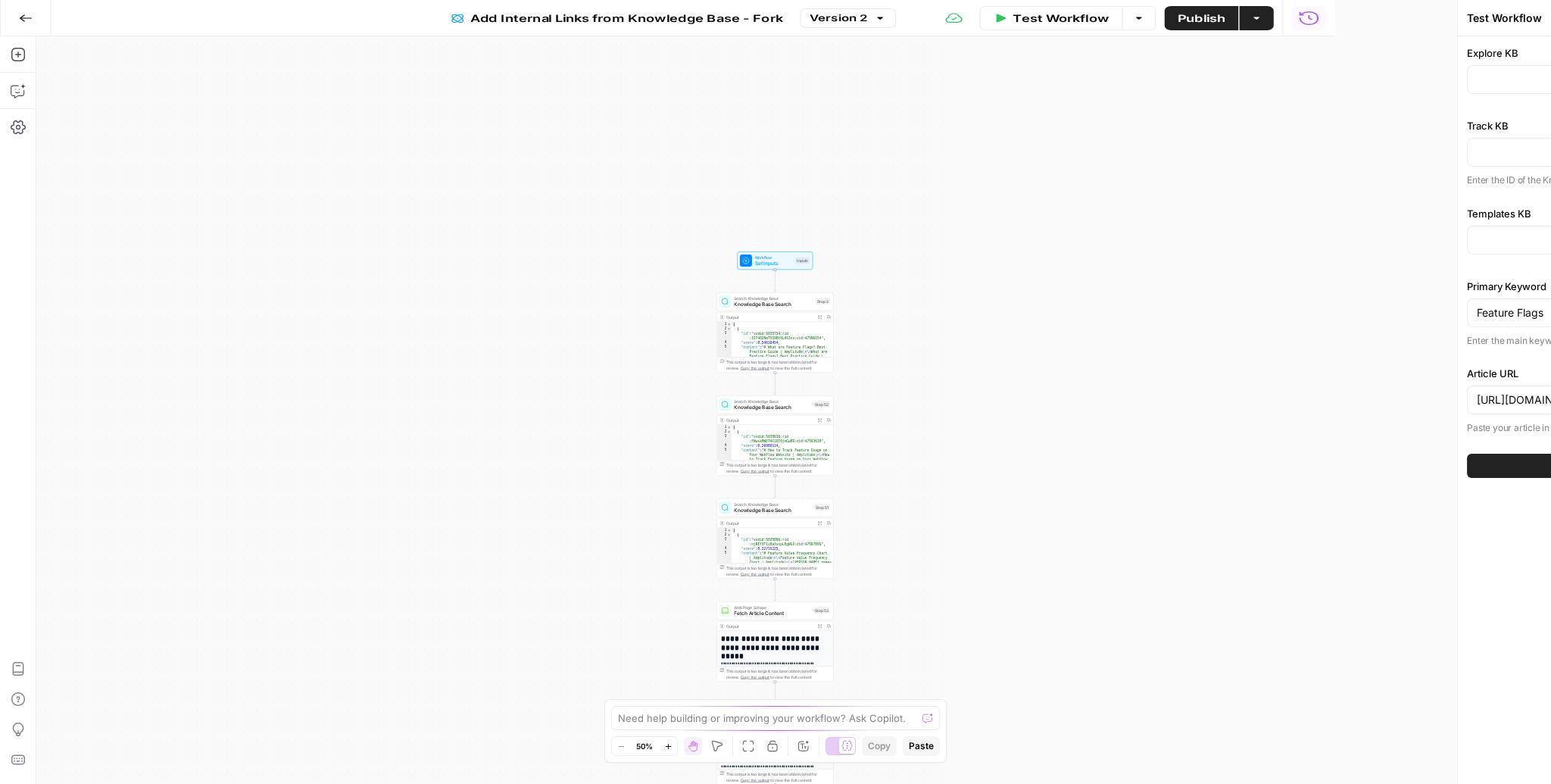
type input "Amplitude - Explore"
type input "Amplitude - Tracking Pages"
type input "Amplitude - Templates"
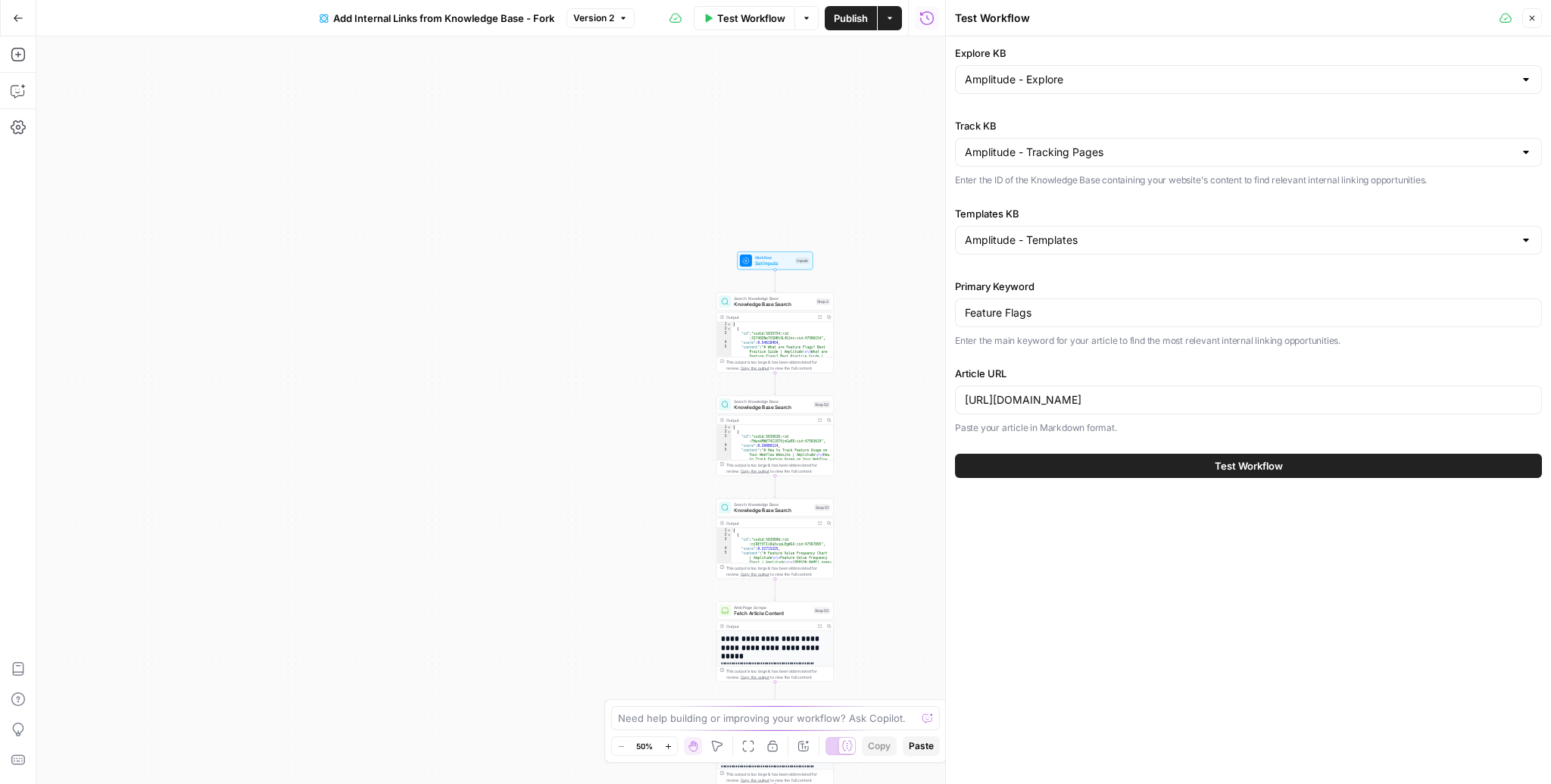
click at [864, 189] on div "true false Workflow Set Inputs Inputs Search Knowledge Base Knowledge Base Sear…" at bounding box center [490, 410] width 909 height 748
click at [1081, 312] on input "Feature Flags" at bounding box center [1248, 313] width 567 height 15
click at [1090, 411] on div "https://amplitude.com/explore/experiment/feature-flags-best-practices" at bounding box center [1249, 400] width 587 height 29
click at [1090, 411] on div "[URL][DOMAIN_NAME]" at bounding box center [1249, 400] width 587 height 29
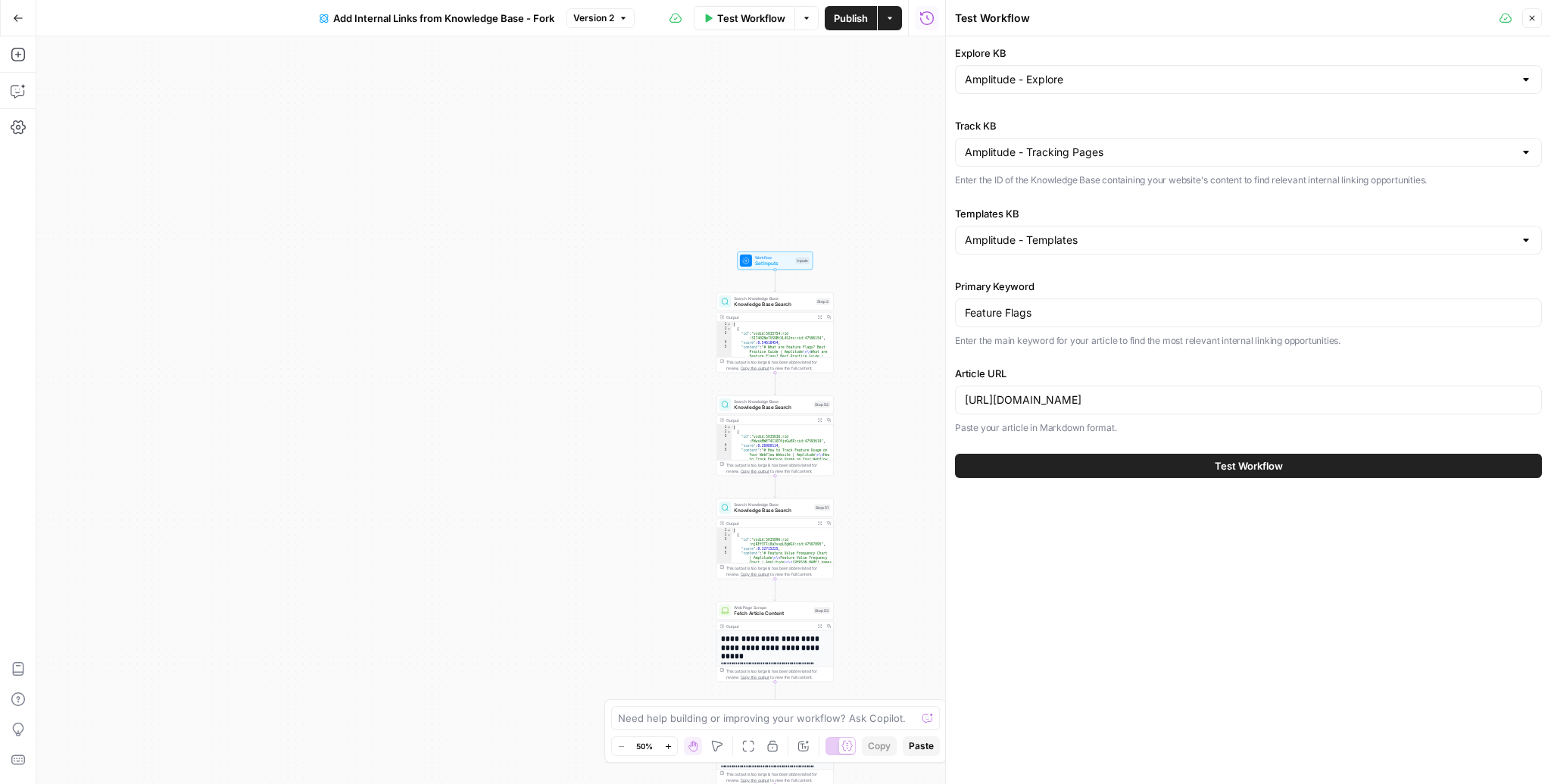
click at [1090, 411] on div "[URL][DOMAIN_NAME]" at bounding box center [1249, 400] width 587 height 29
click at [885, 421] on div "true false Workflow Set Inputs Inputs Search Knowledge Base Knowledge Base Sear…" at bounding box center [490, 410] width 909 height 748
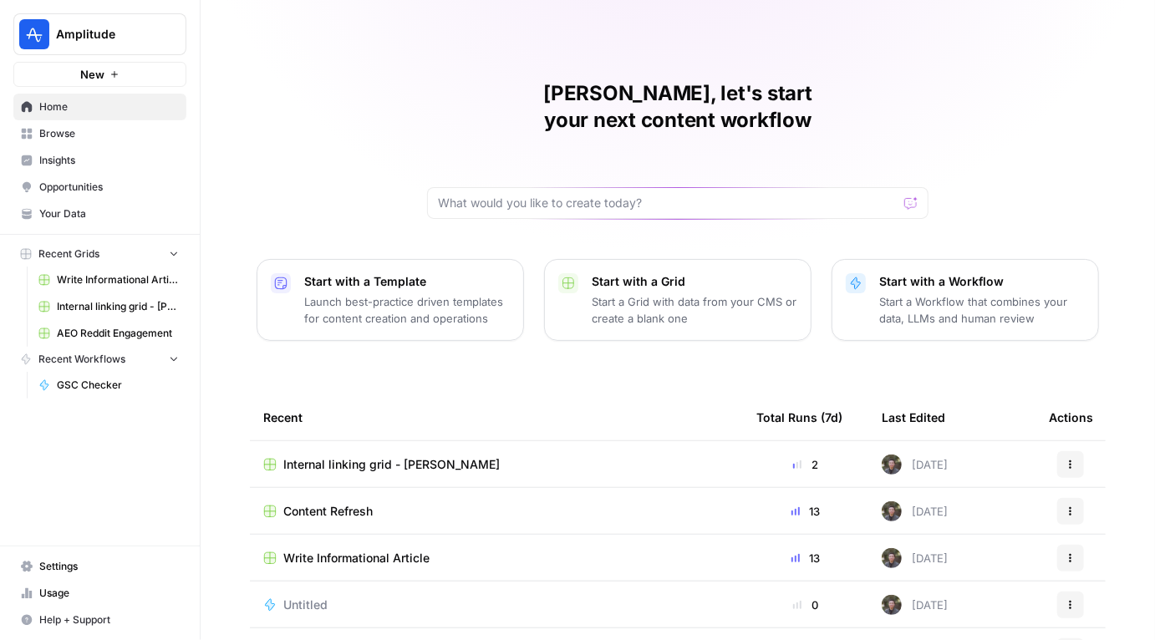
click at [124, 285] on span "Write Informational Article" at bounding box center [118, 279] width 122 height 15
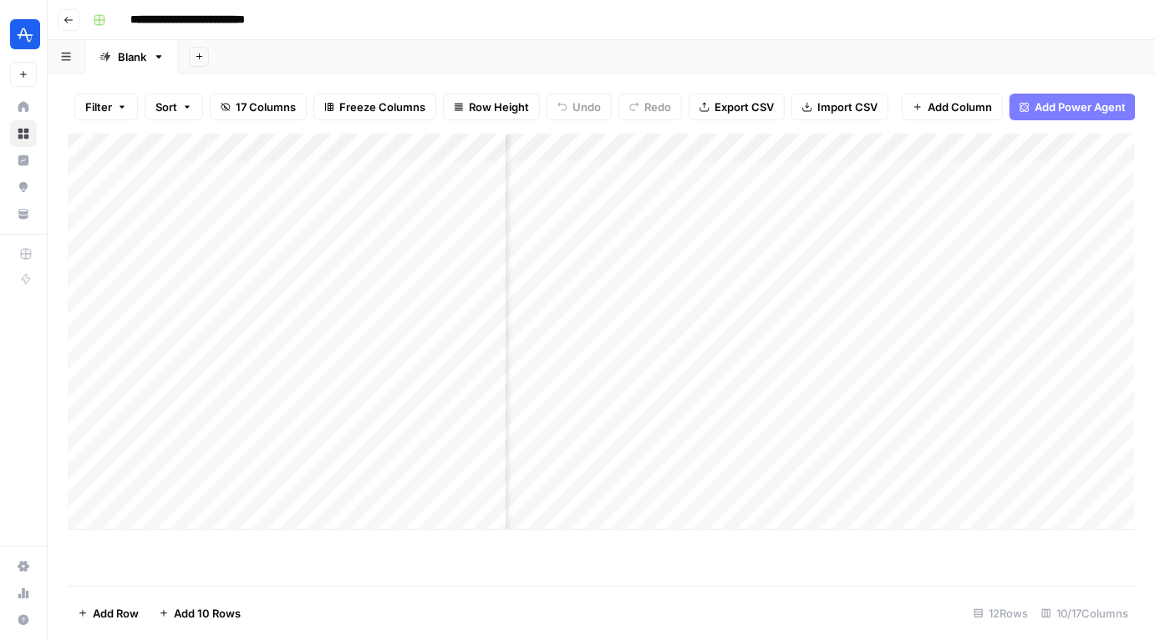
scroll to position [0, 1069]
click at [759, 487] on div "Add Column" at bounding box center [601, 332] width 1067 height 396
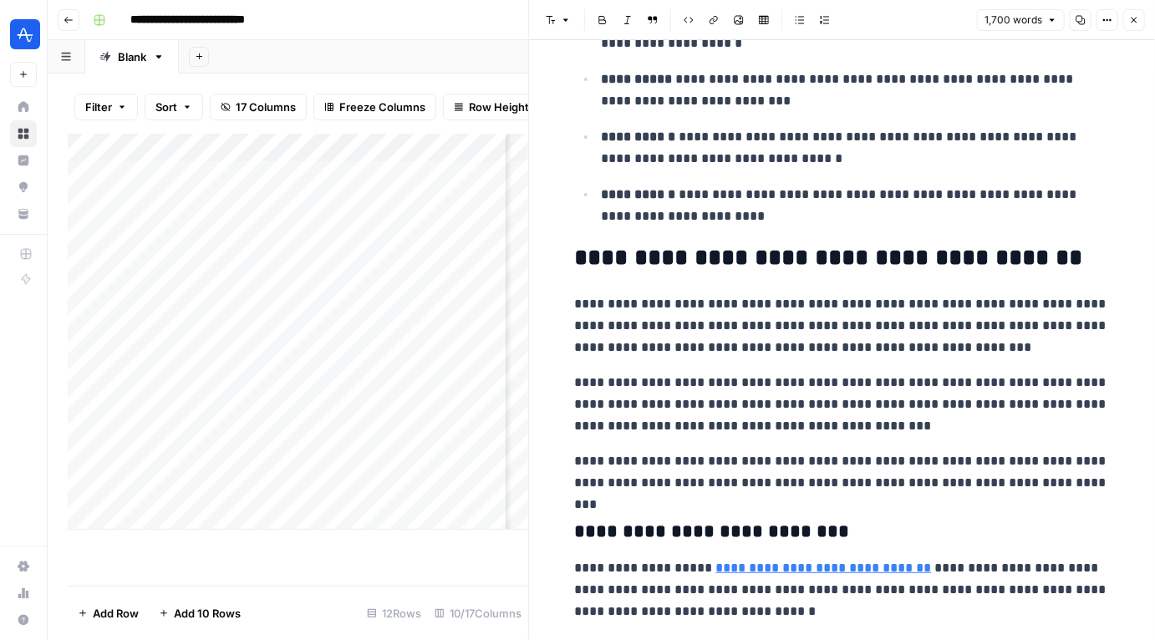
scroll to position [4932, 0]
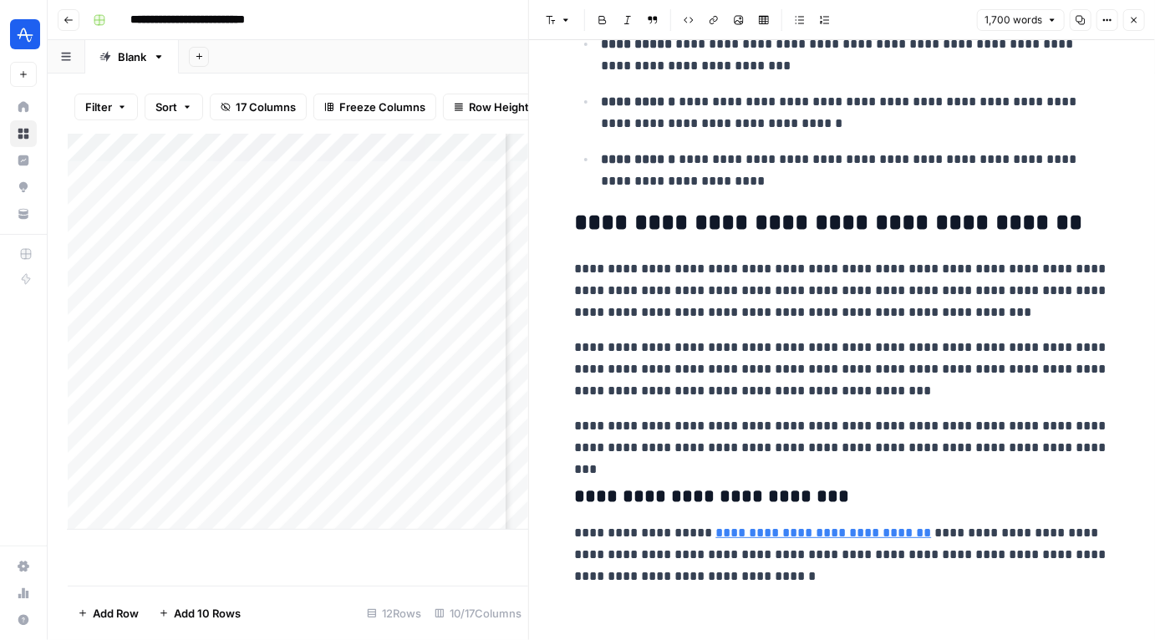
click at [807, 392] on p "**********" at bounding box center [842, 369] width 535 height 65
copy div "**********"
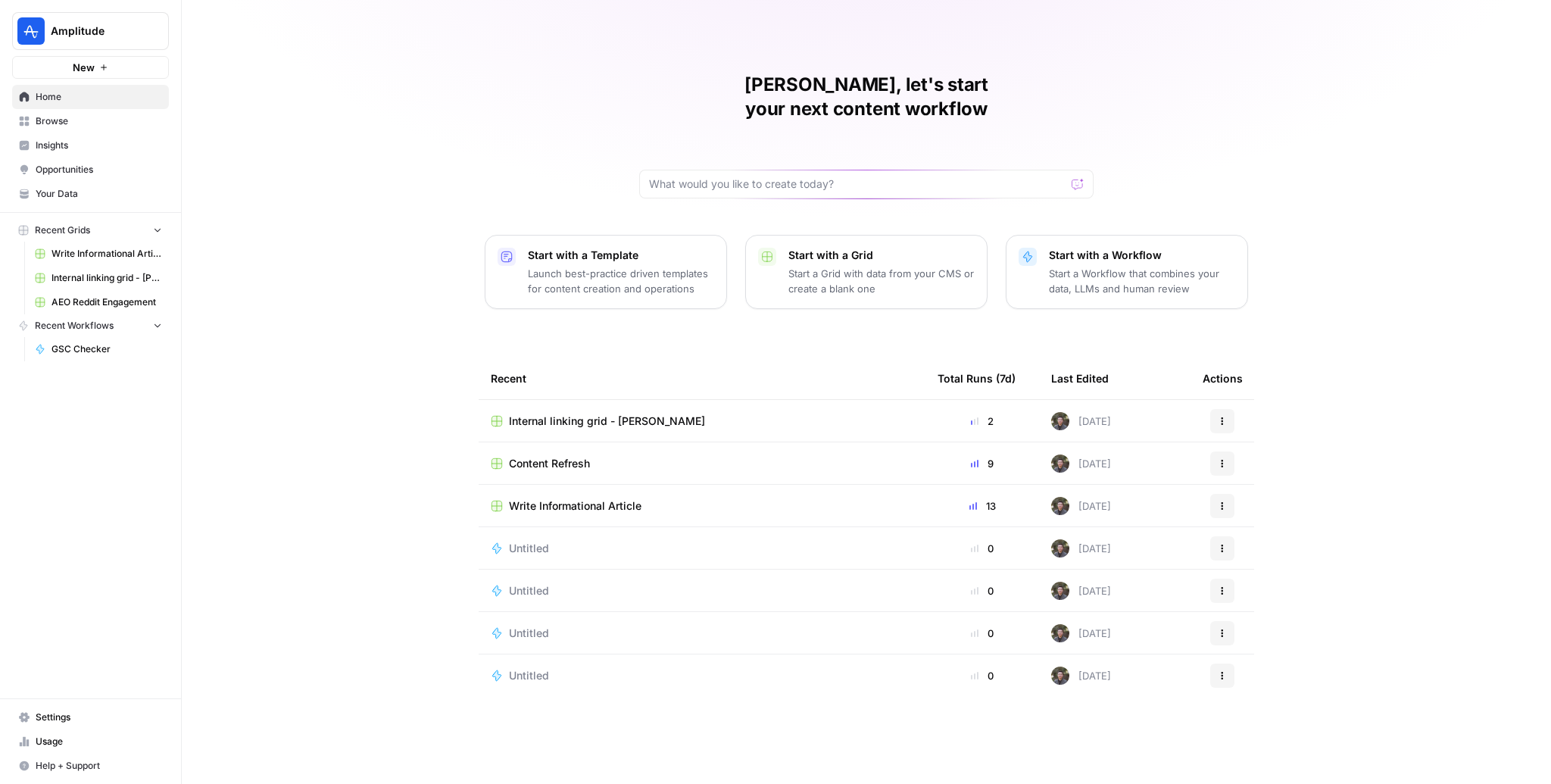
click at [577, 498] on span "Write Informational Article" at bounding box center [575, 506] width 132 height 15
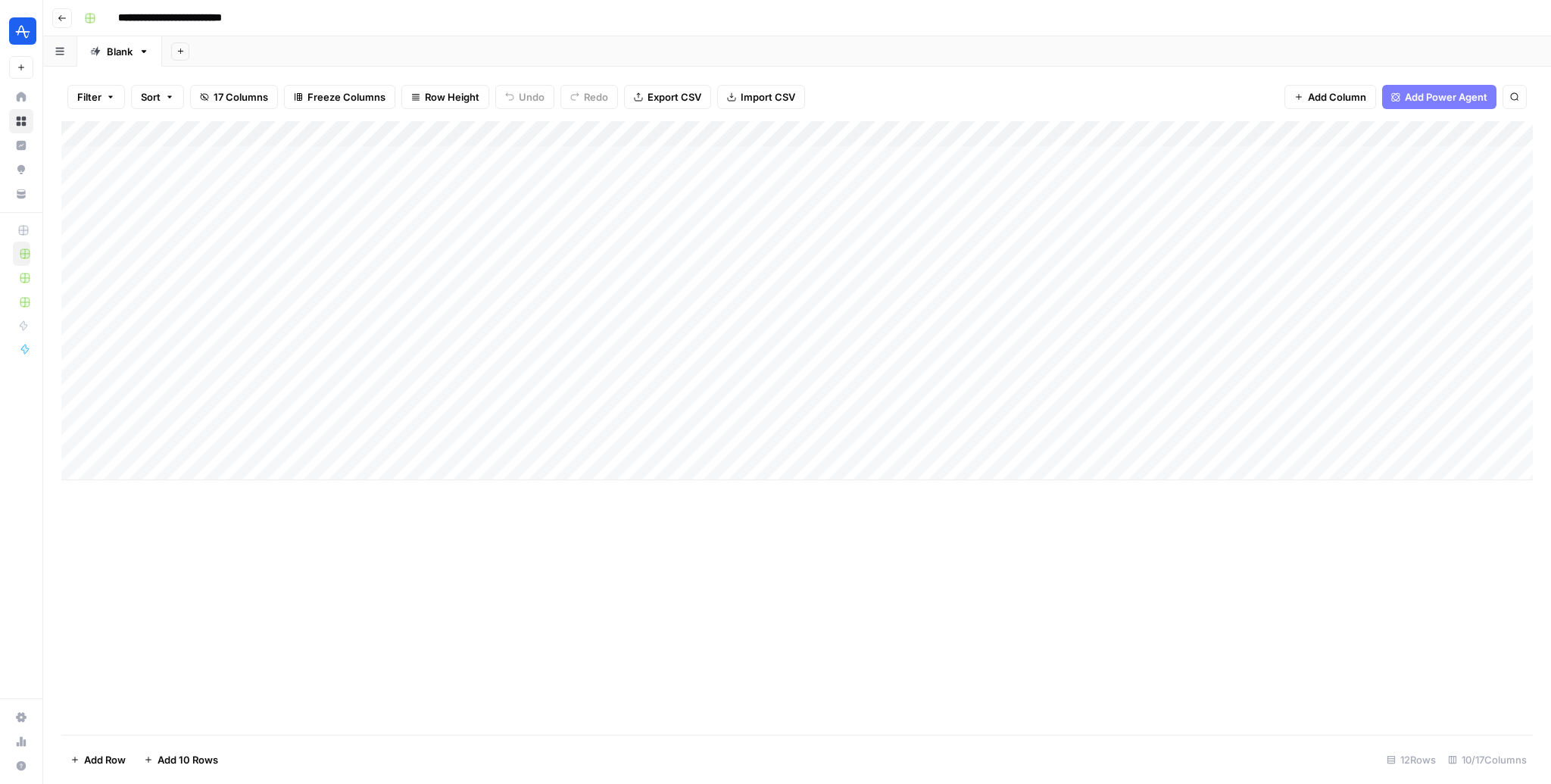
click at [282, 619] on div "Add Column" at bounding box center [797, 428] width 1471 height 614
click at [980, 443] on div "Add Column" at bounding box center [797, 301] width 1471 height 359
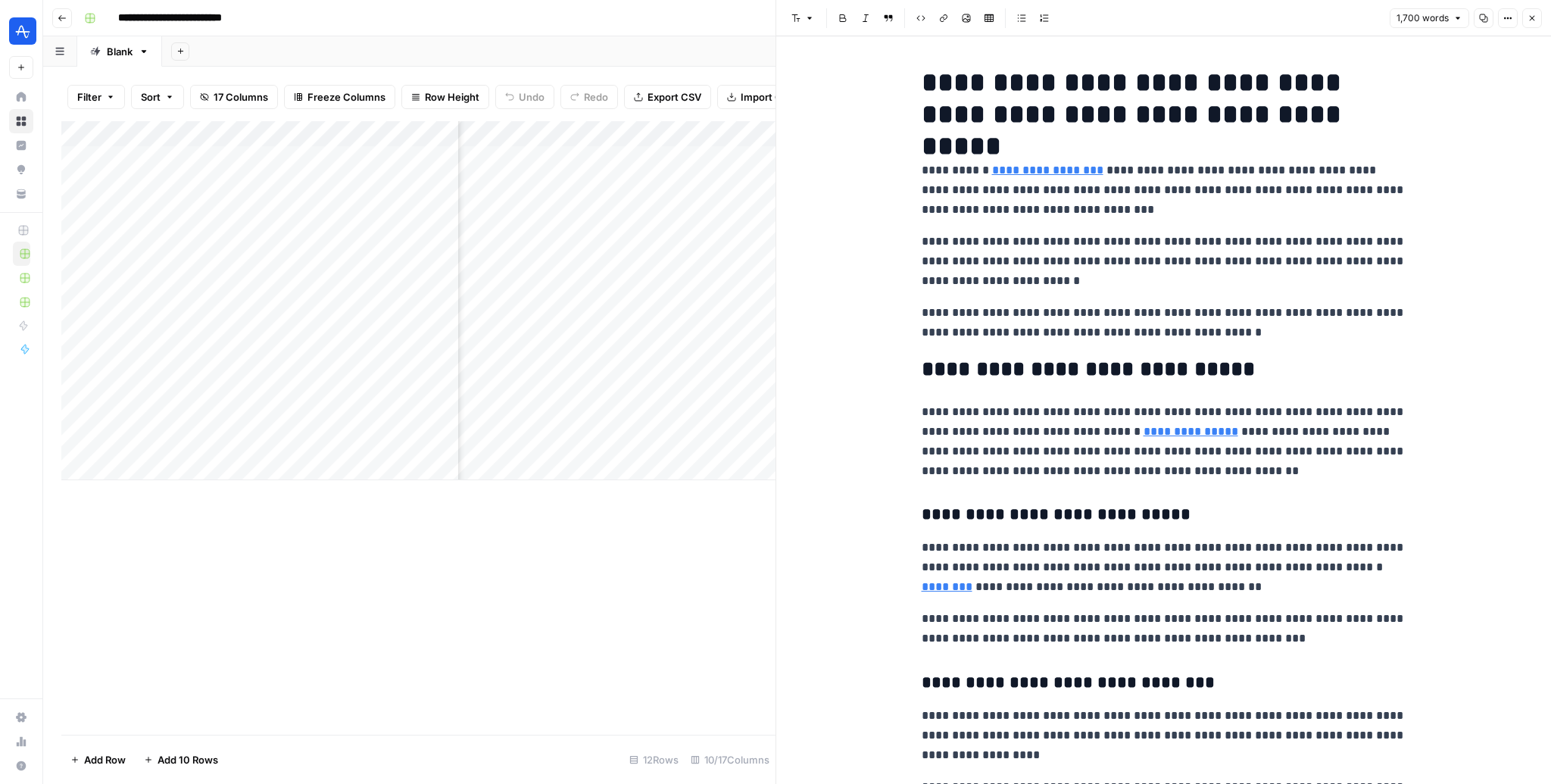
click at [1352, 194] on p "**********" at bounding box center [1164, 189] width 485 height 59
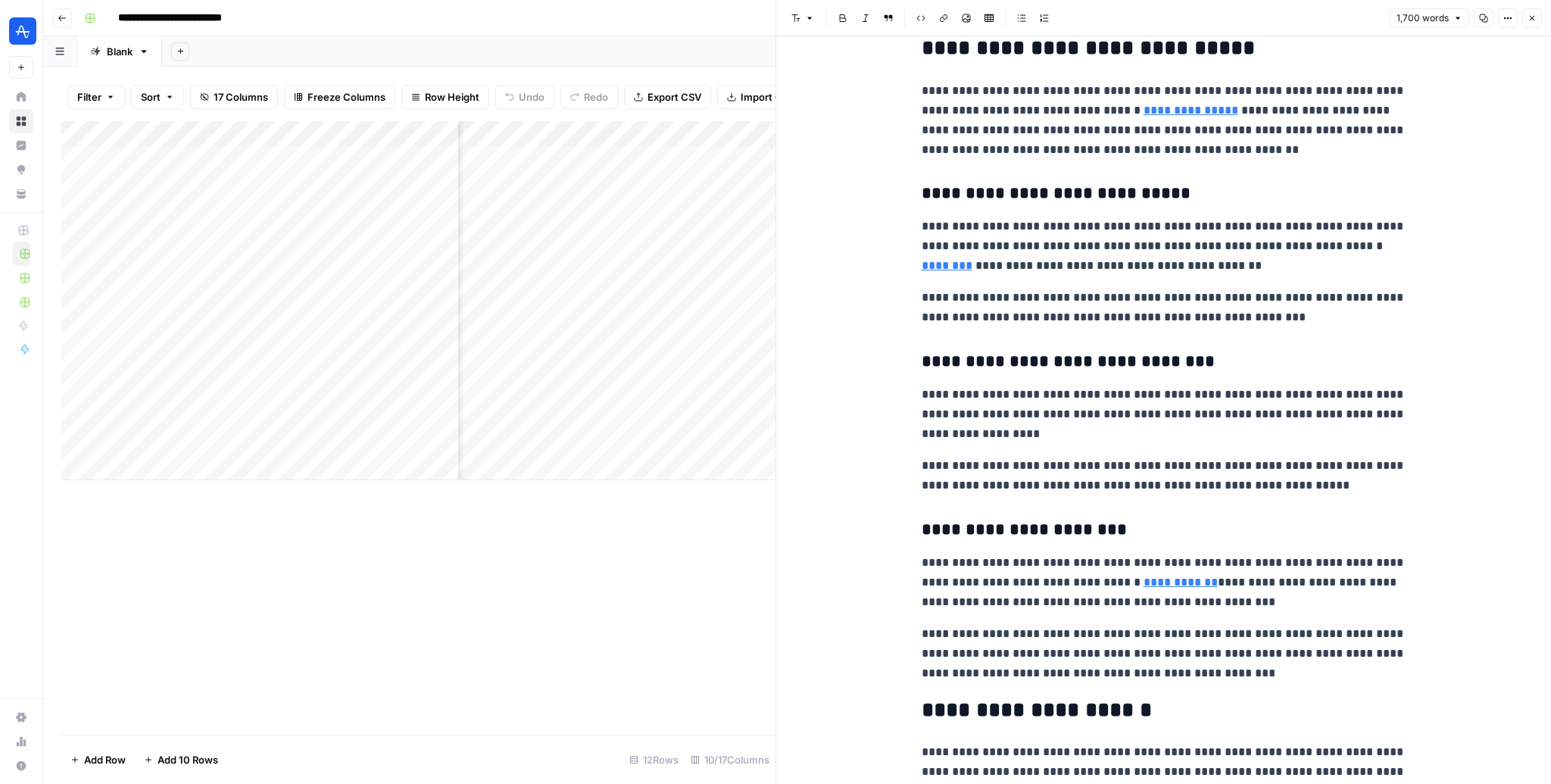
scroll to position [320, 0]
click at [1033, 200] on h3 "**********" at bounding box center [1164, 194] width 485 height 21
click at [1009, 366] on h3 "**********" at bounding box center [1164, 363] width 485 height 21
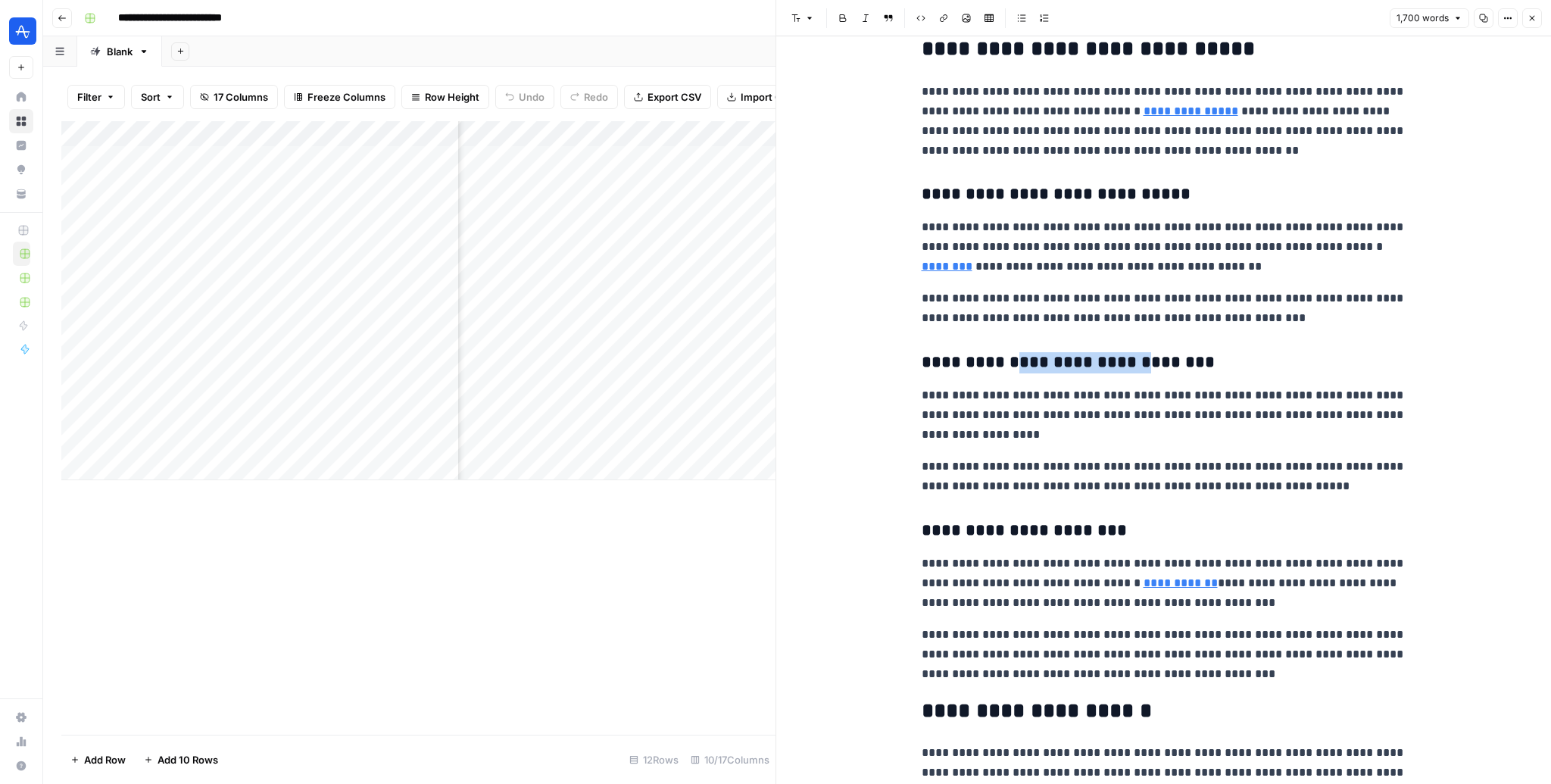
click at [1009, 366] on h3 "**********" at bounding box center [1164, 363] width 485 height 21
click at [1002, 532] on h3 "**********" at bounding box center [1164, 530] width 485 height 21
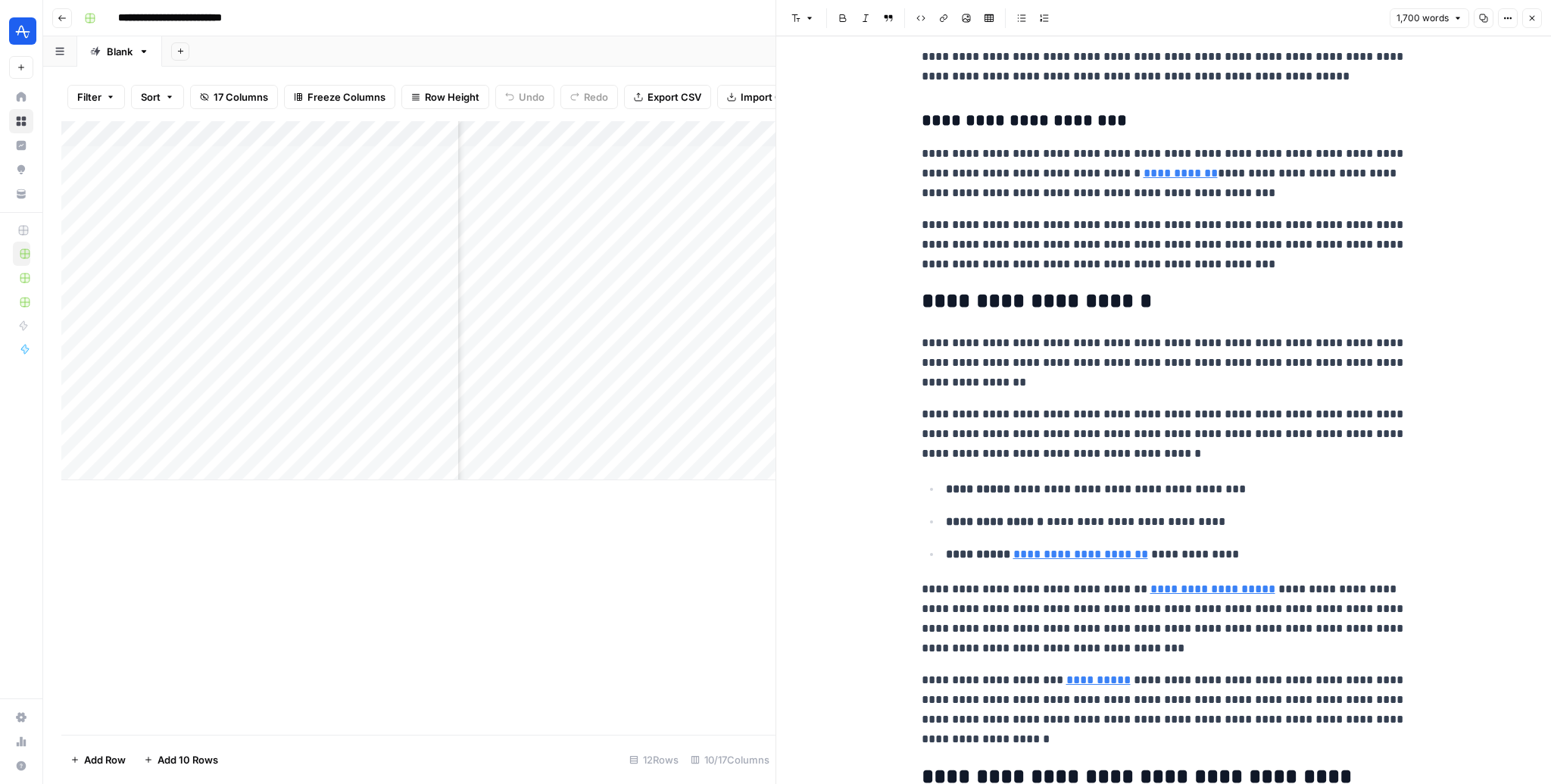
scroll to position [885, 0]
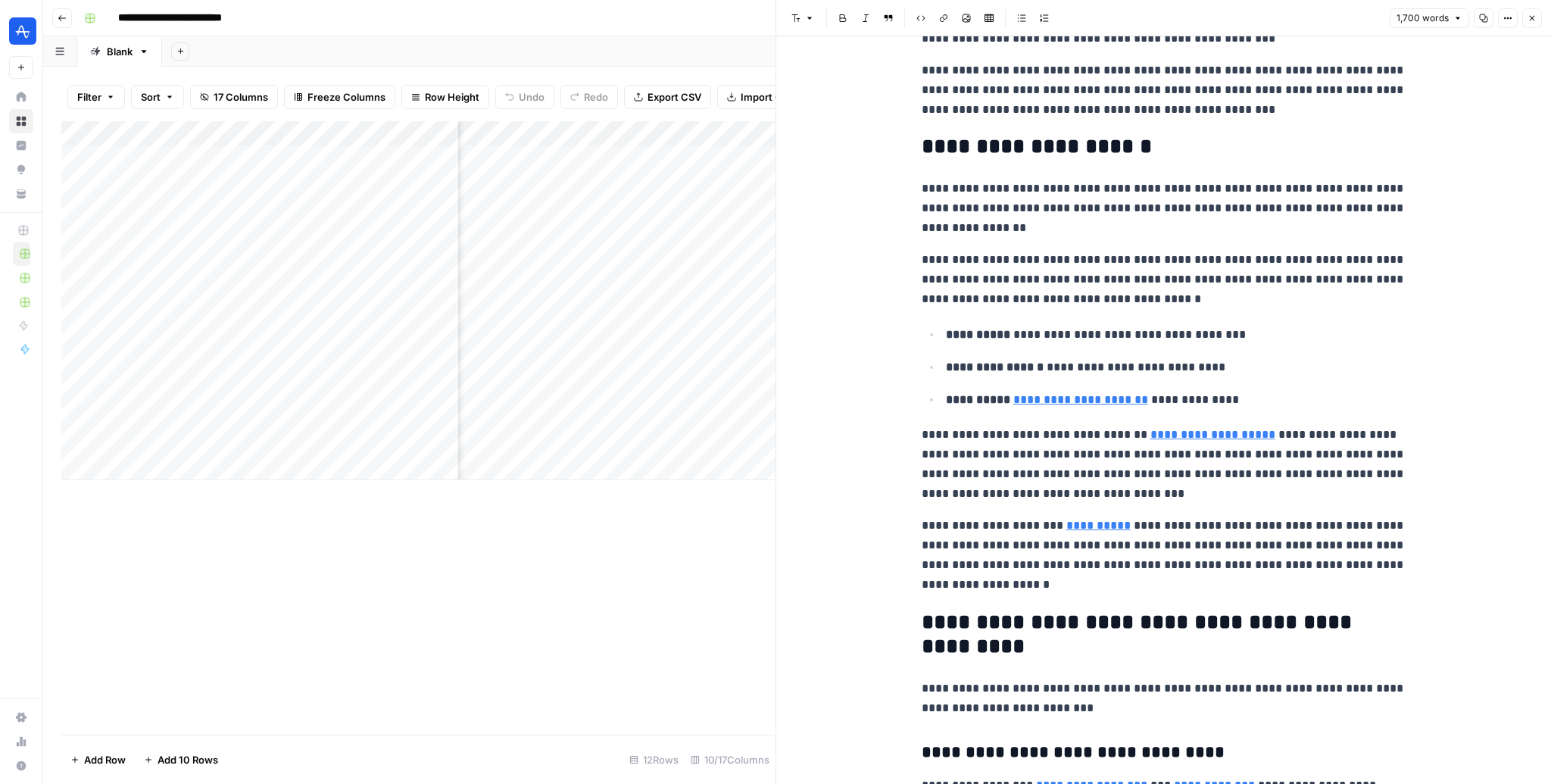
click at [996, 148] on h2 "**********" at bounding box center [1164, 147] width 485 height 24
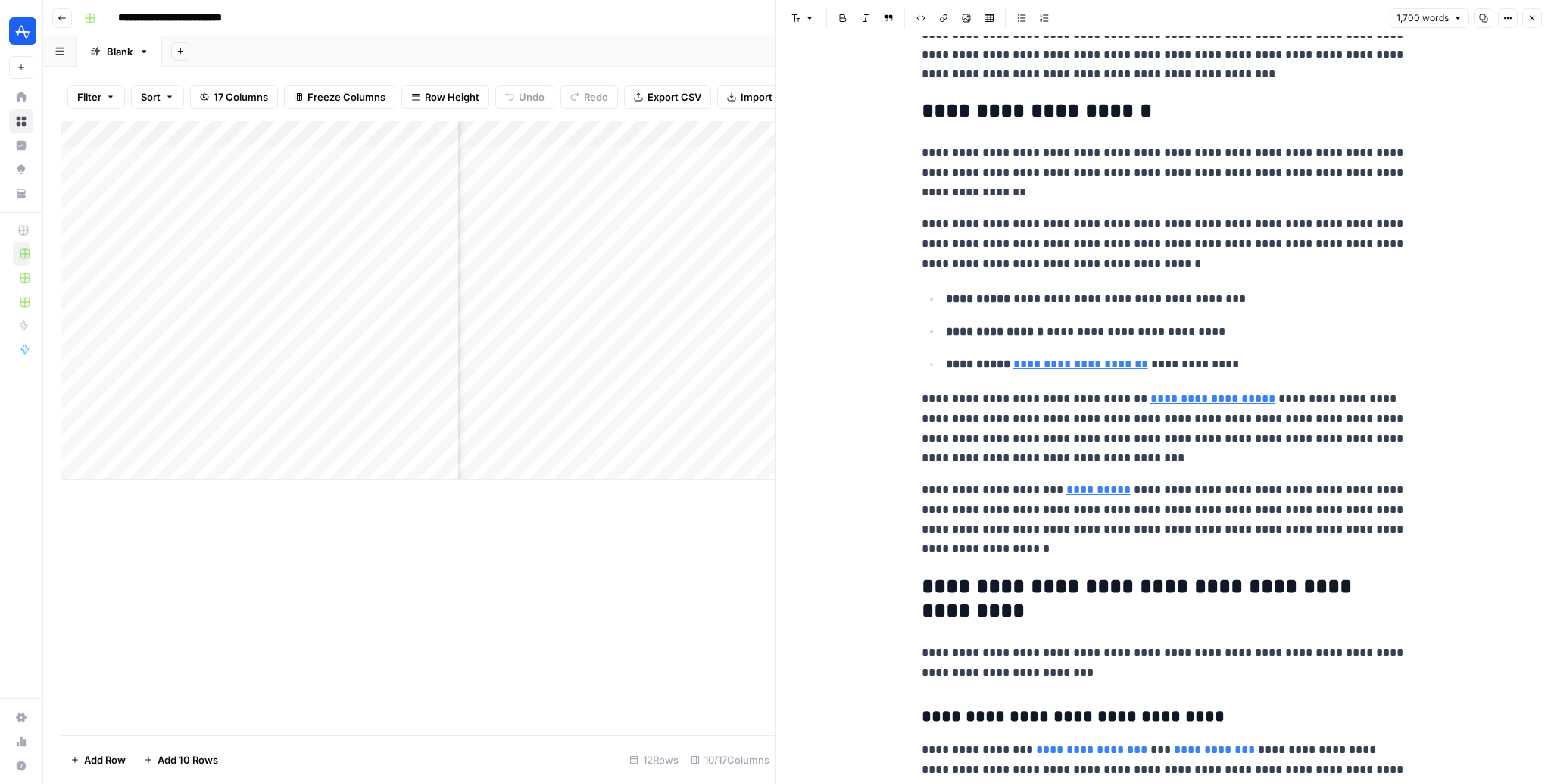
scroll to position [926, 0]
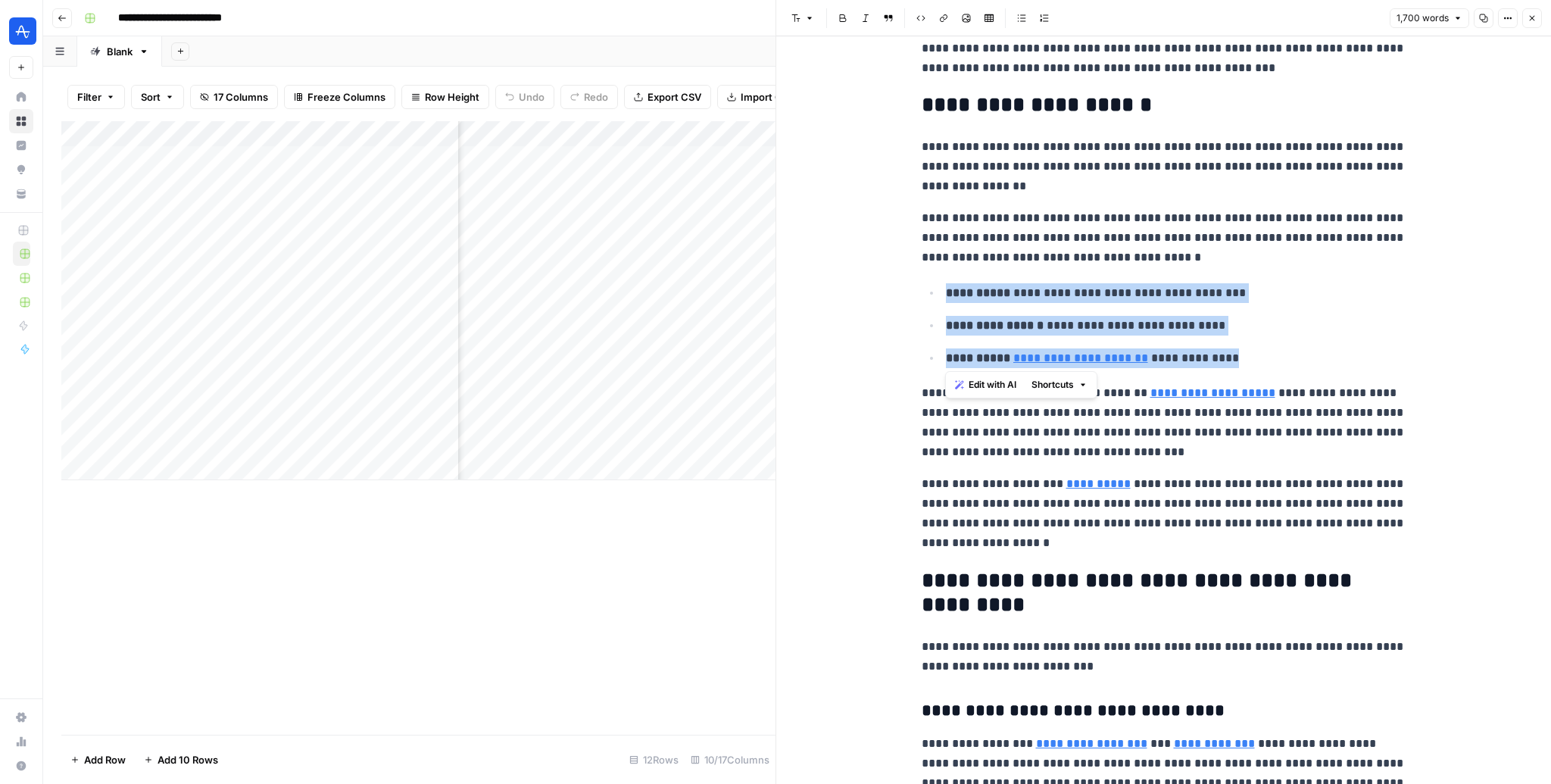
drag, startPoint x: 943, startPoint y: 298, endPoint x: 1263, endPoint y: 362, distance: 326.3
click at [1263, 362] on ul "**********" at bounding box center [1164, 325] width 485 height 85
click at [1264, 362] on p "**********" at bounding box center [1177, 358] width 460 height 20
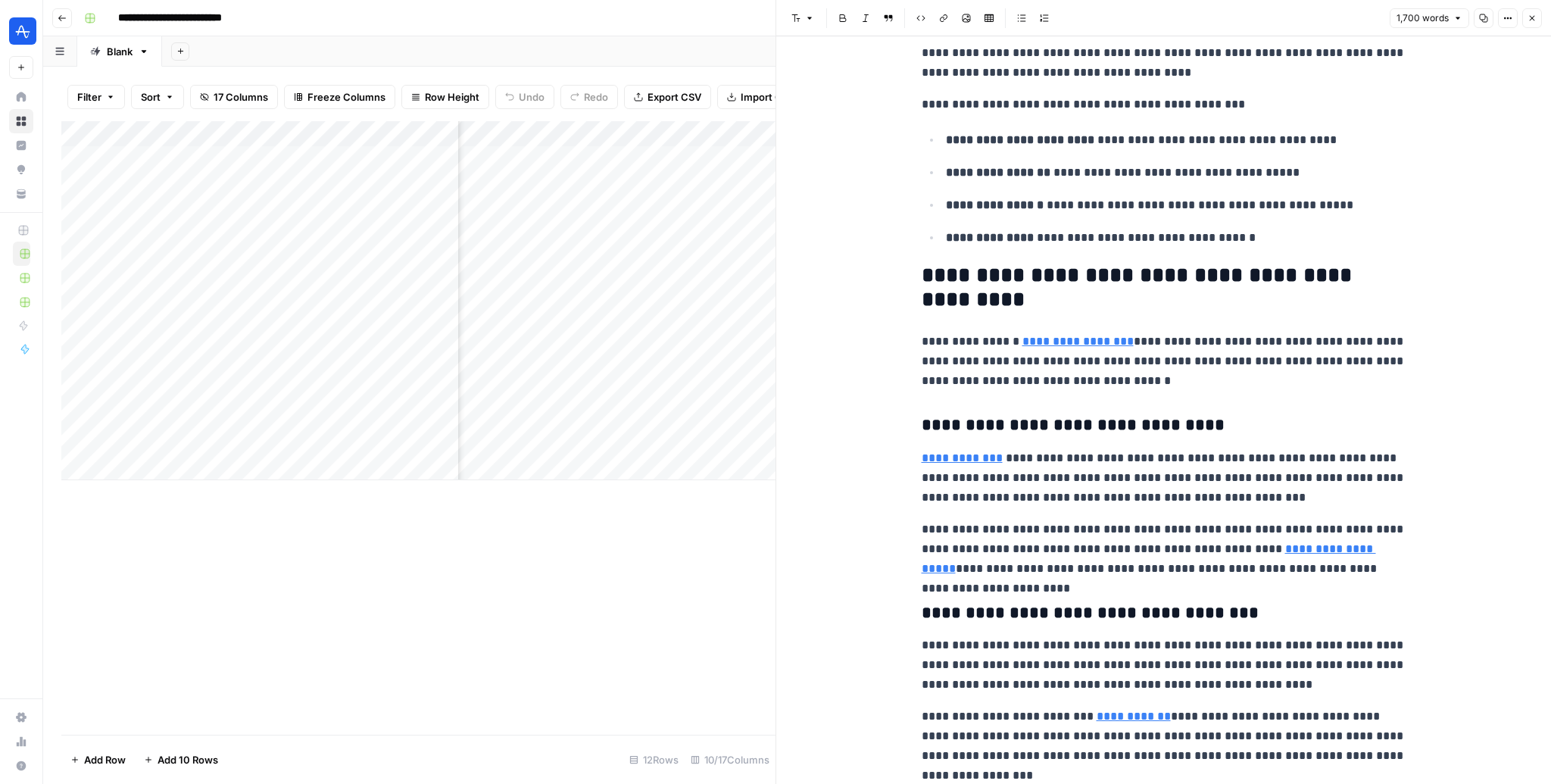
scroll to position [2563, 0]
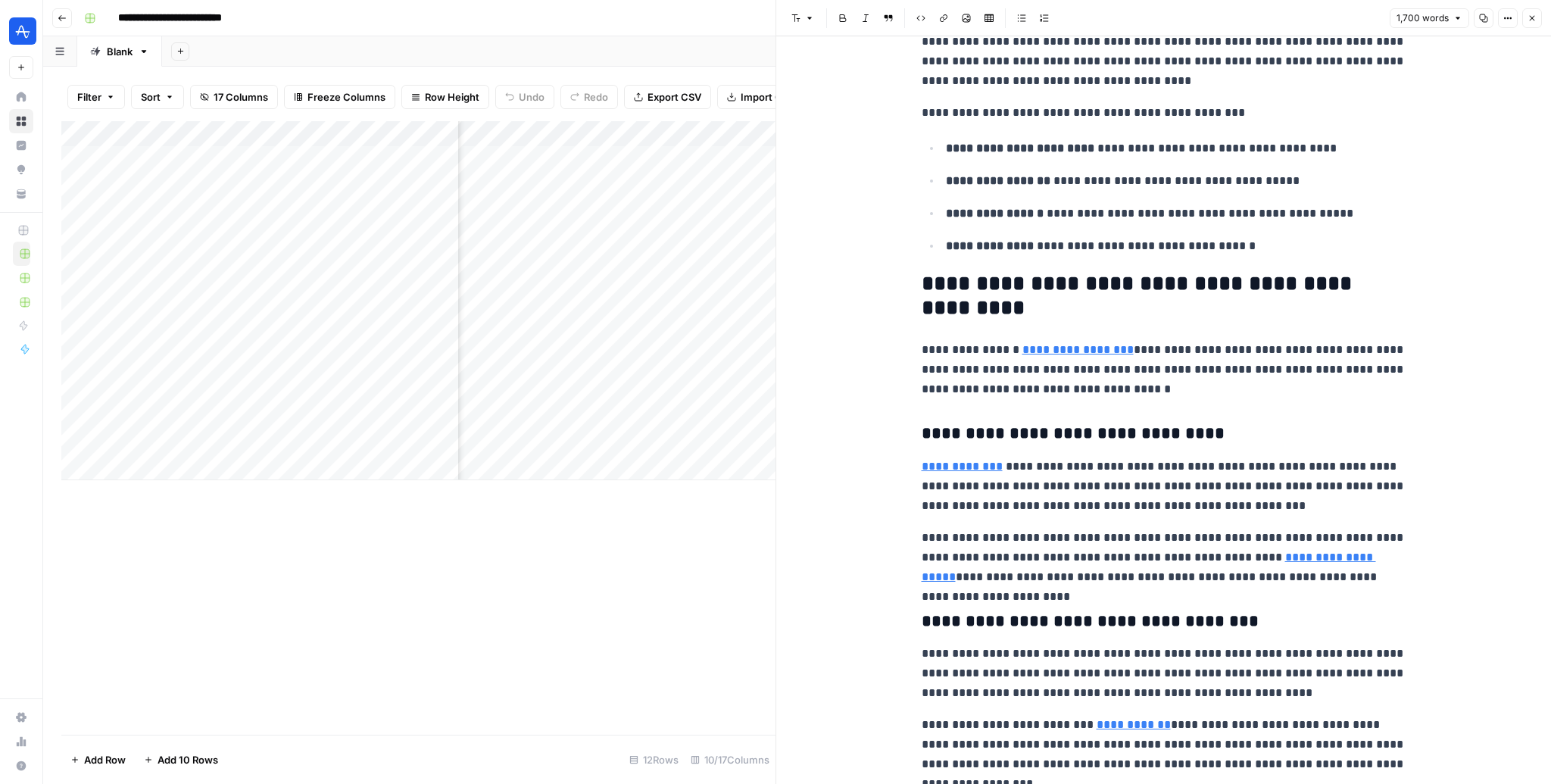
click at [159, 464] on div "Add Column" at bounding box center [419, 301] width 714 height 359
click at [159, 469] on textarea at bounding box center [286, 468] width 346 height 21
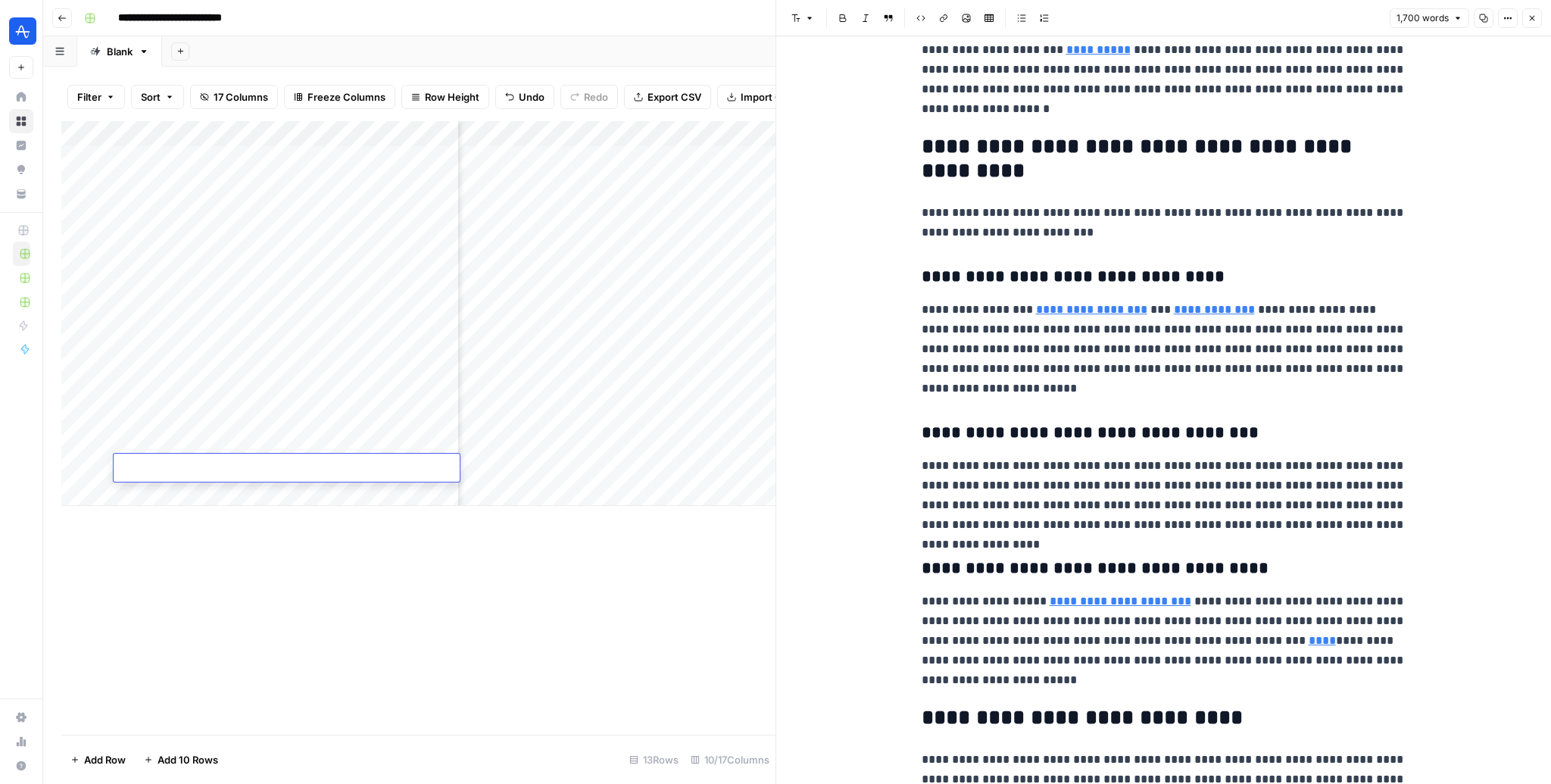
scroll to position [547, 0]
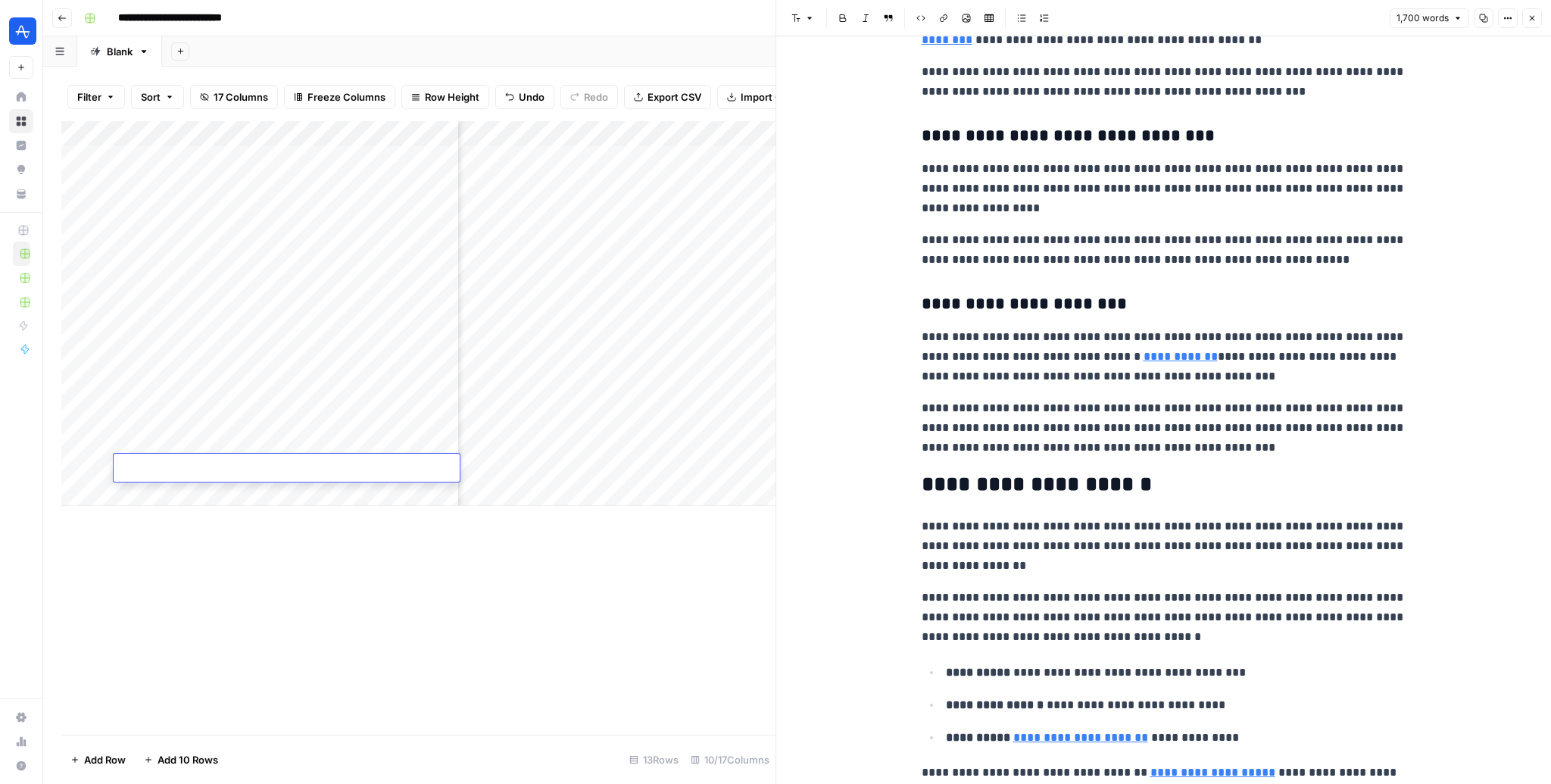
click at [1212, 250] on p "**********" at bounding box center [1164, 249] width 485 height 39
click at [1291, 211] on p "**********" at bounding box center [1164, 188] width 485 height 59
click at [1094, 237] on p "**********" at bounding box center [1164, 249] width 485 height 39
click at [1097, 208] on p "**********" at bounding box center [1164, 188] width 485 height 59
drag, startPoint x: 1046, startPoint y: 205, endPoint x: 1108, endPoint y: 205, distance: 62.0
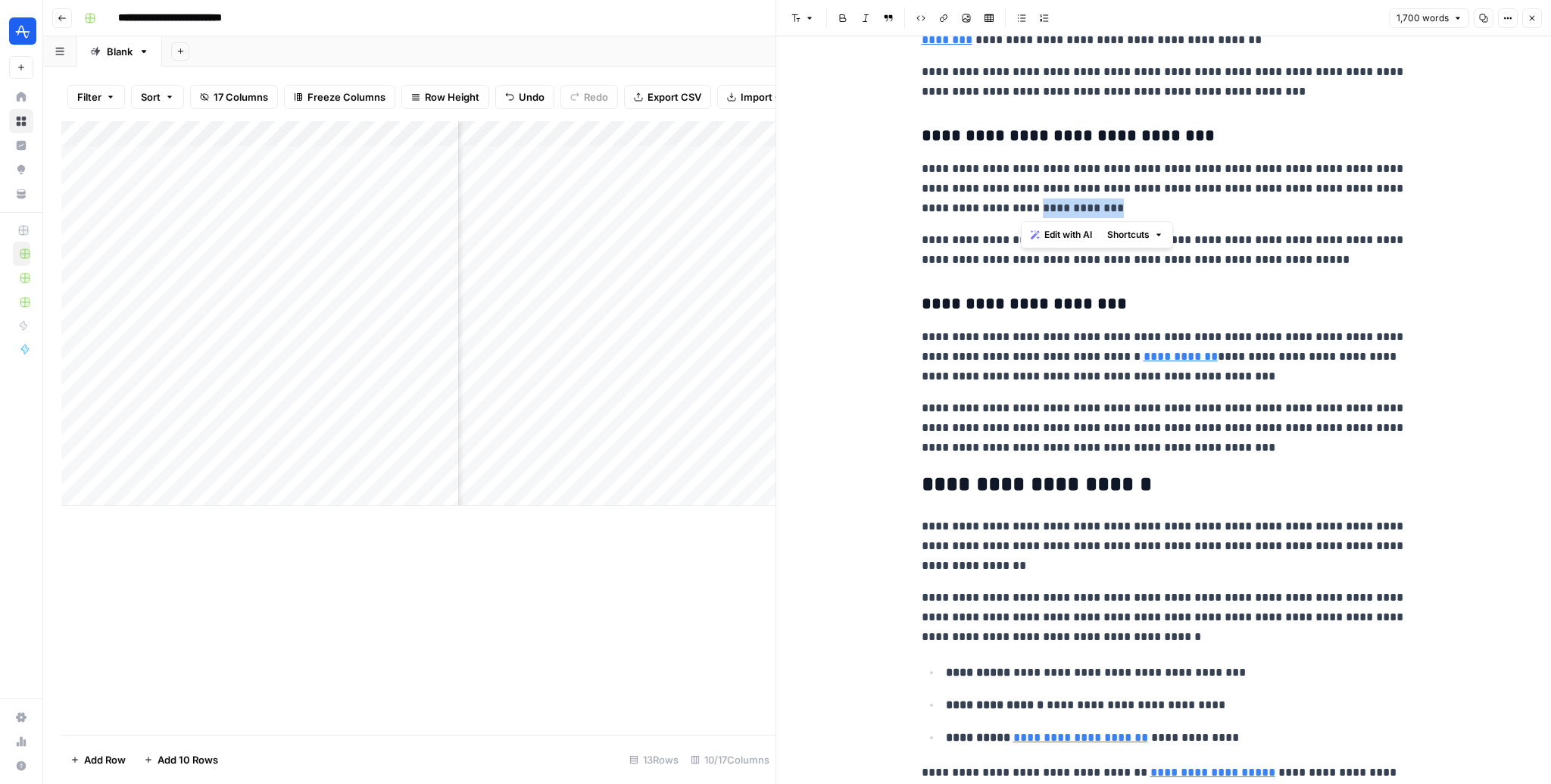
click at [1108, 205] on p "**********" at bounding box center [1164, 188] width 485 height 59
click at [1342, 266] on p "**********" at bounding box center [1164, 249] width 485 height 39
click at [1534, 15] on icon "button" at bounding box center [1532, 18] width 9 height 9
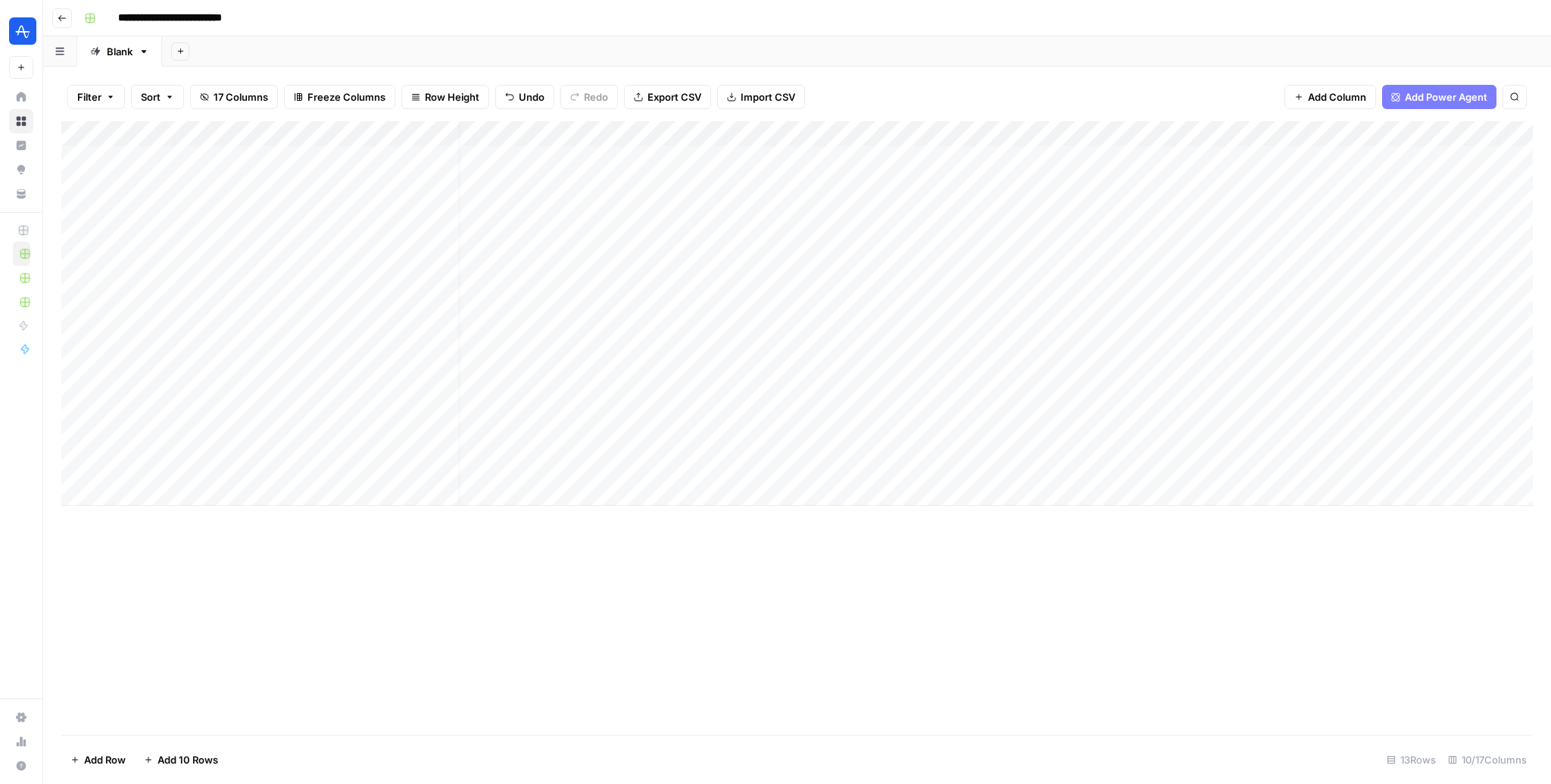
scroll to position [0, 15]
click at [1036, 139] on div "Add Column" at bounding box center [797, 314] width 1471 height 384
click at [872, 278] on span "Edit Workflow" at bounding box center [903, 282] width 132 height 15
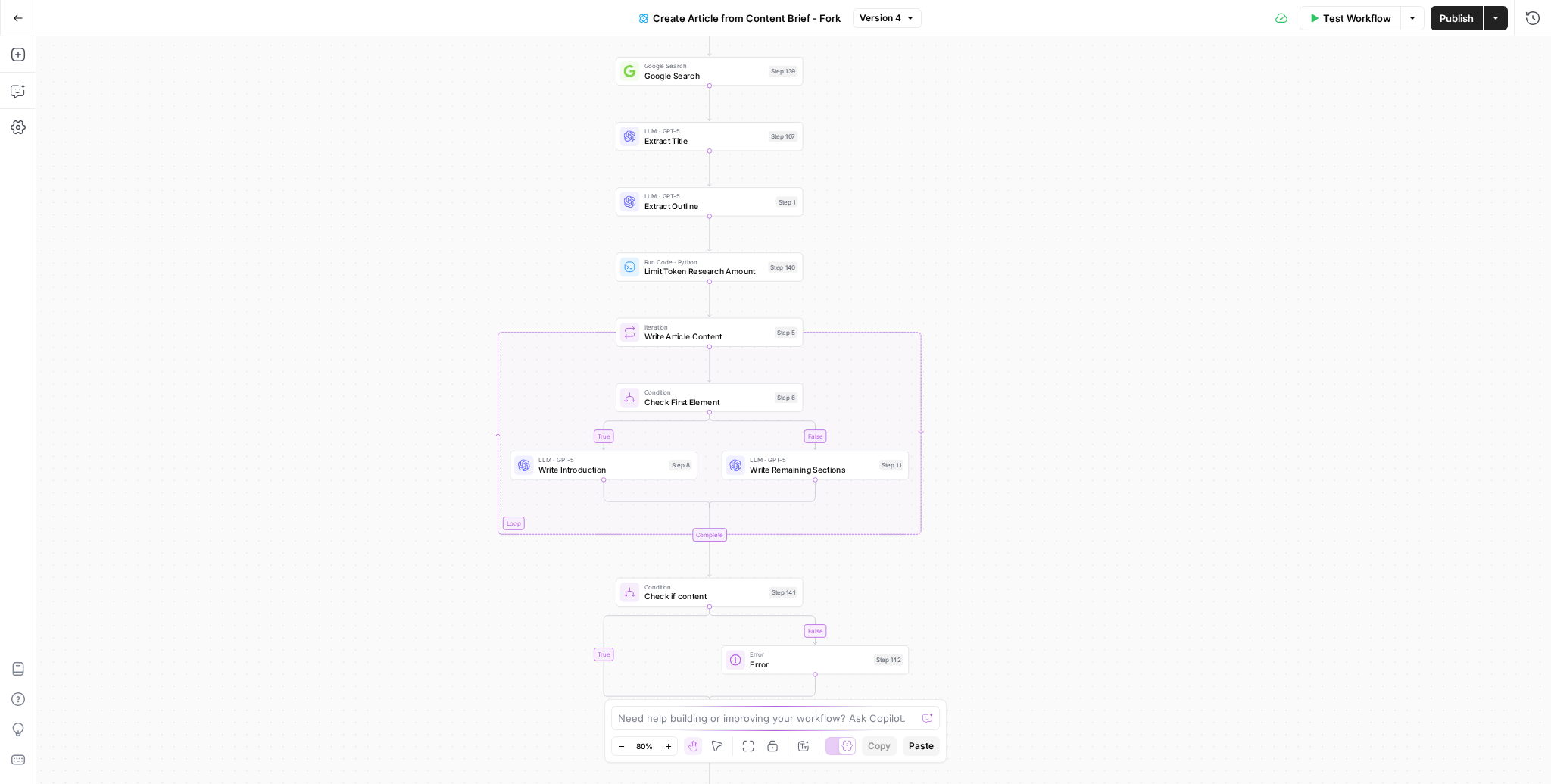
click at [961, 227] on div "true false true false Workflow Set Inputs Inputs Google Search Google Search St…" at bounding box center [793, 410] width 1515 height 748
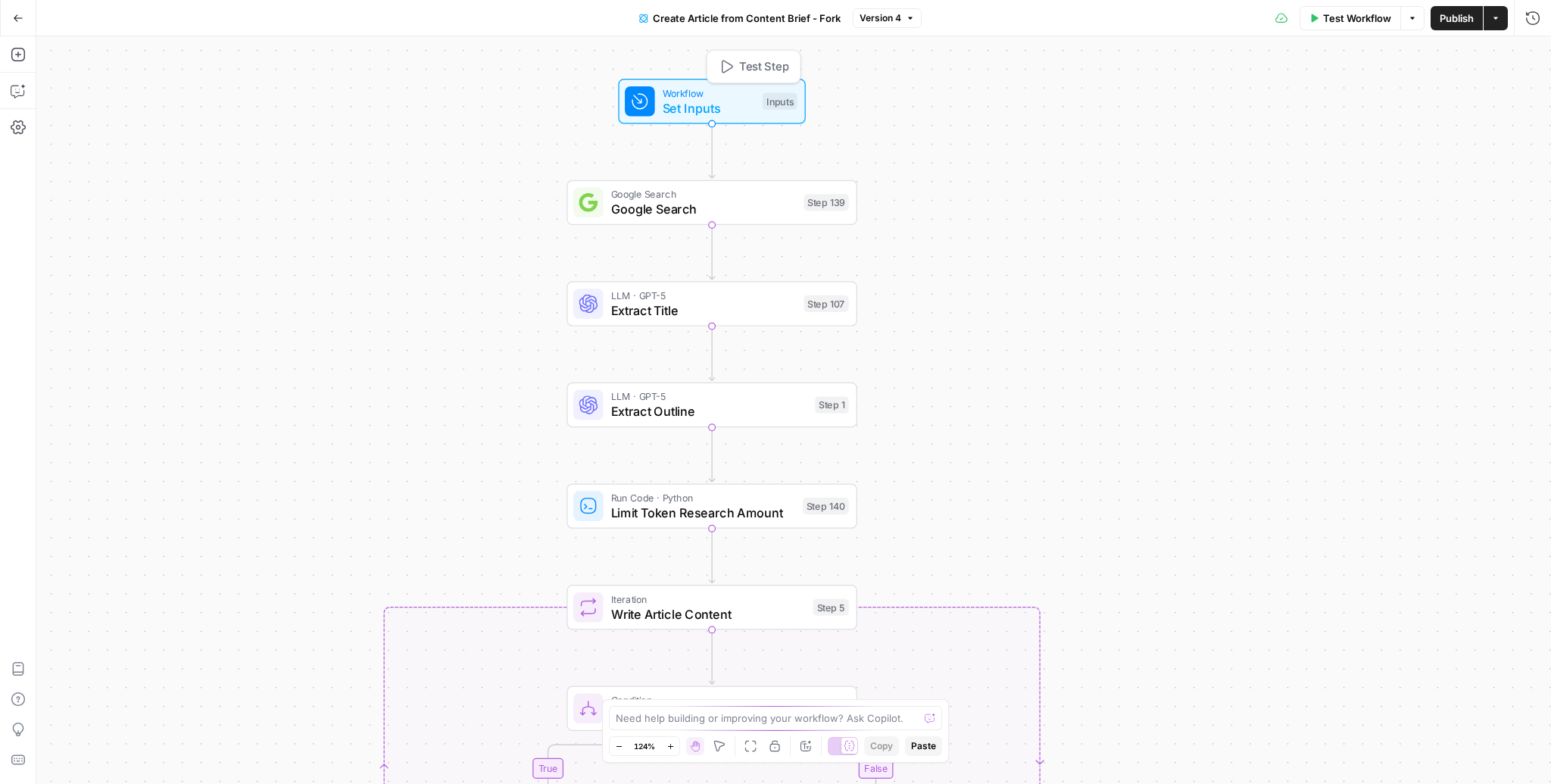
click at [722, 107] on span "Set Inputs" at bounding box center [709, 108] width 92 height 19
click at [1270, 118] on Kit "Brand Kit" at bounding box center [1371, 121] width 316 height 15
click at [1276, 186] on Keyword "Primary Keyword" at bounding box center [1371, 182] width 316 height 15
click at [1256, 231] on div at bounding box center [1371, 243] width 336 height 29
click at [1265, 296] on Base "Knowledge Base" at bounding box center [1371, 304] width 316 height 15
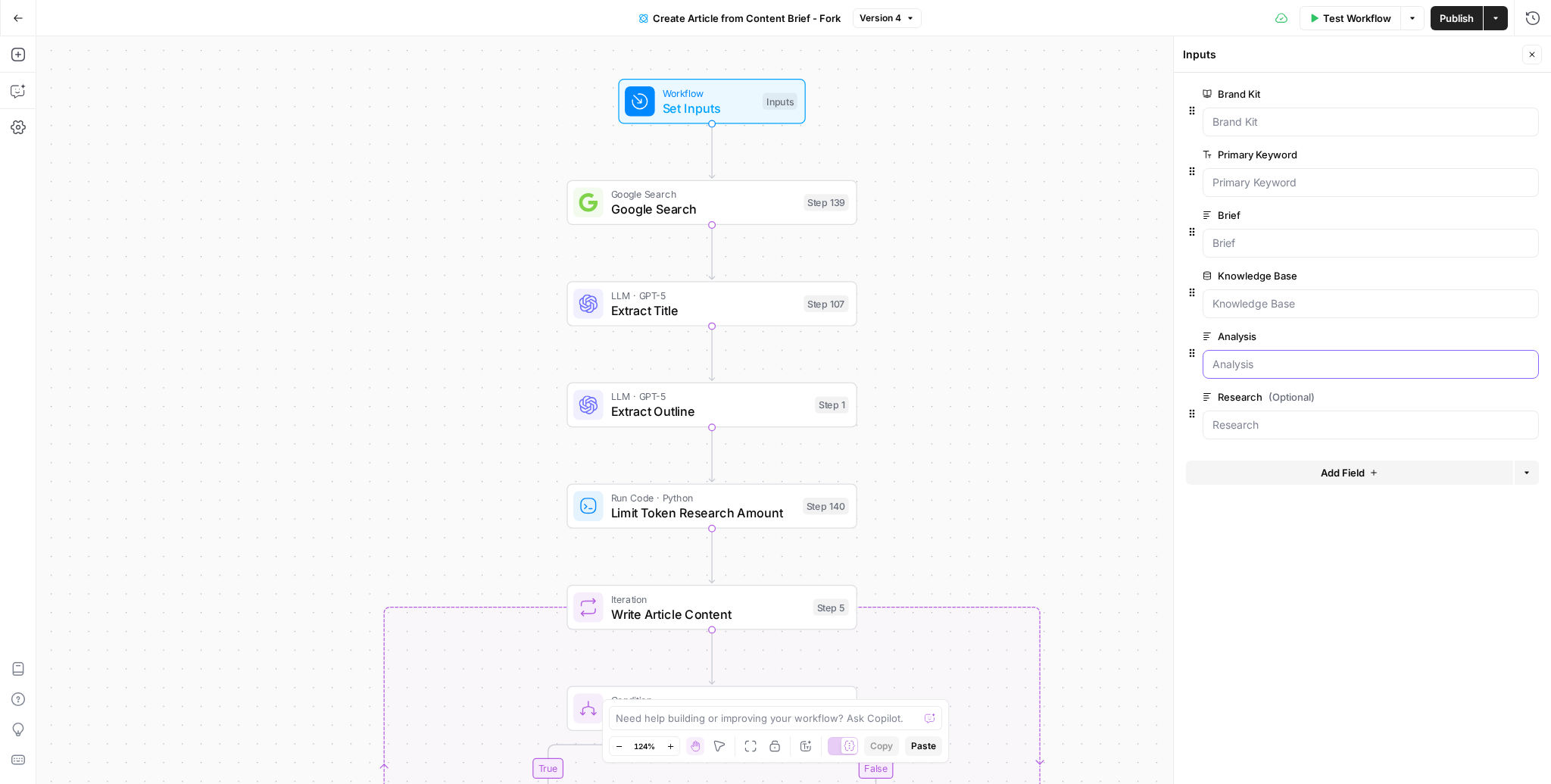
click at [1252, 357] on input "Analysis" at bounding box center [1371, 364] width 316 height 15
click at [1246, 418] on input "Research (Optional)" at bounding box center [1371, 424] width 316 height 15
click at [1006, 376] on div "true false false true Workflow Set Inputs Inputs Google Search Google Search St…" at bounding box center [793, 410] width 1515 height 748
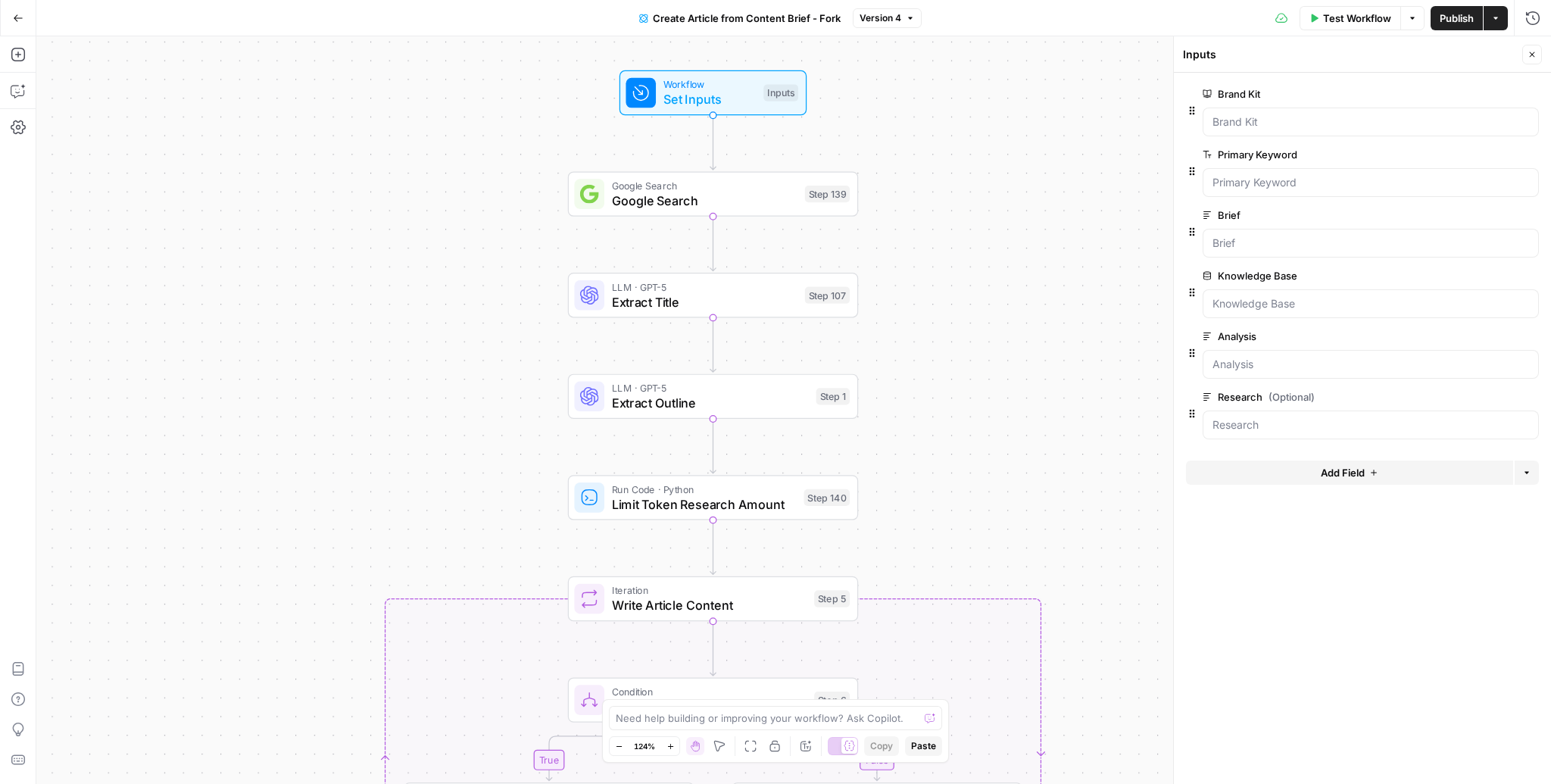
click at [968, 305] on div "true false false true Workflow Set Inputs Inputs Google Search Google Search St…" at bounding box center [793, 410] width 1515 height 748
click at [746, 199] on span "Google Search" at bounding box center [704, 200] width 186 height 19
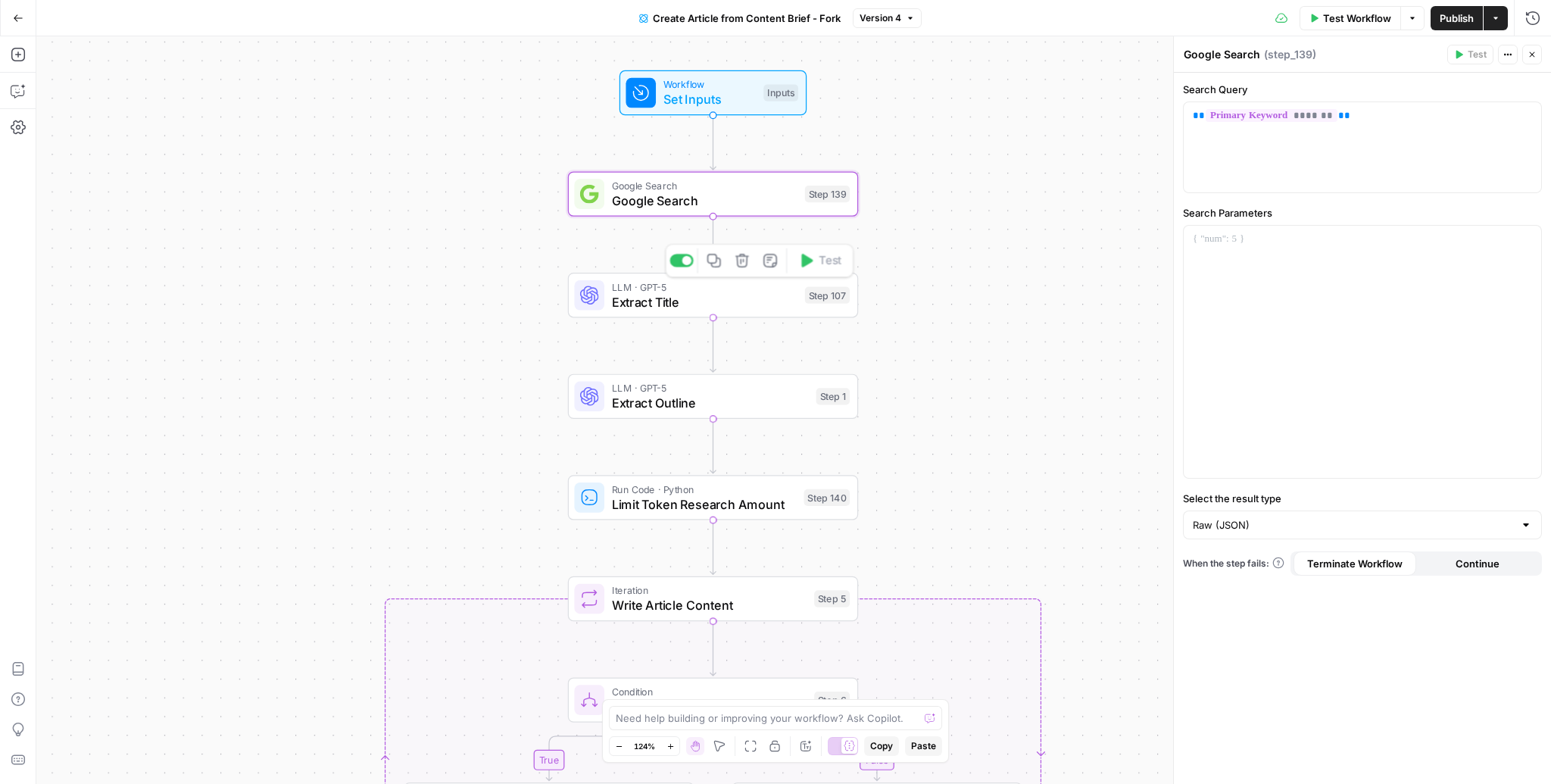
click at [716, 291] on span "LLM · GPT-5" at bounding box center [704, 286] width 186 height 15
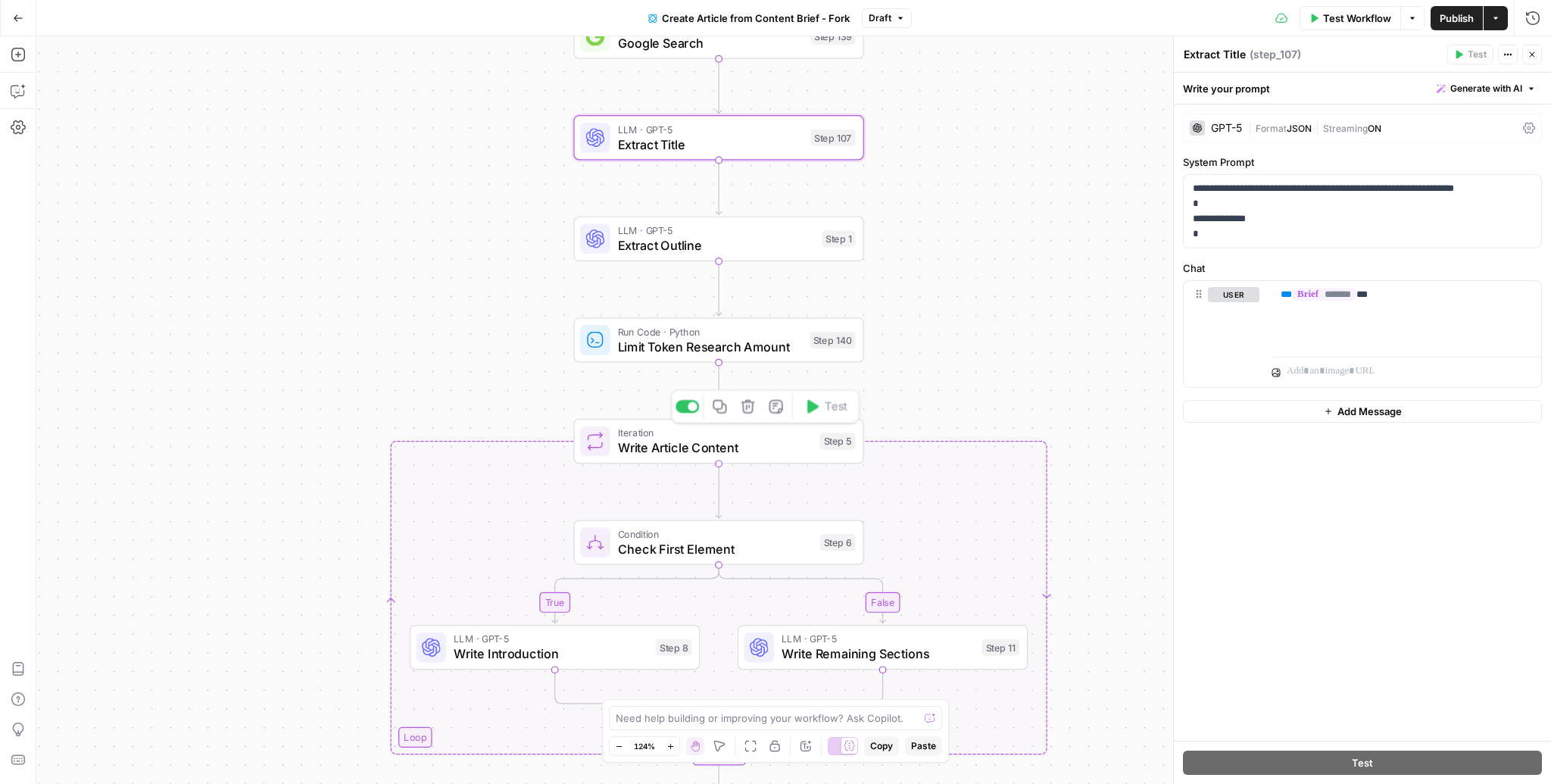
click at [721, 451] on span "Write Article Content" at bounding box center [715, 448] width 195 height 19
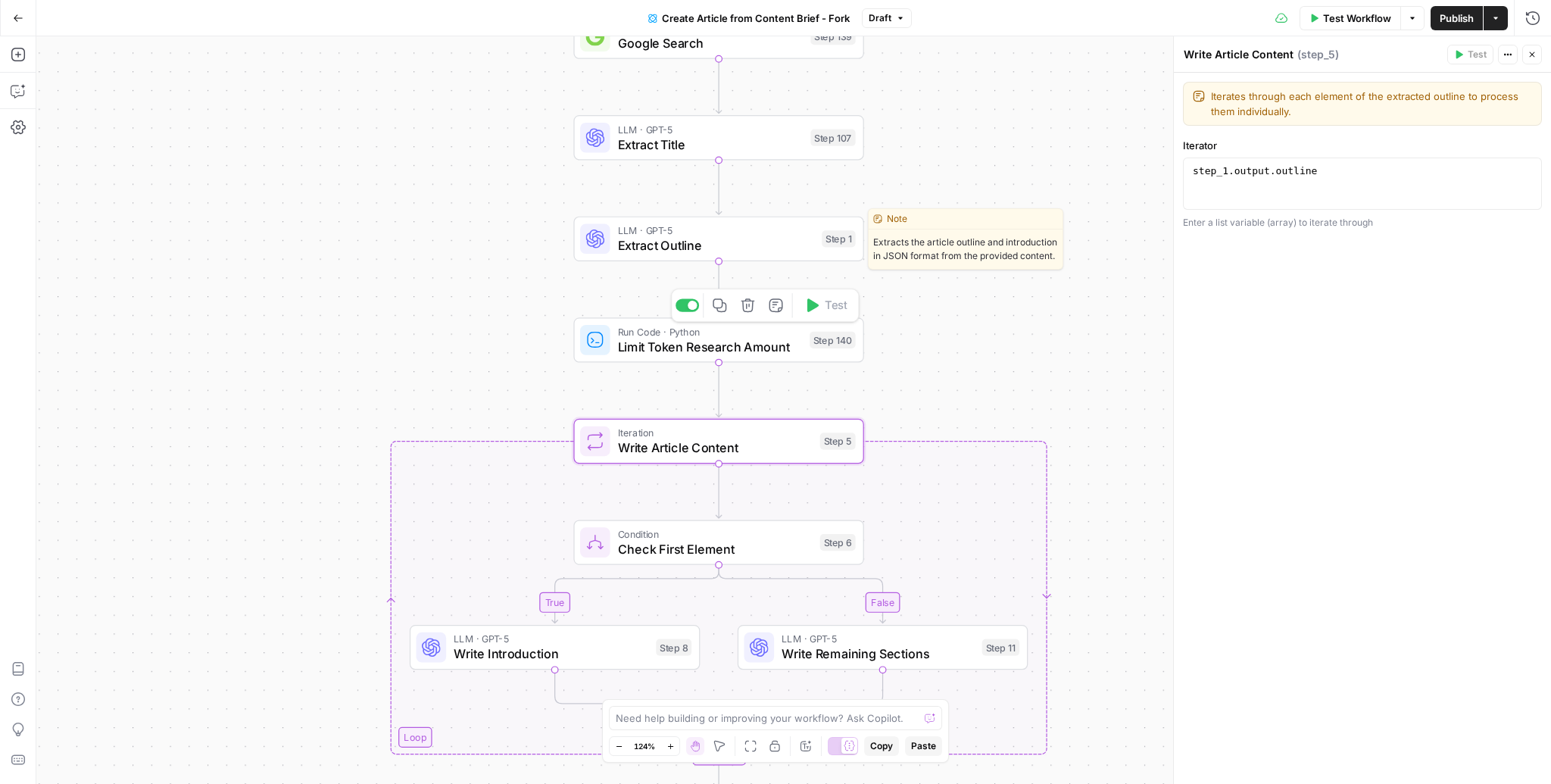
click at [686, 242] on span "Extract Outline" at bounding box center [716, 246] width 197 height 19
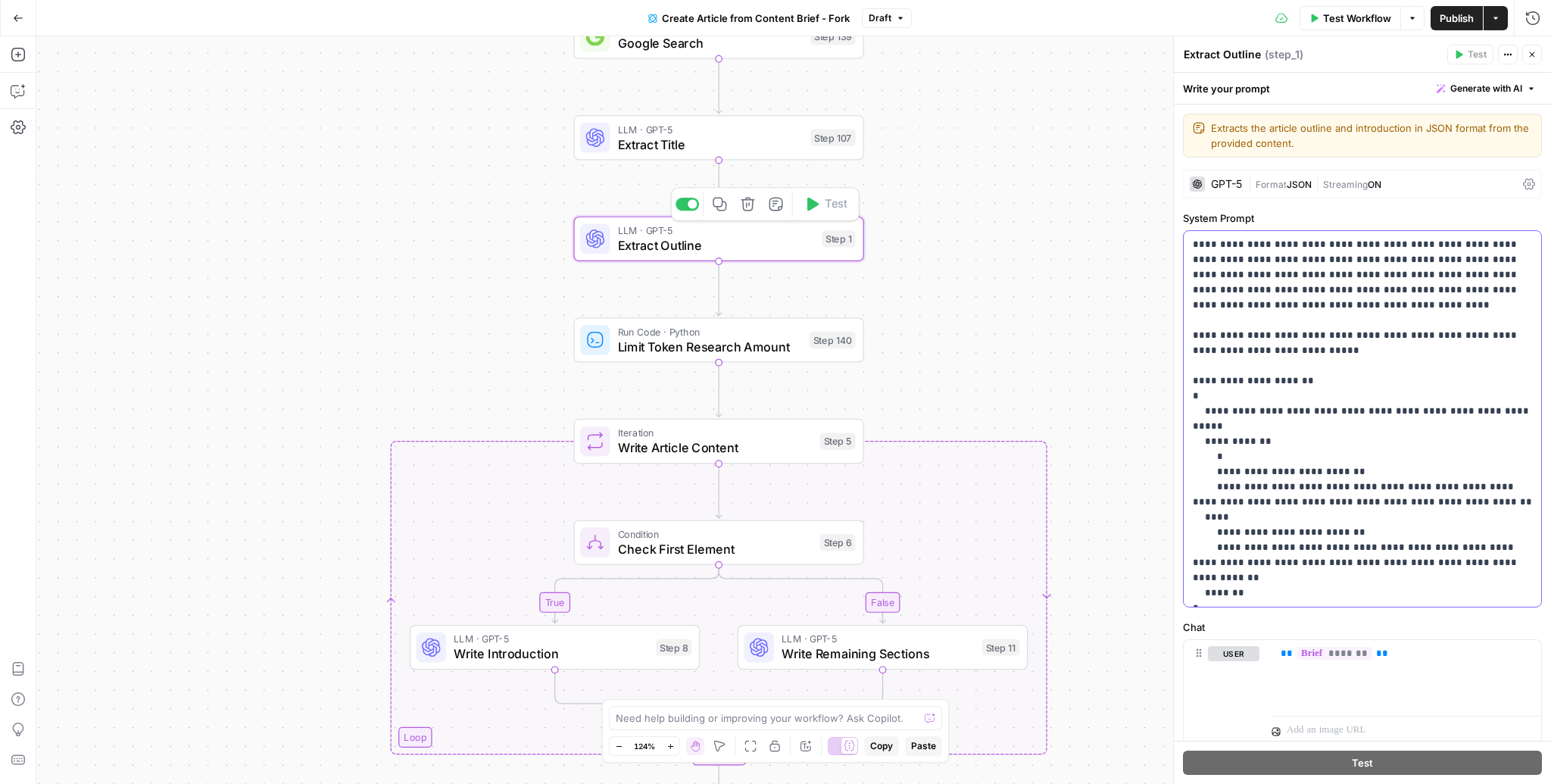
click at [1361, 334] on p "**********" at bounding box center [1362, 419] width 340 height 363
click at [1372, 292] on p "**********" at bounding box center [1362, 419] width 340 height 363
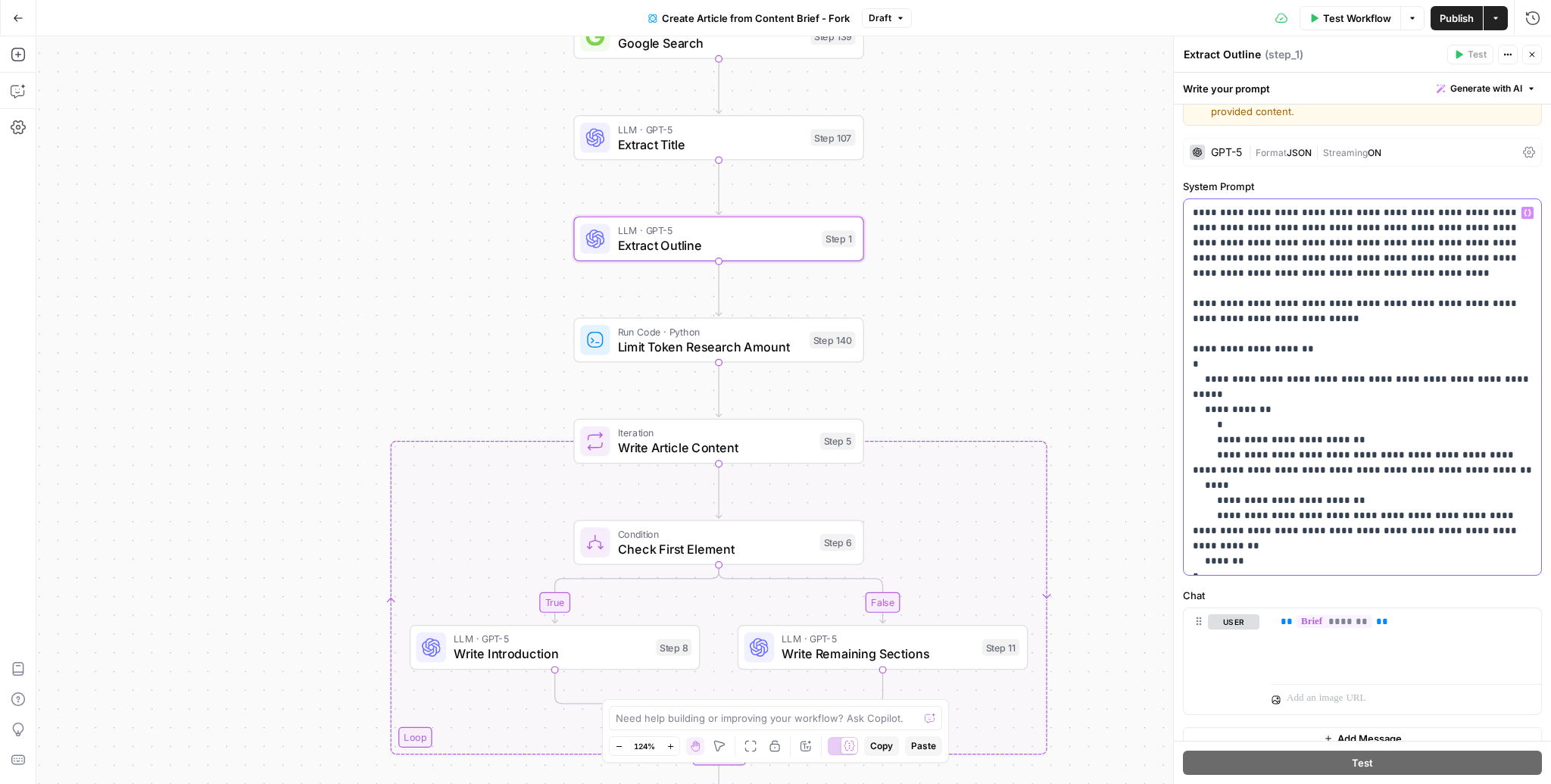
scroll to position [34, 0]
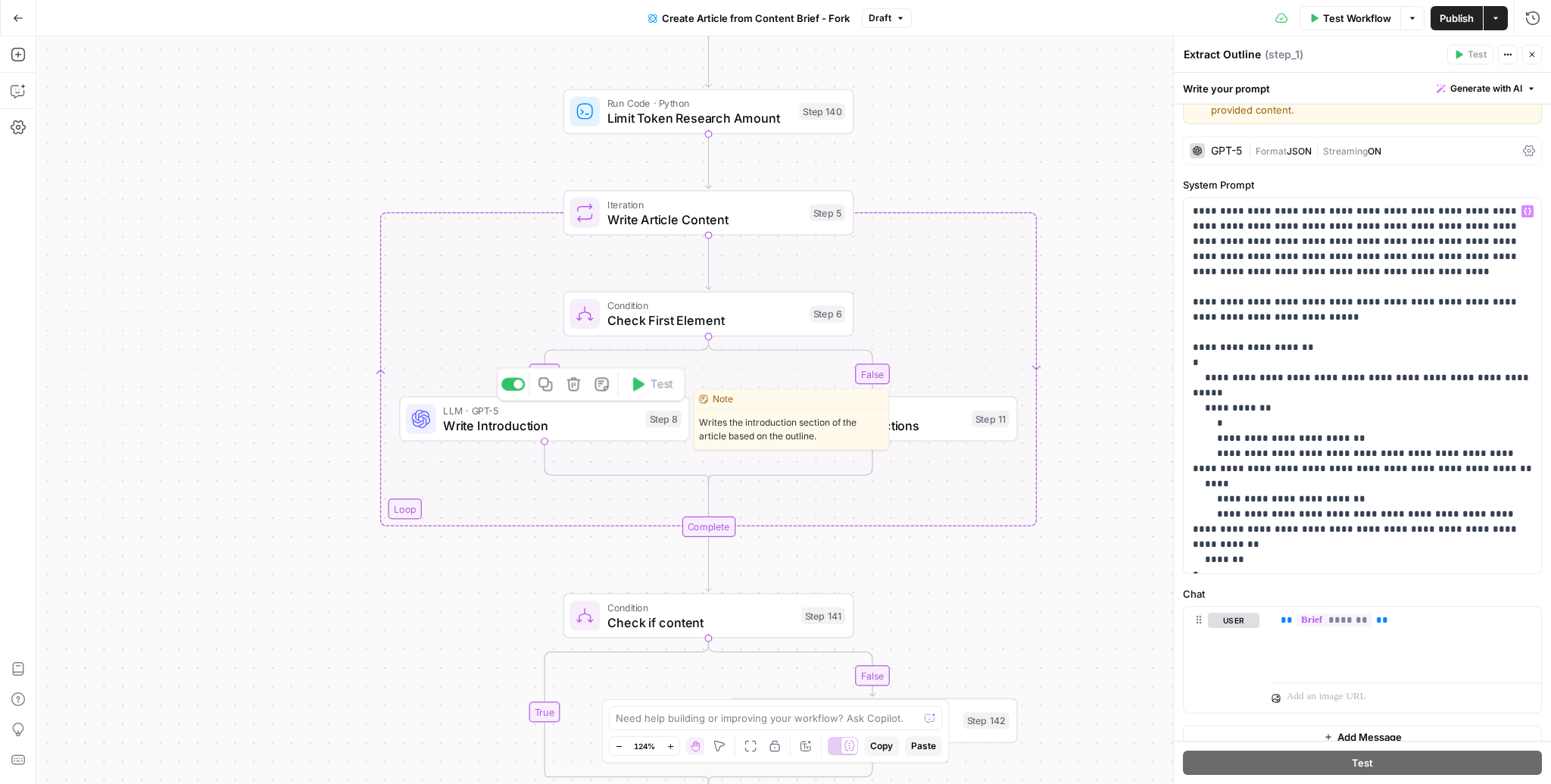
click at [504, 428] on span "Write Introduction" at bounding box center [540, 425] width 195 height 19
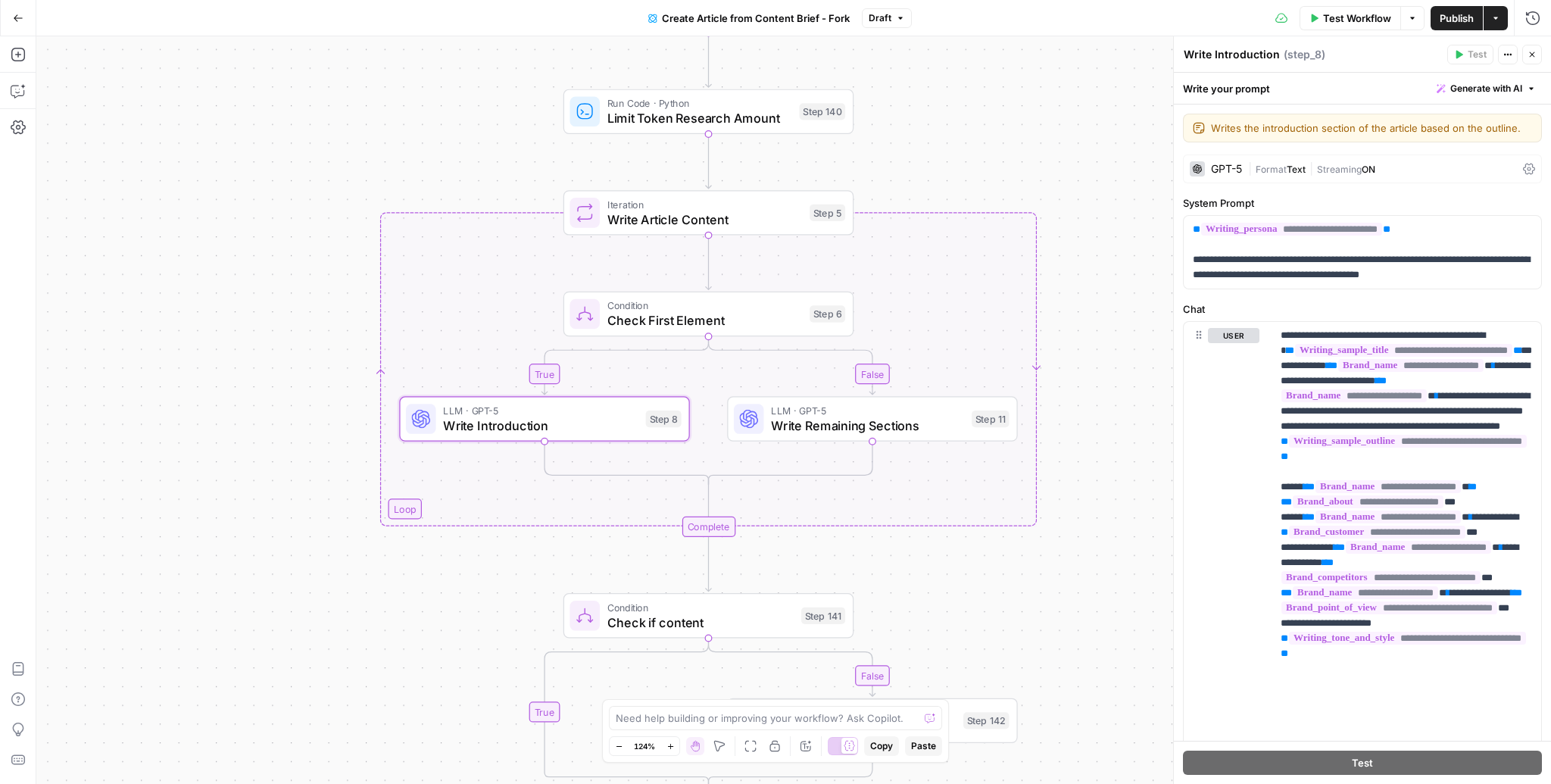
click at [1485, 171] on div "| Format Text | Streaming ON" at bounding box center [1382, 169] width 269 height 15
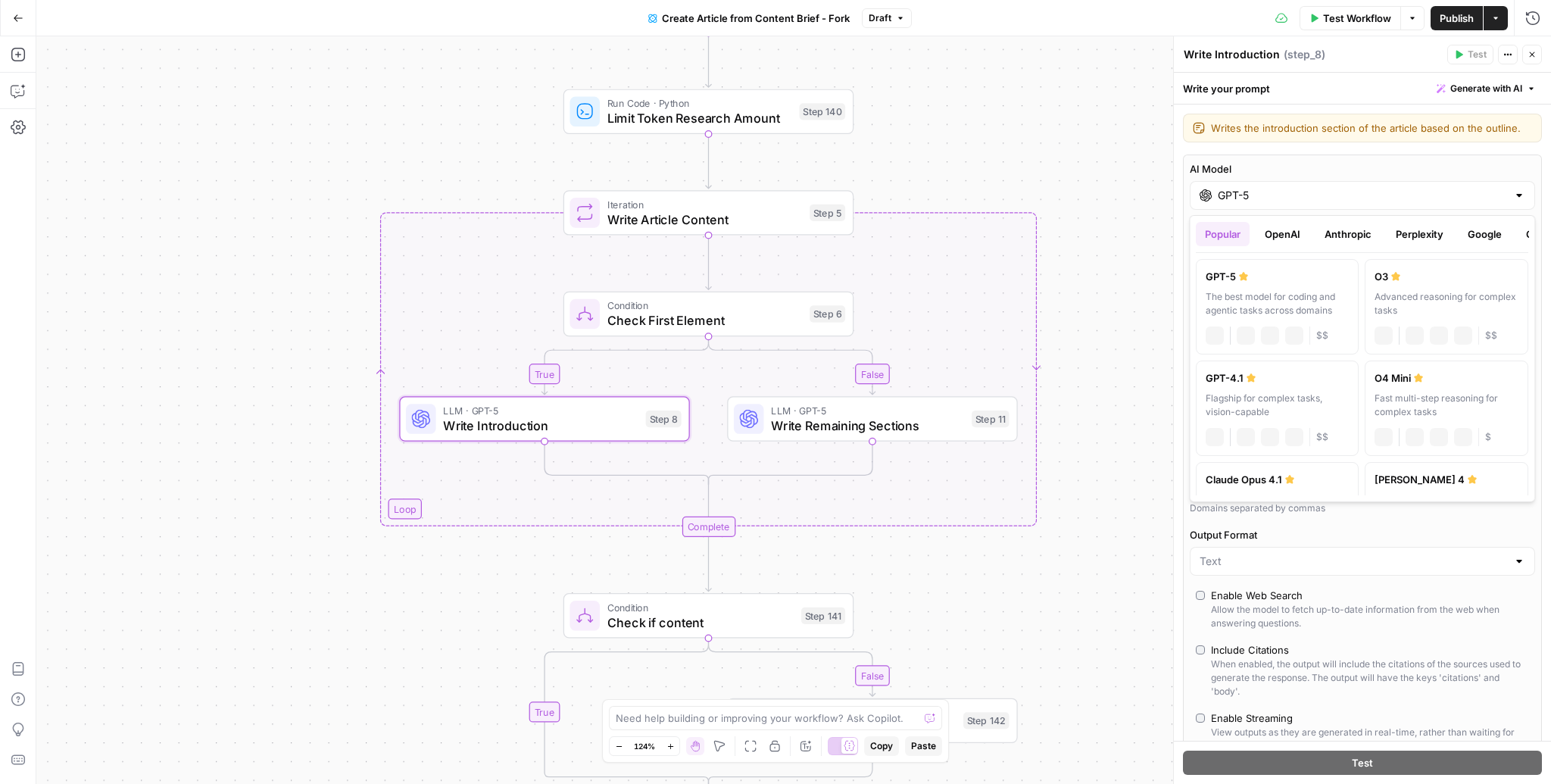
click at [1297, 204] on div "GPT-5" at bounding box center [1362, 196] width 345 height 29
click at [1367, 230] on button "Anthropic" at bounding box center [1348, 234] width 65 height 24
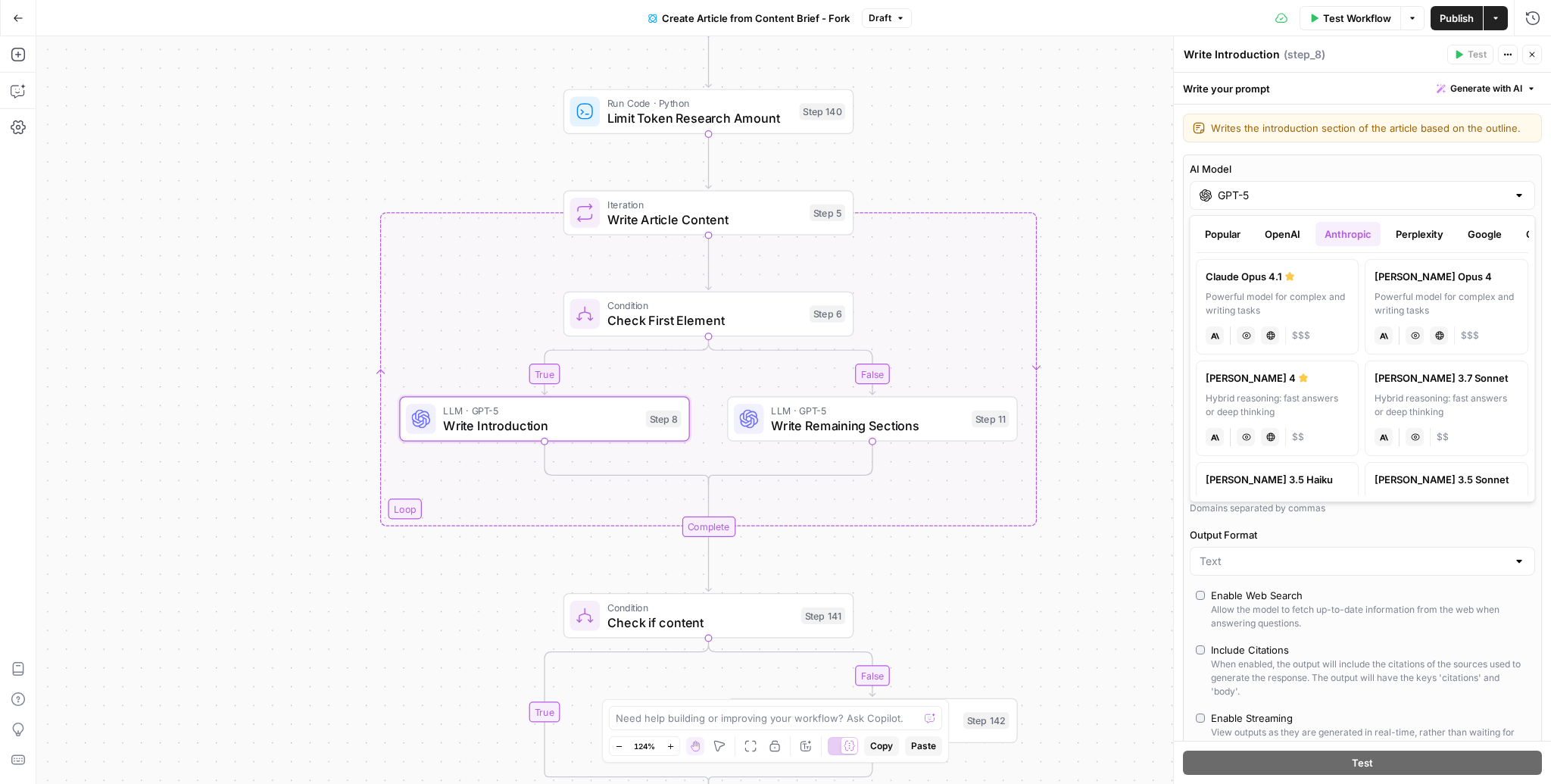
click at [1515, 196] on div at bounding box center [1518, 195] width 12 height 15
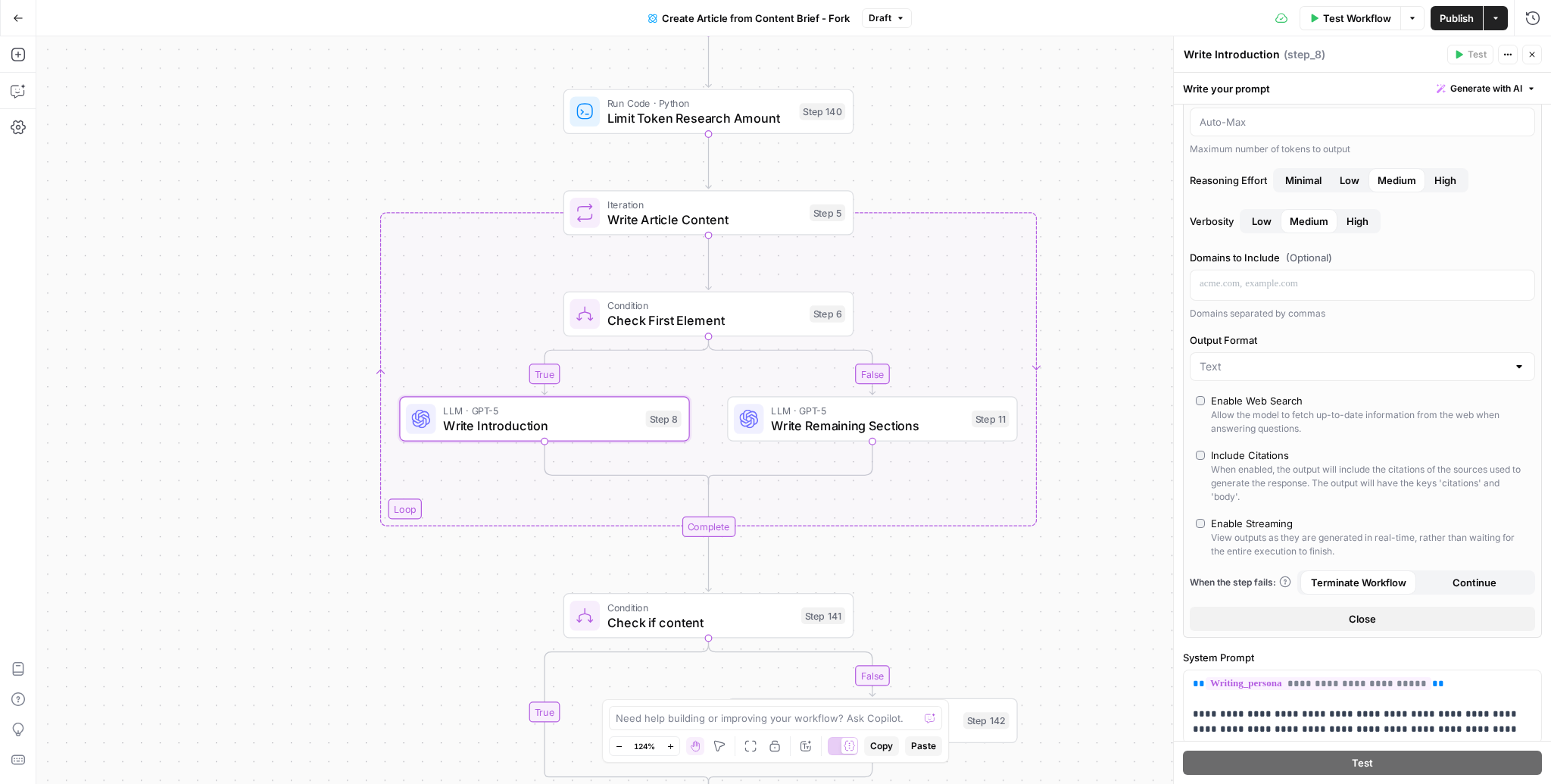
scroll to position [0, 0]
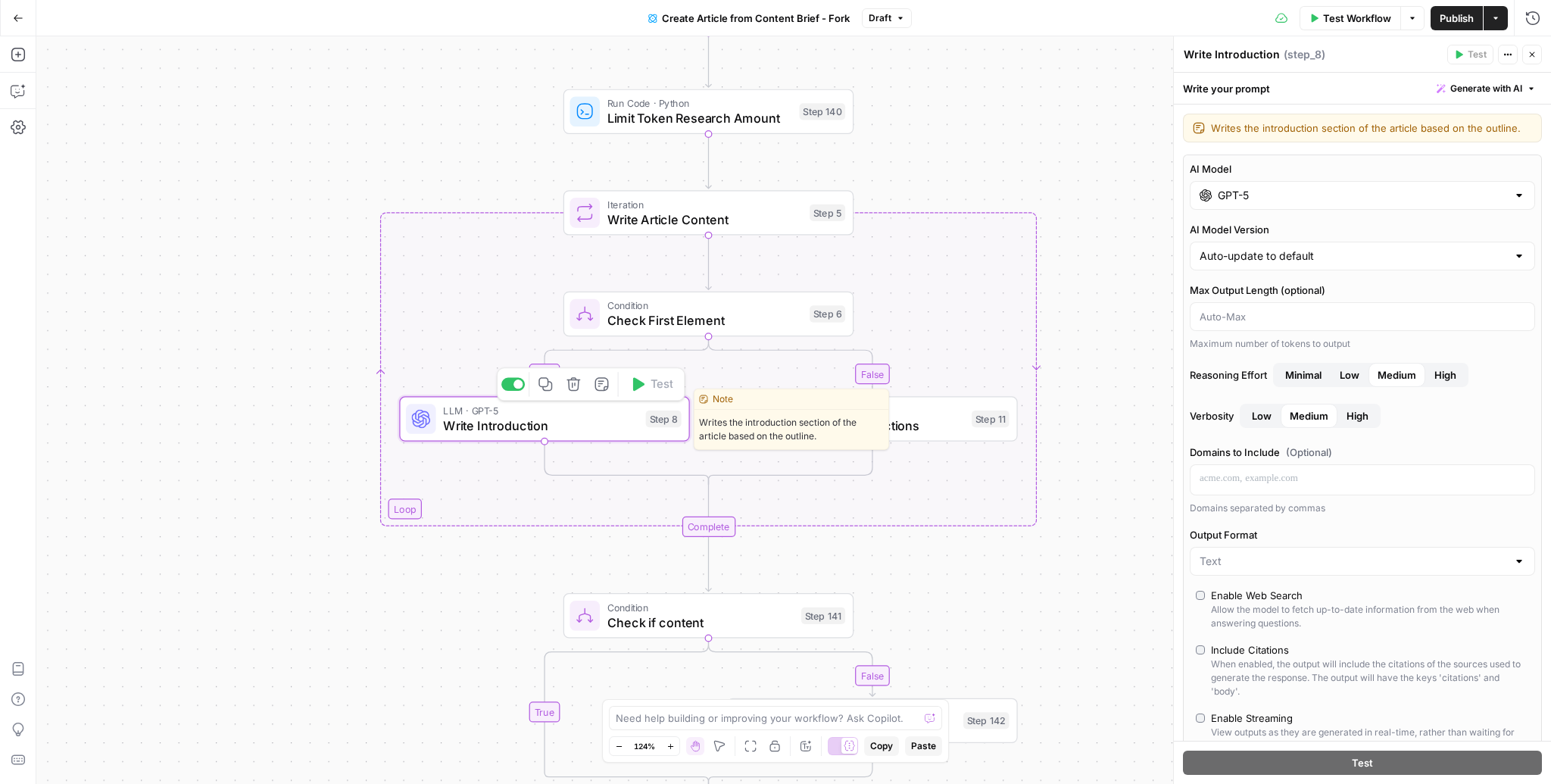
click at [541, 425] on span "Write Introduction" at bounding box center [540, 425] width 195 height 19
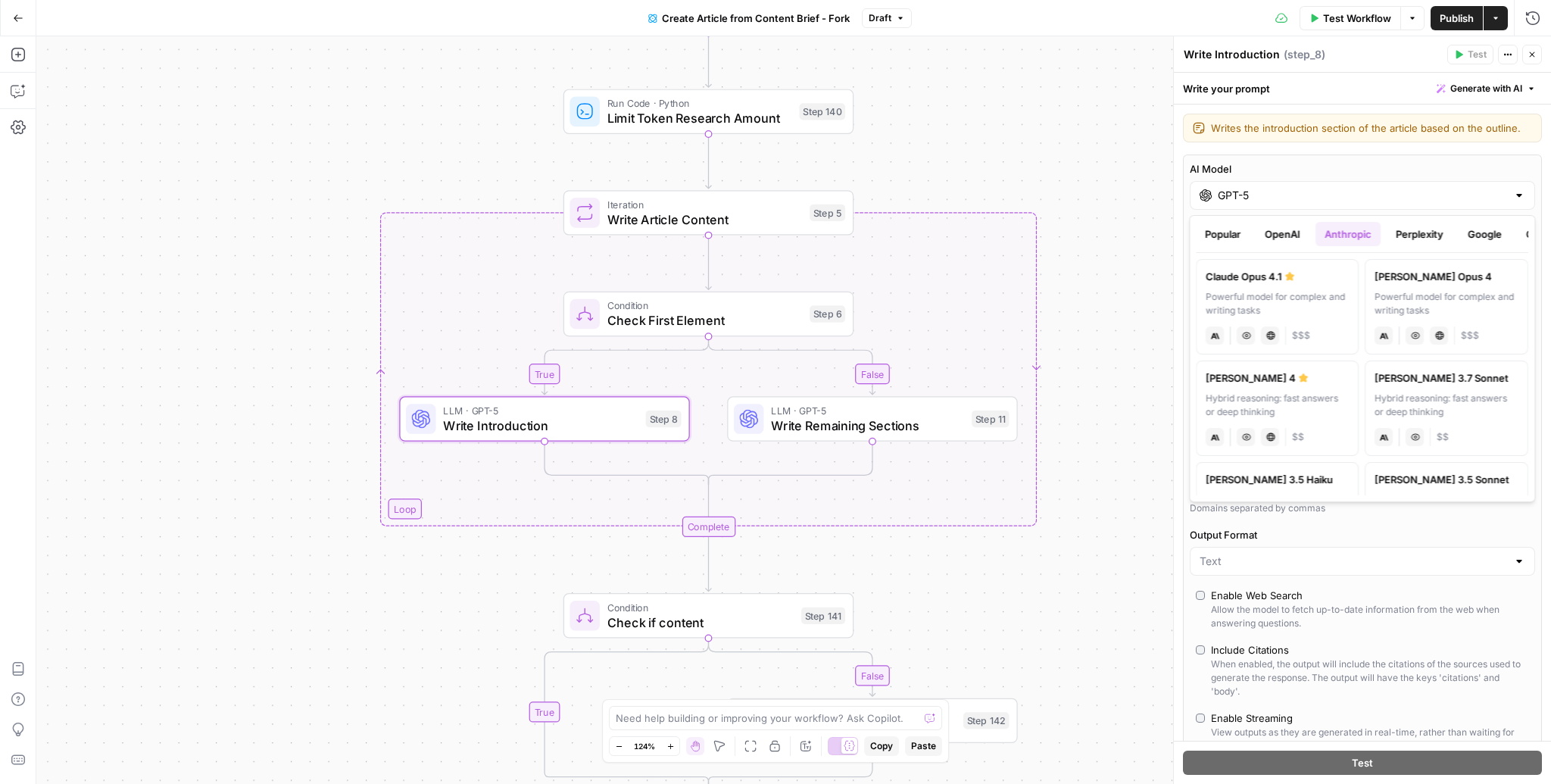
click at [1473, 181] on div "GPT-5" at bounding box center [1362, 196] width 345 height 29
click at [1492, 168] on label "AI Model" at bounding box center [1362, 169] width 345 height 15
click at [1492, 188] on input "GPT-5" at bounding box center [1362, 195] width 289 height 15
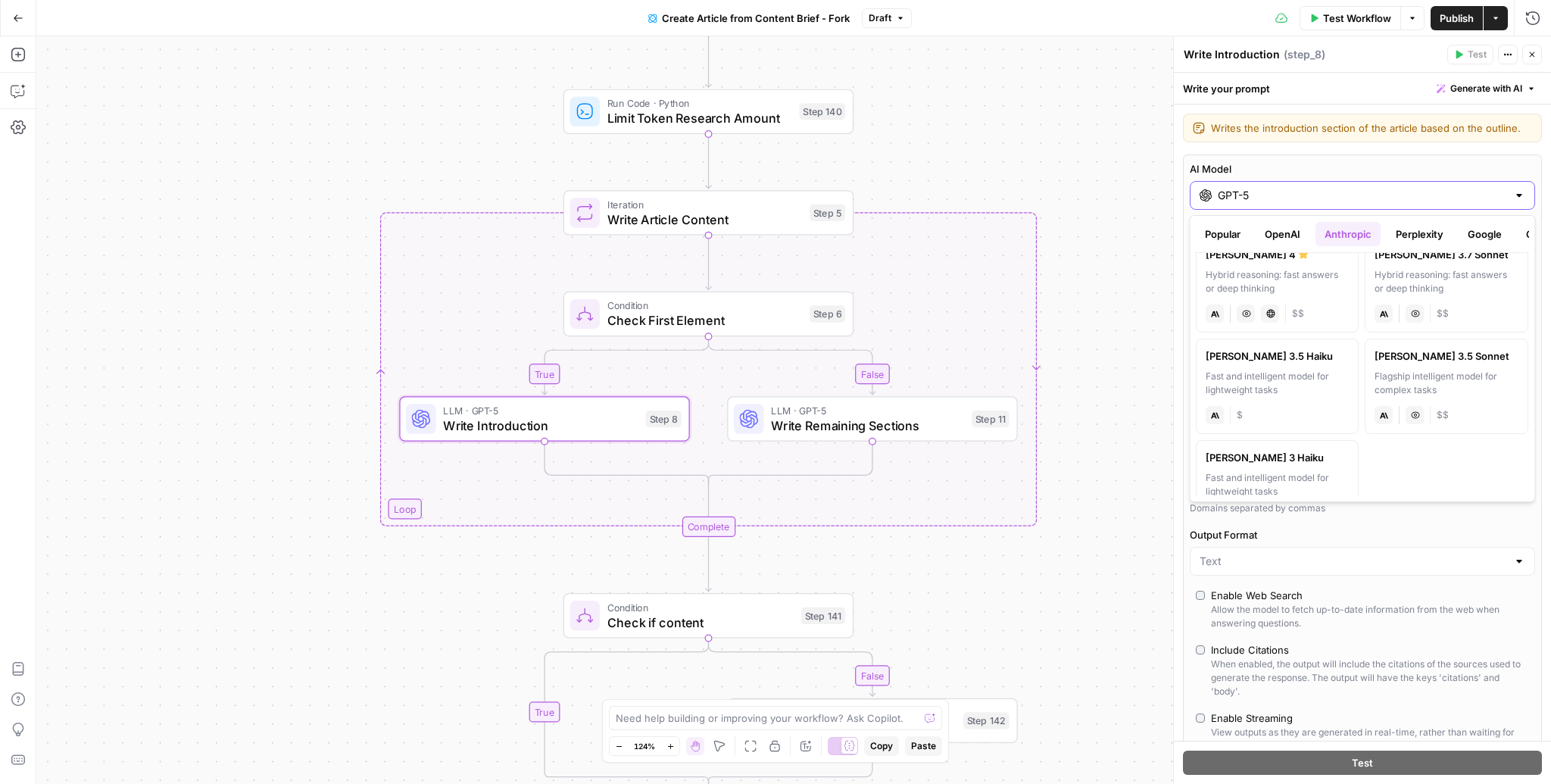
scroll to position [168, 0]
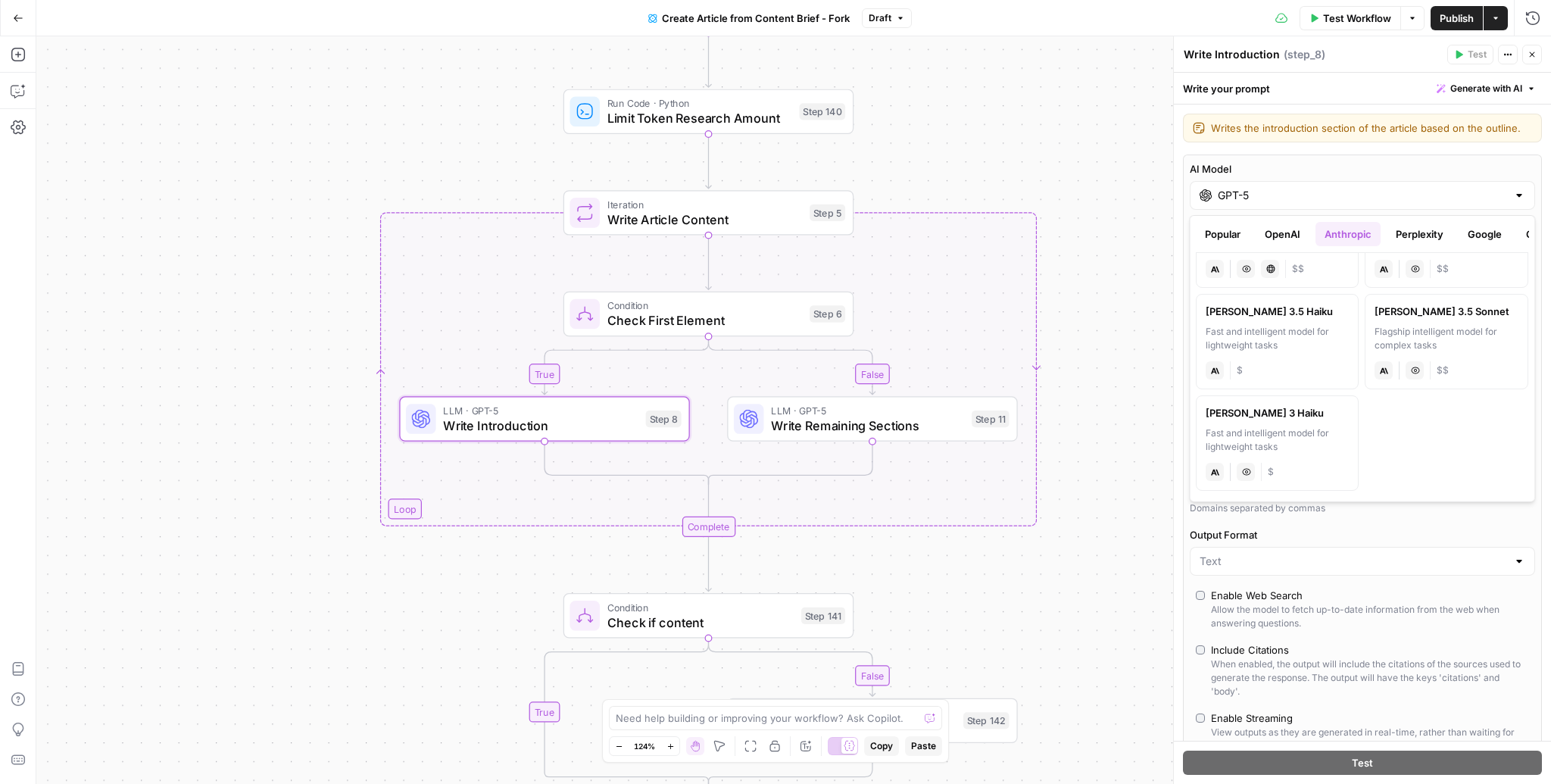
click at [1494, 520] on div "AI Model GPT-5 AI Model Version Auto-update to default Max Output Length (optio…" at bounding box center [1362, 493] width 359 height 678
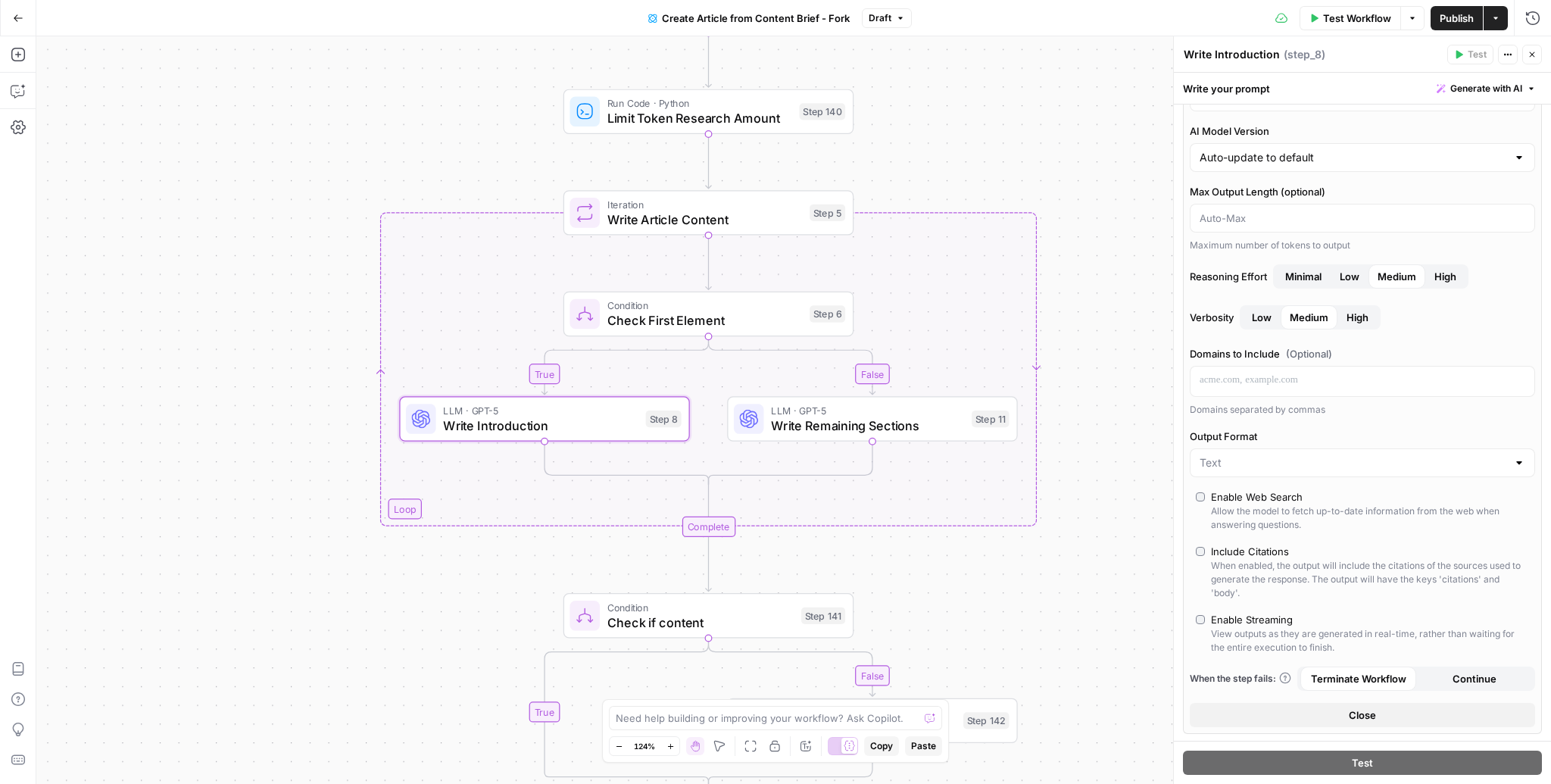
scroll to position [225, 0]
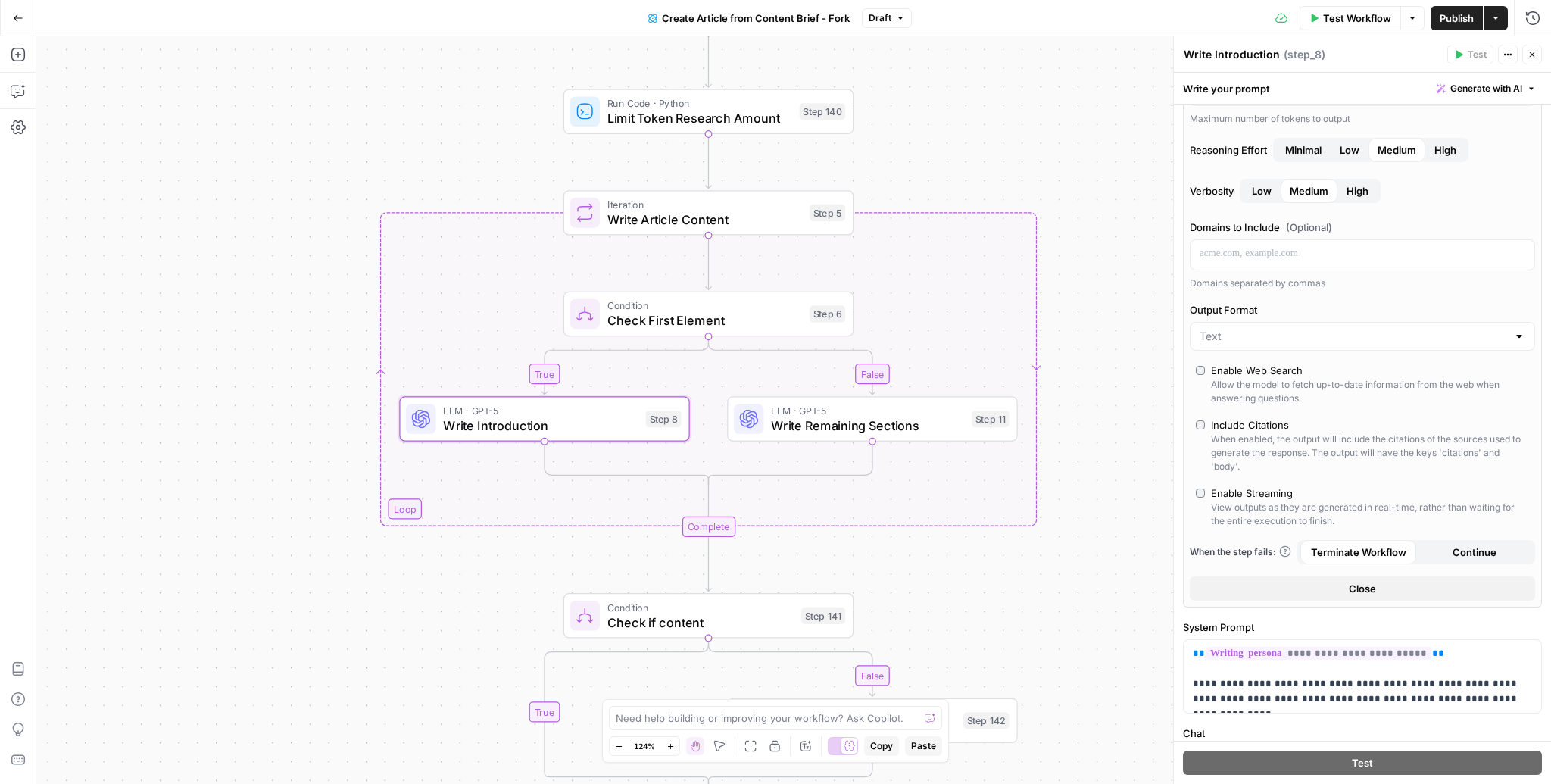
click at [1347, 94] on div "Write your prompt Generate with AI" at bounding box center [1362, 88] width 377 height 31
click at [1380, 93] on div "Write your prompt Generate with AI" at bounding box center [1362, 88] width 377 height 31
click at [1534, 84] on icon "button" at bounding box center [1531, 89] width 9 height 9
click at [1289, 90] on div "Write your prompt Generate with AI" at bounding box center [1362, 88] width 377 height 31
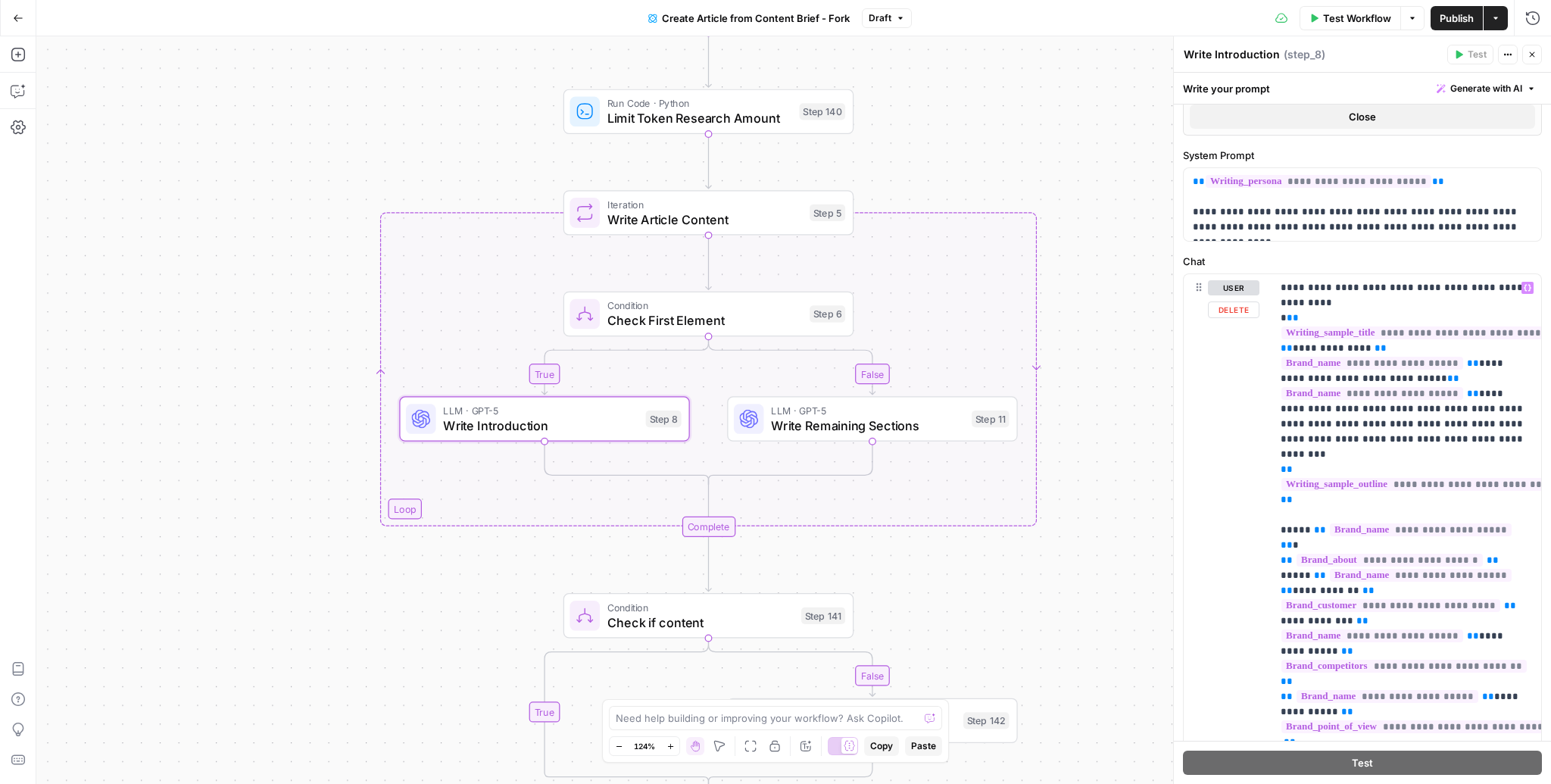
scroll to position [711, 0]
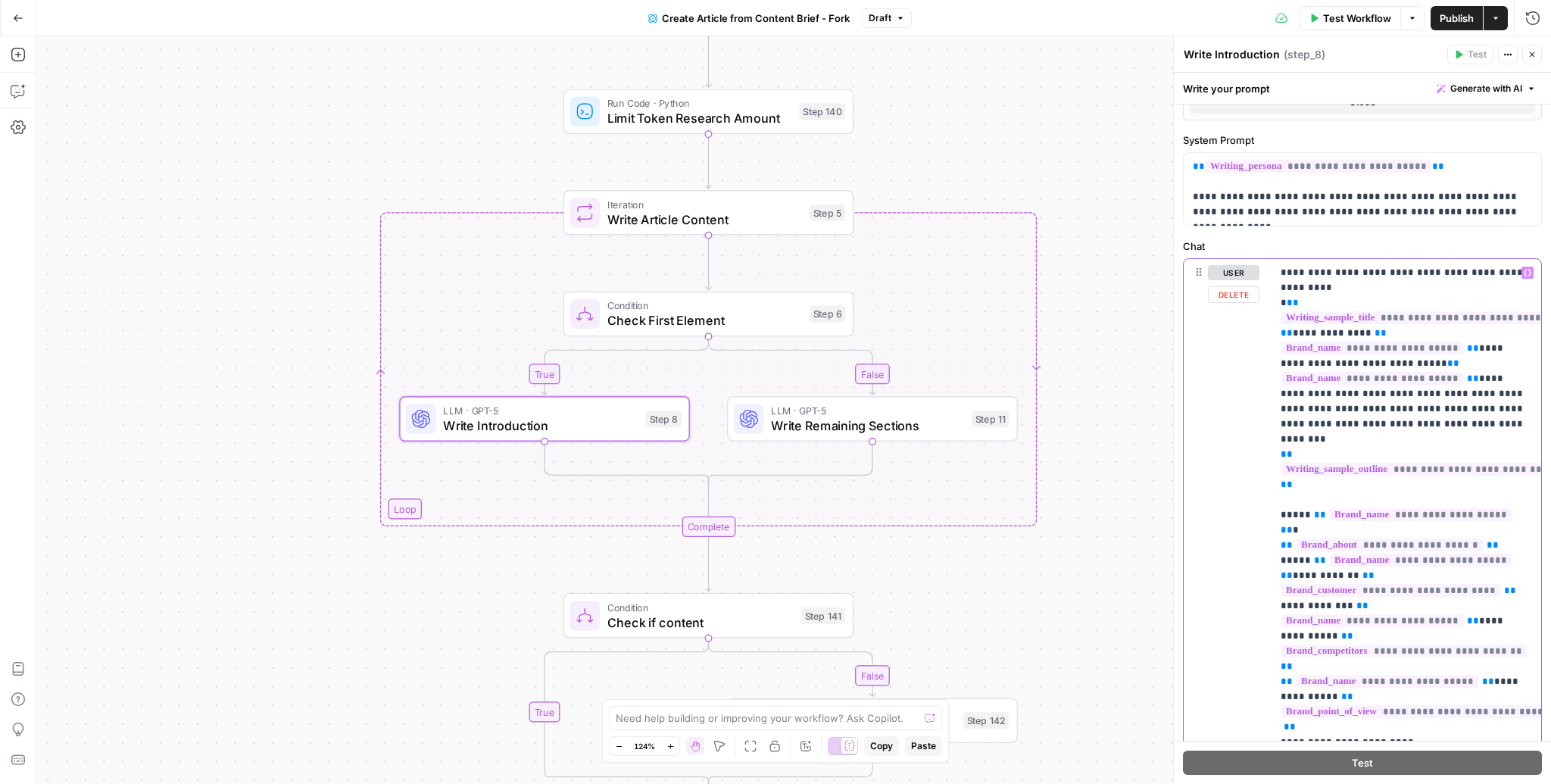
click at [1337, 273] on p "**********" at bounding box center [1407, 507] width 252 height 485
click at [1401, 400] on p "**********" at bounding box center [1407, 507] width 252 height 485
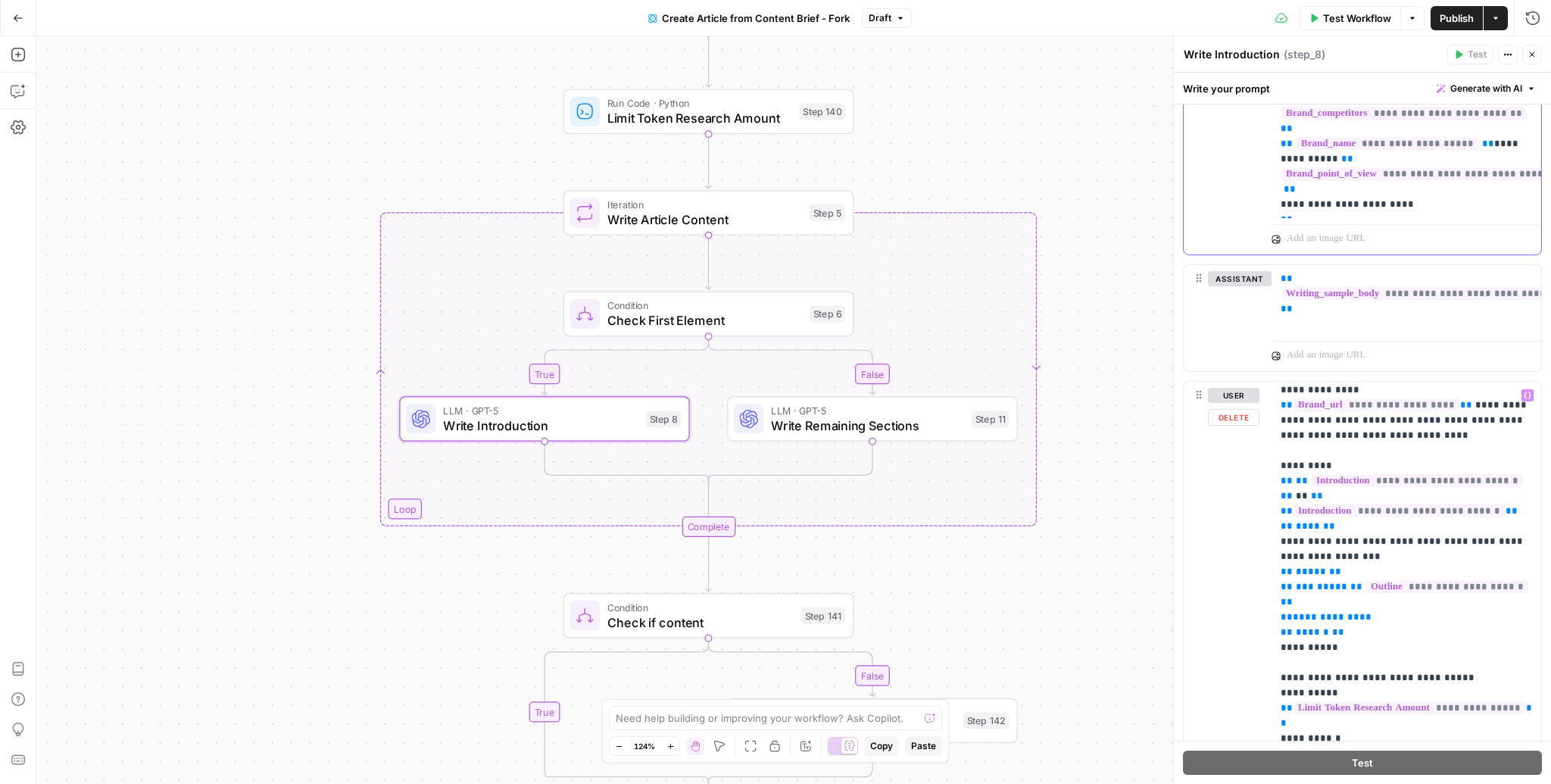
scroll to position [204, 0]
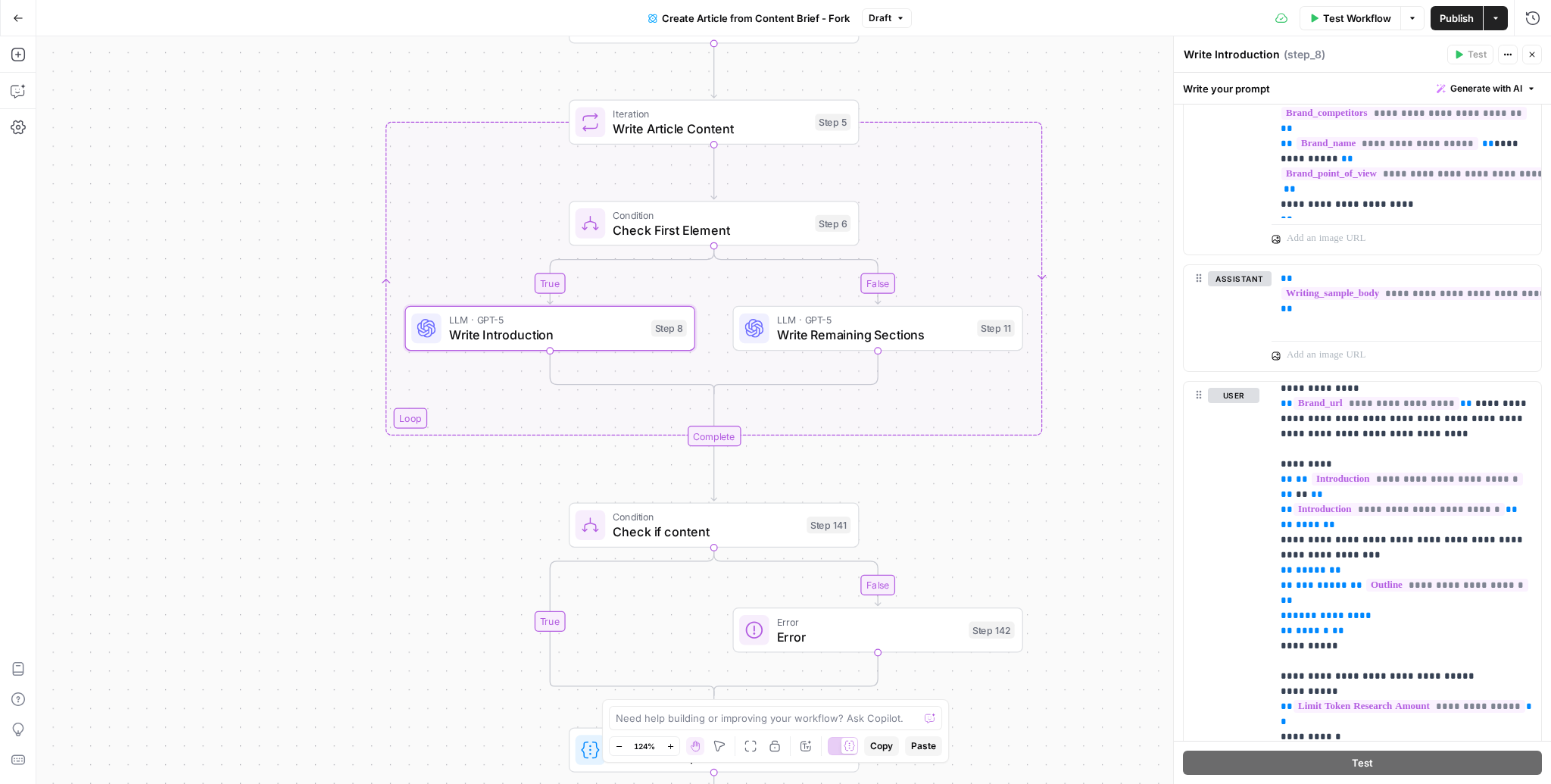
click at [1037, 561] on div "true false false true Workflow Set Inputs Inputs Google Search Google Search St…" at bounding box center [793, 410] width 1515 height 748
click at [910, 329] on span "Write Remaining Sections" at bounding box center [873, 334] width 193 height 19
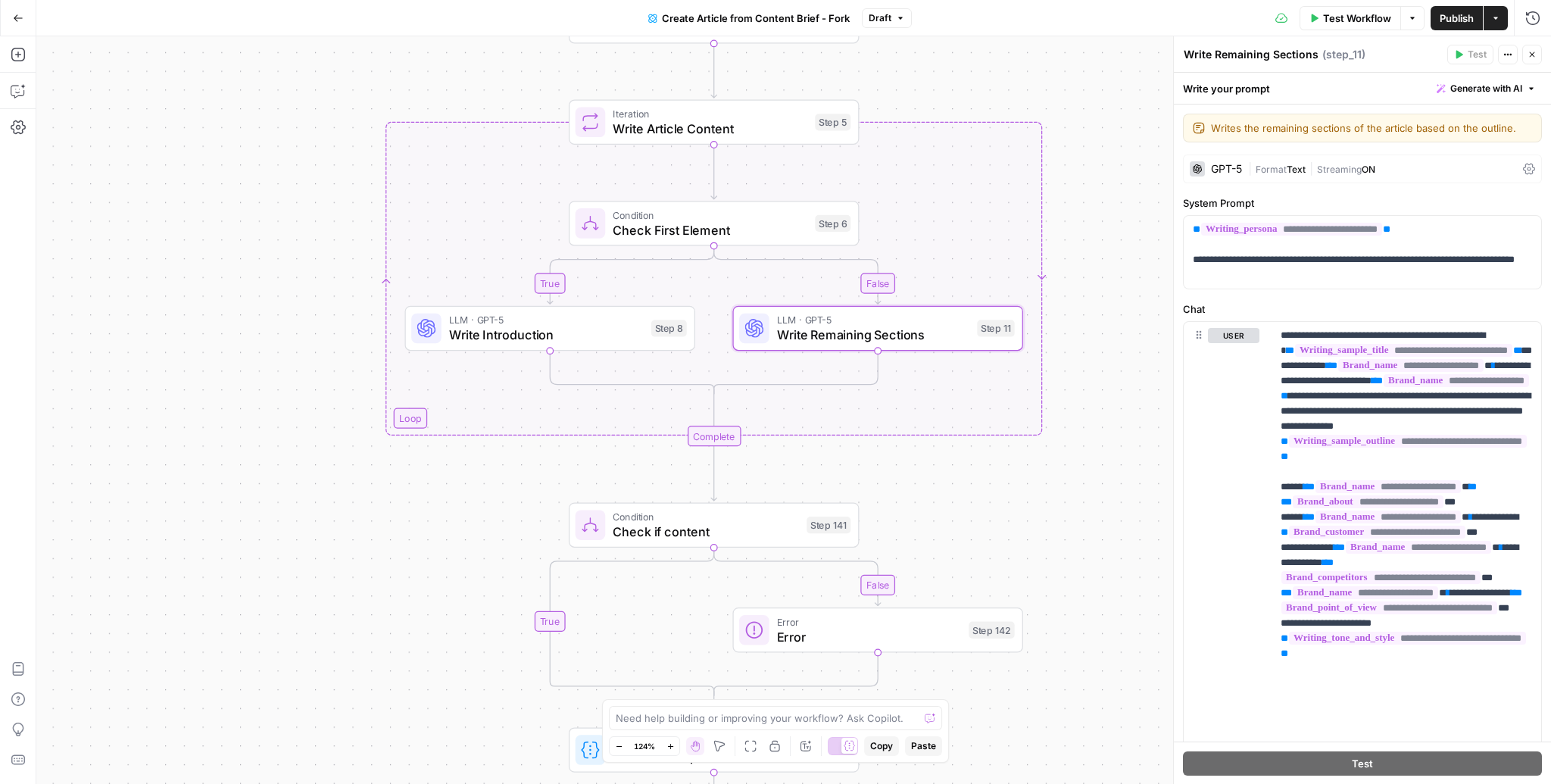
click at [1071, 503] on div "true false false true Workflow Set Inputs Inputs Google Search Google Search St…" at bounding box center [793, 410] width 1515 height 748
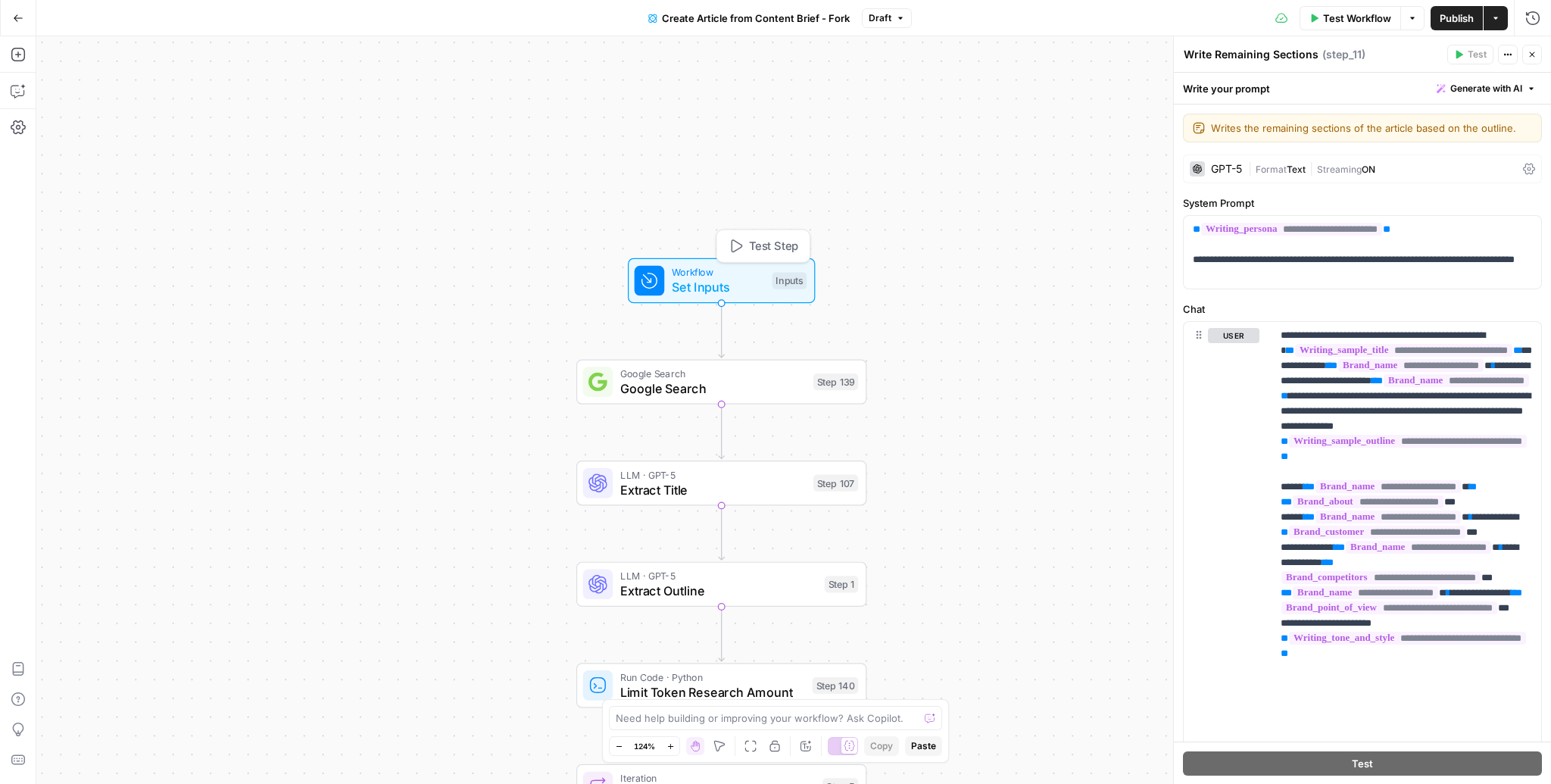
click at [737, 288] on span "Set Inputs" at bounding box center [718, 287] width 92 height 19
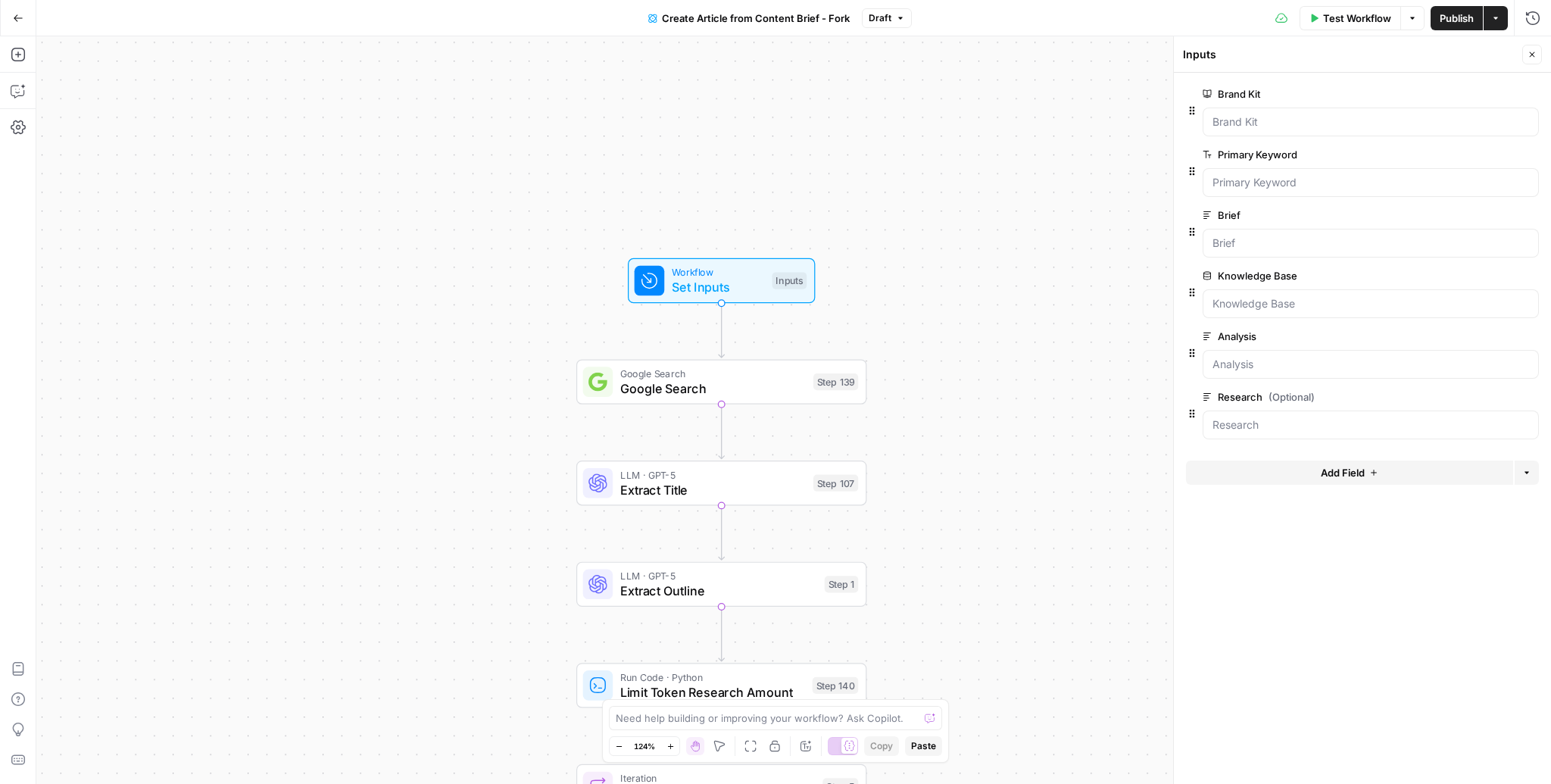
click at [1410, 19] on icon "button" at bounding box center [1412, 18] width 9 height 9
click at [1513, 14] on div "Test Workflow Options Publish Actions Run History" at bounding box center [1231, 17] width 639 height 35
click at [1506, 14] on button "Actions" at bounding box center [1496, 18] width 24 height 24
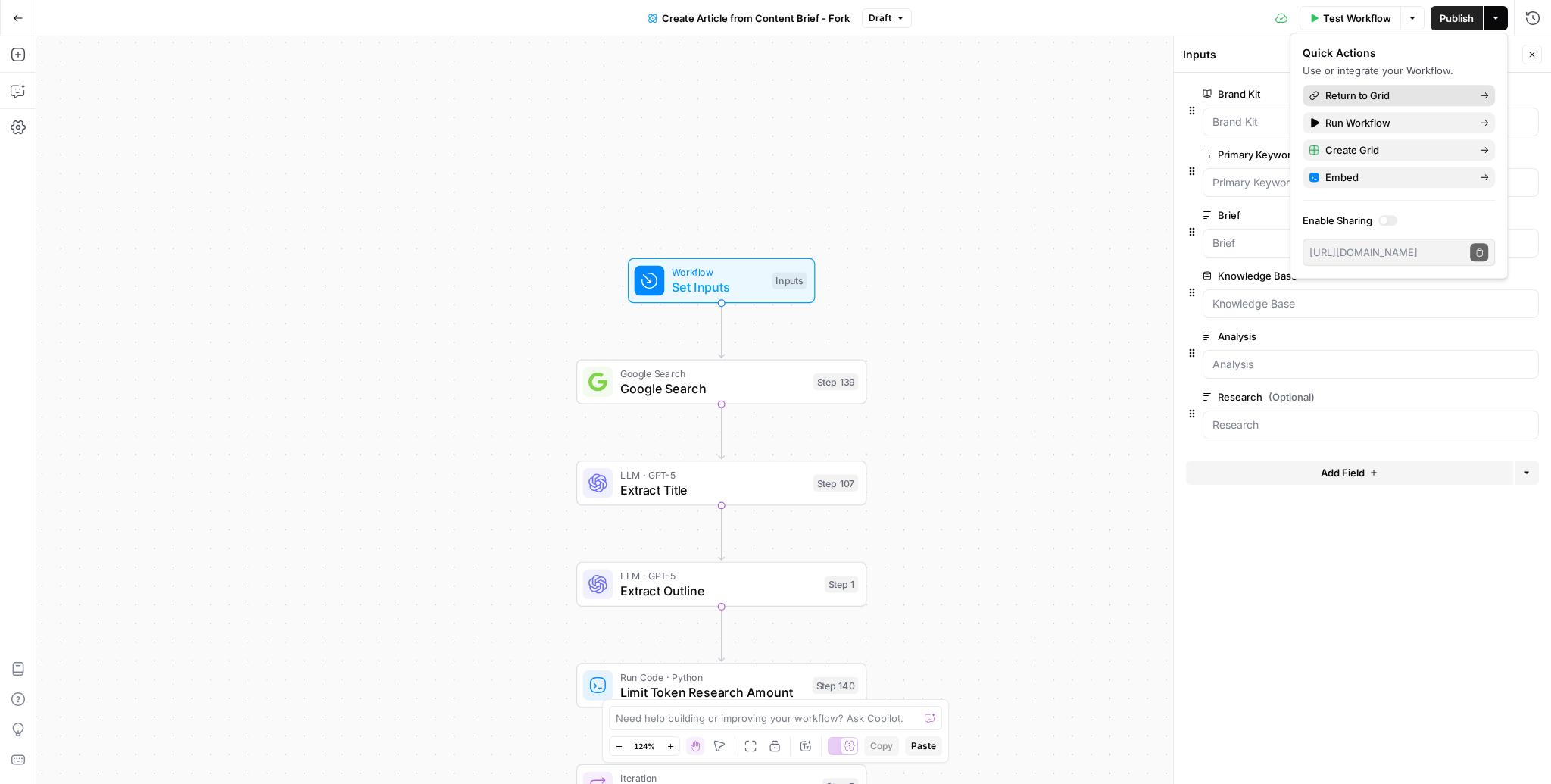
click at [1359, 94] on span "Return to Grid" at bounding box center [1396, 95] width 142 height 15
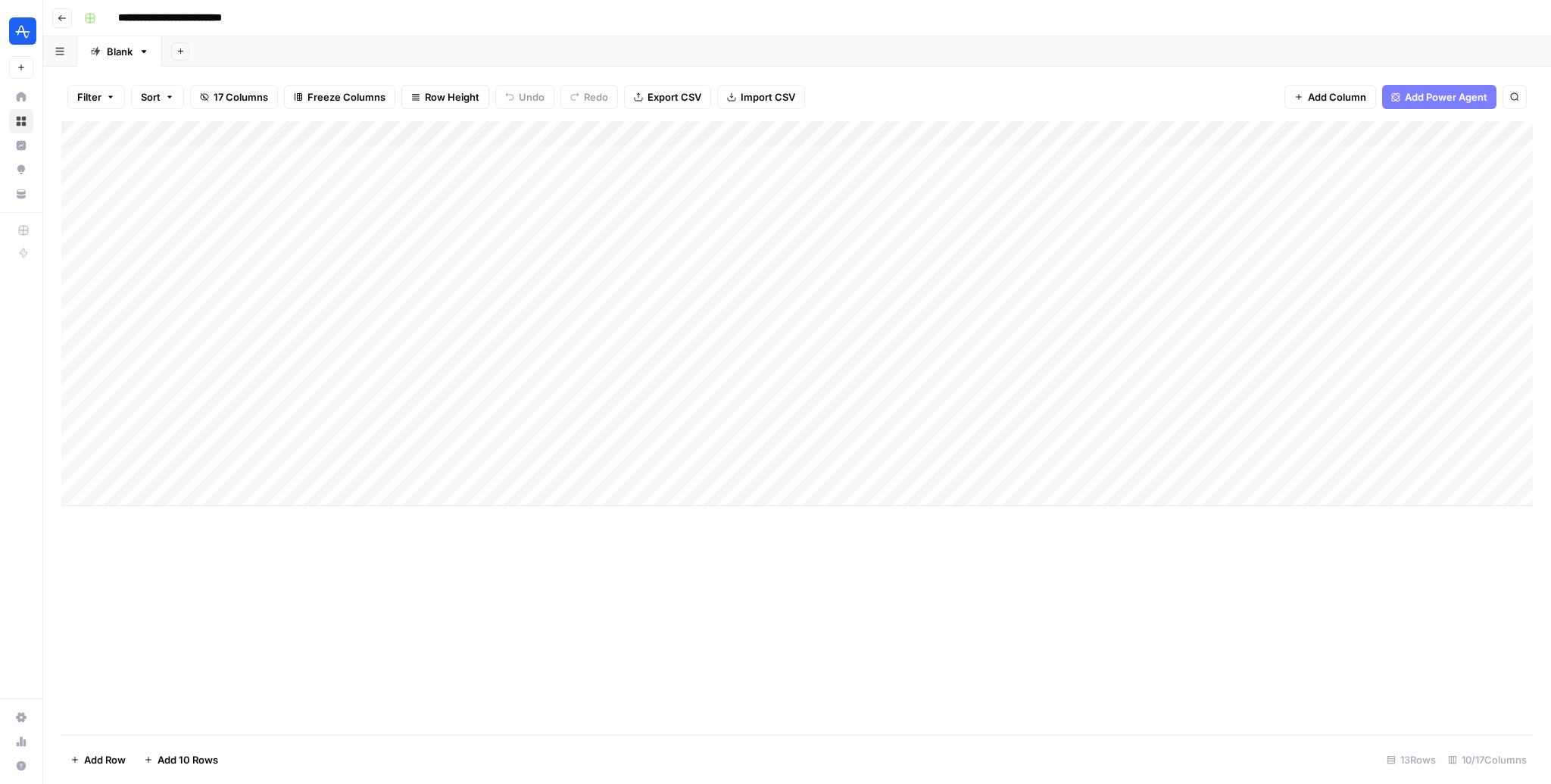
click at [658, 130] on div "Add Column" at bounding box center [797, 314] width 1471 height 384
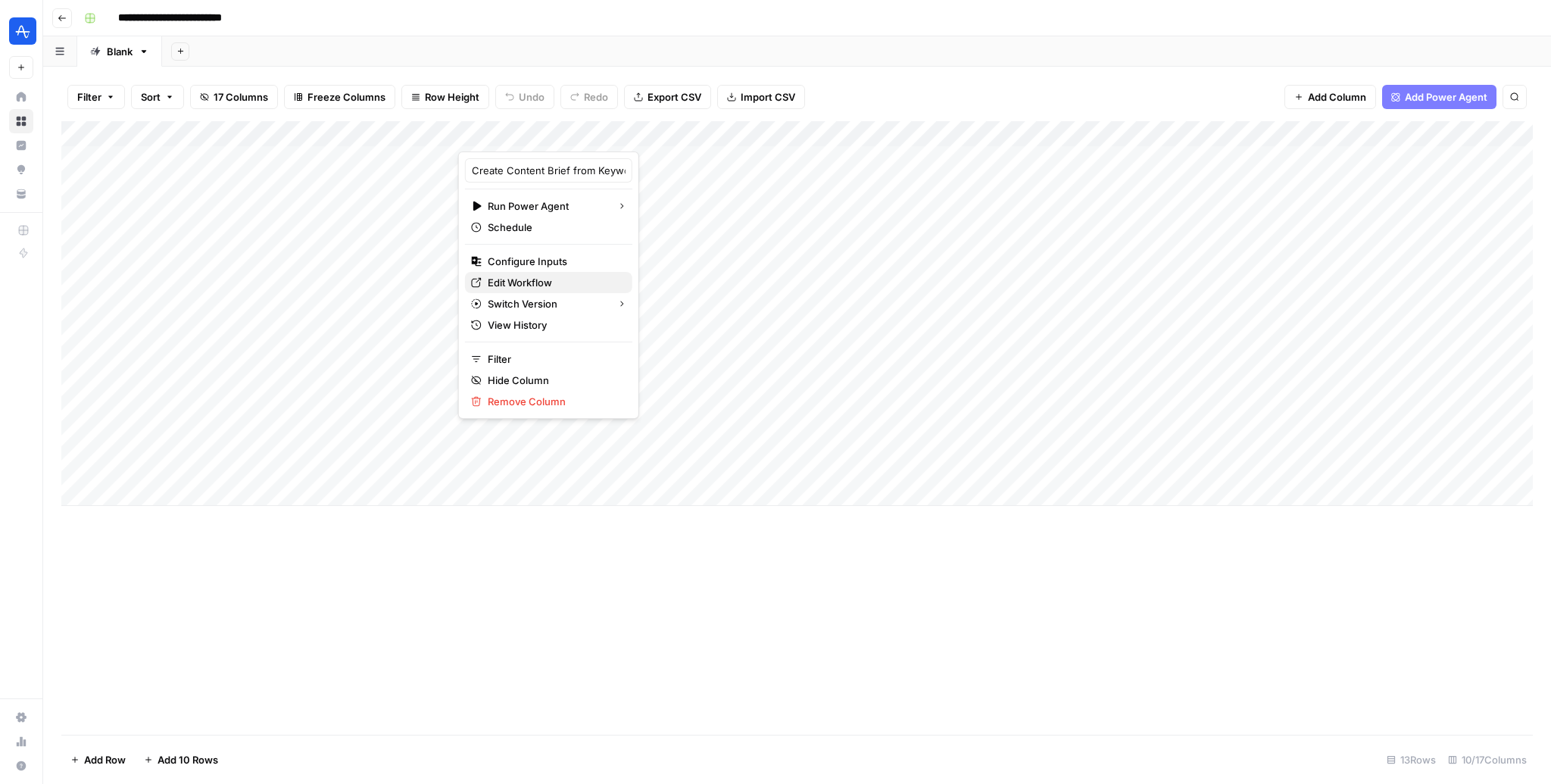
drag, startPoint x: 543, startPoint y: 260, endPoint x: 536, endPoint y: 282, distance: 23.1
click at [536, 282] on div "Create Content Brief from Keyword - Fork Run Power Agent Schedule Configure Inp…" at bounding box center [548, 285] width 181 height 267
click at [536, 282] on span "Edit Workflow" at bounding box center [554, 282] width 132 height 15
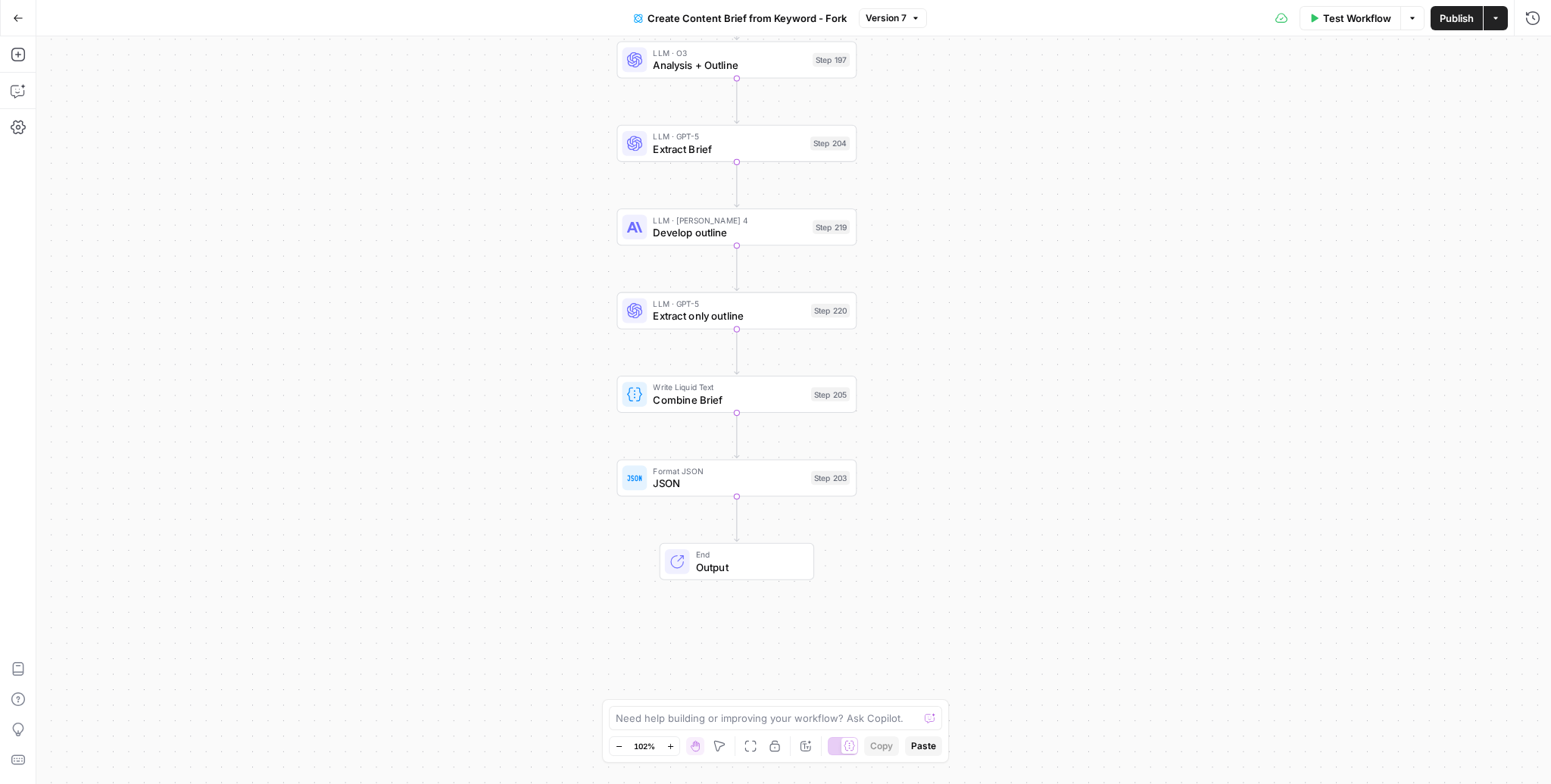
click at [731, 570] on span "Output" at bounding box center [749, 566] width 105 height 15
click at [1034, 166] on div "Workflow Set Inputs Inputs Google Search Perform Google Search Step 51 Loop Ite…" at bounding box center [793, 410] width 1515 height 748
click at [16, 16] on icon "button" at bounding box center [18, 18] width 11 height 11
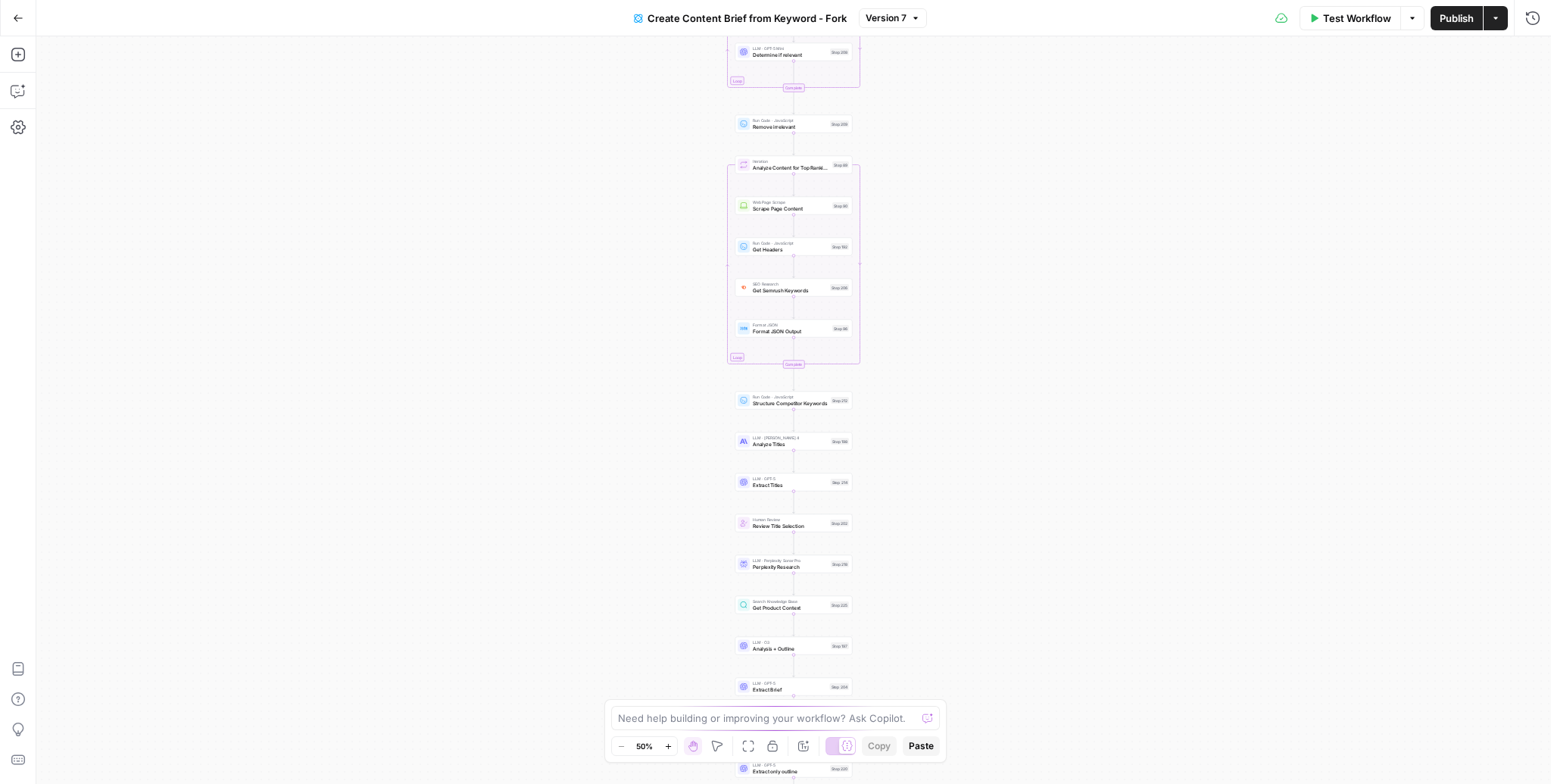
click at [1500, 24] on button "Actions" at bounding box center [1496, 18] width 24 height 24
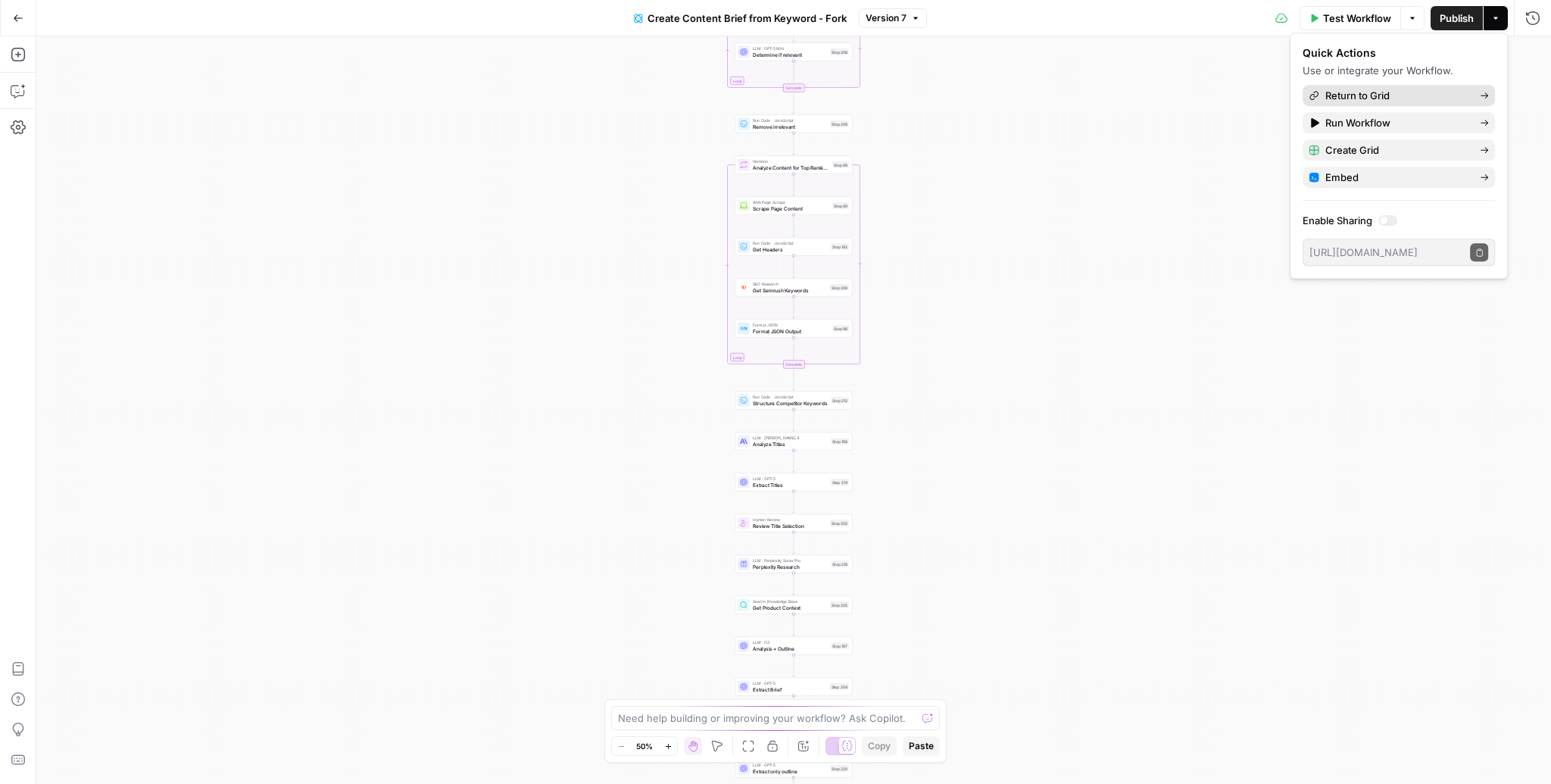
click at [1389, 99] on span "Return to Grid" at bounding box center [1396, 95] width 142 height 15
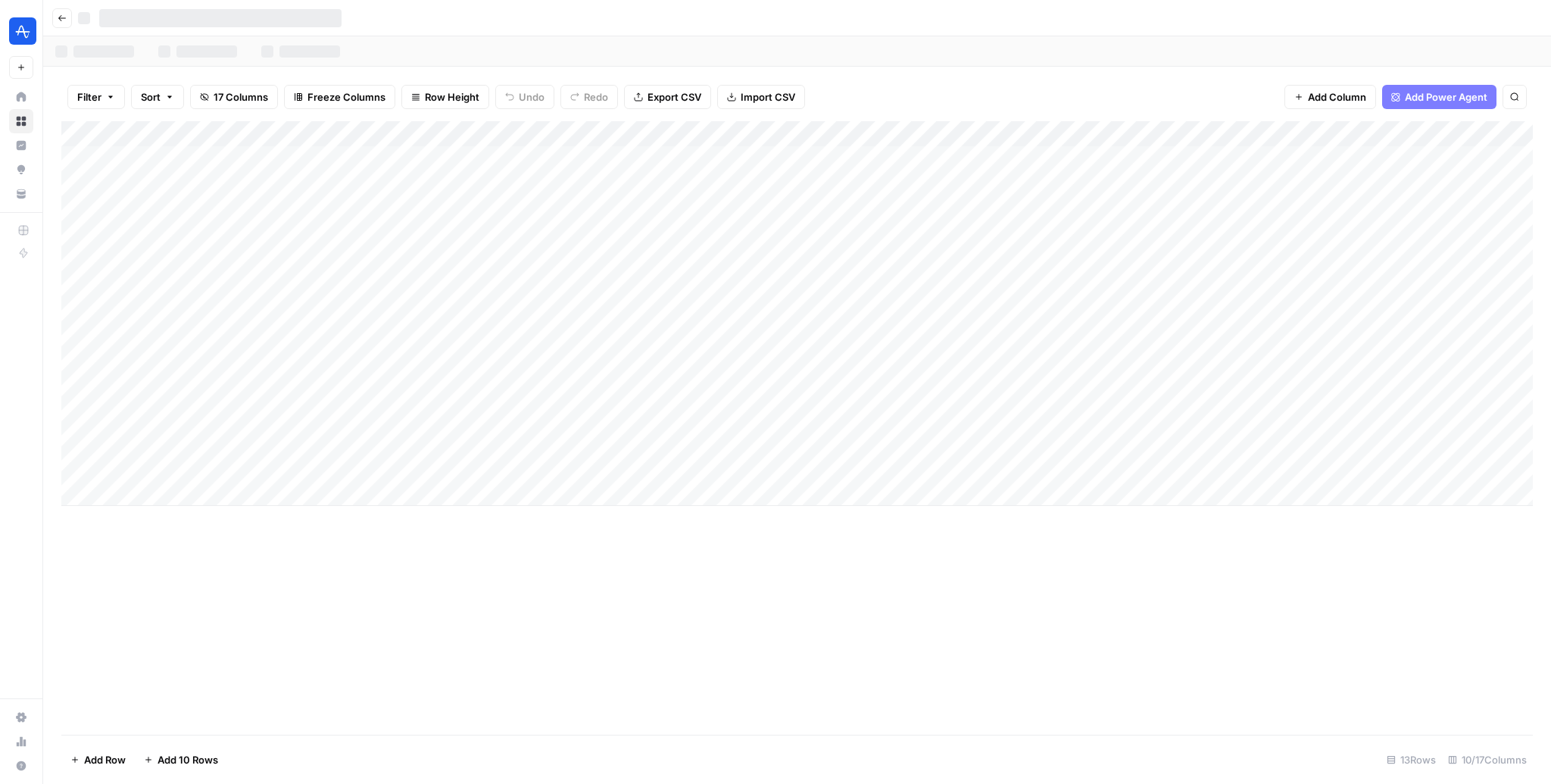
click at [1049, 133] on div "Add Column" at bounding box center [797, 314] width 1471 height 384
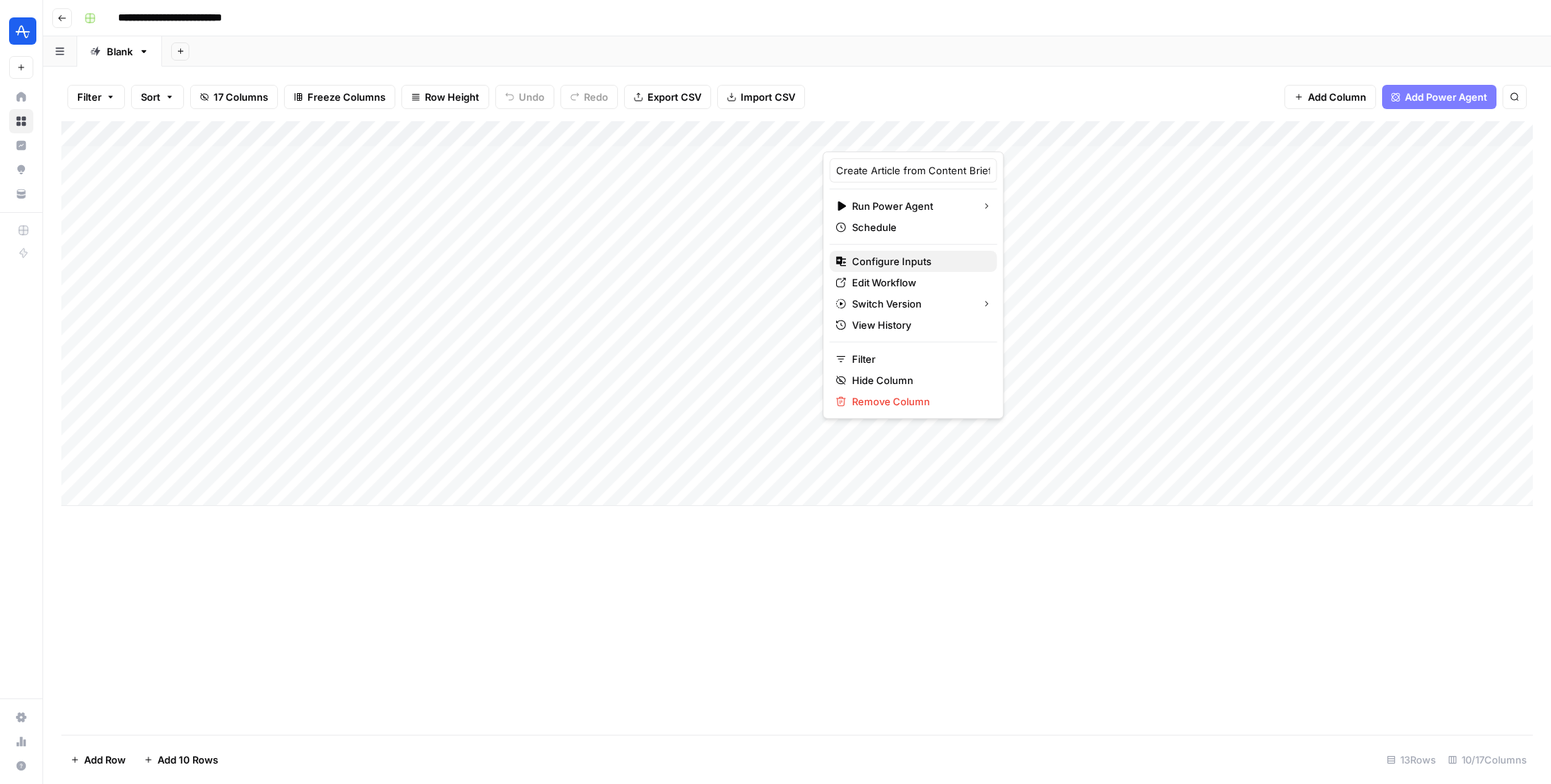
click at [896, 262] on span "Configure Inputs" at bounding box center [918, 261] width 132 height 15
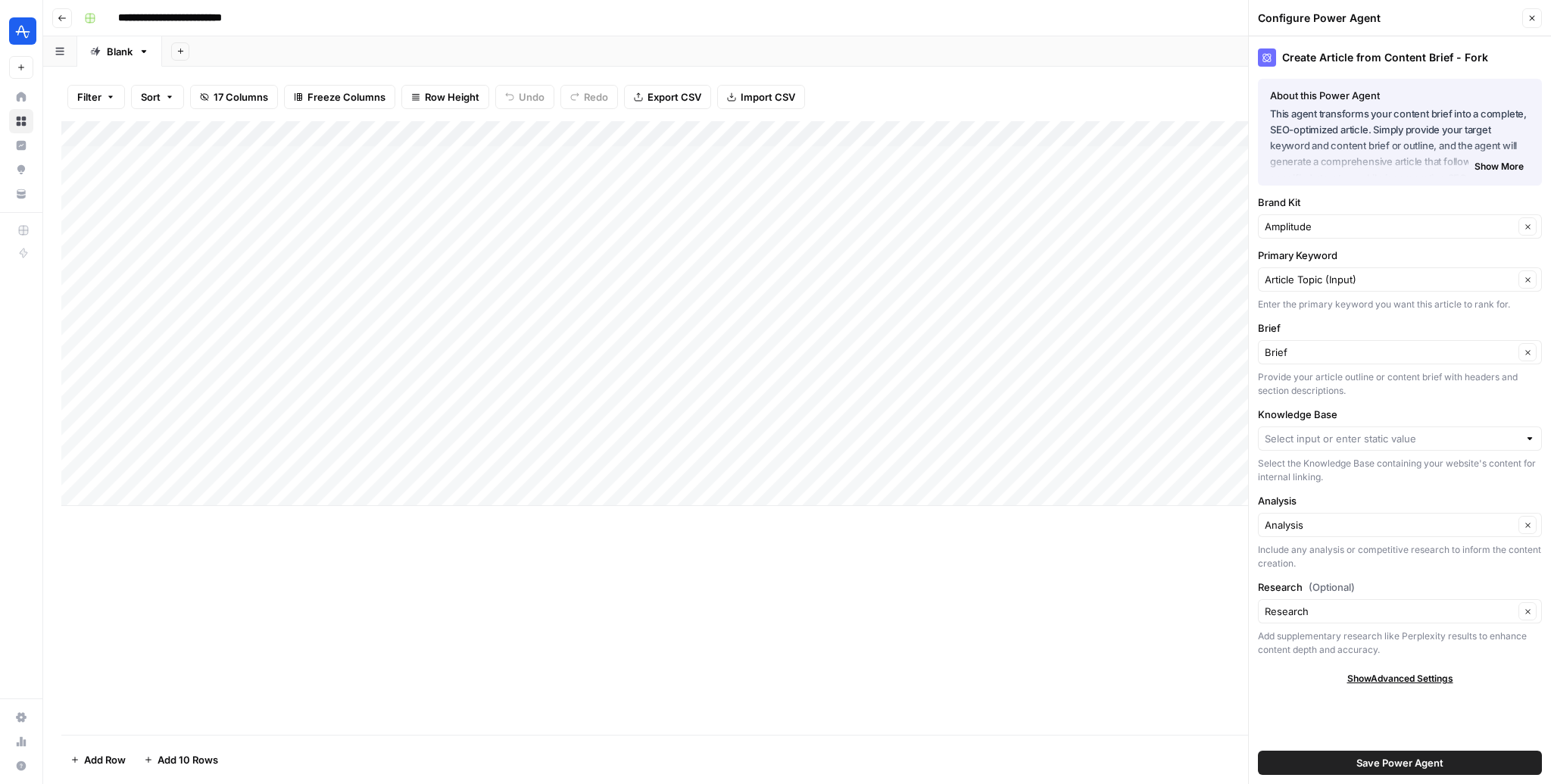
type input "Amplitude - Non Blog"
click at [1328, 226] on input "Brand Kit" at bounding box center [1389, 226] width 249 height 15
type input "Amplitude"
click at [1340, 204] on label "Brand Kit" at bounding box center [1400, 202] width 284 height 15
click at [1340, 218] on input "Amplitude" at bounding box center [1389, 226] width 249 height 15
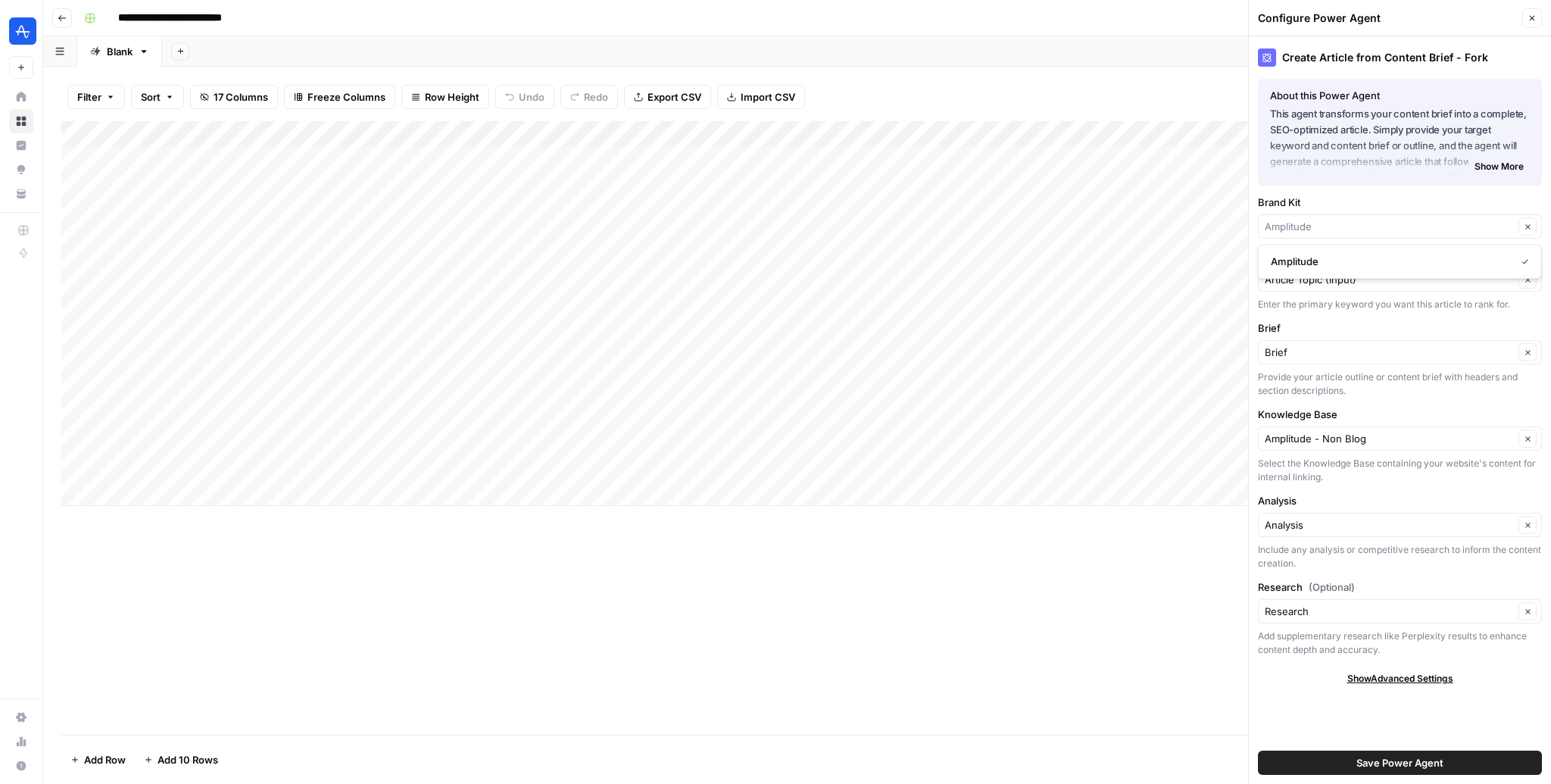
type input "Amplitude"
click at [1372, 311] on div "Create Article from Content Brief - Fork About this Power Agent This agent tran…" at bounding box center [1400, 410] width 302 height 748
click at [1378, 518] on input "Analysis" at bounding box center [1389, 525] width 249 height 15
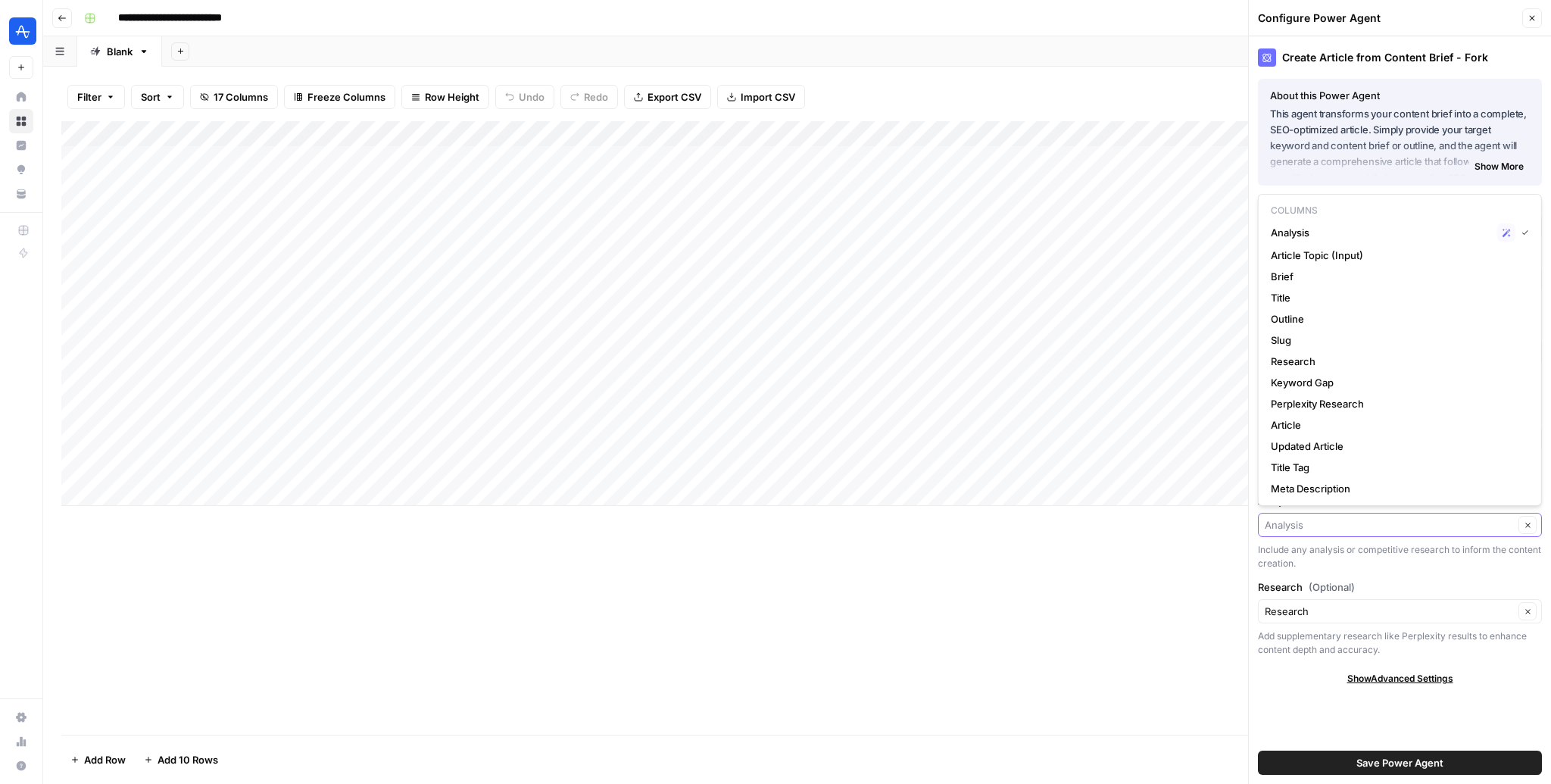
click at [1374, 522] on input "Analysis" at bounding box center [1389, 525] width 249 height 15
type input "Analysis"
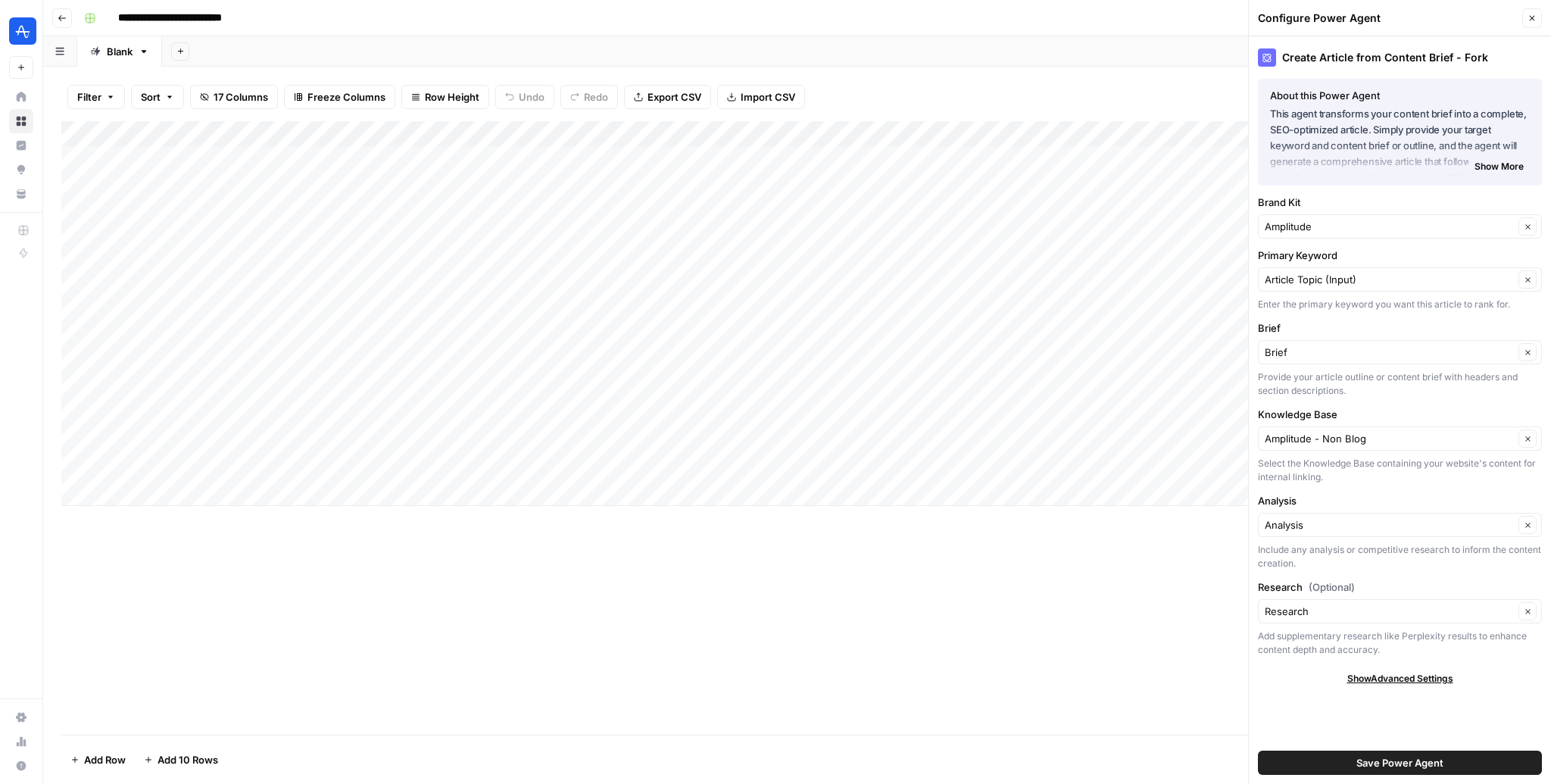
click at [1093, 554] on div "Add Column" at bounding box center [797, 428] width 1471 height 614
click at [919, 692] on div "Add Column" at bounding box center [797, 428] width 1471 height 614
click at [1535, 21] on icon "button" at bounding box center [1532, 18] width 9 height 9
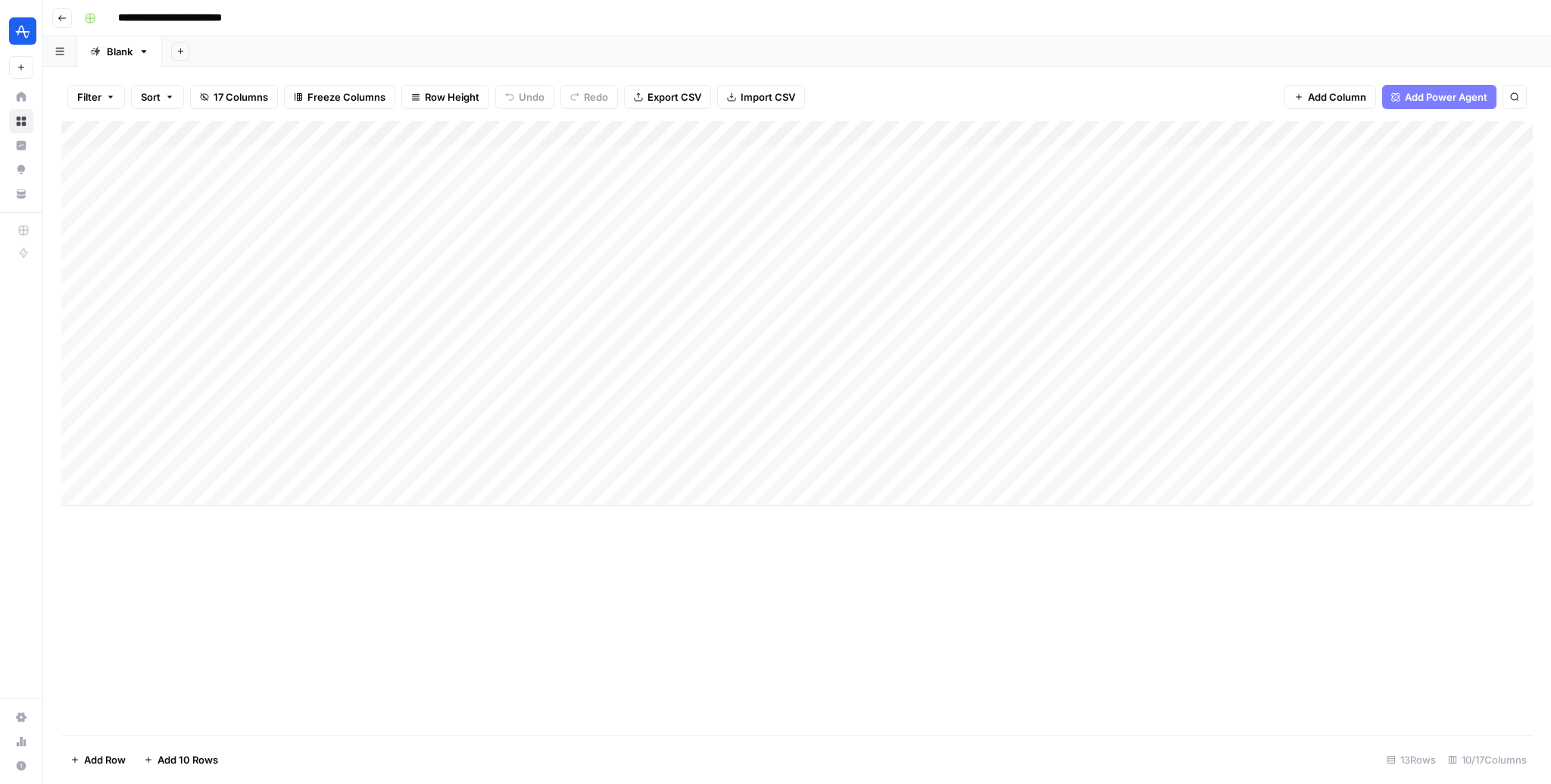
click at [1209, 579] on div "Add Column" at bounding box center [797, 428] width 1471 height 614
click at [486, 652] on div "Add Column" at bounding box center [797, 428] width 1471 height 614
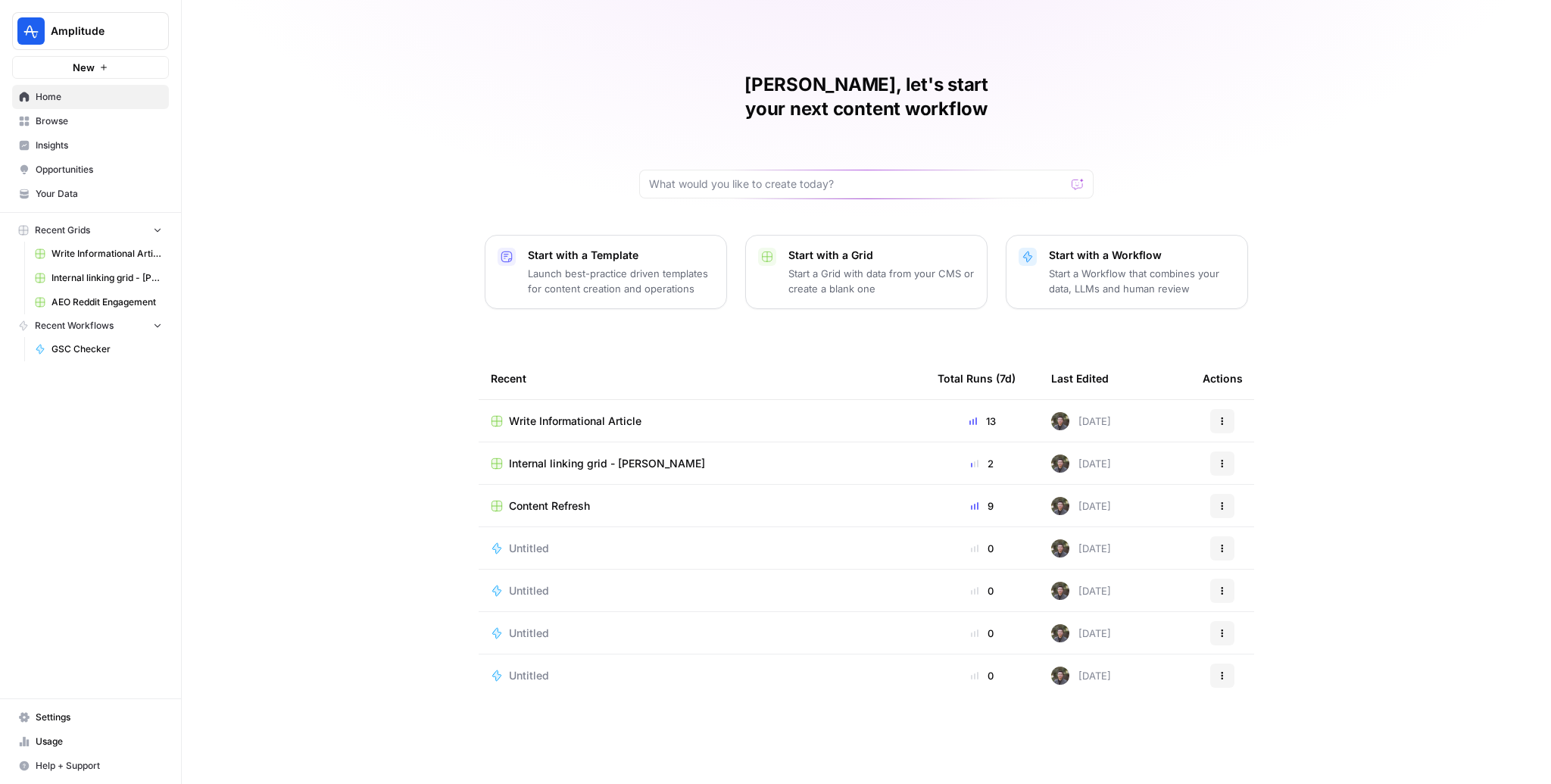
click at [44, 150] on span "Insights" at bounding box center [99, 145] width 127 height 14
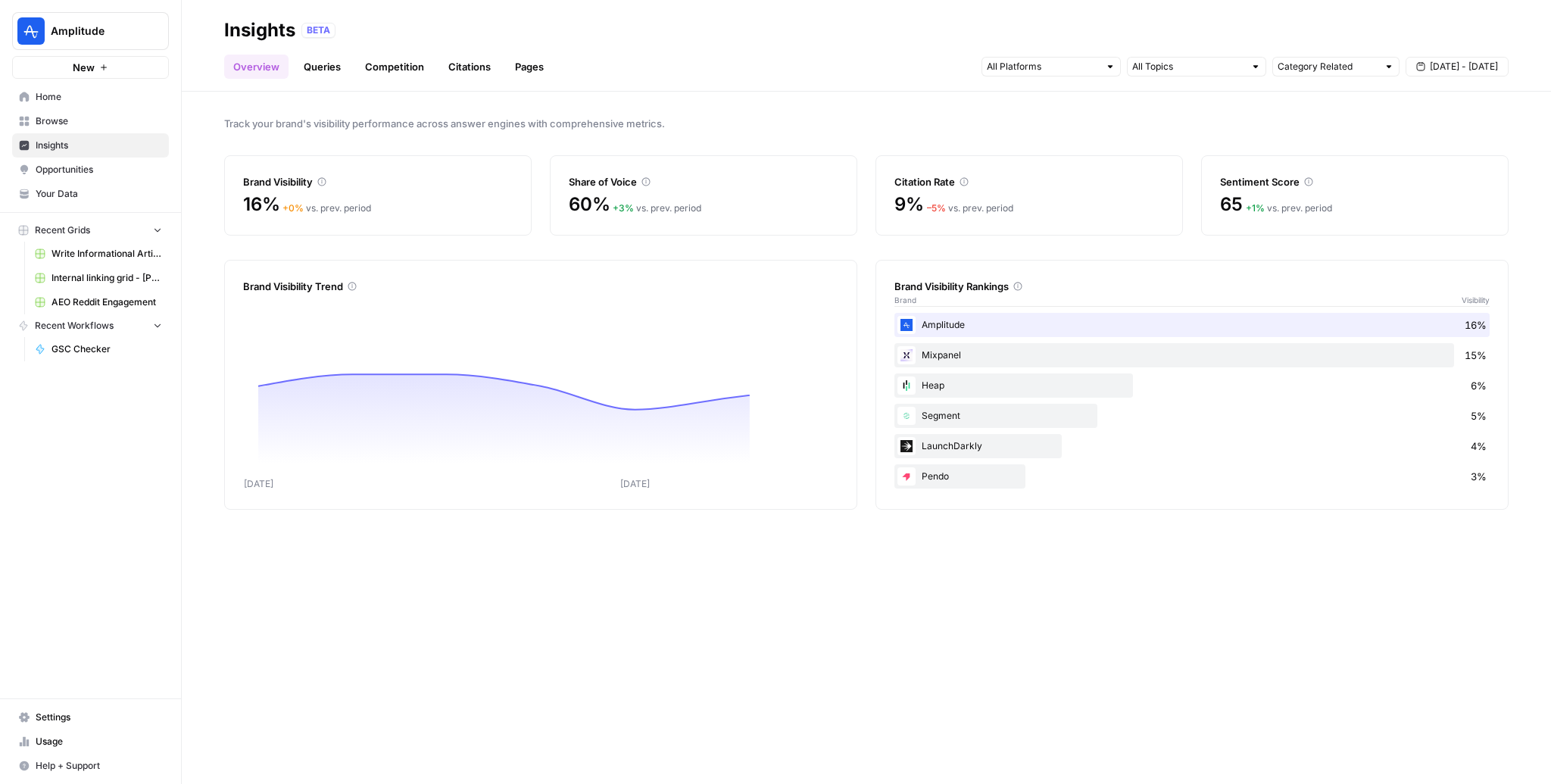
click at [470, 55] on link "Citations" at bounding box center [470, 66] width 61 height 24
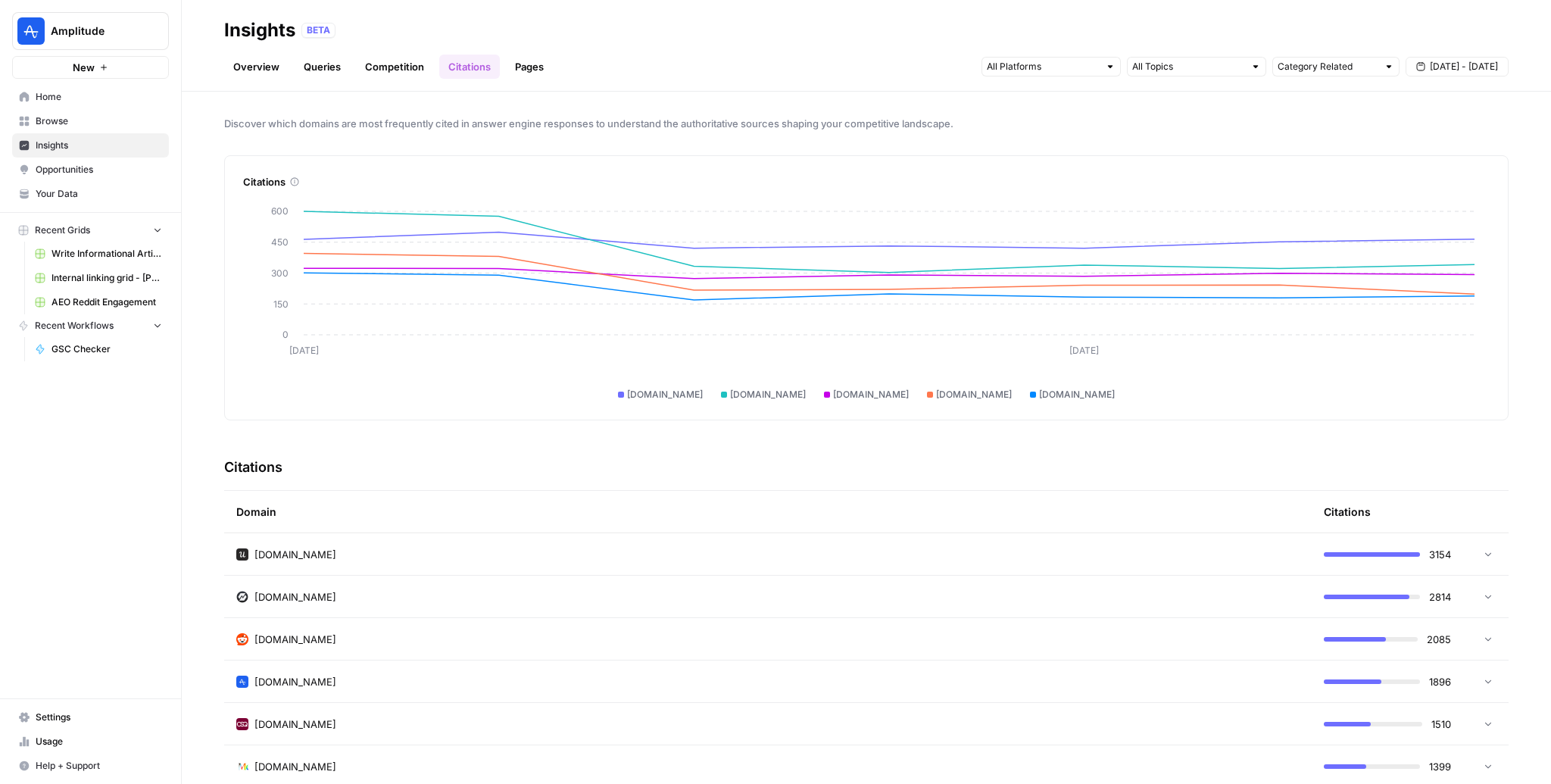
scroll to position [92, 0]
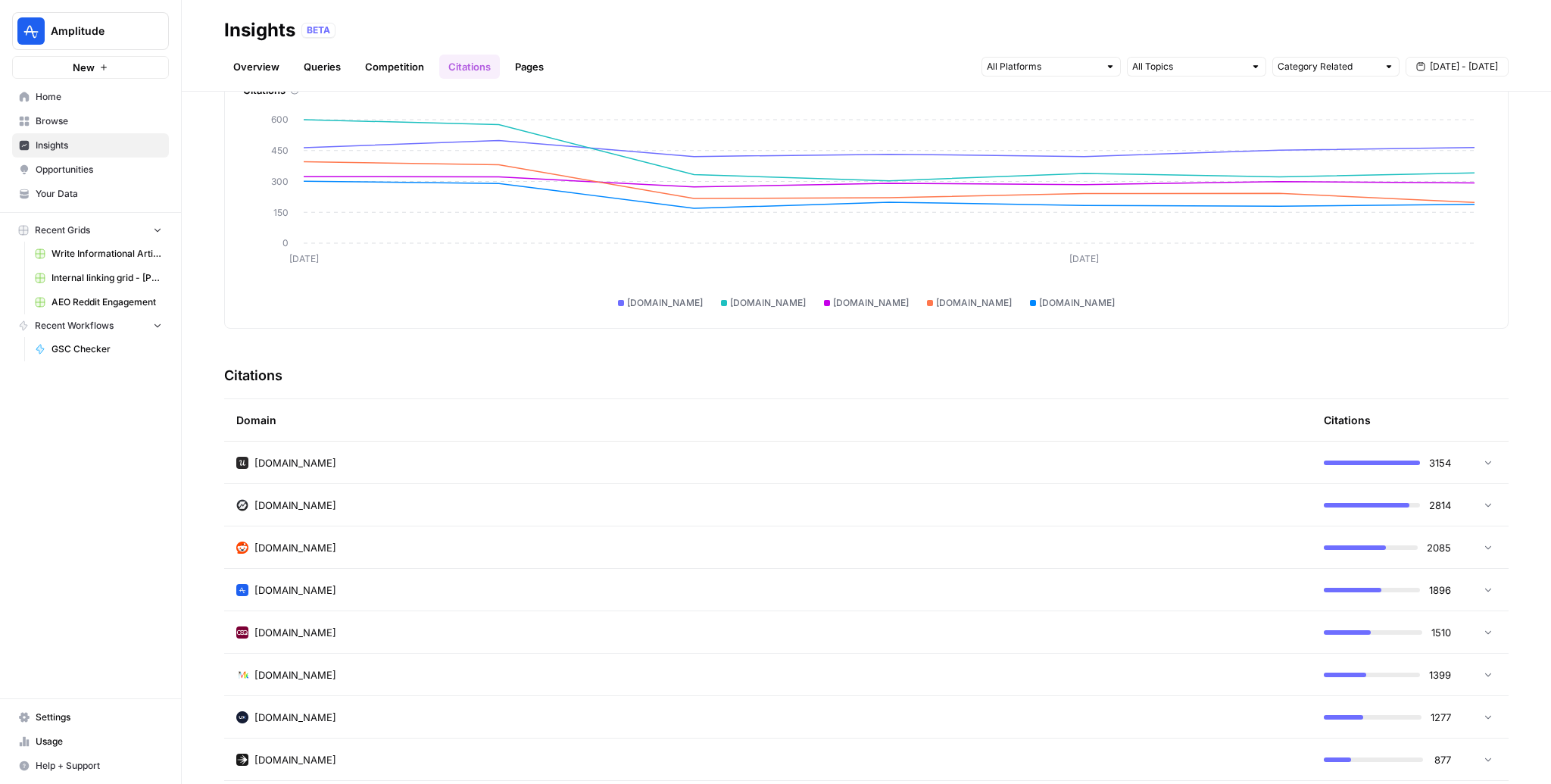
click at [988, 588] on div "[DOMAIN_NAME]" at bounding box center [768, 590] width 1063 height 15
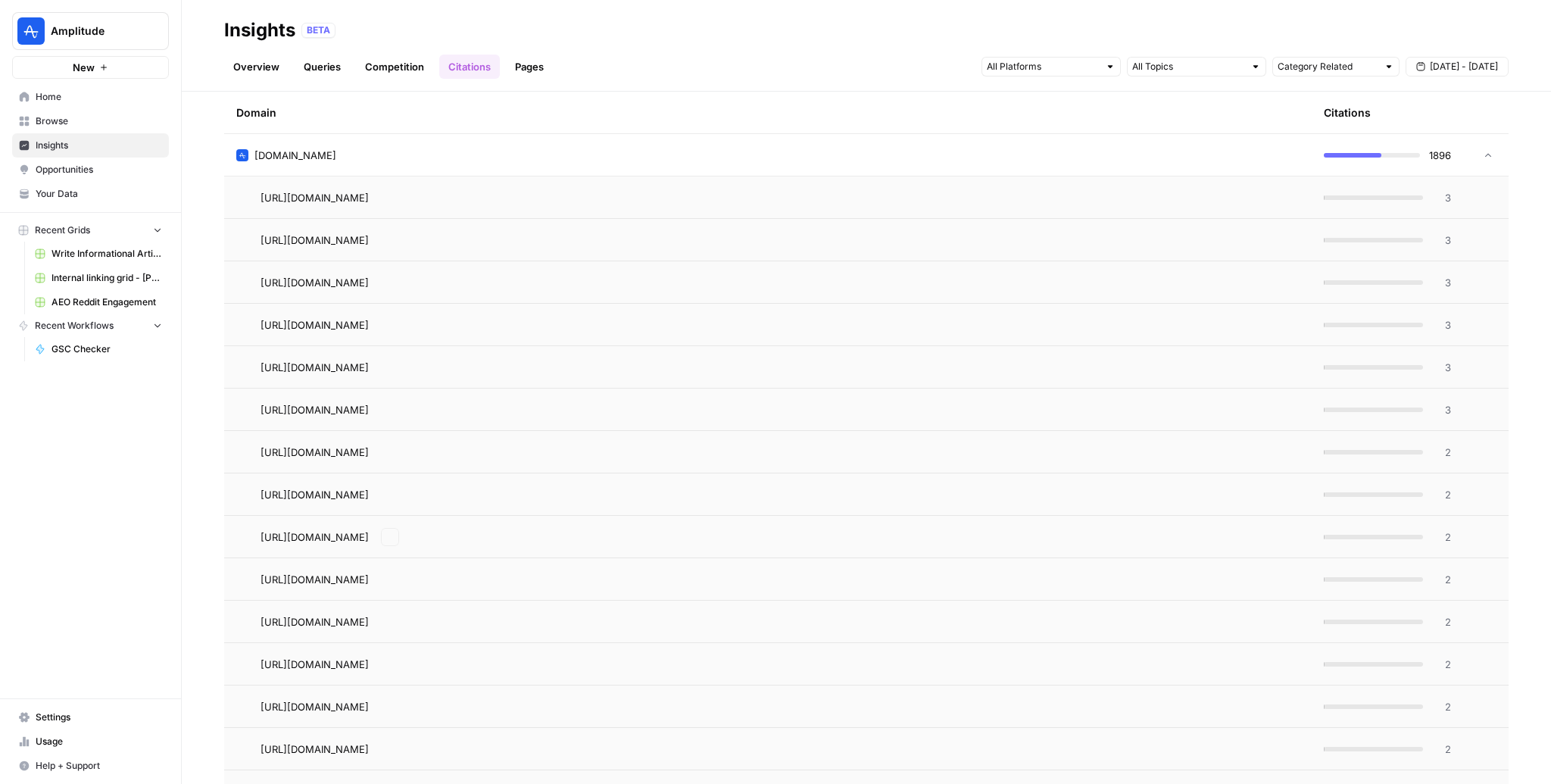
scroll to position [5490, 0]
